Goal: Task Accomplishment & Management: Complete application form

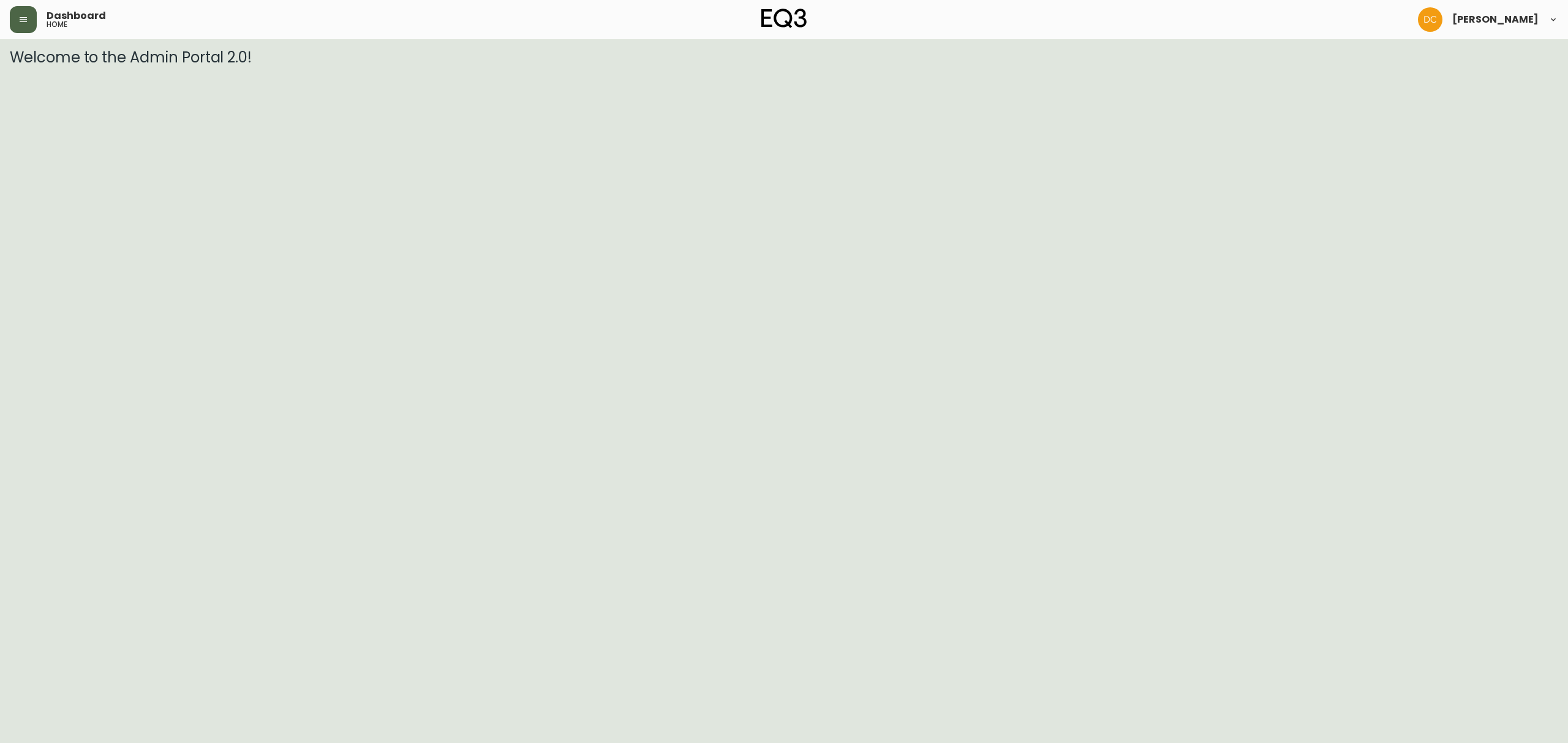
click at [18, 18] on icon "button" at bounding box center [23, 20] width 10 height 10
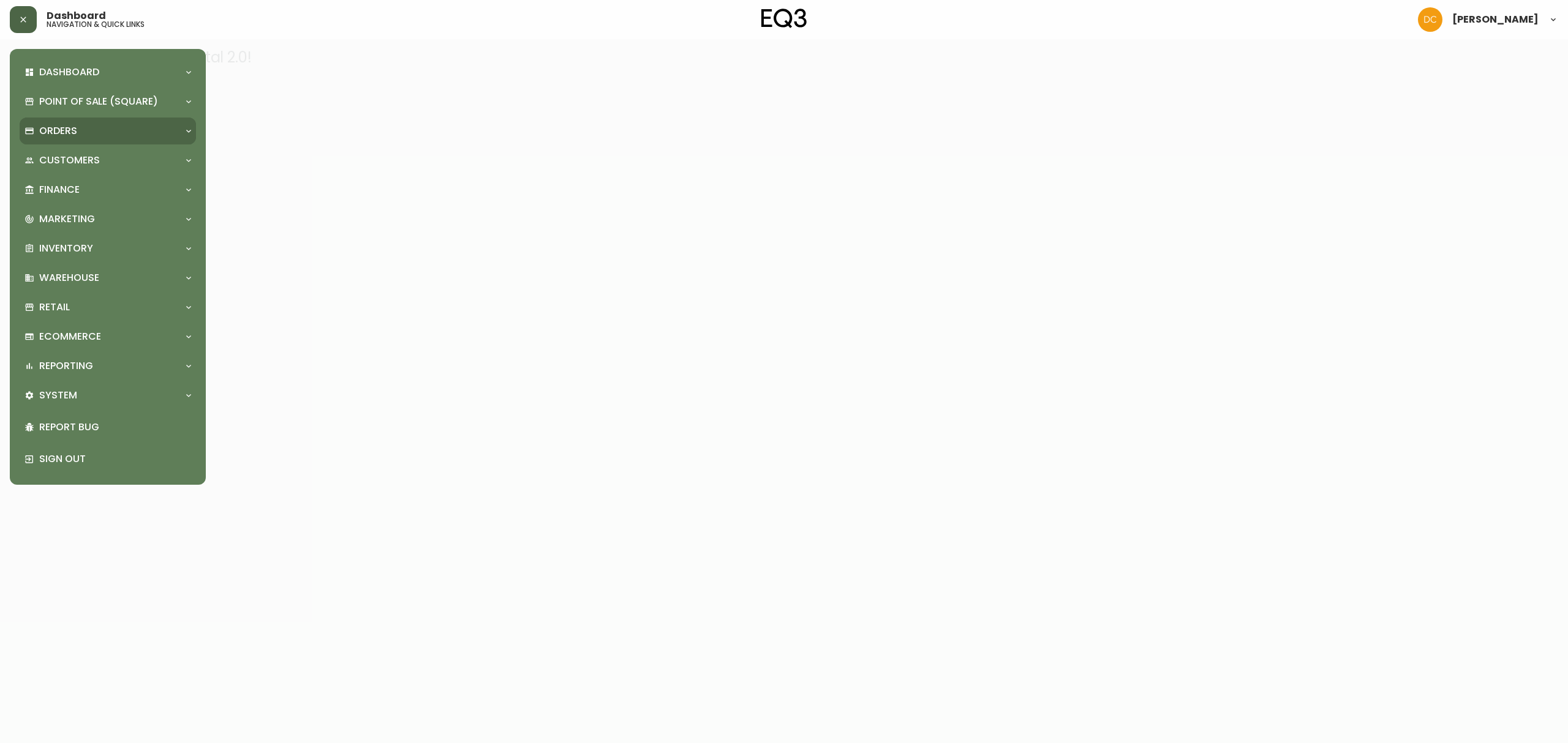
click at [73, 133] on p "Orders" at bounding box center [58, 130] width 38 height 13
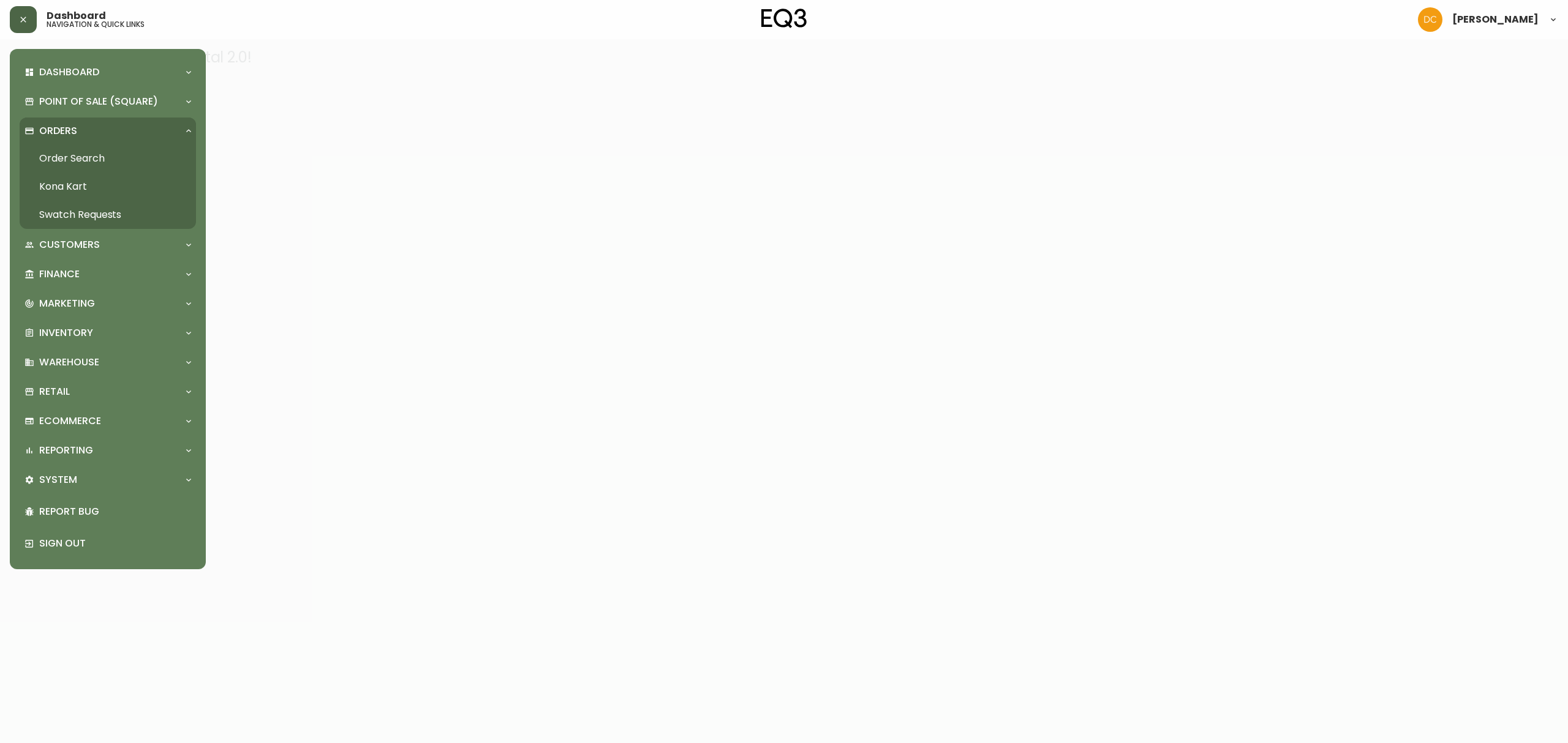
click at [71, 162] on link "Order Search" at bounding box center [108, 158] width 177 height 28
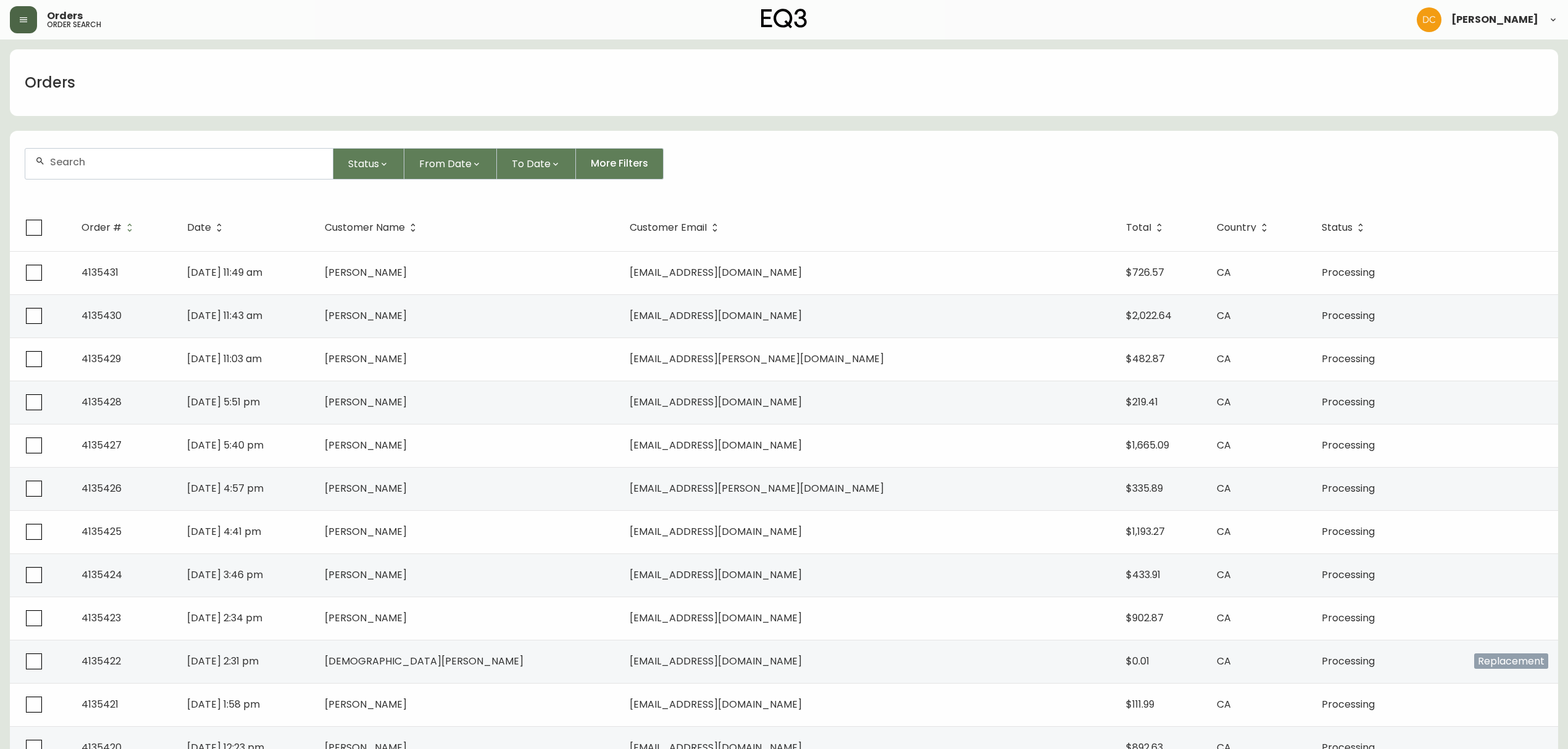
click at [39, 13] on div "Orders order search" at bounding box center [268, 20] width 516 height 27
click at [21, 22] on icon "button" at bounding box center [24, 20] width 8 height 5
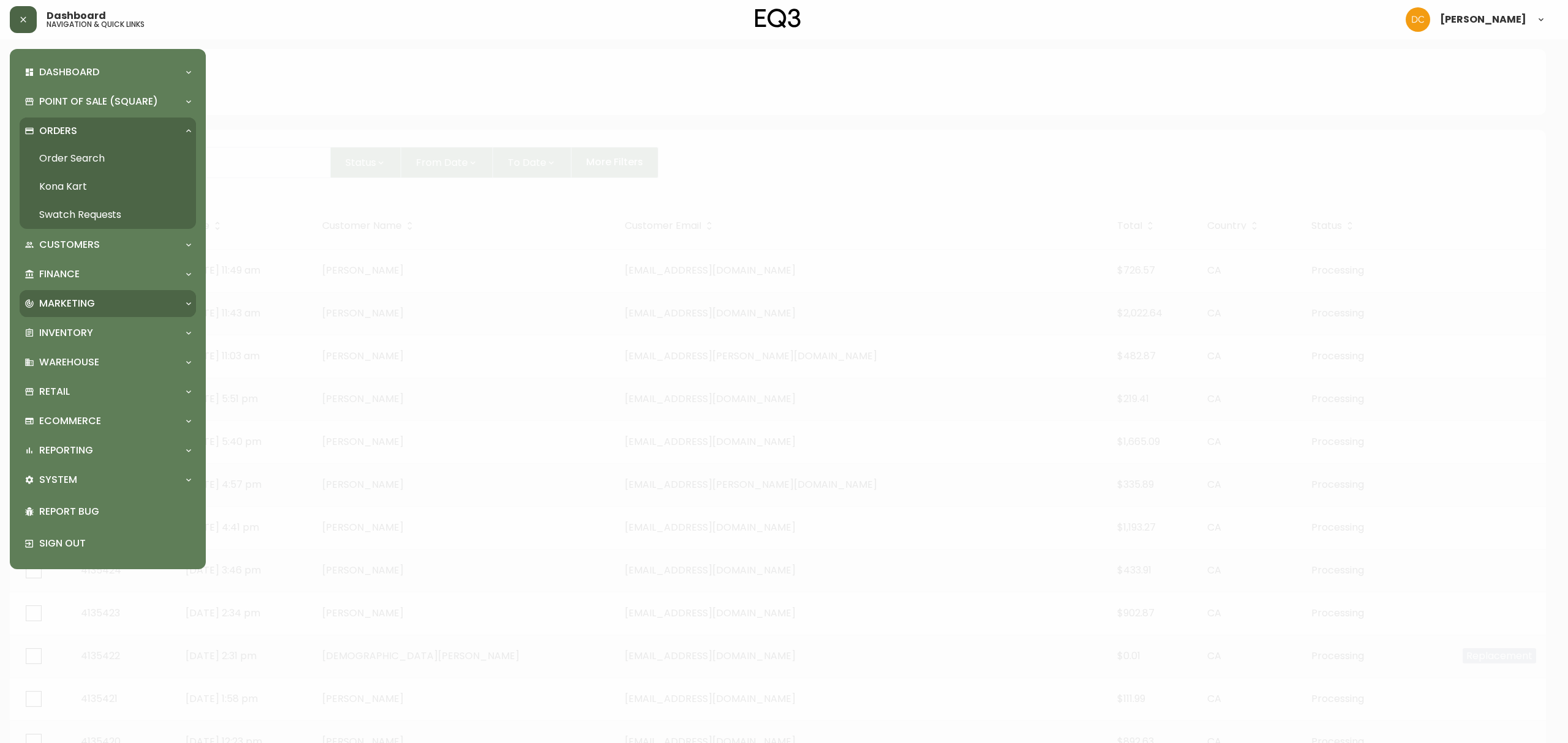
click at [90, 300] on p "Marketing" at bounding box center [67, 303] width 55 height 13
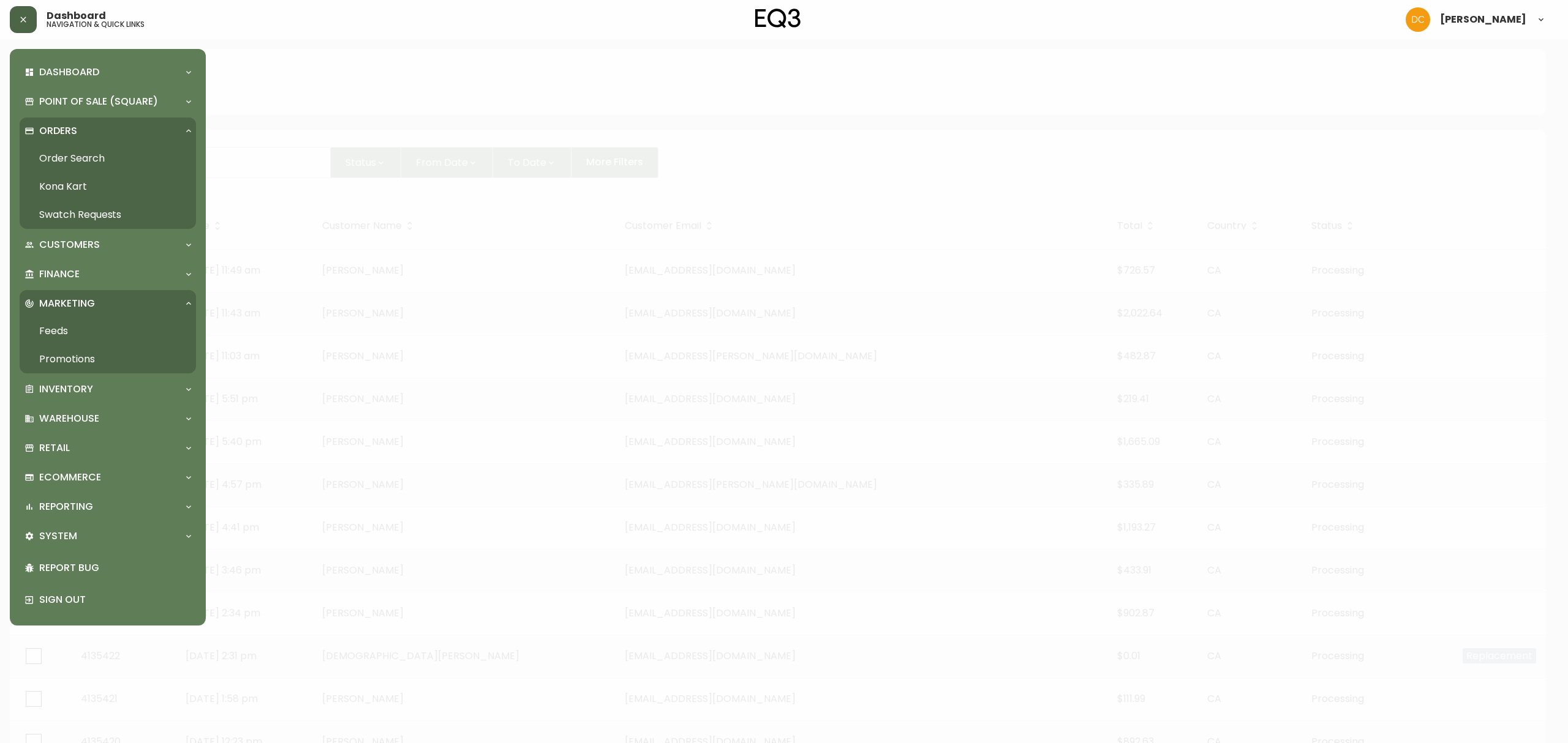
click at [94, 351] on link "Promotions" at bounding box center [108, 359] width 177 height 28
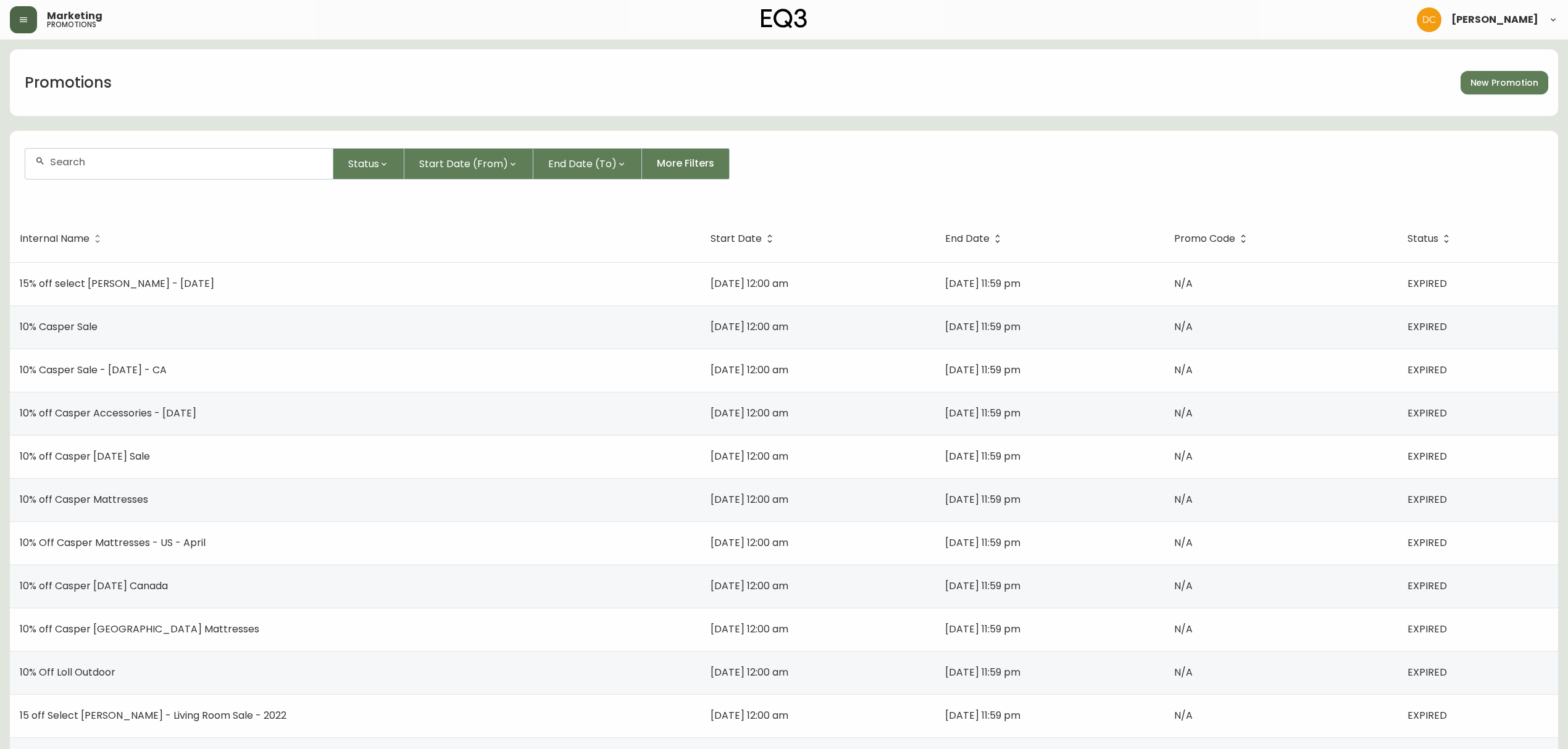
click at [276, 154] on div at bounding box center [179, 164] width 308 height 30
type input "[PERSON_NAME]"
click at [229, 223] on li "[PERSON_NAME]" at bounding box center [179, 231] width 307 height 21
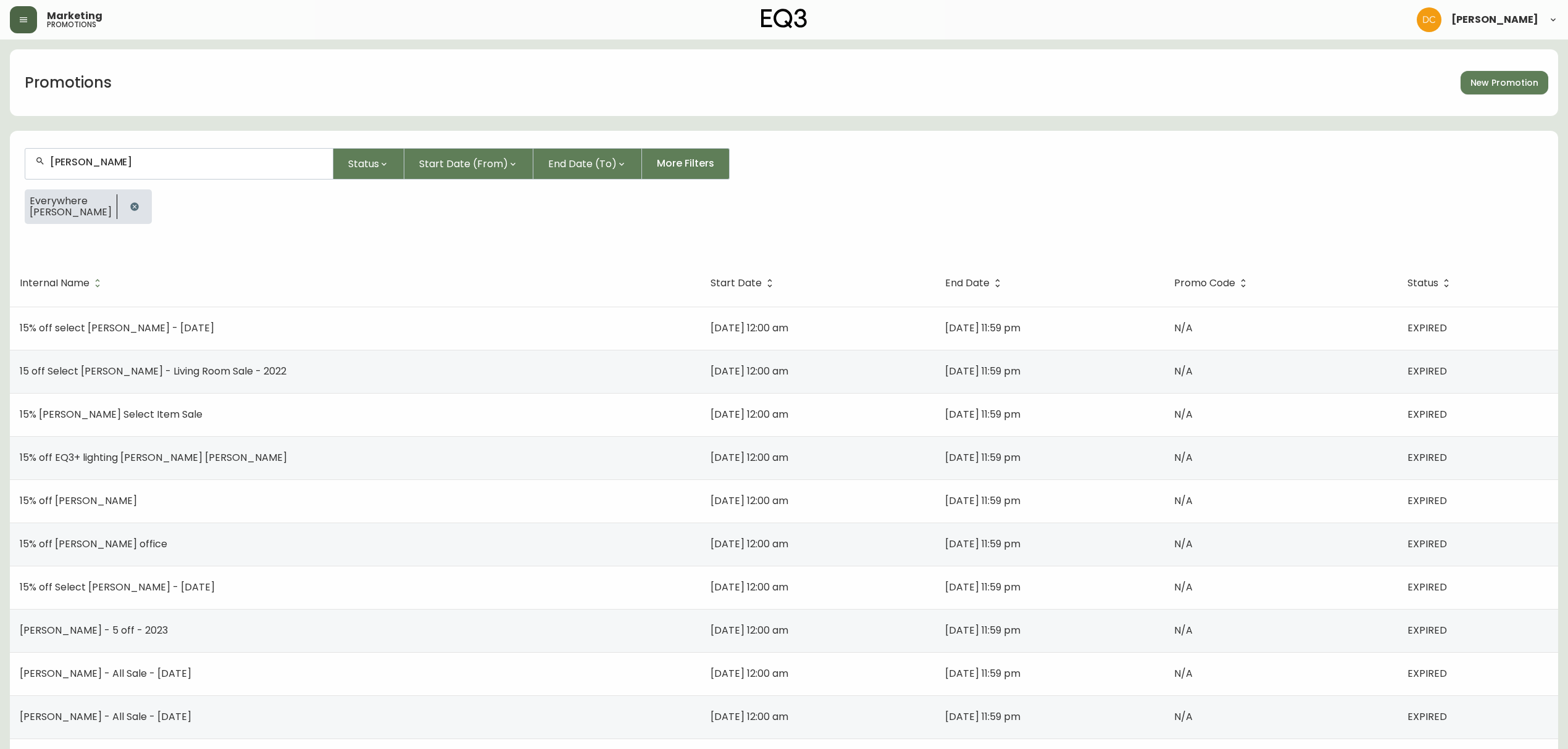
click at [700, 276] on th "Start Date" at bounding box center [817, 283] width 235 height 47
click at [711, 281] on span "Start Date" at bounding box center [736, 283] width 51 height 8
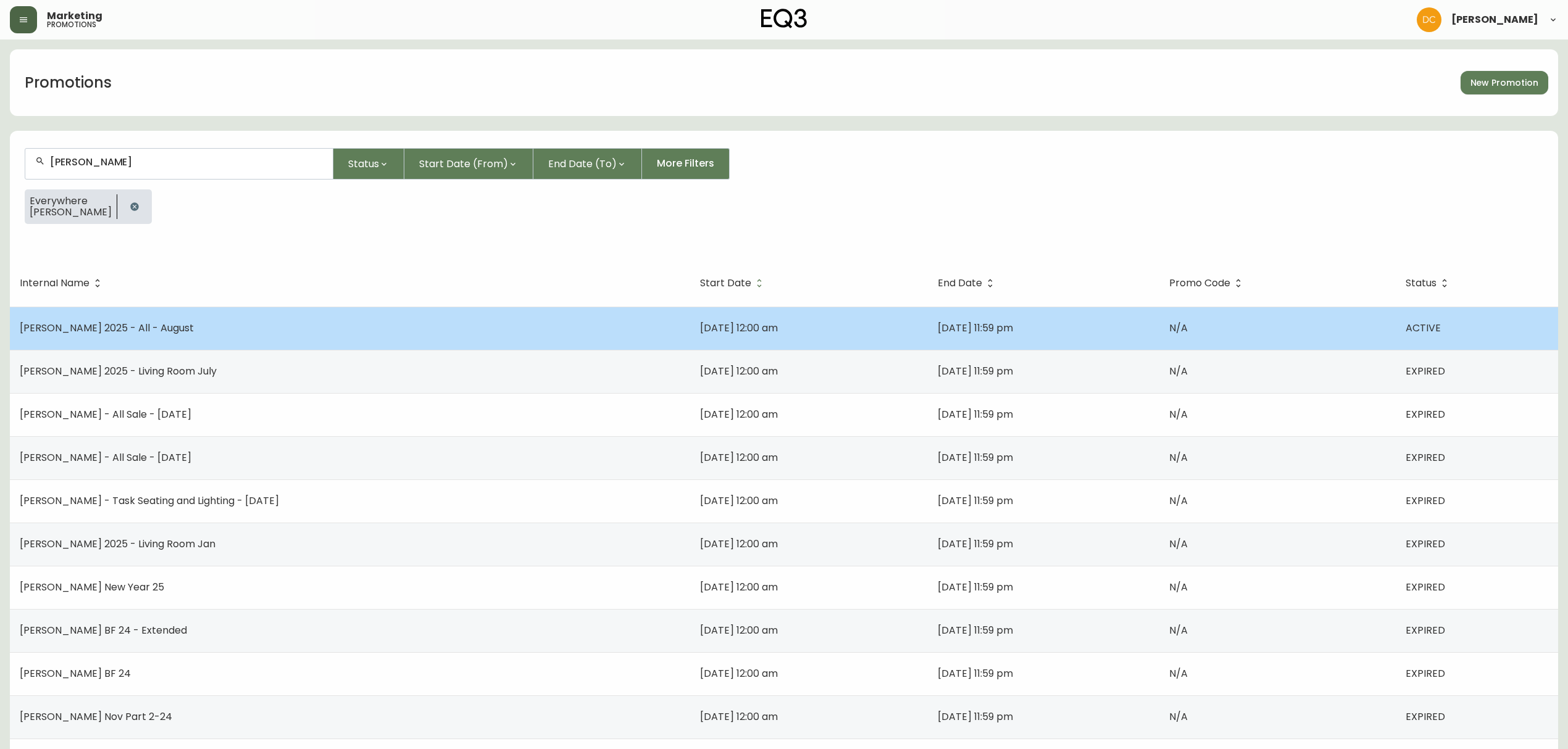
click at [588, 336] on td "[PERSON_NAME] 2025 - All - August" at bounding box center [350, 328] width 680 height 43
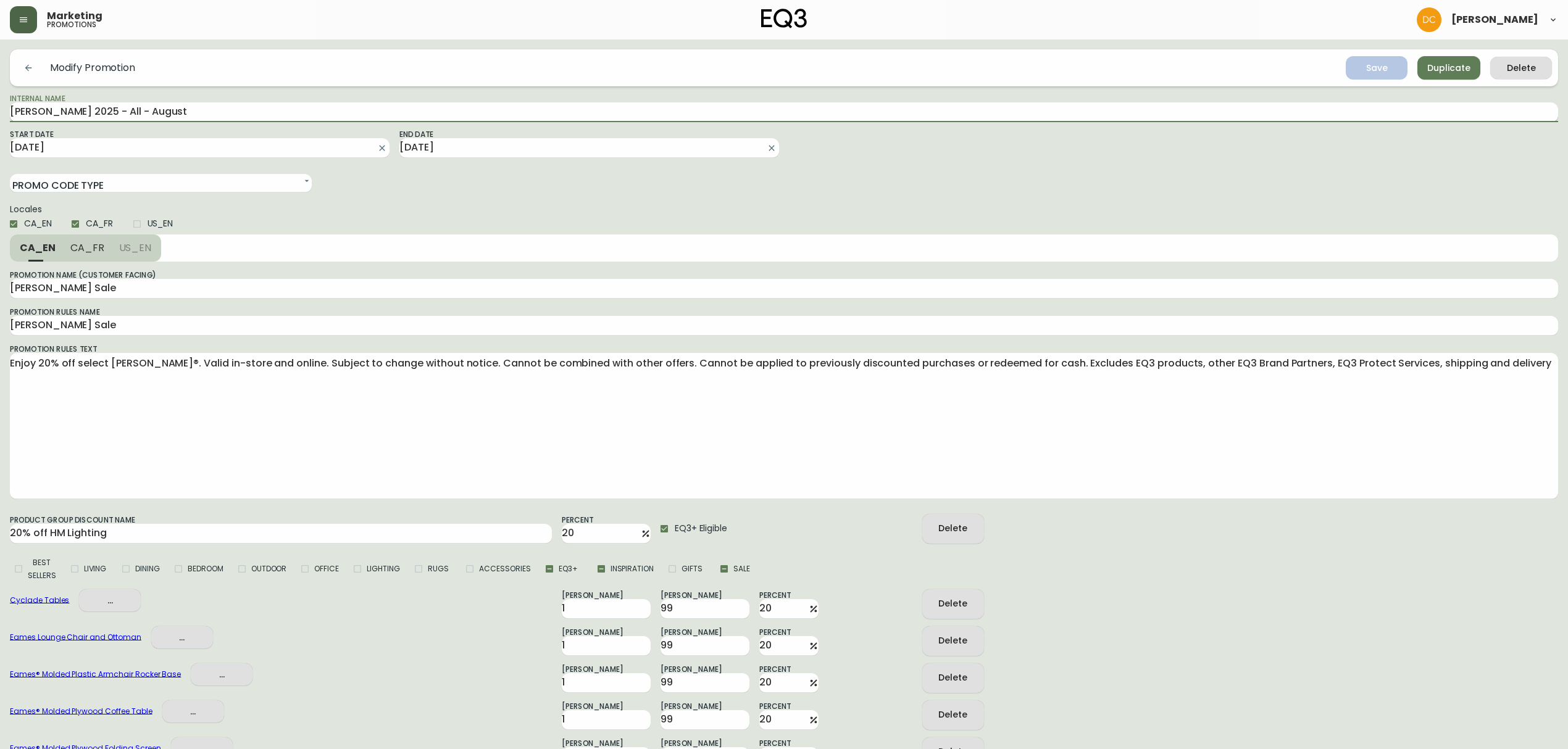
drag, startPoint x: 995, startPoint y: 118, endPoint x: 1002, endPoint y: 118, distance: 7.0
click at [995, 121] on input "[PERSON_NAME] 2025 - All - August" at bounding box center [784, 112] width 1548 height 20
click at [1448, 67] on span "Duplicate" at bounding box center [1449, 68] width 43 height 15
click at [384, 112] on input "Internal Name" at bounding box center [784, 112] width 1548 height 20
paste input "[PERSON_NAME] 2025 - All - August"
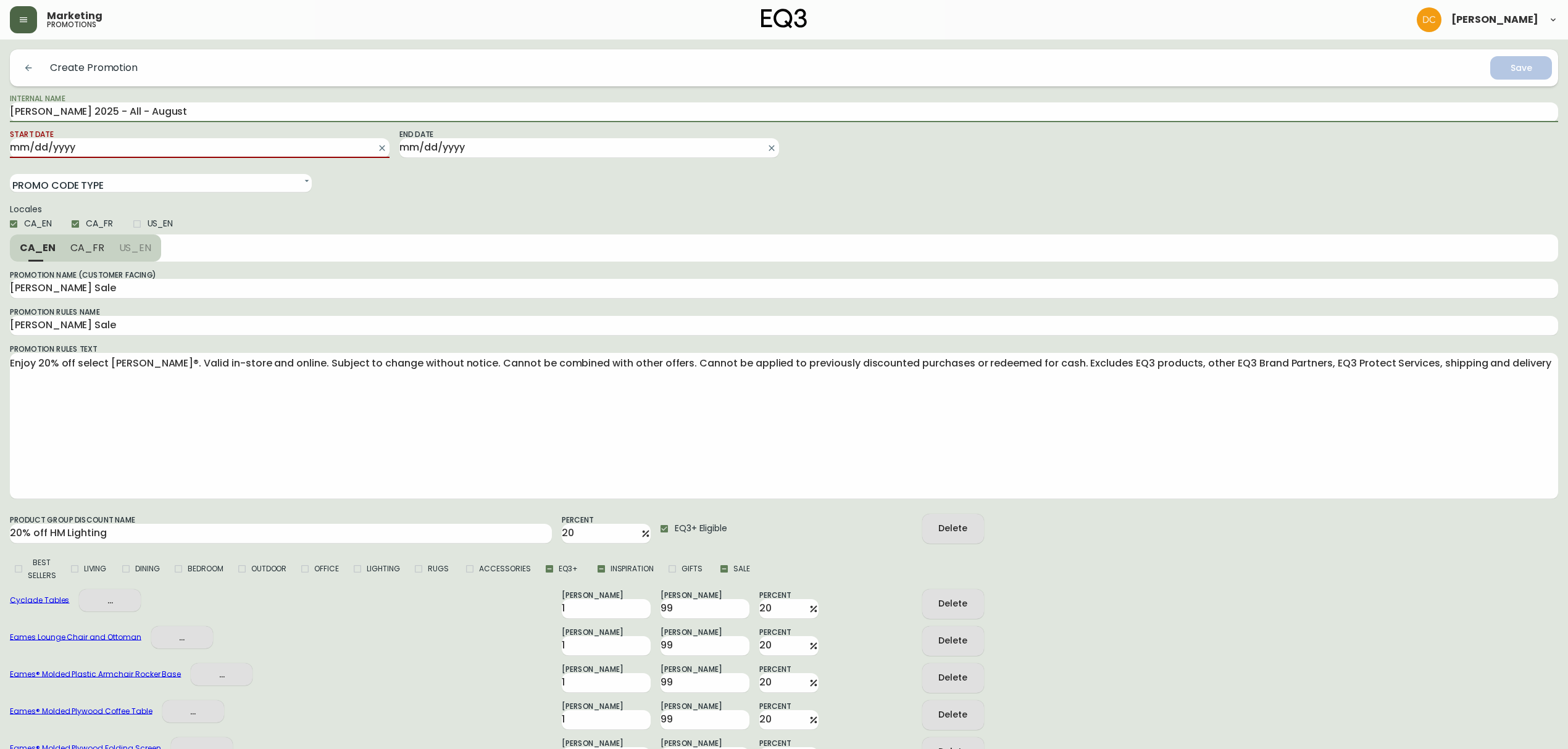
drag, startPoint x: 114, startPoint y: 112, endPoint x: 220, endPoint y: 93, distance: 107.7
click at [220, 93] on div "Internal Name [PERSON_NAME] 2025 - All - August" at bounding box center [784, 107] width 1548 height 30
type input "[PERSON_NAME] 2025 - Select - Sept"
click at [174, 110] on input "[PERSON_NAME] 2025 - Select - Sept" at bounding box center [784, 112] width 1548 height 20
click at [174, 109] on input "[PERSON_NAME] 2025 - Select - Sept" at bounding box center [784, 112] width 1548 height 20
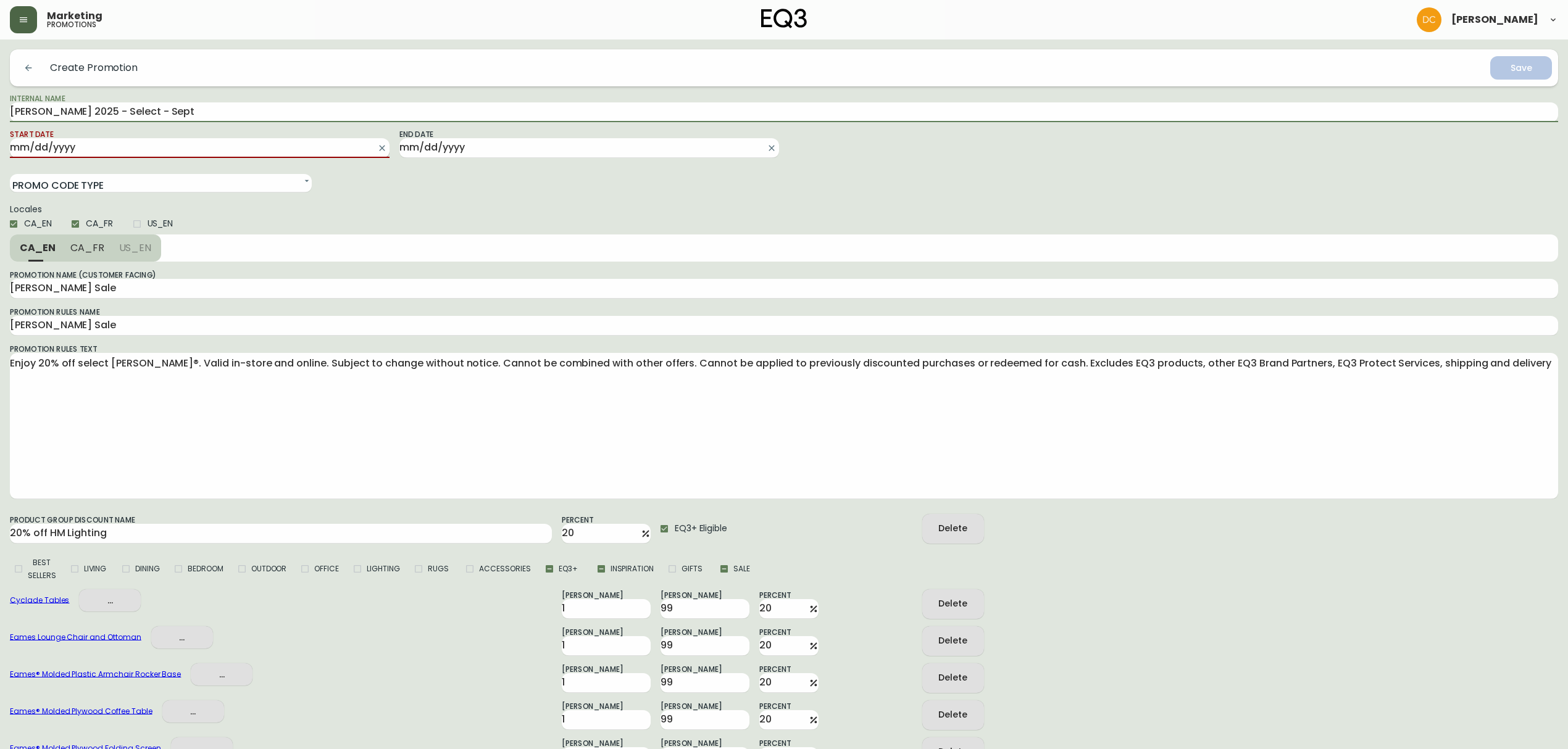
click at [177, 148] on input "Start Date" at bounding box center [190, 148] width 360 height 20
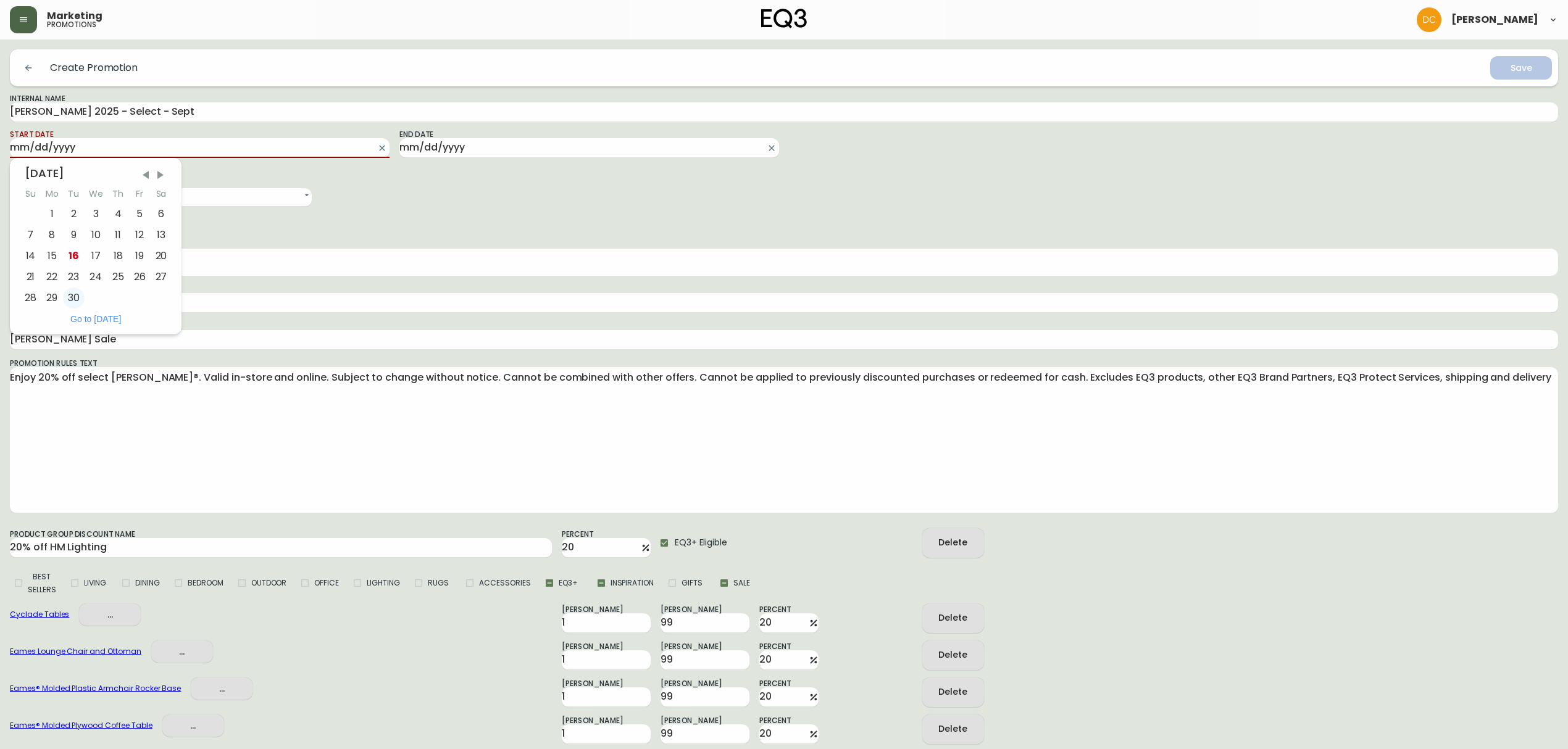
click at [78, 291] on div "30" at bounding box center [74, 298] width 22 height 21
type input "[DATE]"
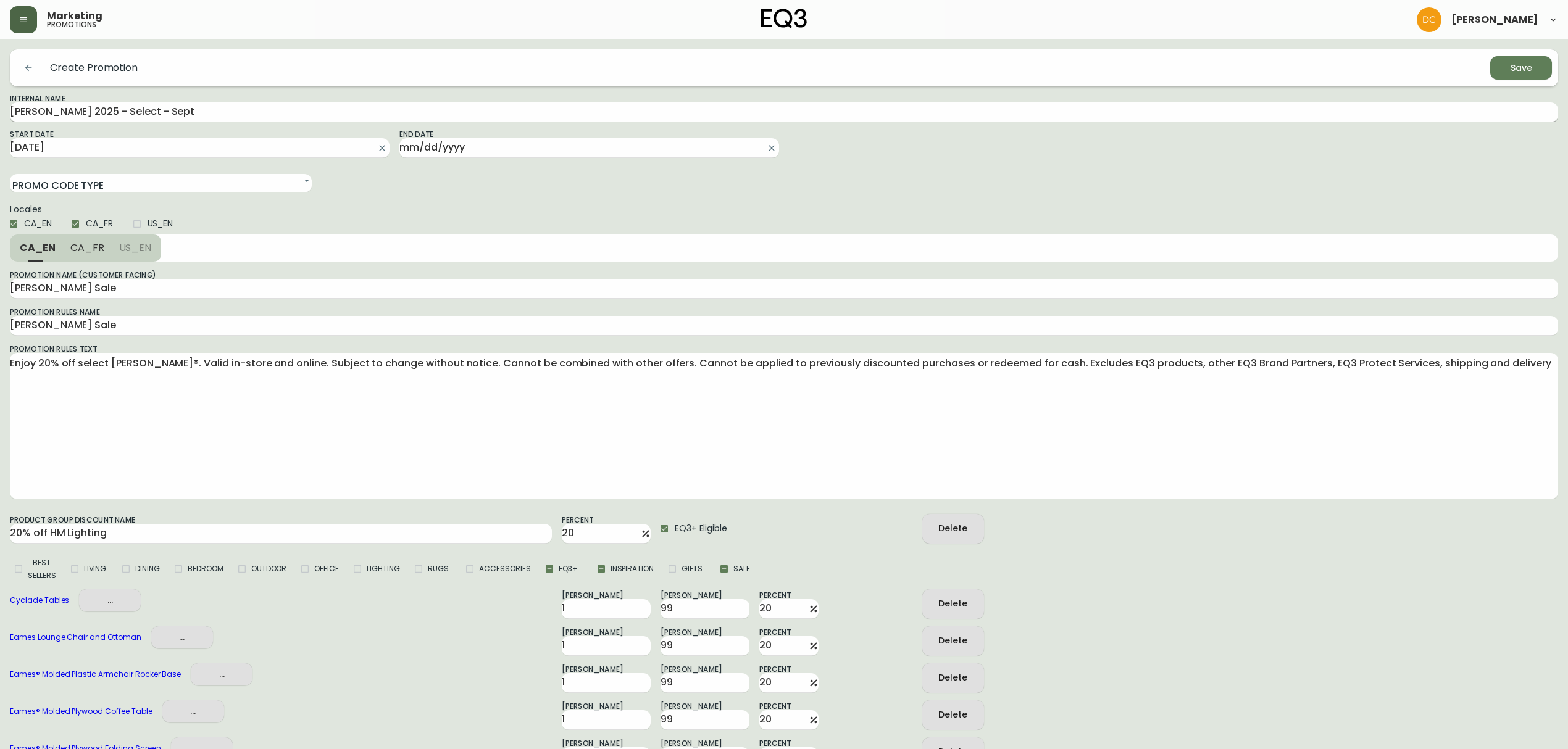
click at [163, 114] on input "[PERSON_NAME] 2025 - Select - Sept" at bounding box center [784, 112] width 1548 height 20
type input "[PERSON_NAME] 2025 - Select - Oct"
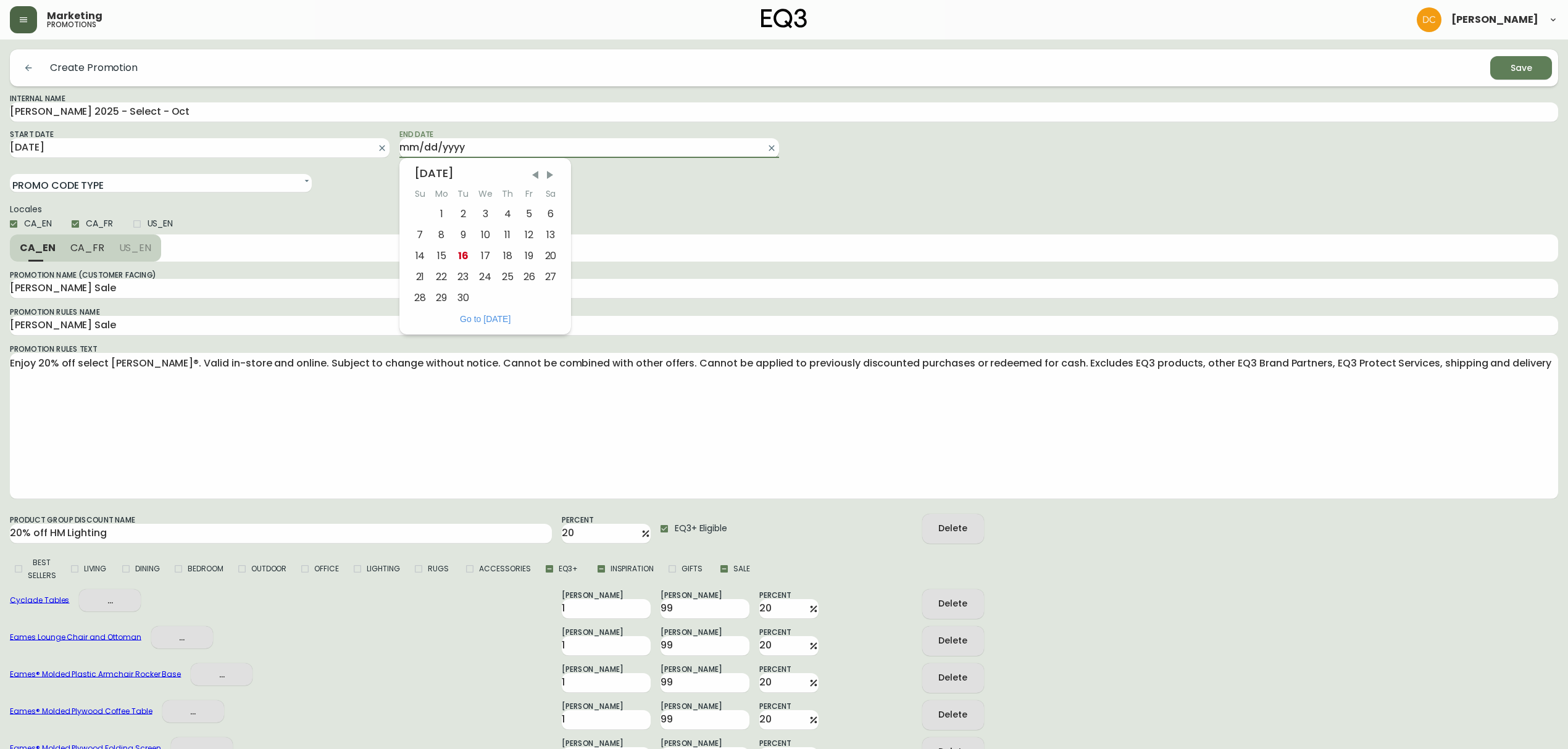
click at [520, 153] on input "End Date" at bounding box center [579, 148] width 360 height 20
click at [549, 177] on span "Next Month" at bounding box center [550, 175] width 12 height 12
click at [460, 255] on div "14" at bounding box center [463, 256] width 22 height 21
type input "[DATE]"
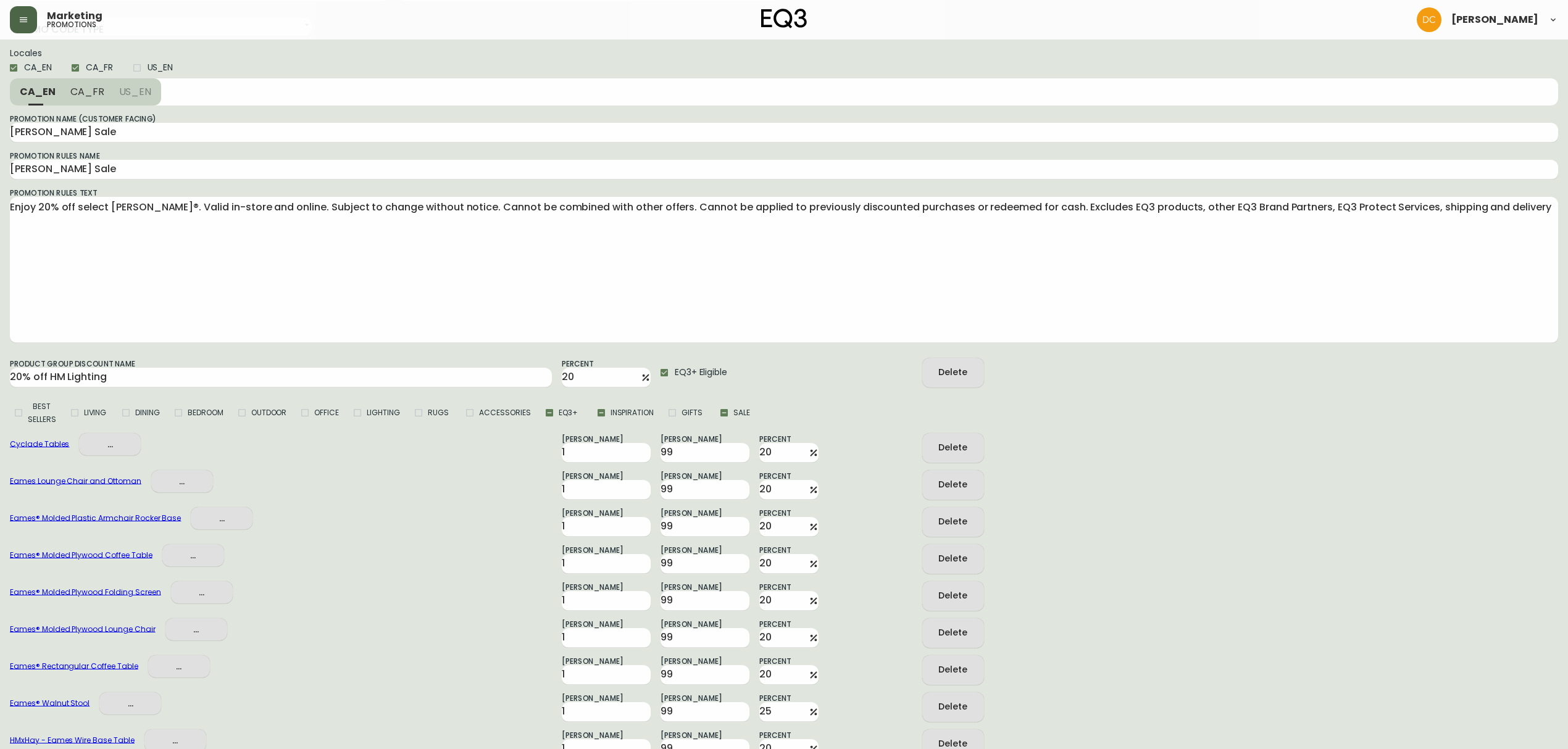
scroll to position [411, 0]
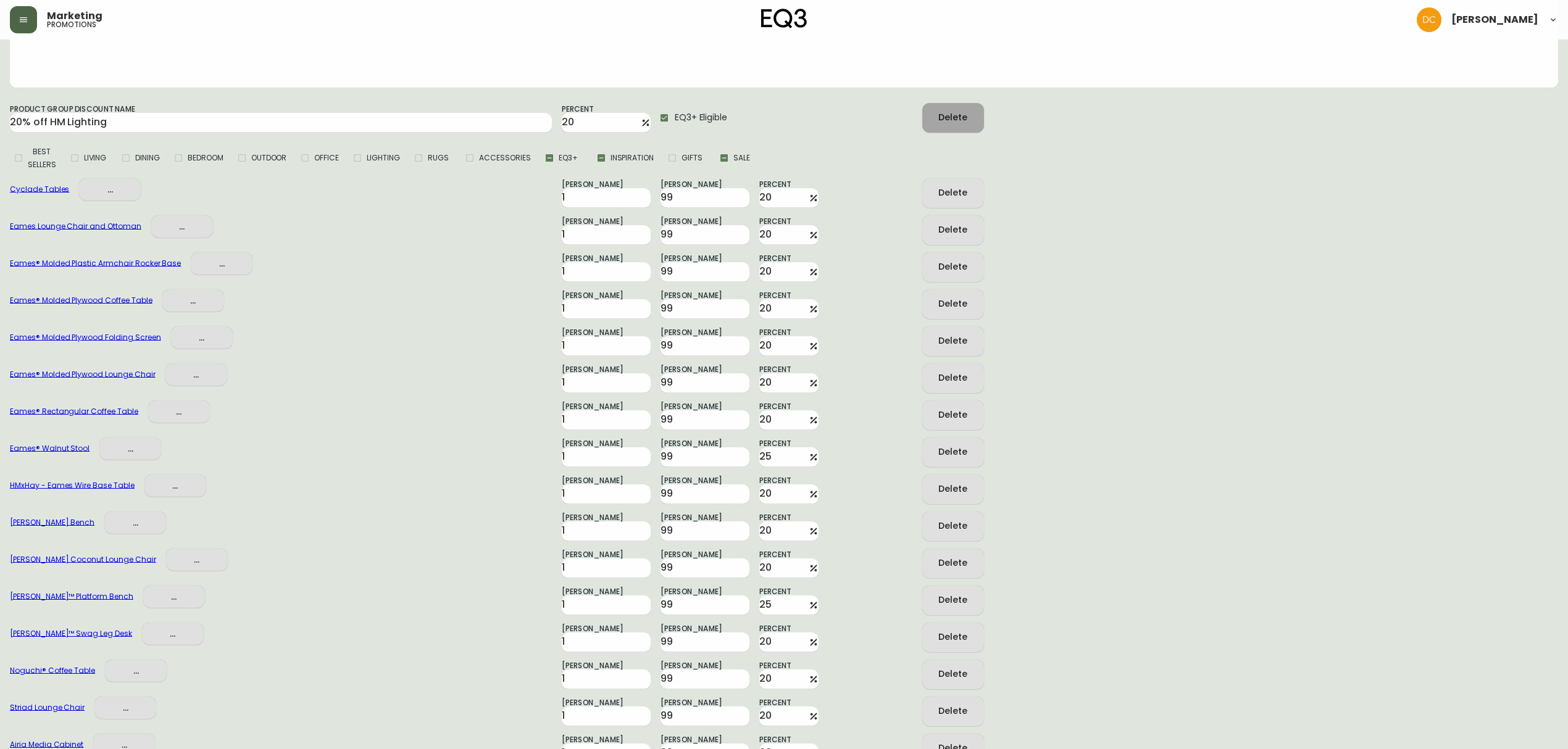
click at [954, 124] on div "Delete" at bounding box center [953, 118] width 29 height 15
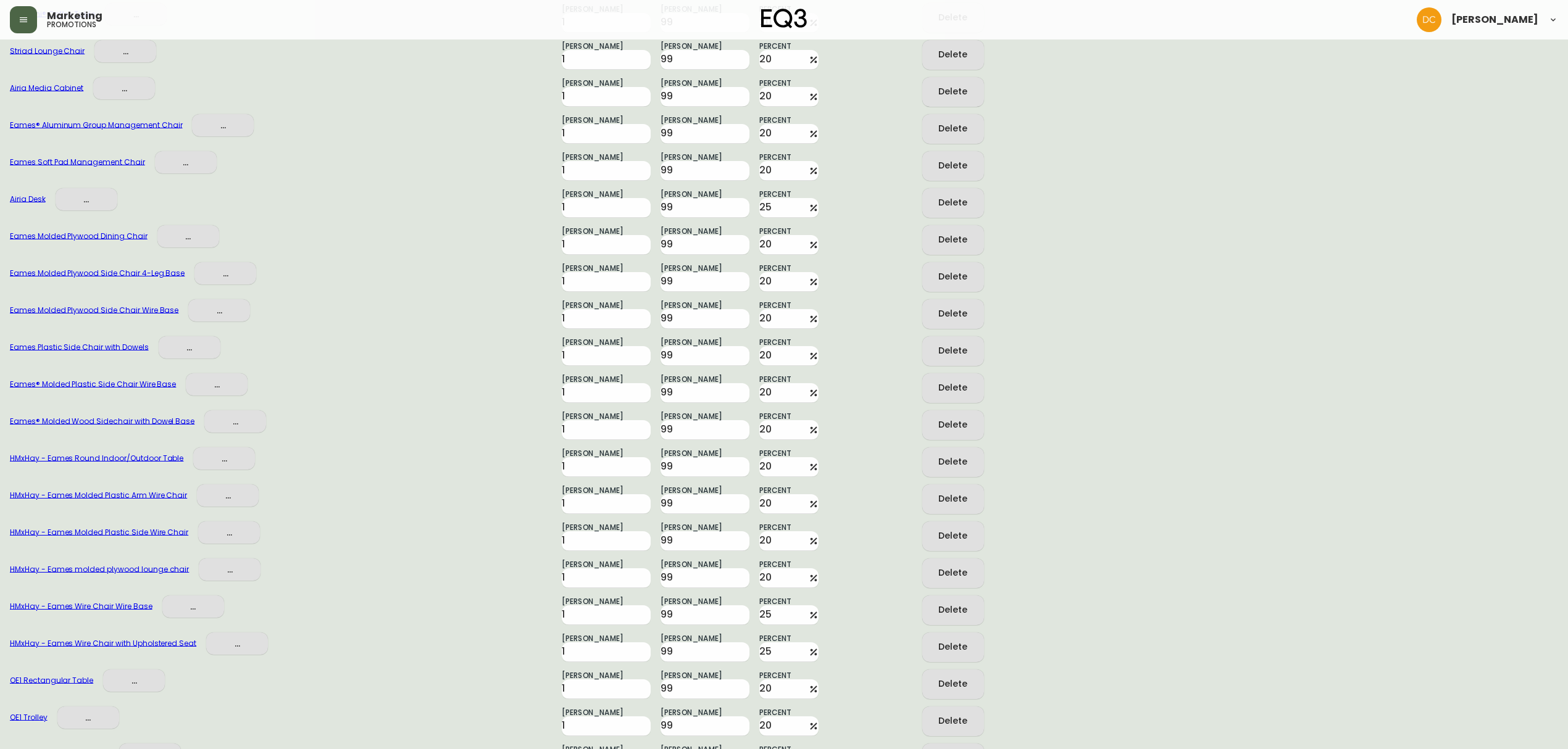
scroll to position [1049, 0]
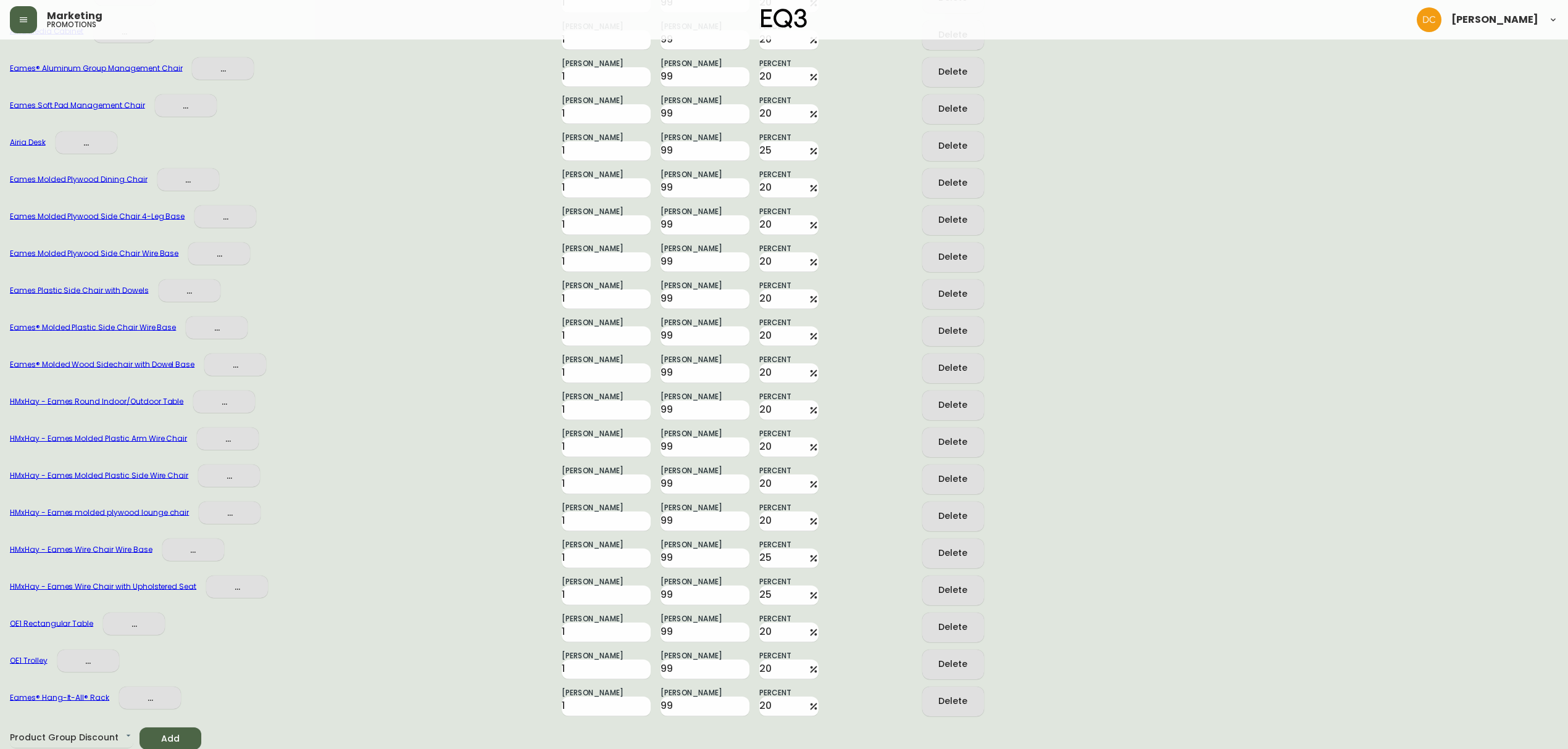
click at [961, 699] on div "Delete" at bounding box center [953, 701] width 29 height 15
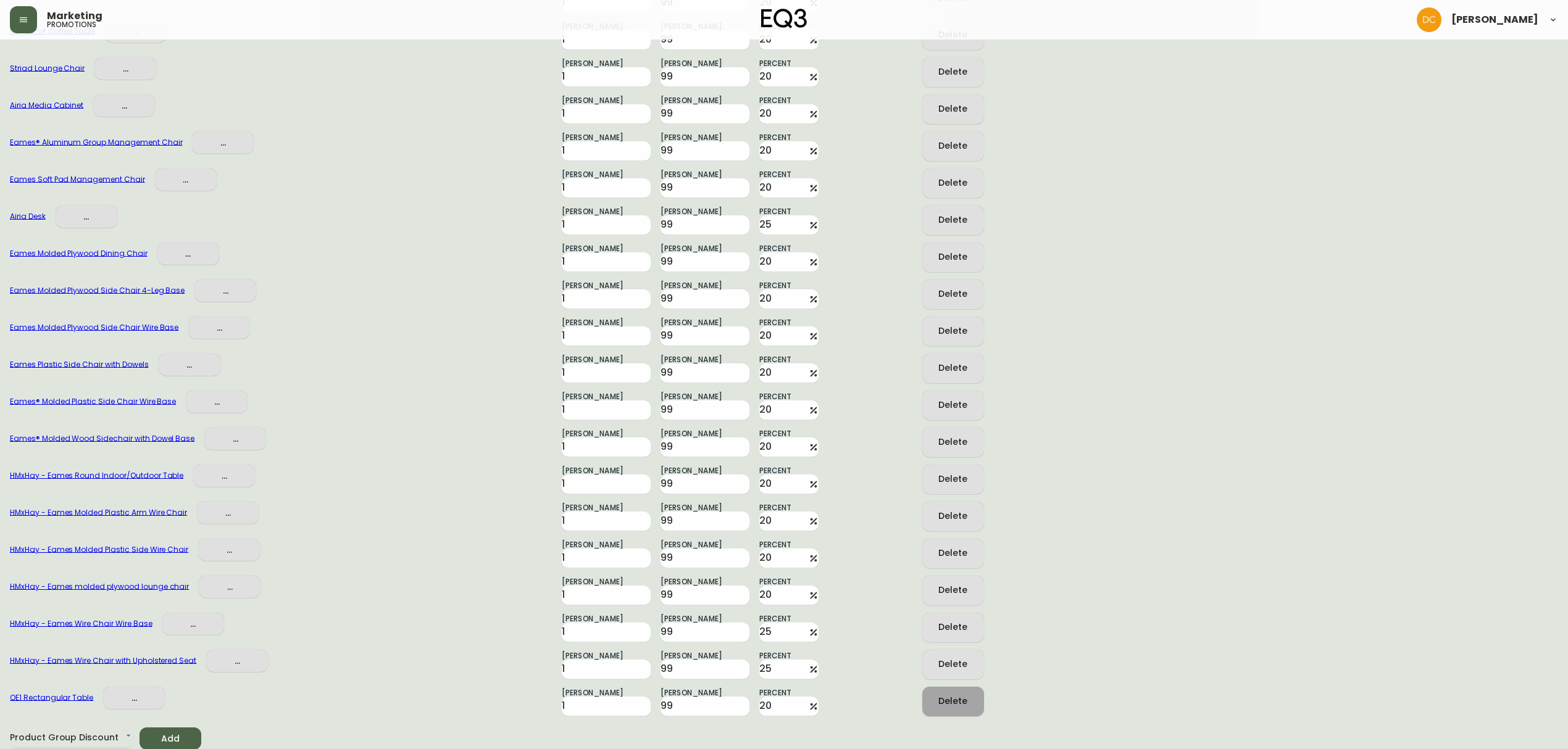
click at [961, 699] on div "Delete" at bounding box center [953, 701] width 29 height 15
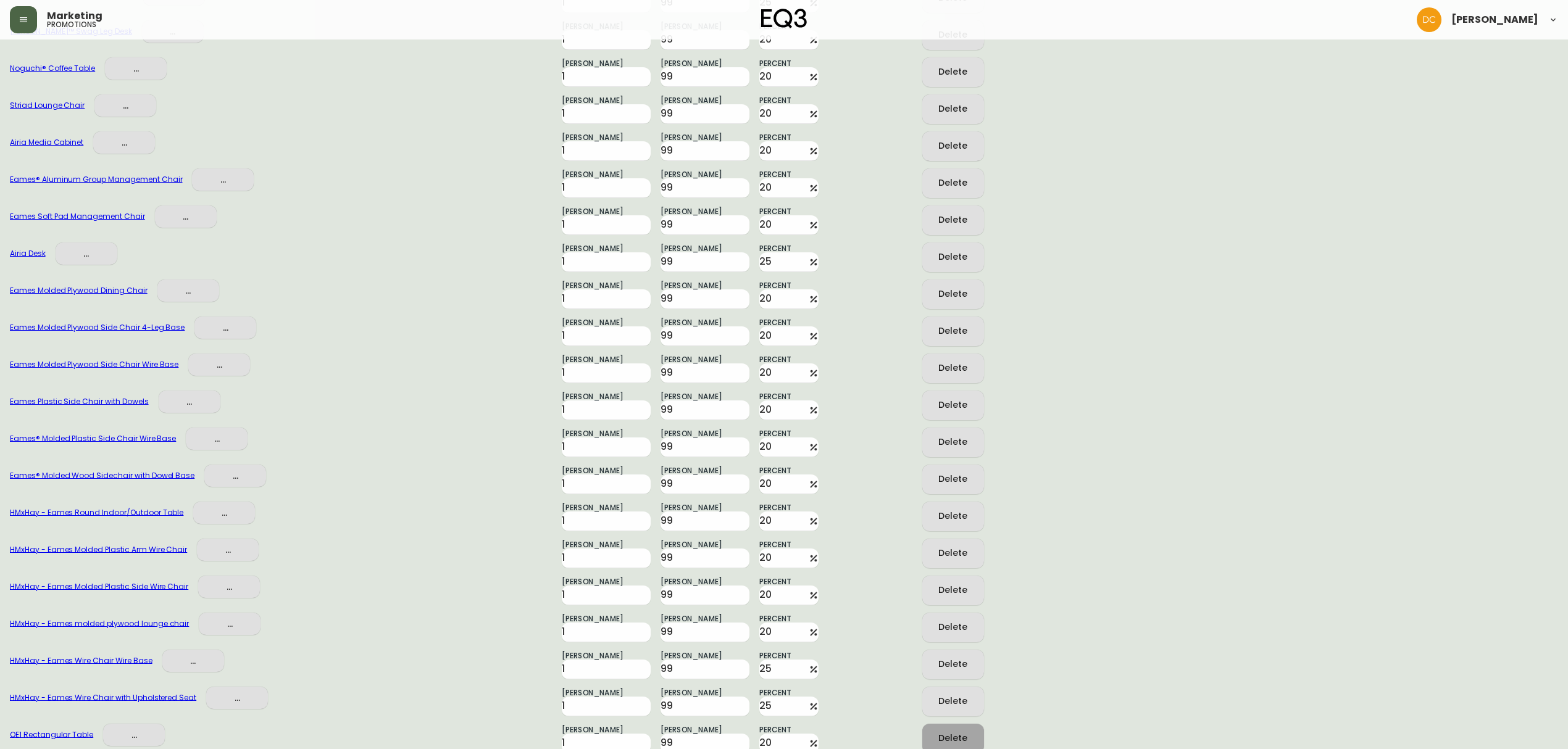
click at [961, 699] on div "Delete" at bounding box center [953, 701] width 29 height 15
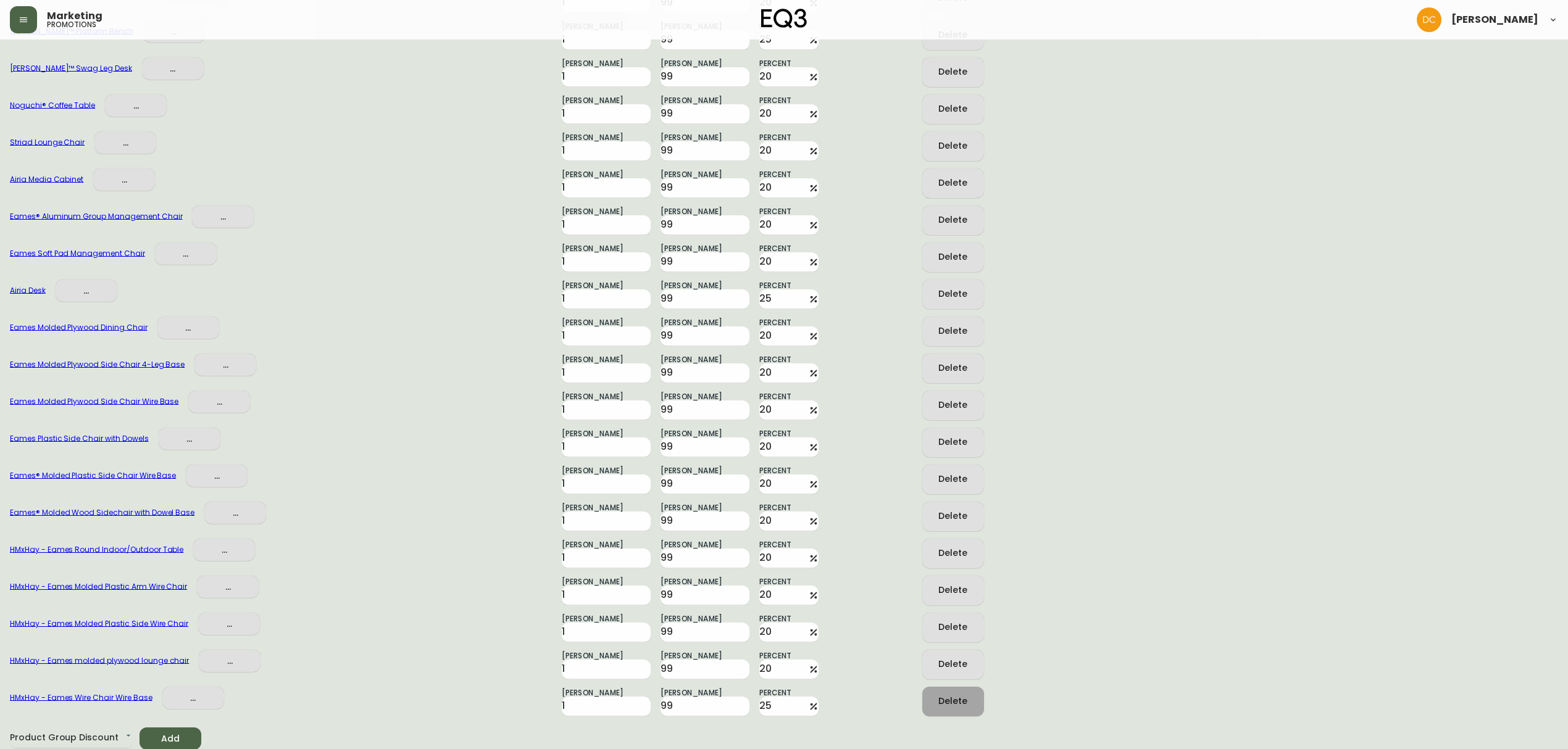
click at [961, 699] on div "Delete" at bounding box center [953, 701] width 29 height 15
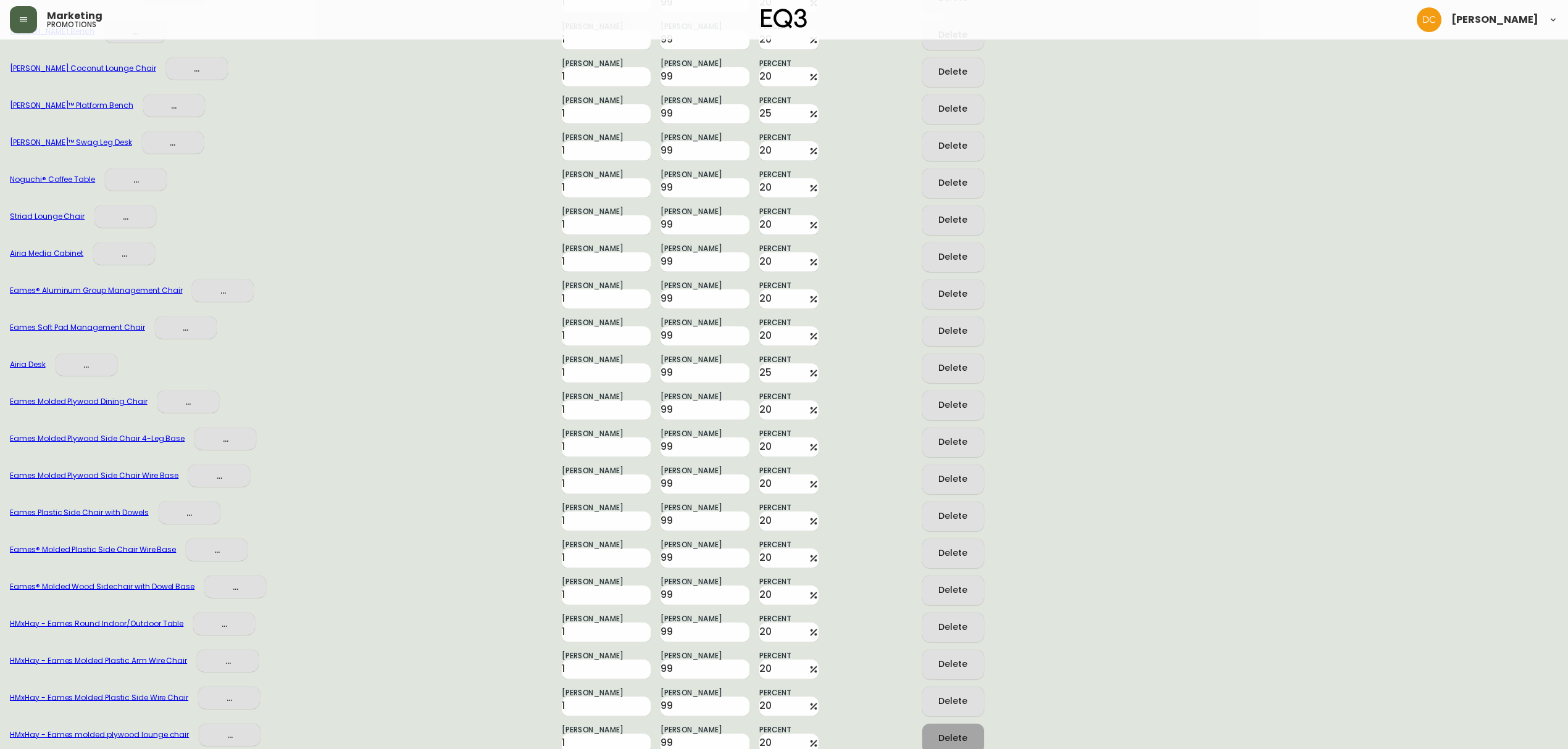
click at [961, 699] on div "Delete" at bounding box center [953, 701] width 29 height 15
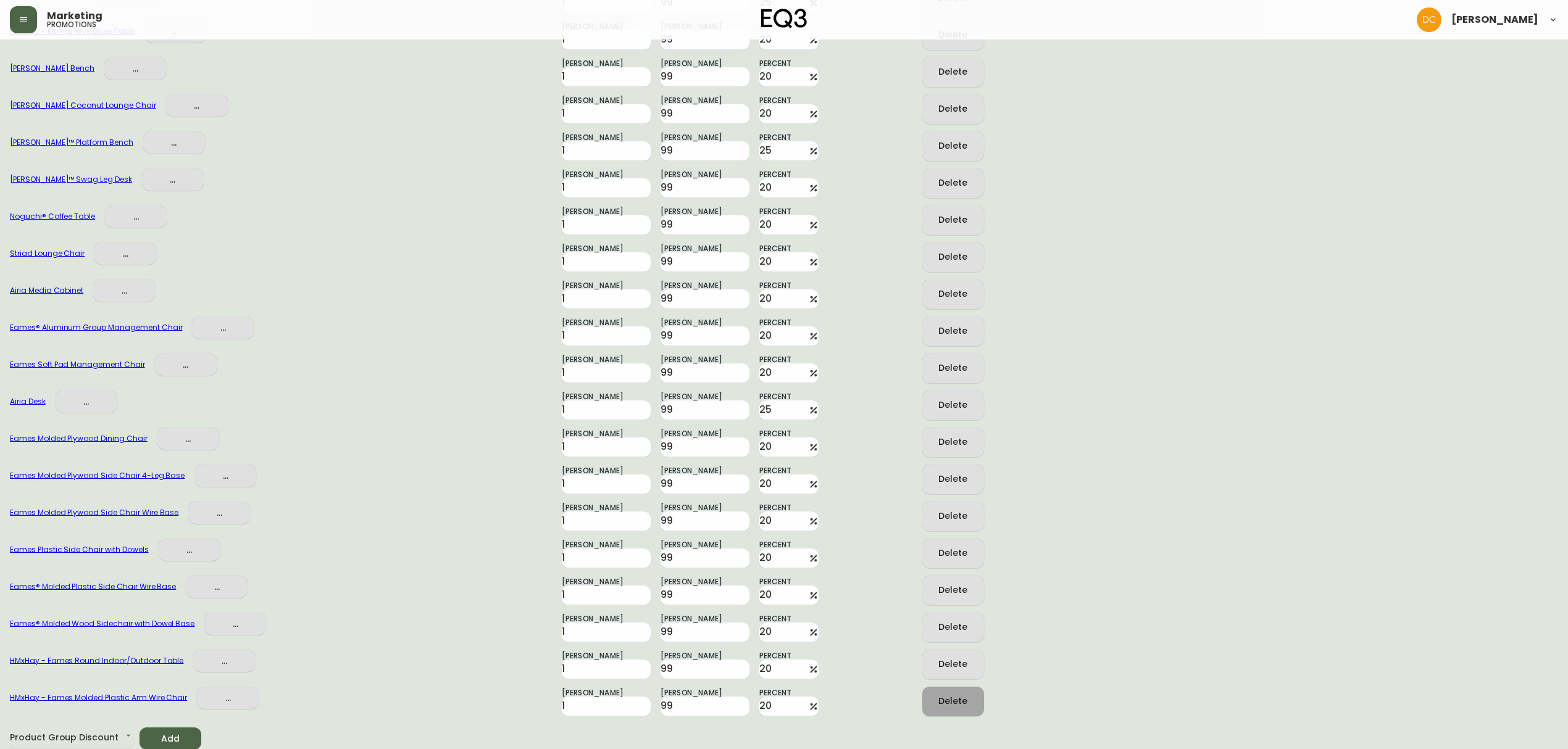
click at [961, 699] on div "Delete" at bounding box center [953, 701] width 29 height 15
click at [961, 672] on div "Delete" at bounding box center [953, 664] width 29 height 15
click at [961, 699] on div "Delete" at bounding box center [953, 701] width 29 height 15
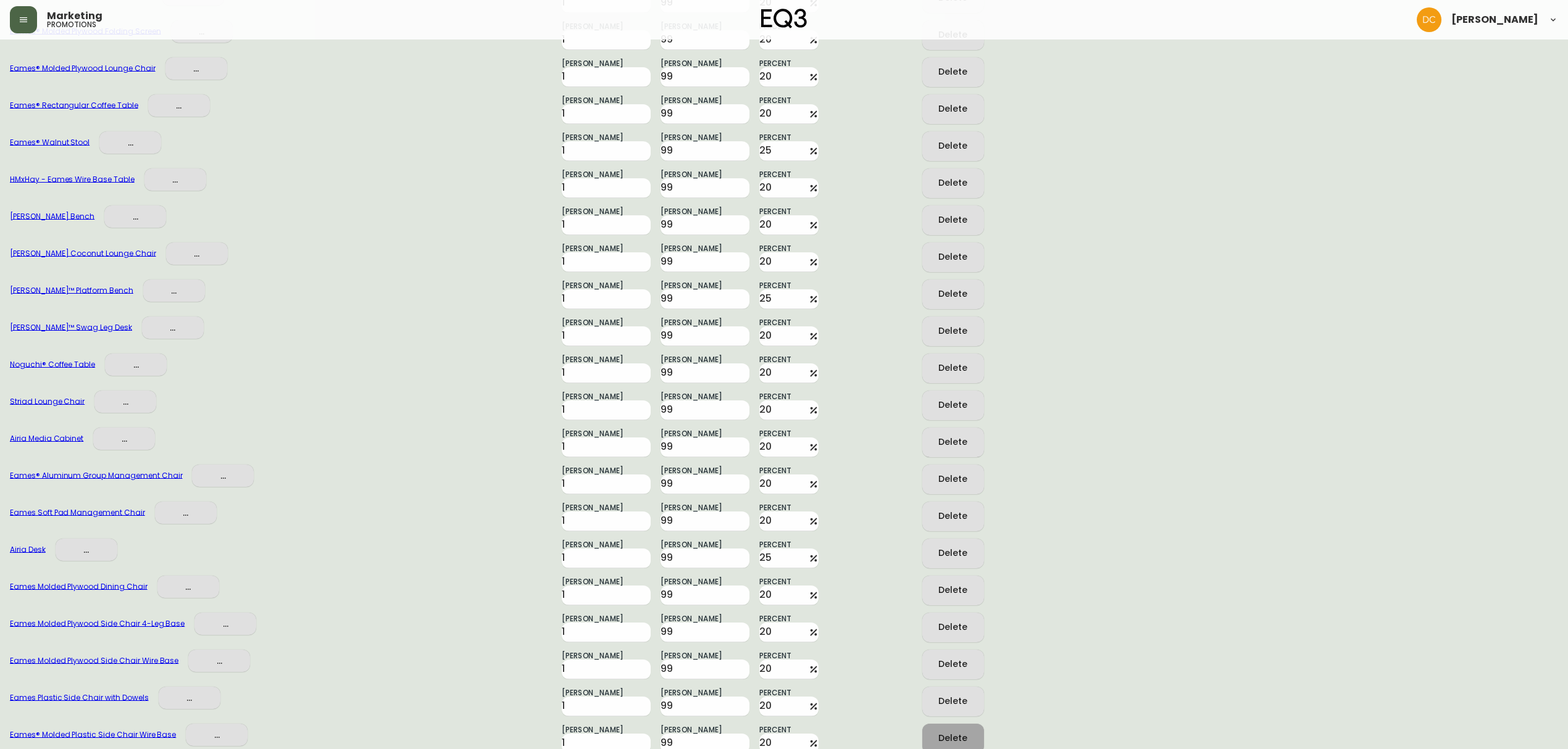
click at [961, 699] on div "Delete" at bounding box center [953, 701] width 29 height 15
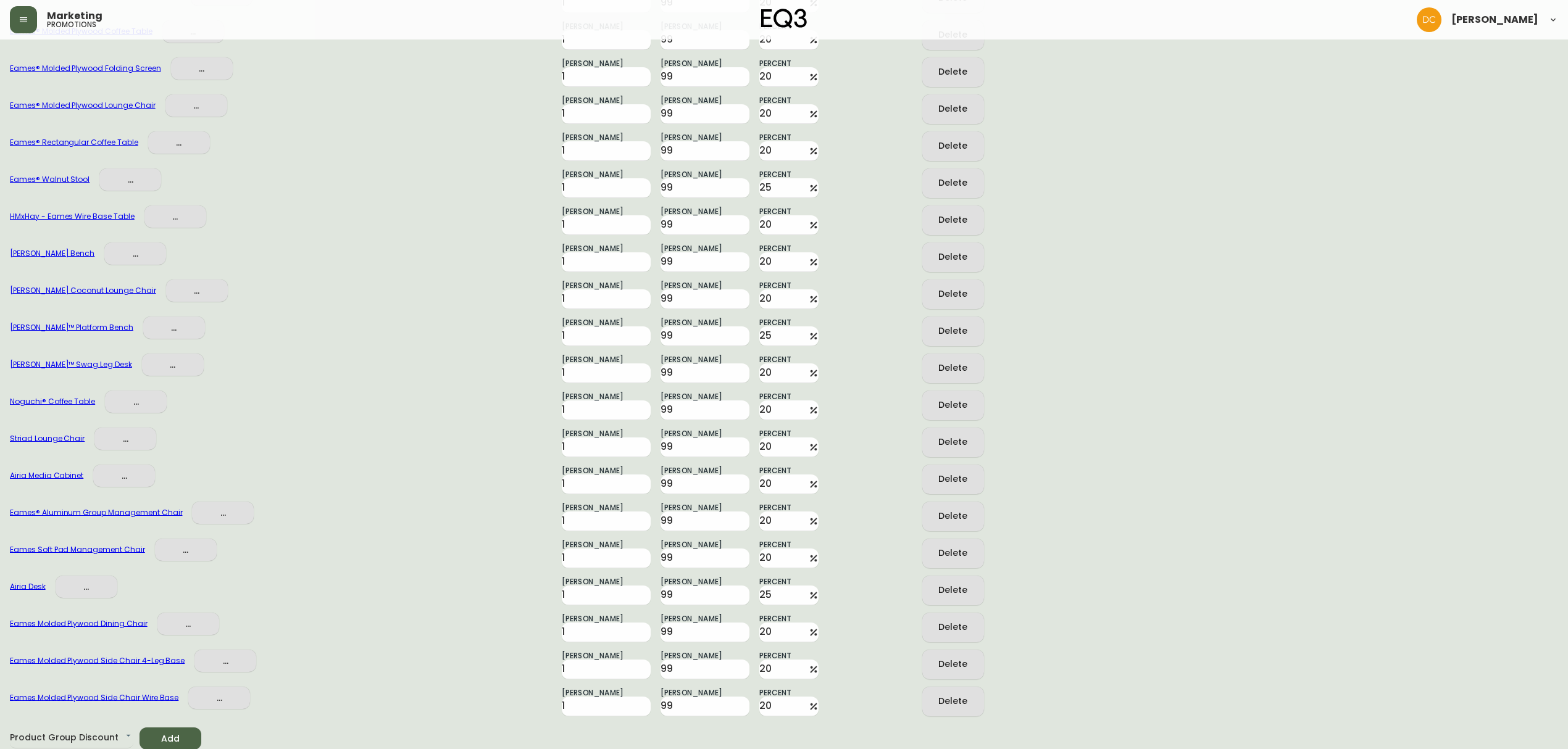
click at [961, 699] on div "Delete" at bounding box center [953, 701] width 29 height 15
click at [961, 672] on div "Delete" at bounding box center [953, 664] width 29 height 15
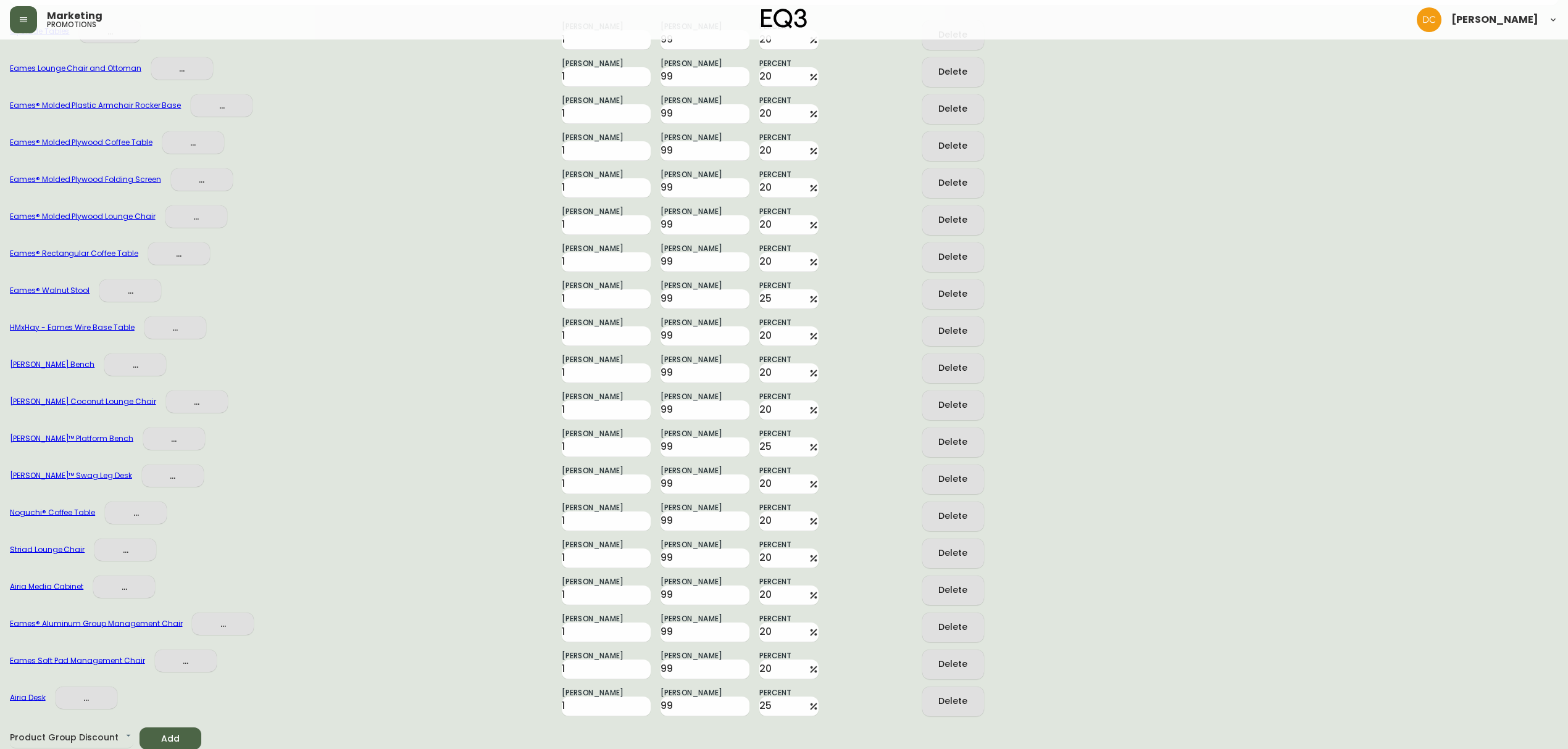
click at [961, 699] on div "Delete" at bounding box center [953, 701] width 29 height 15
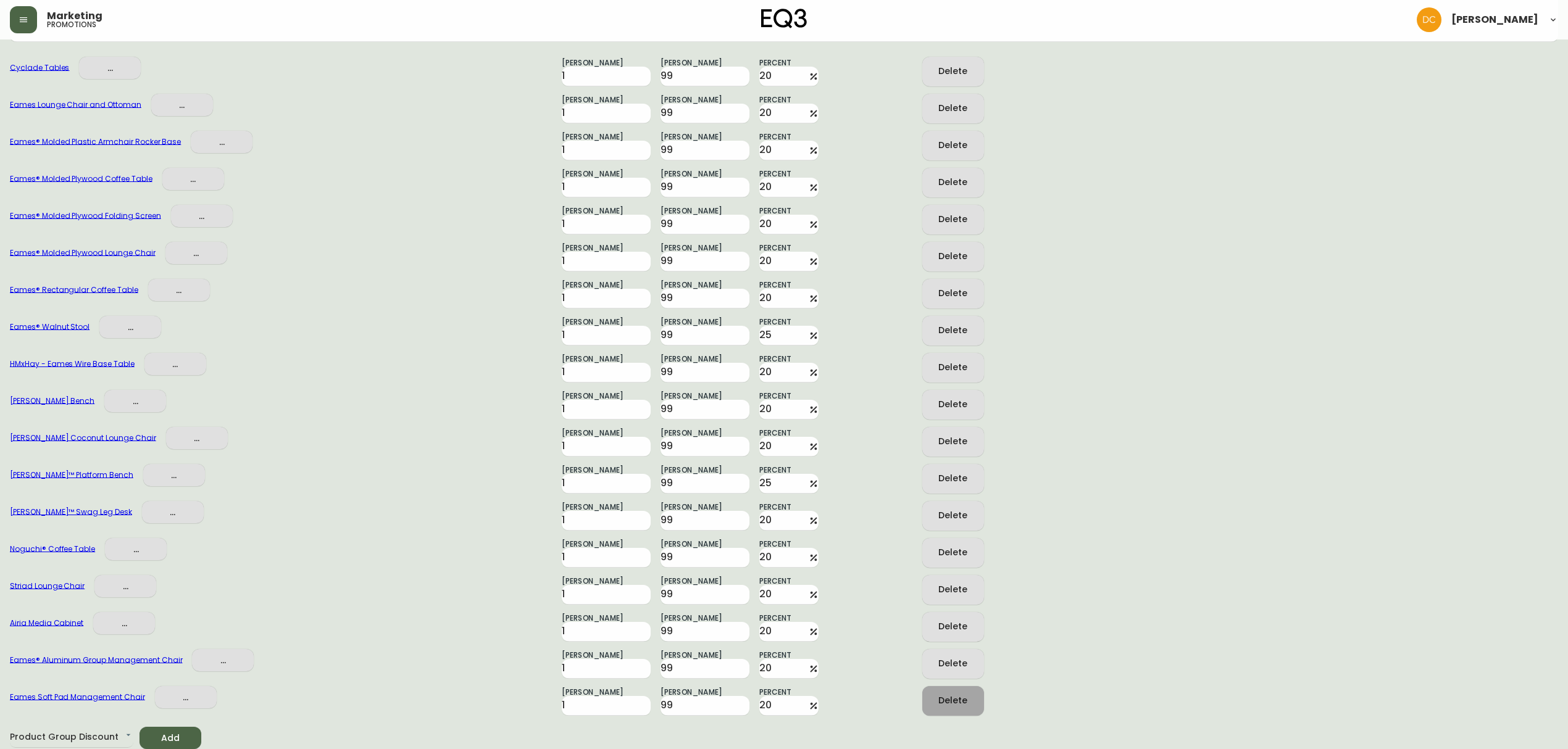
click at [961, 699] on div "Delete" at bounding box center [953, 701] width 29 height 15
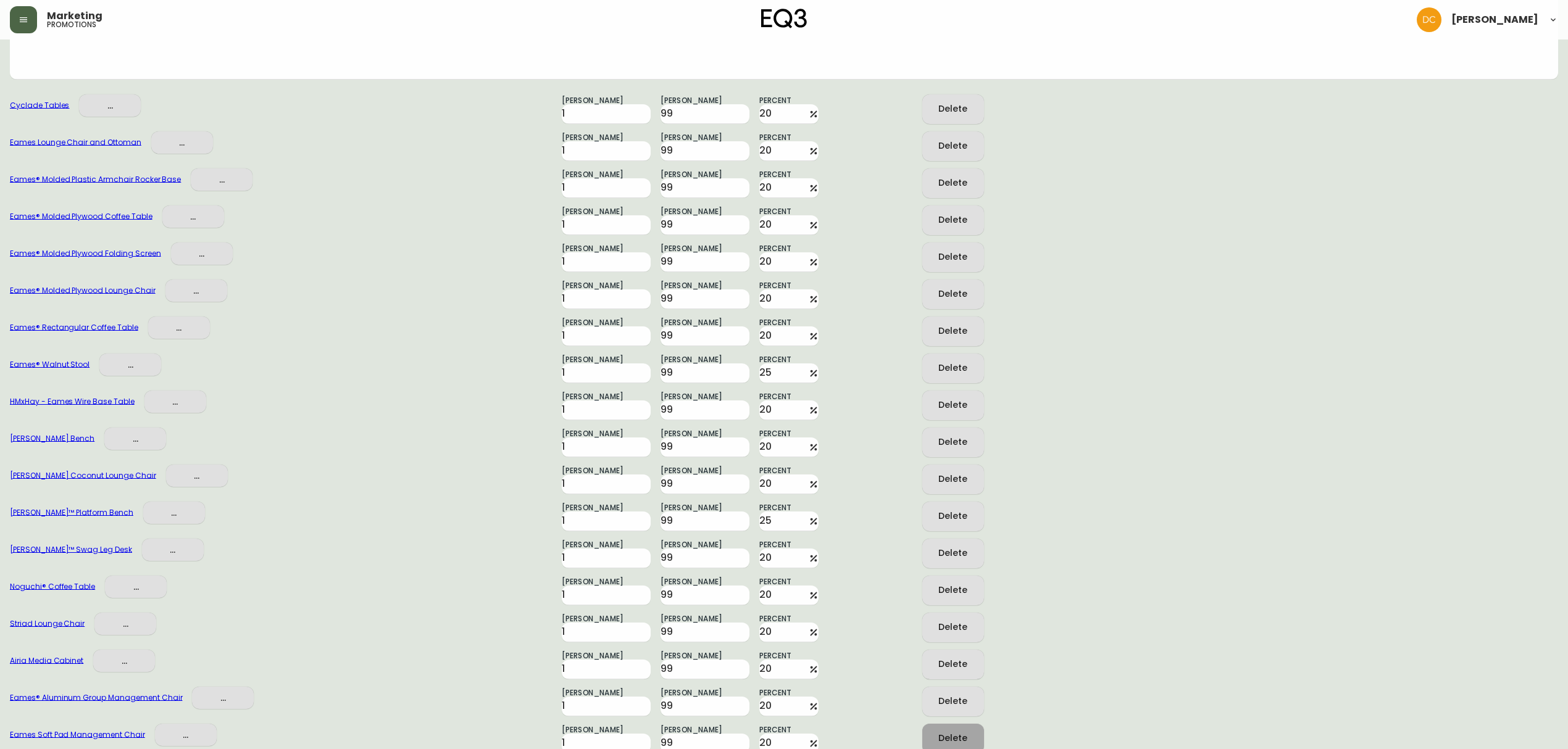
click at [961, 699] on div "Delete" at bounding box center [953, 701] width 29 height 15
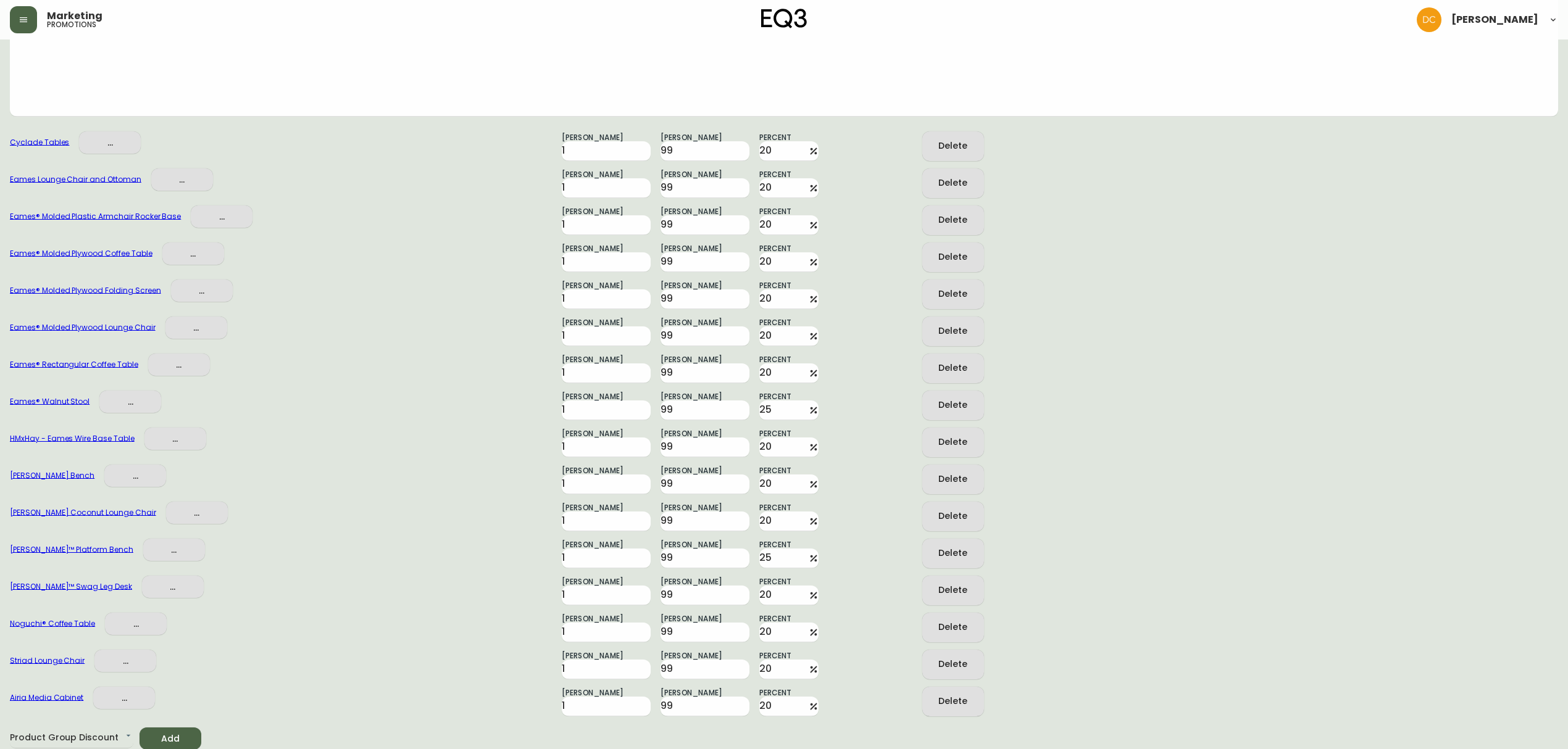
click at [961, 699] on div "Delete" at bounding box center [953, 701] width 29 height 15
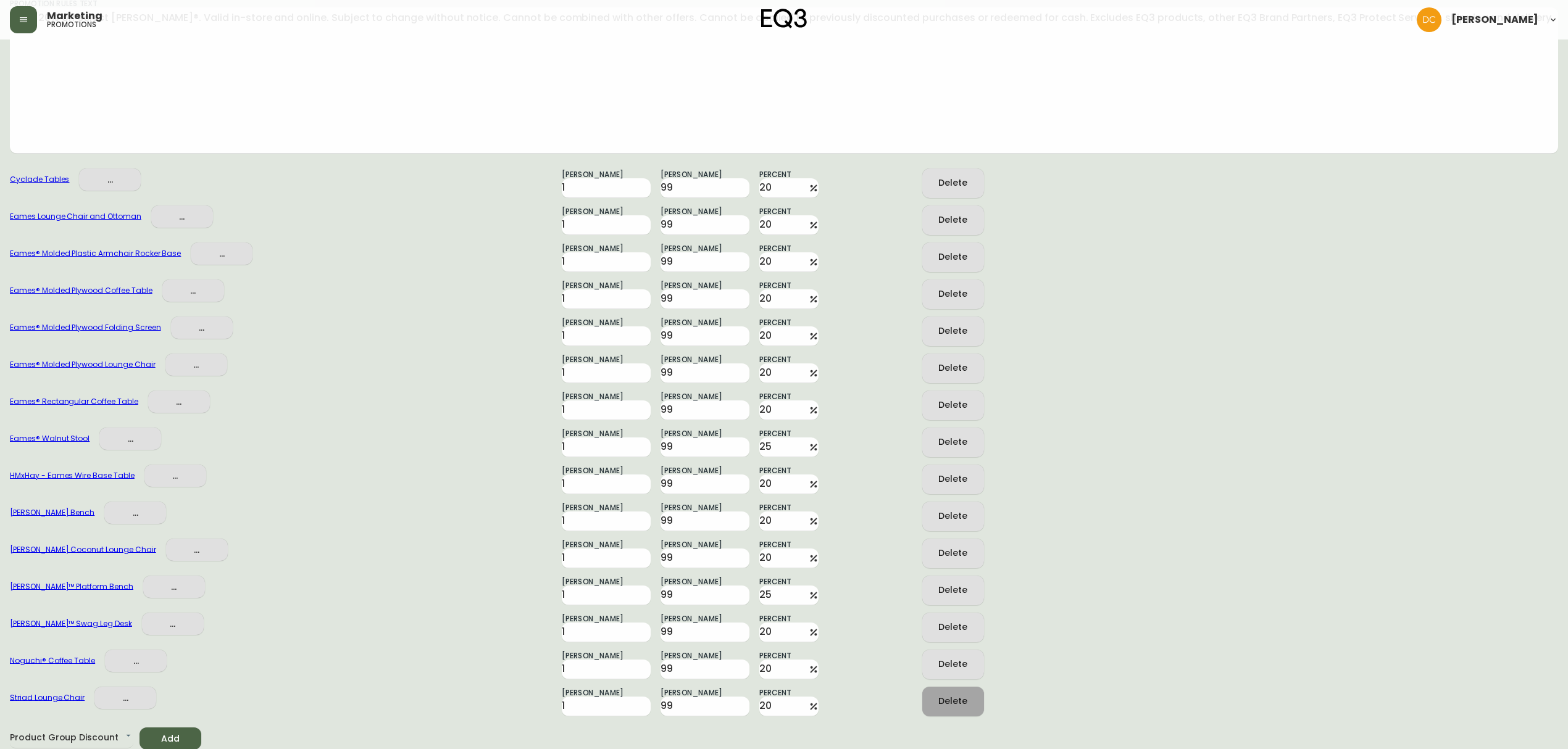
click at [961, 699] on div "Delete" at bounding box center [953, 701] width 29 height 15
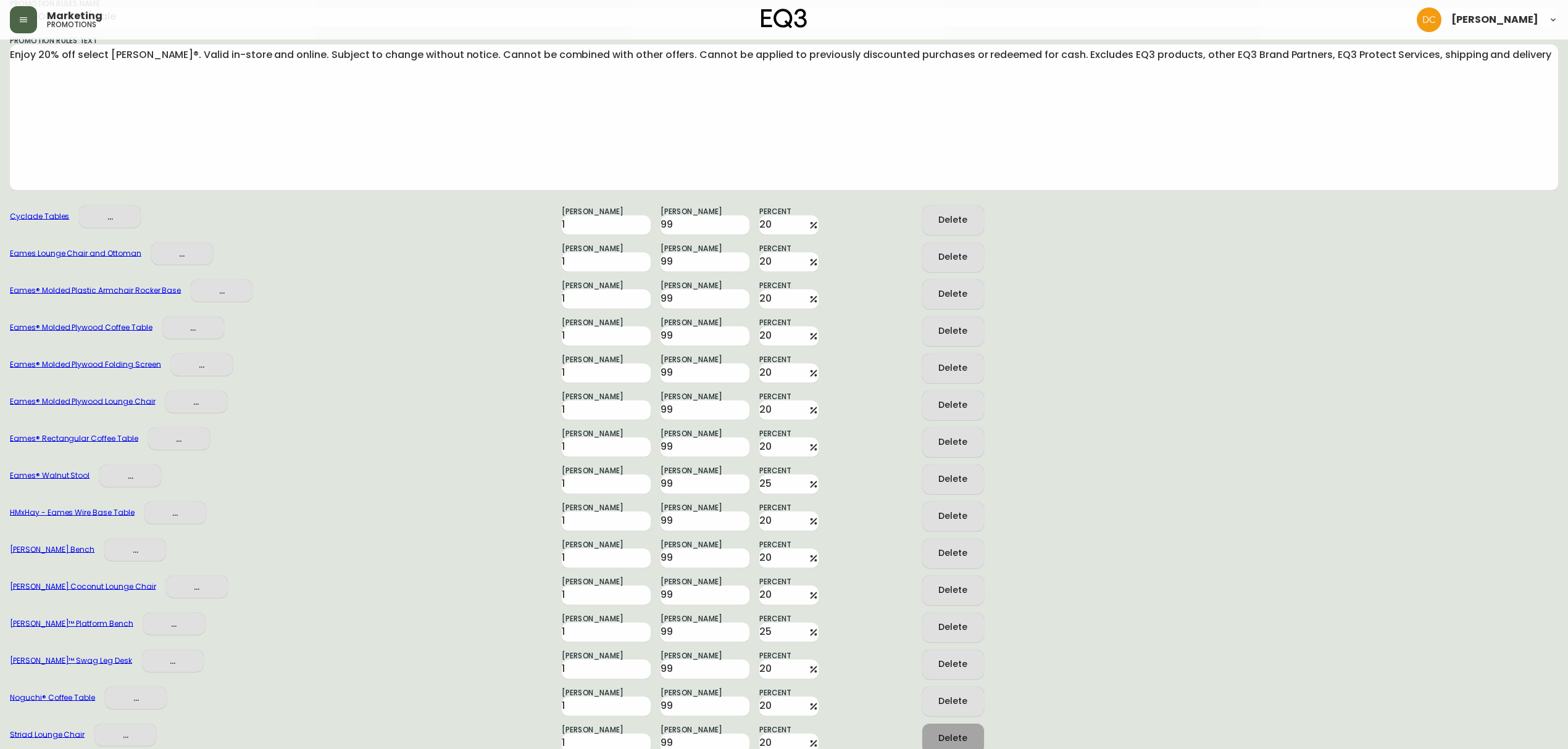
click at [961, 699] on div "Delete" at bounding box center [953, 701] width 29 height 15
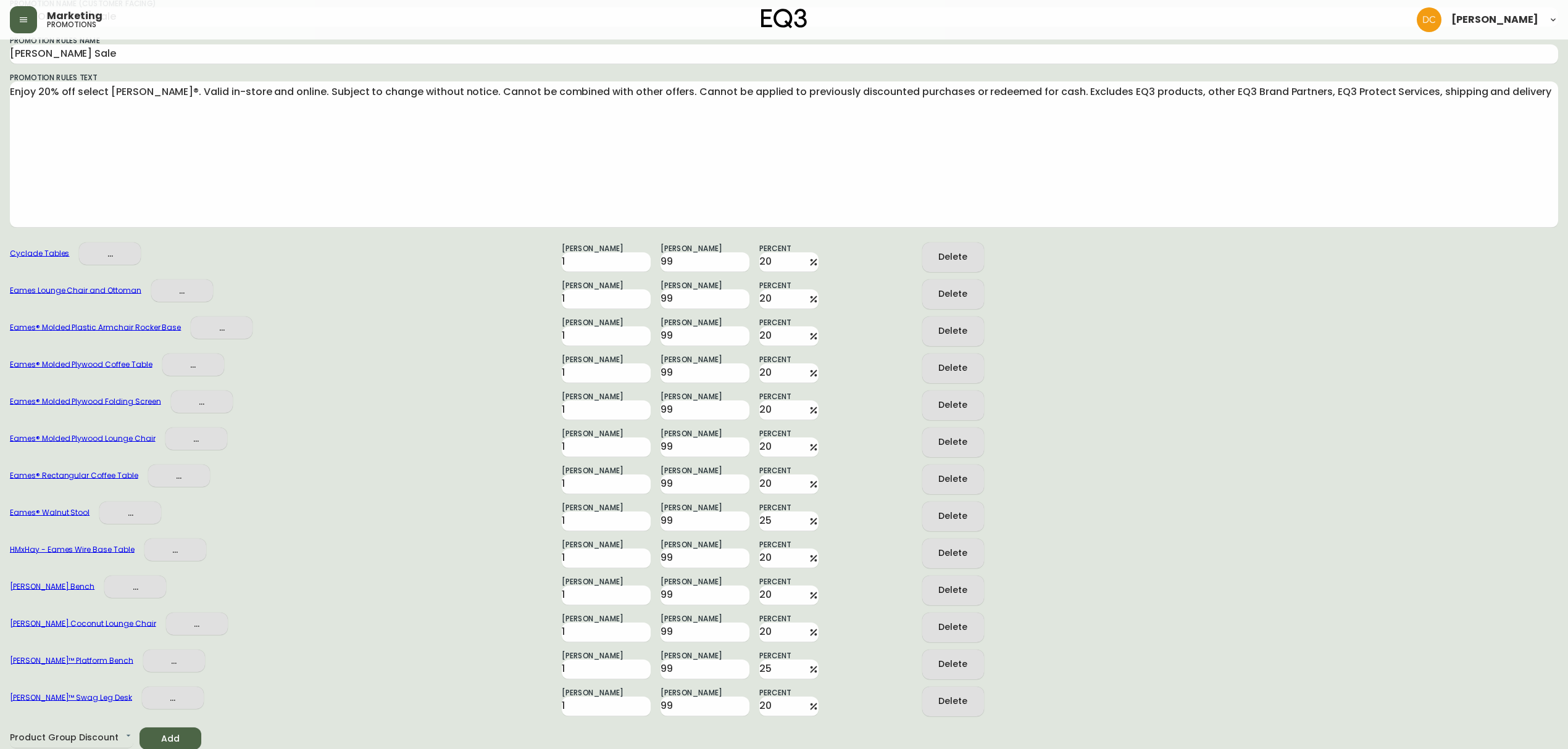
click at [961, 699] on div "Delete" at bounding box center [953, 701] width 29 height 15
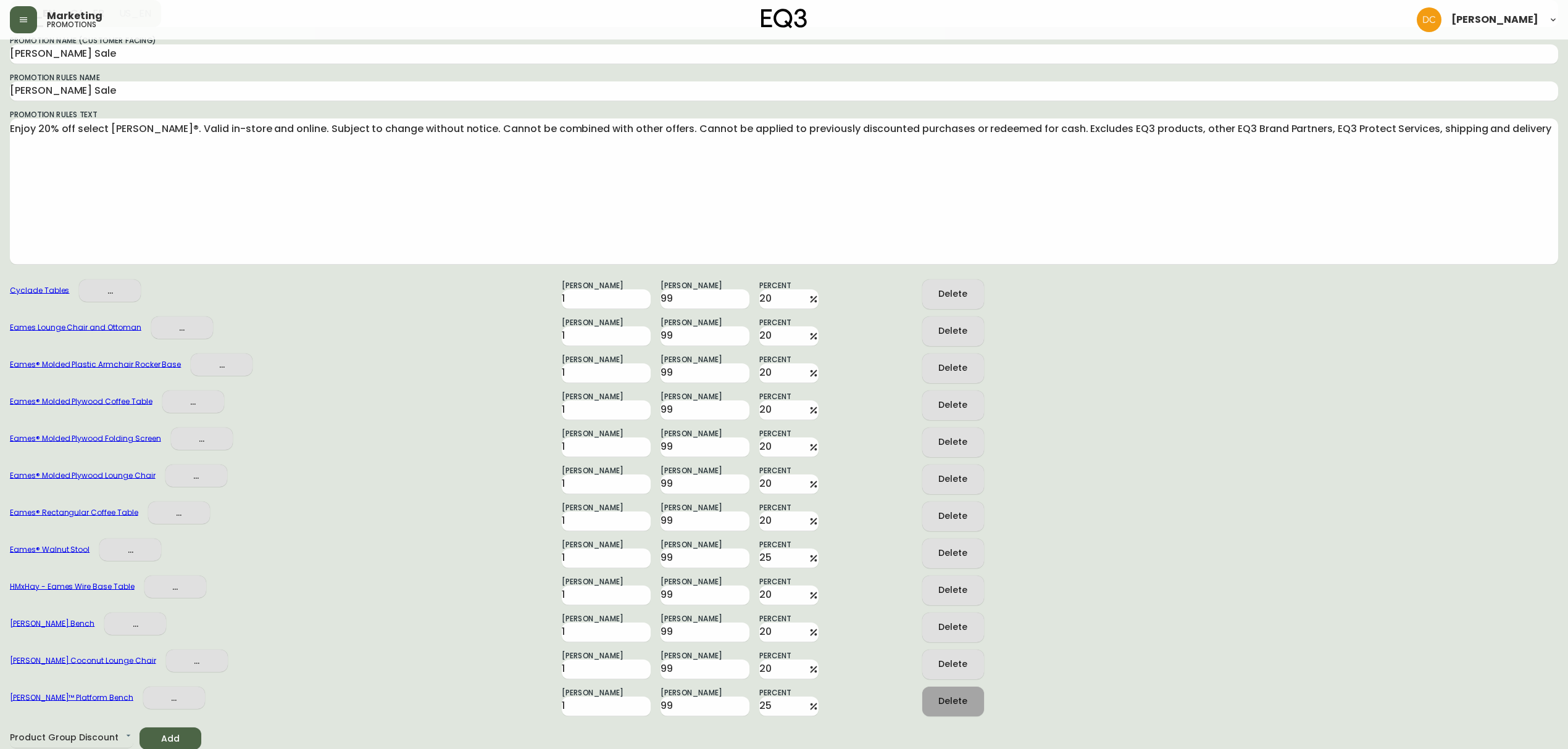
click at [961, 699] on div "Delete" at bounding box center [953, 701] width 29 height 15
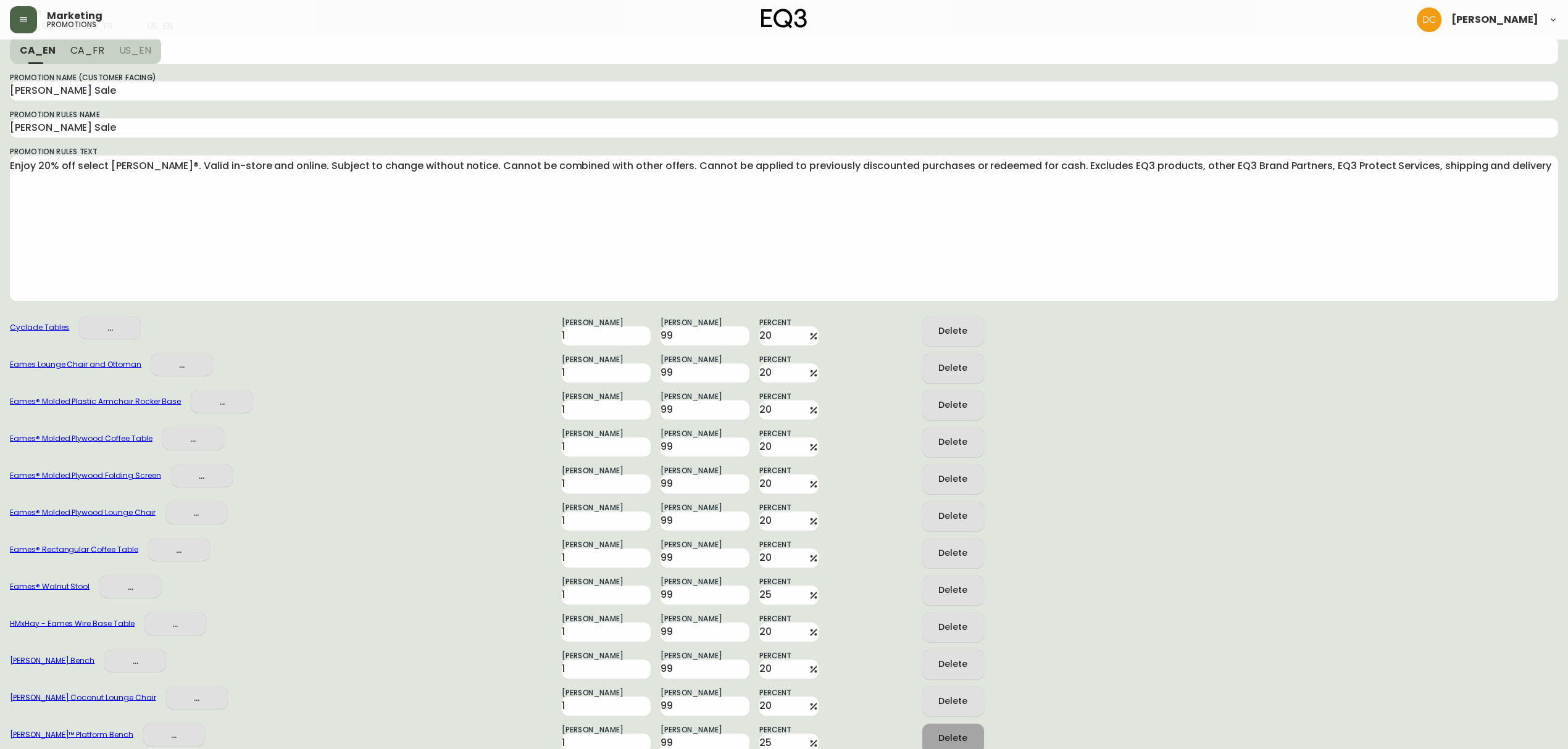
click at [961, 699] on div "Delete" at bounding box center [953, 701] width 29 height 15
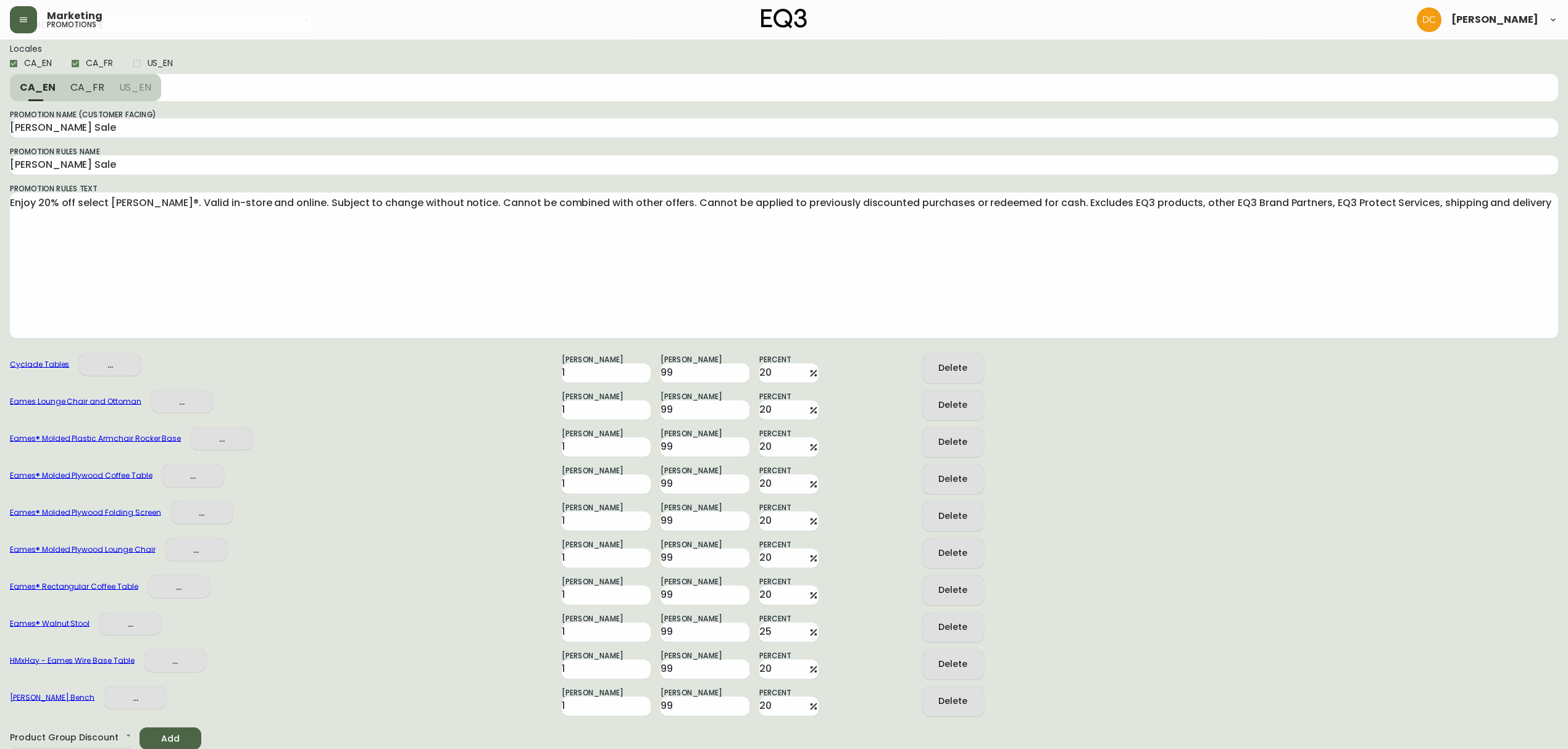
click at [961, 699] on div "Delete" at bounding box center [953, 701] width 29 height 15
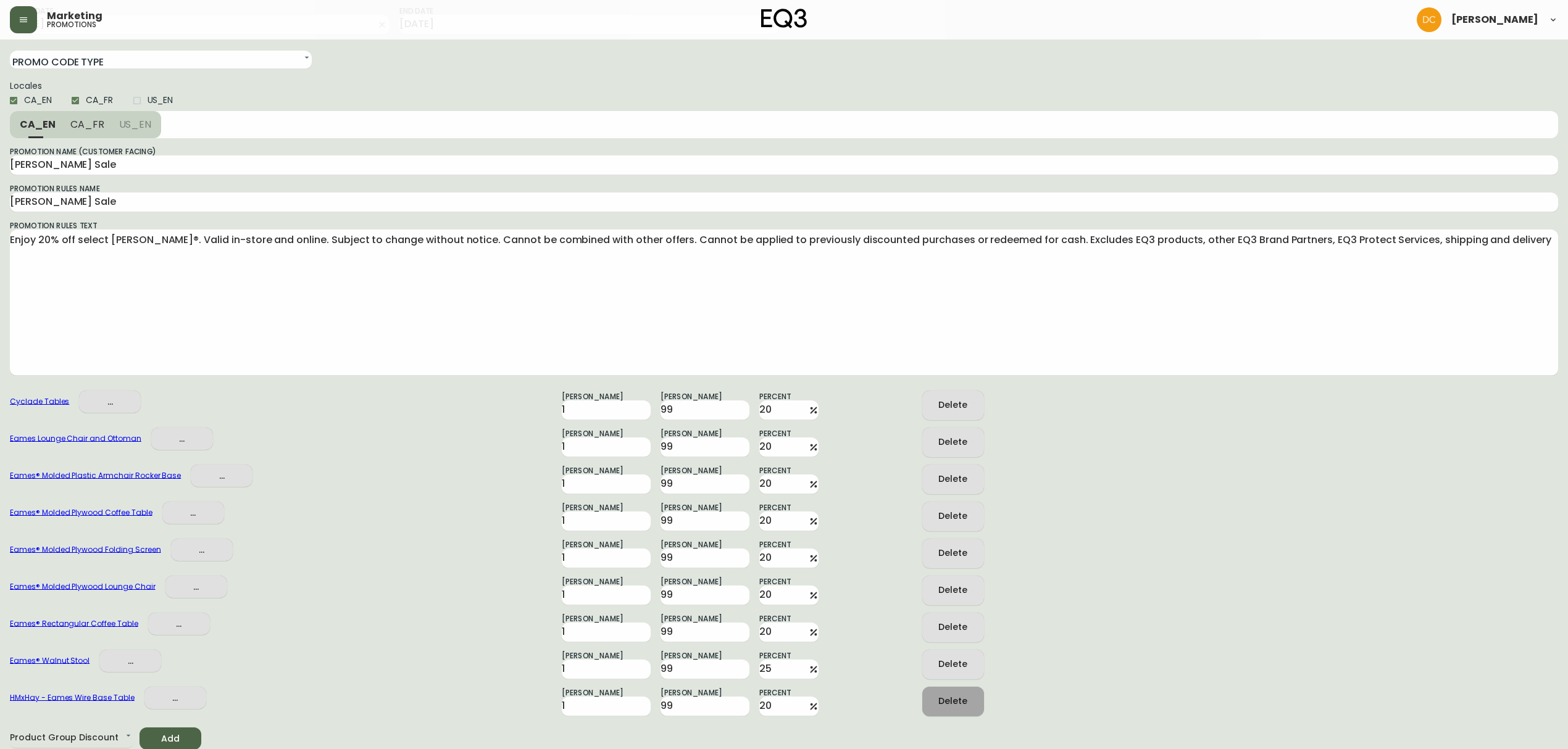
click at [961, 699] on div "Delete" at bounding box center [953, 701] width 29 height 15
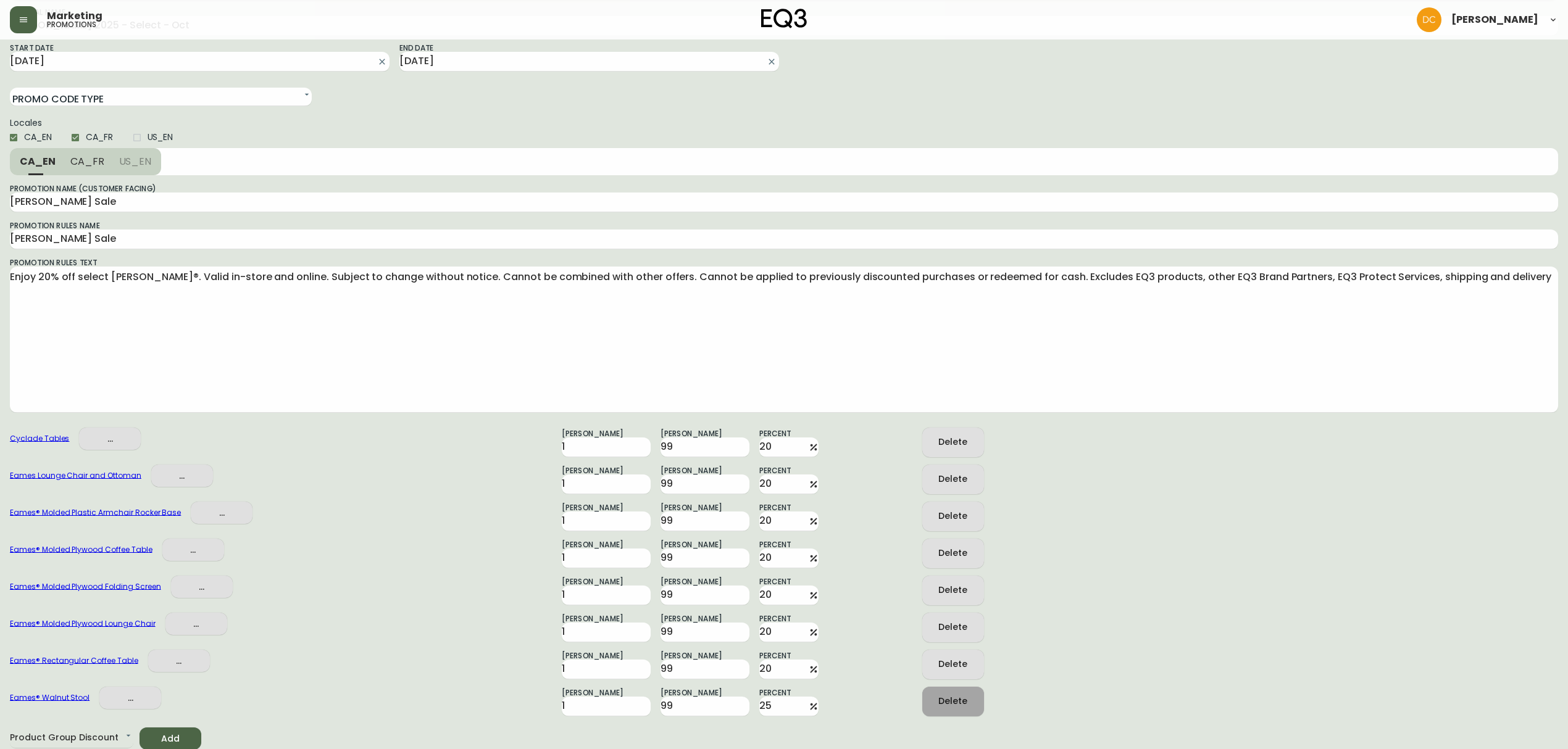
click at [961, 699] on div "Delete" at bounding box center [953, 701] width 29 height 15
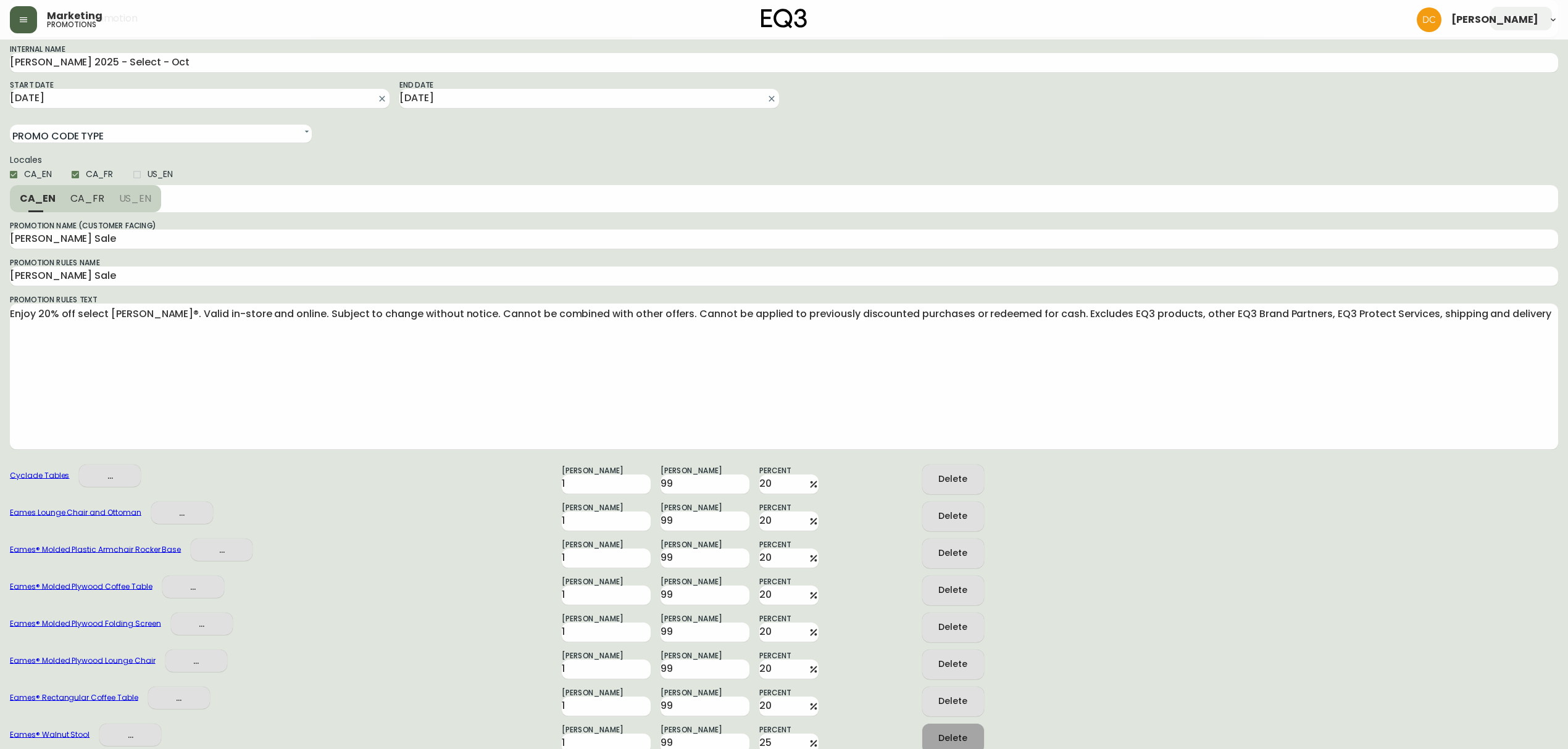
click at [961, 699] on div "Delete" at bounding box center [953, 701] width 29 height 15
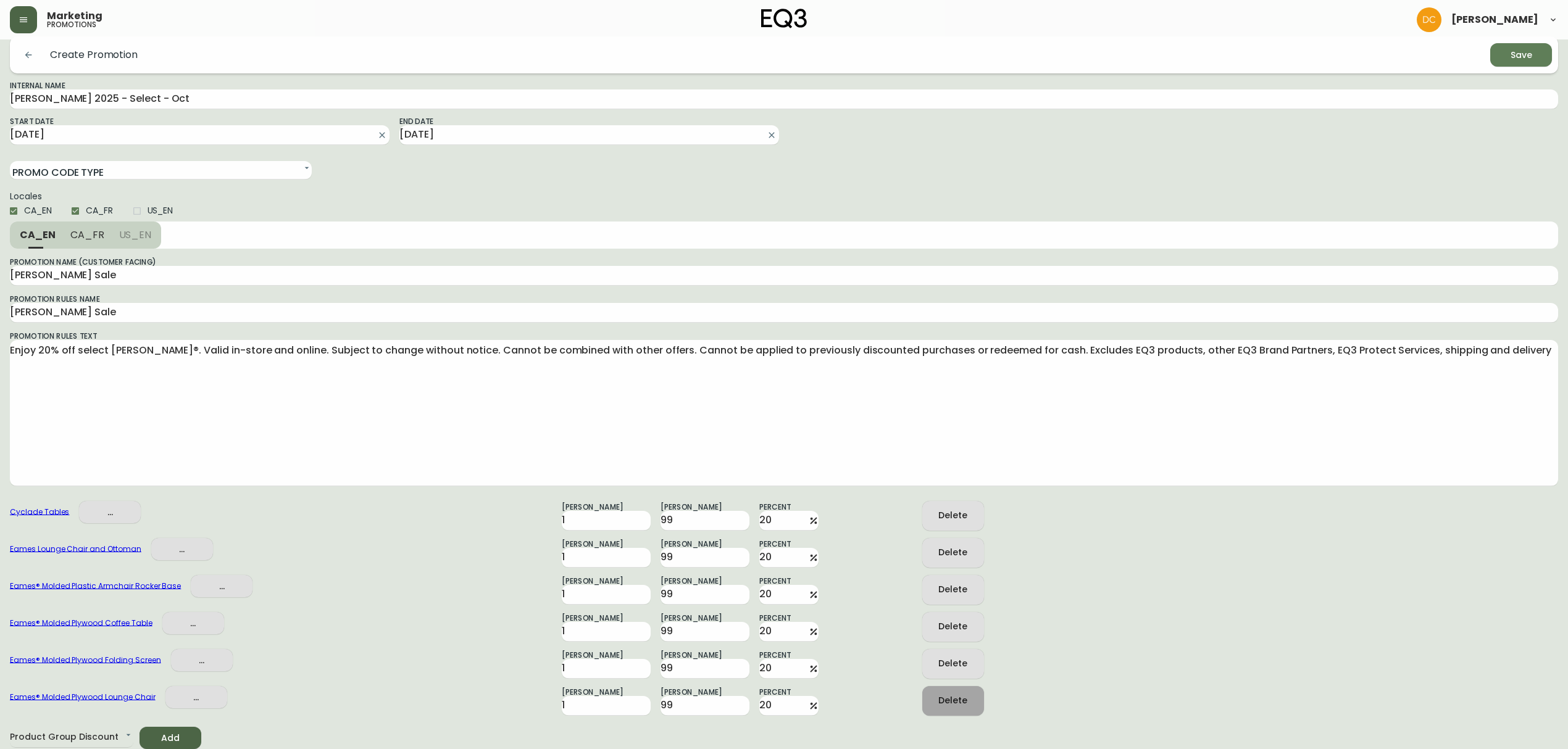
scroll to position [12, 0]
click at [962, 699] on div "Delete" at bounding box center [953, 701] width 29 height 15
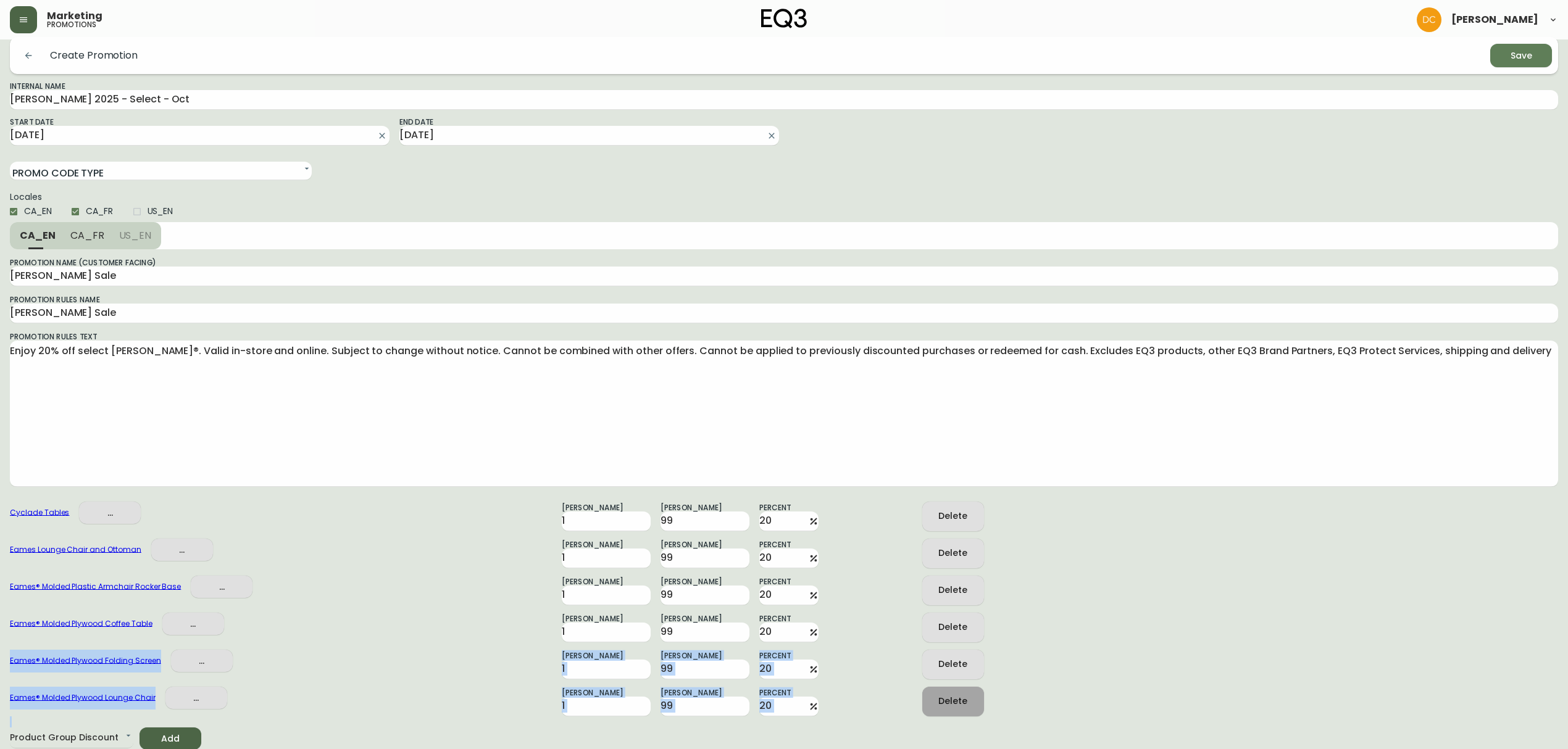
scroll to position [0, 0]
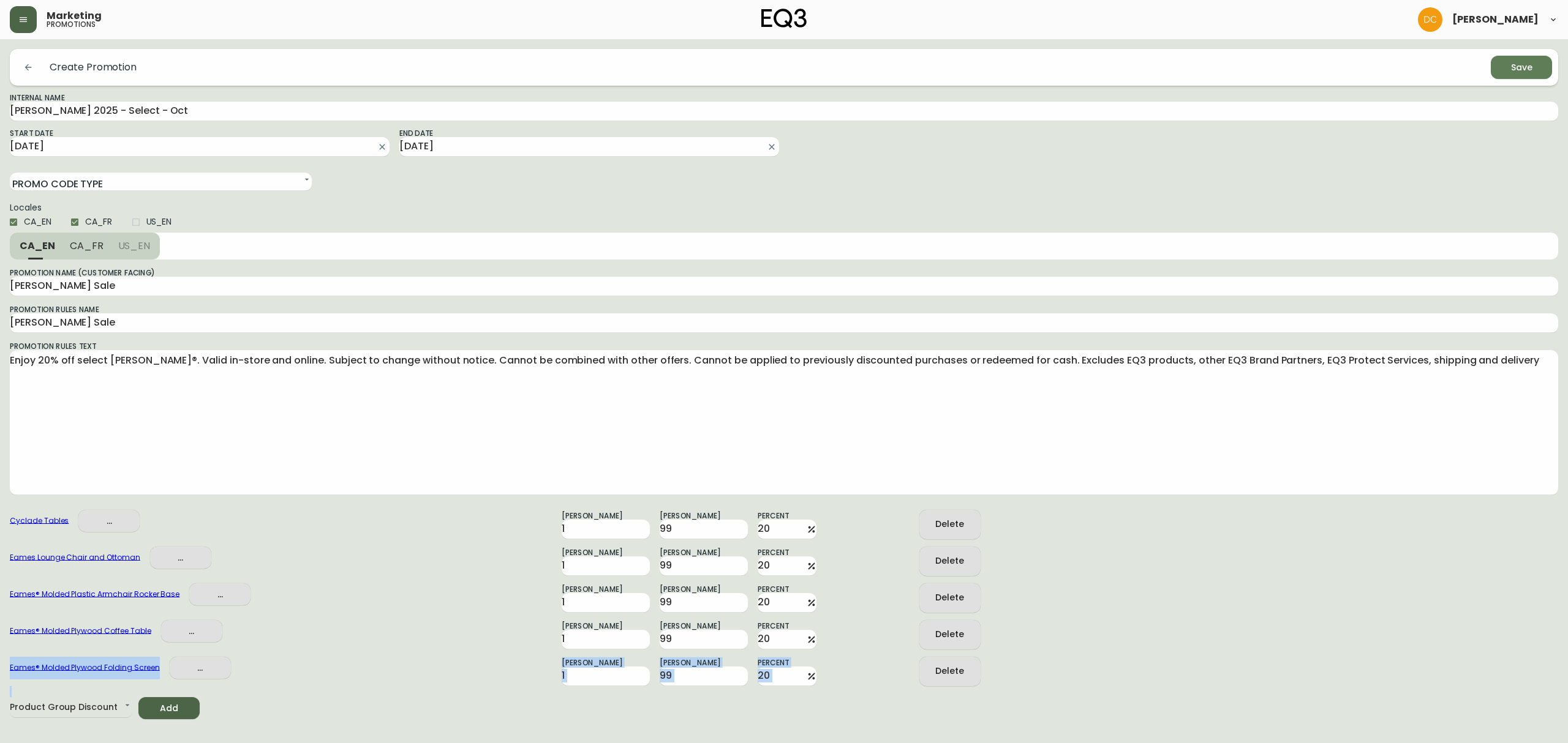
click at [954, 693] on form "Create Promotion Save Internal Name [PERSON_NAME] 2025 - Select - Oct Start Dat…" at bounding box center [784, 384] width 1548 height 671
drag, startPoint x: 954, startPoint y: 676, endPoint x: 953, endPoint y: 664, distance: 12.0
click at [954, 676] on div "Delete" at bounding box center [950, 671] width 29 height 15
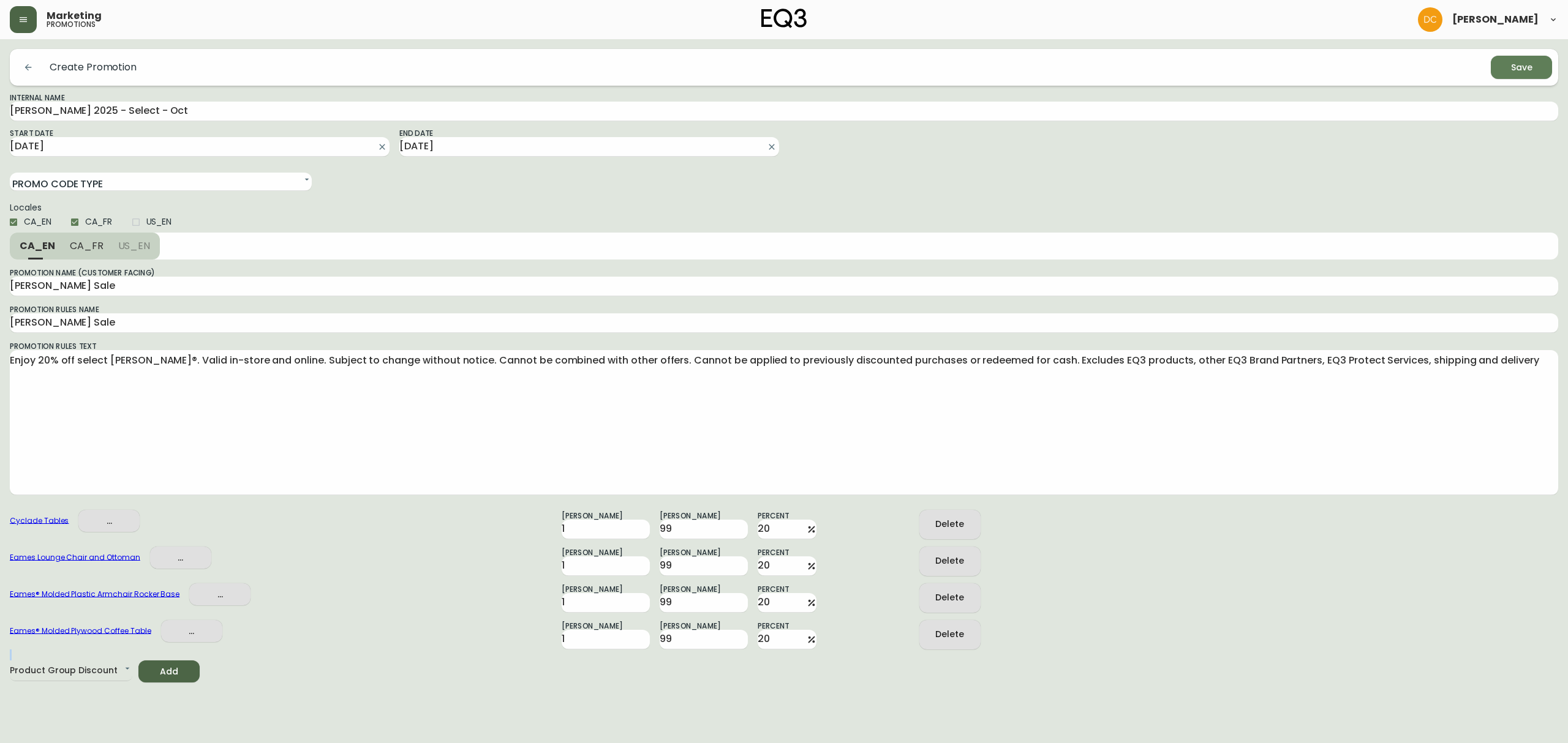
click at [953, 652] on form "Create Promotion Save Internal Name [PERSON_NAME] 2025 - Select - Oct Start Dat…" at bounding box center [784, 366] width 1548 height 633
click at [954, 628] on div "Delete" at bounding box center [950, 635] width 29 height 15
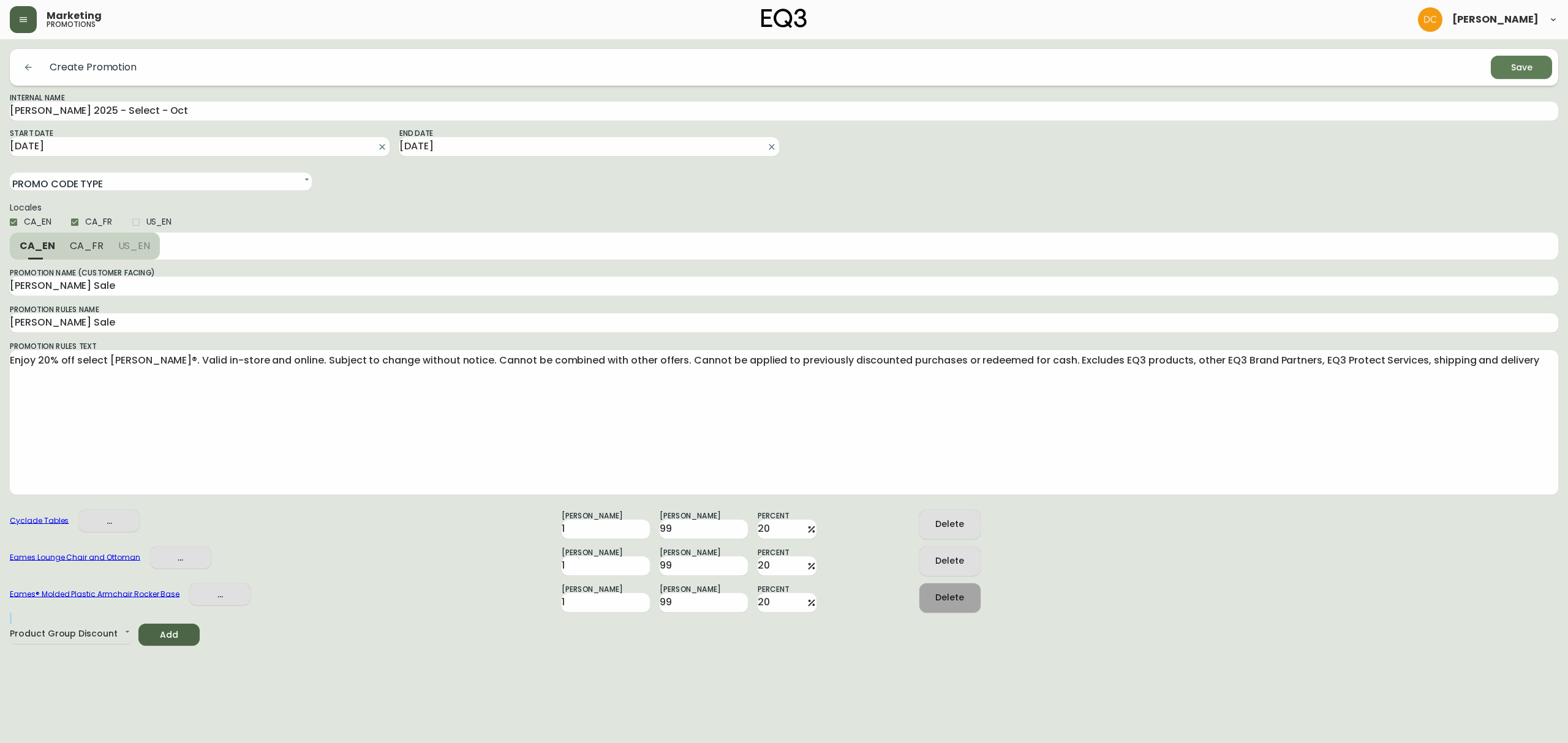
click at [956, 598] on div "Delete" at bounding box center [950, 597] width 29 height 15
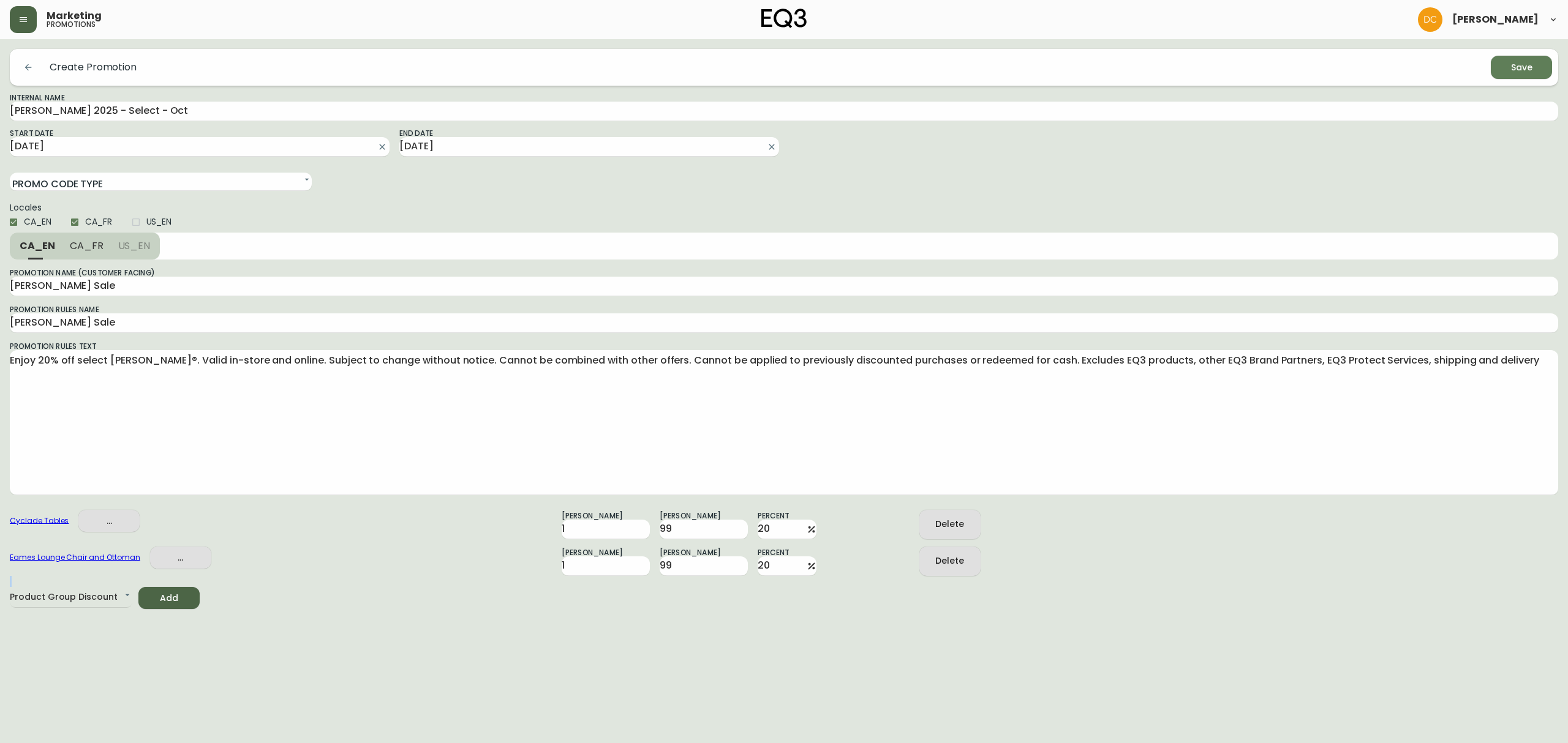
click at [959, 565] on div "Delete" at bounding box center [950, 561] width 29 height 15
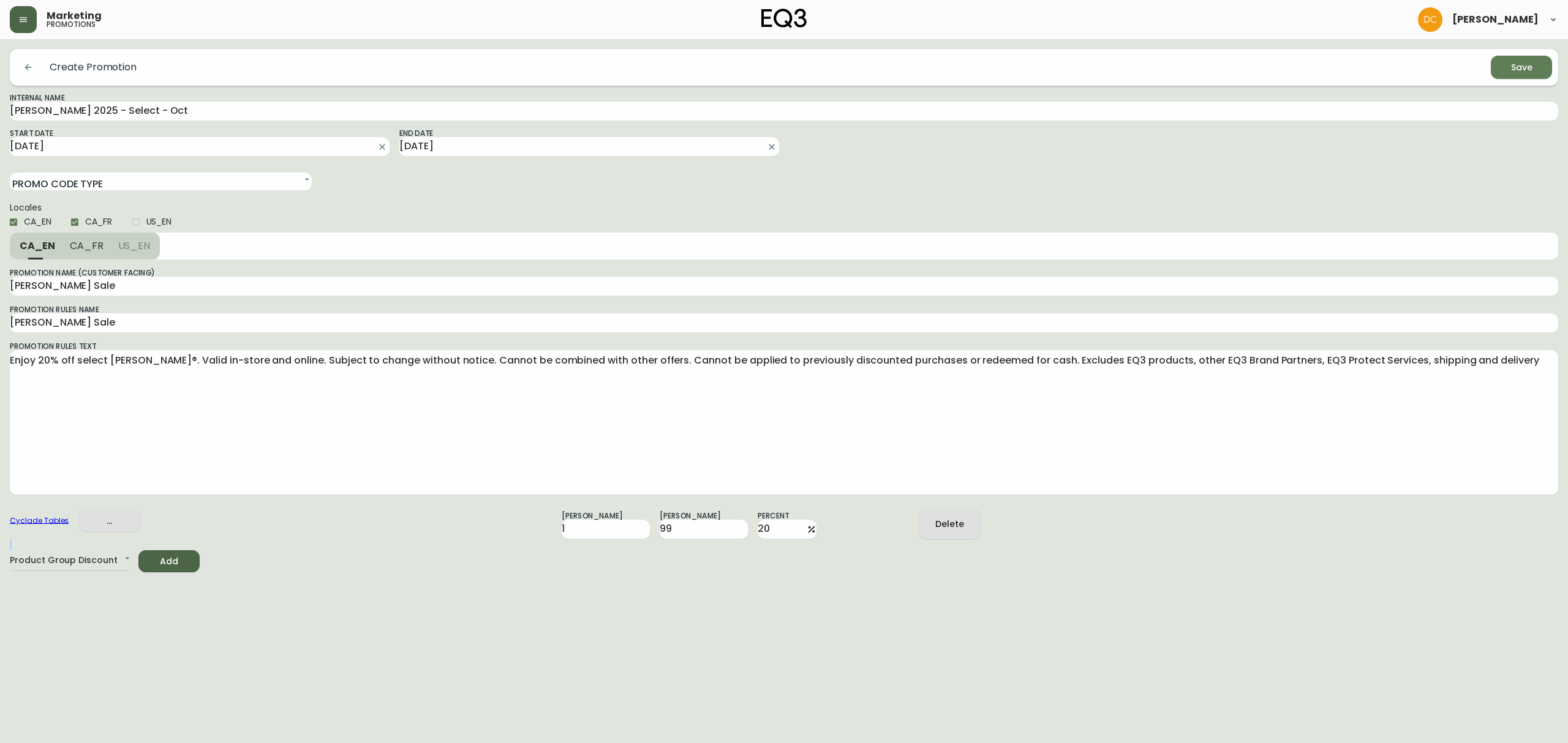
click at [966, 530] on span "Delete" at bounding box center [950, 524] width 42 height 15
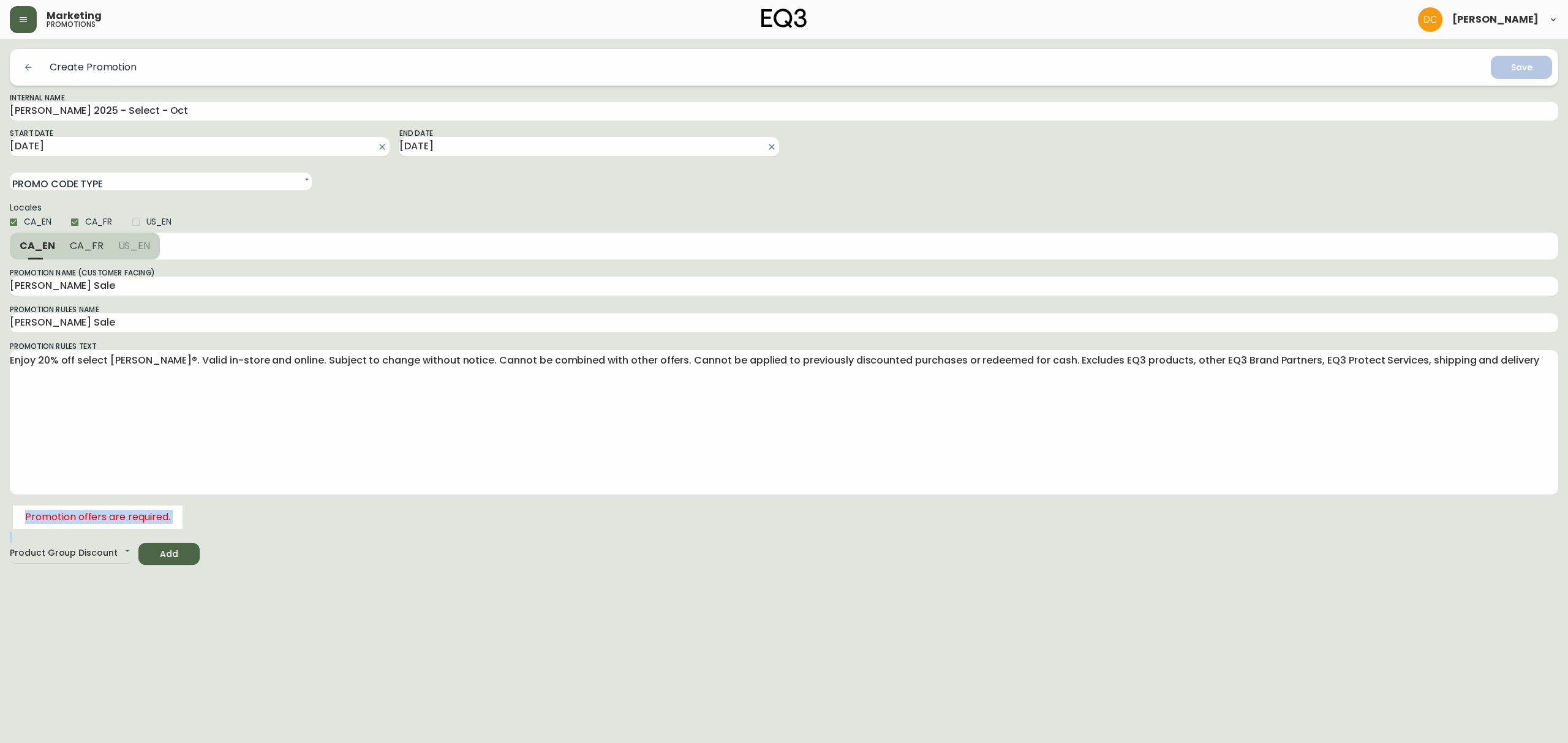
click at [351, 536] on form "Create Promotion Save Internal Name [PERSON_NAME] 2025 - Select - Oct Start Dat…" at bounding box center [784, 307] width 1548 height 516
click at [86, 556] on body "Marketing promotions [PERSON_NAME] Create Promotion Save Internal Name [PERSON_…" at bounding box center [784, 282] width 1568 height 565
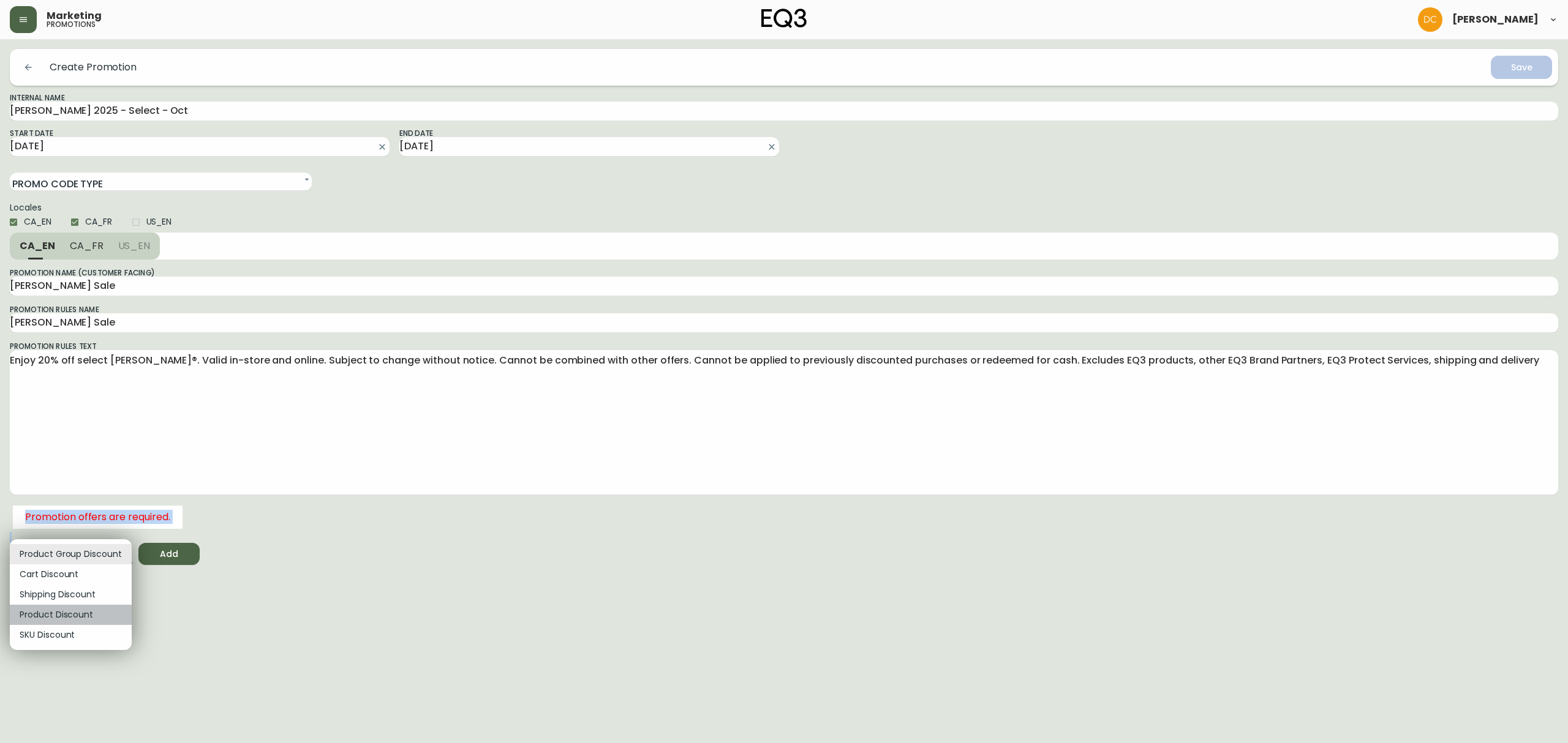
click at [86, 614] on li "Product Discount" at bounding box center [71, 615] width 122 height 20
type input "PRODUCT_OFFER"
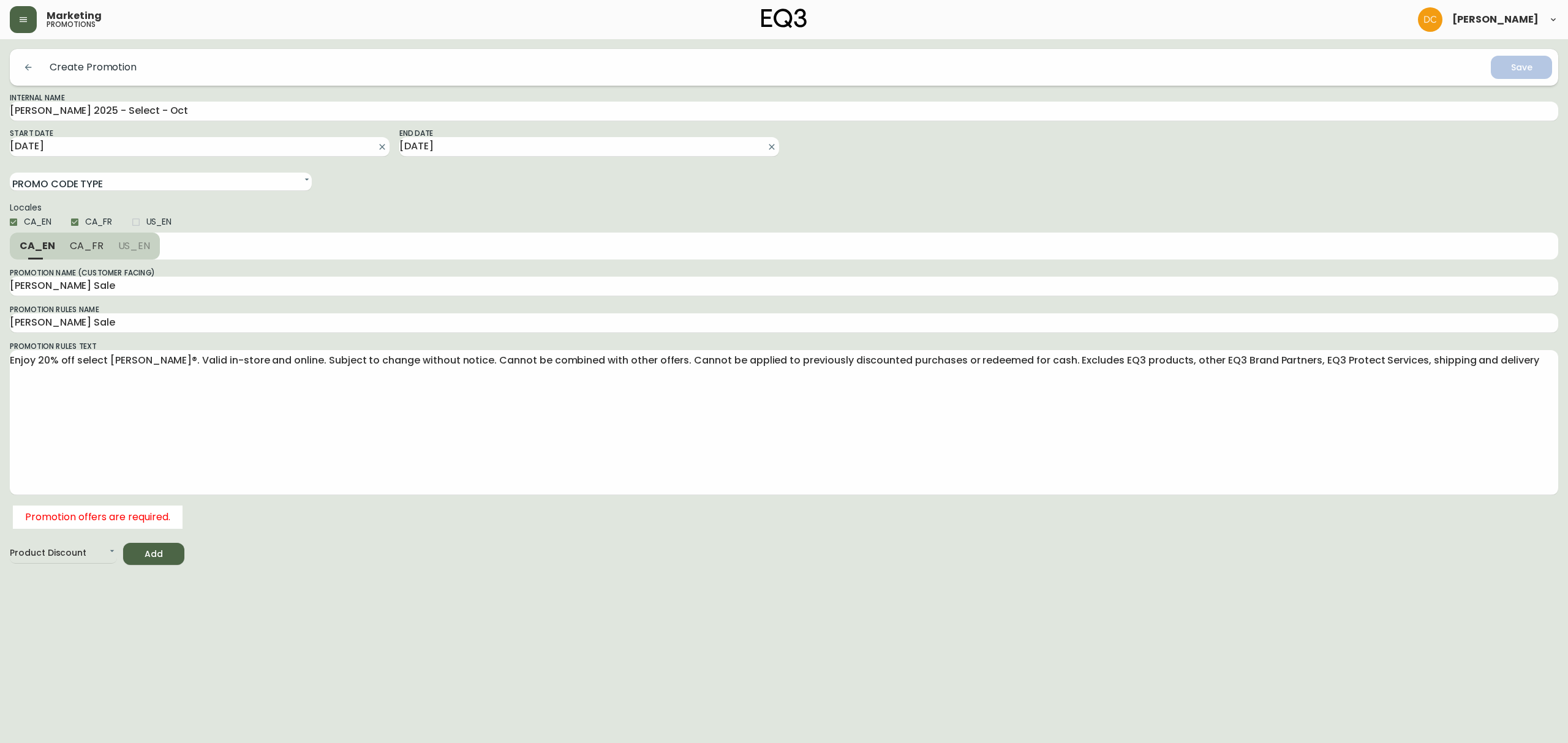
click at [158, 565] on html "Marketing promotions [PERSON_NAME] Create Promotion Save Internal Name [PERSON_…" at bounding box center [784, 282] width 1568 height 565
click at [164, 565] on html "Marketing promotions [PERSON_NAME] Create Promotion Save Internal Name [PERSON_…" at bounding box center [784, 282] width 1568 height 565
click at [164, 561] on button "Add" at bounding box center [153, 555] width 61 height 23
click at [167, 568] on span "Add" at bounding box center [154, 562] width 42 height 15
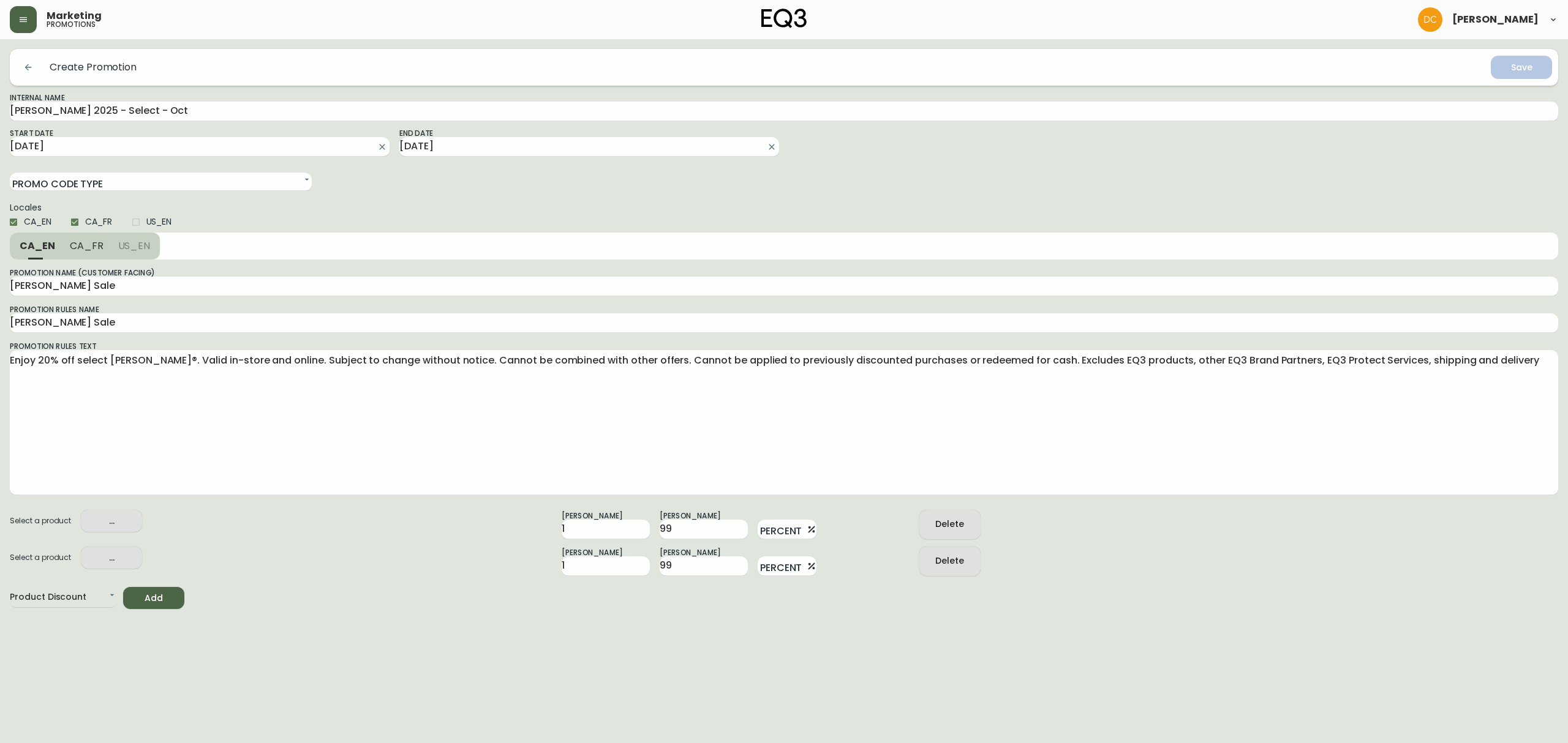
click at [166, 599] on span "Add" at bounding box center [154, 598] width 42 height 15
click at [162, 635] on span "Add" at bounding box center [154, 635] width 42 height 15
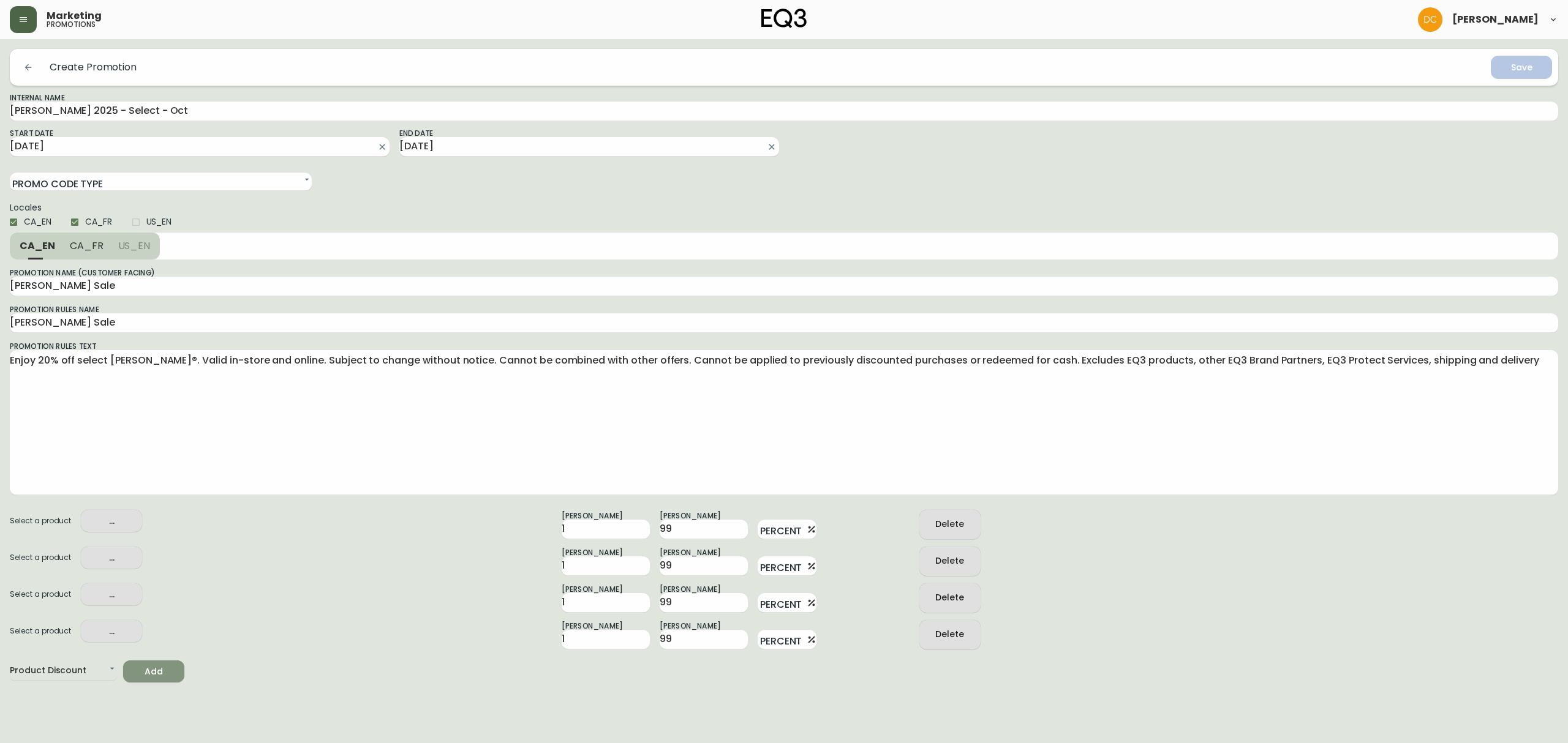
click at [171, 681] on button "Add" at bounding box center [153, 672] width 61 height 23
click at [165, 715] on button "Add" at bounding box center [153, 708] width 61 height 23
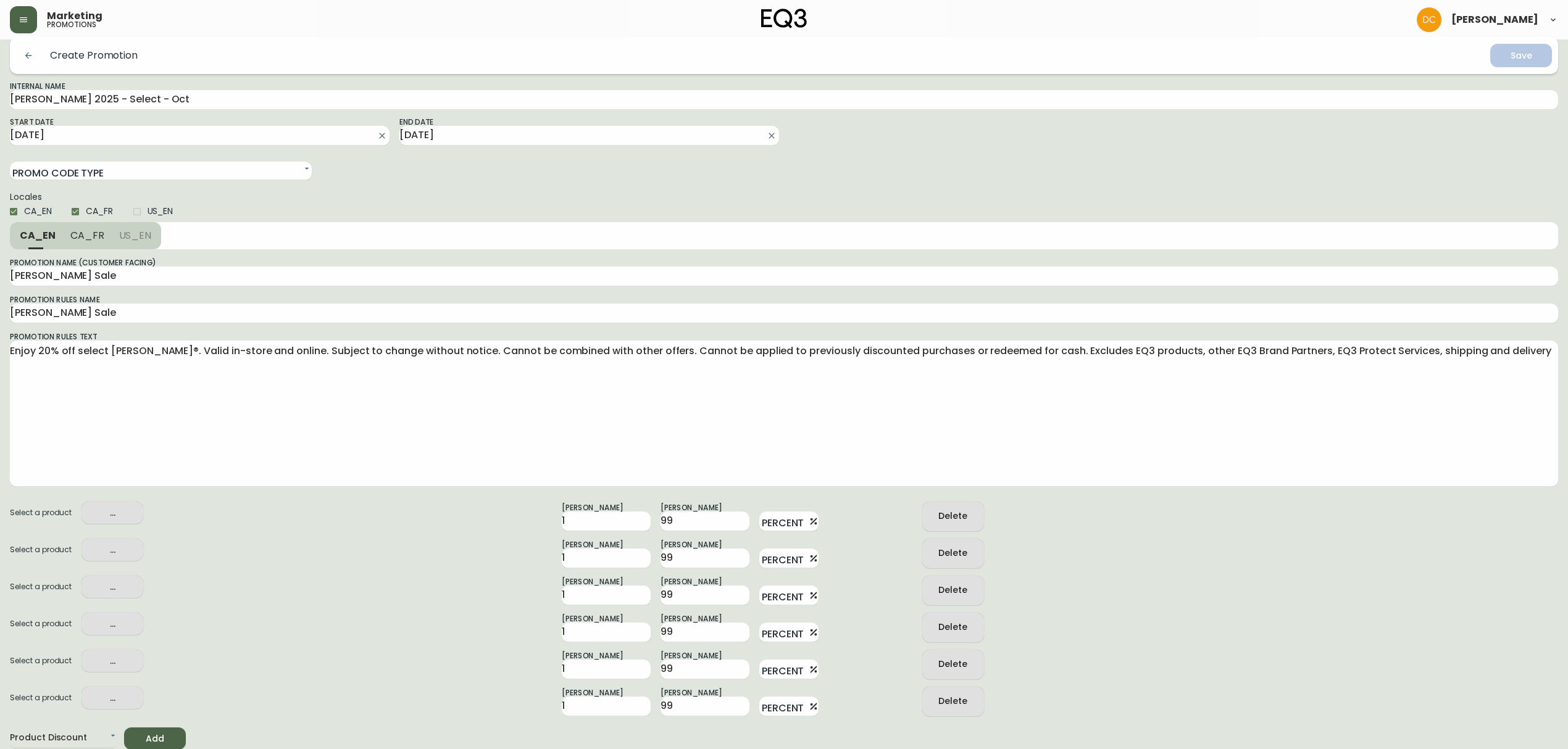
click at [172, 733] on span "Add" at bounding box center [155, 739] width 42 height 15
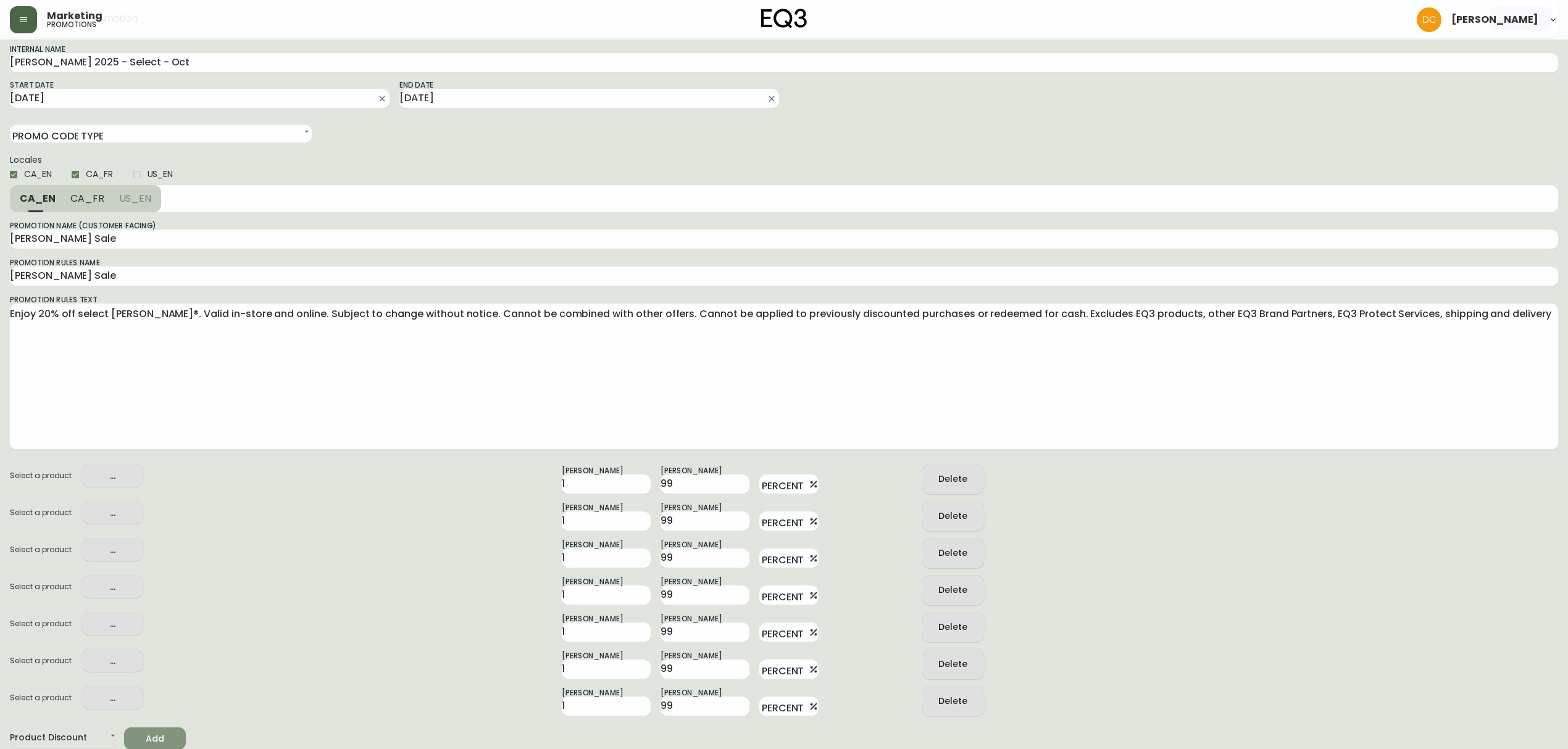
click at [172, 733] on span "Add" at bounding box center [155, 739] width 42 height 15
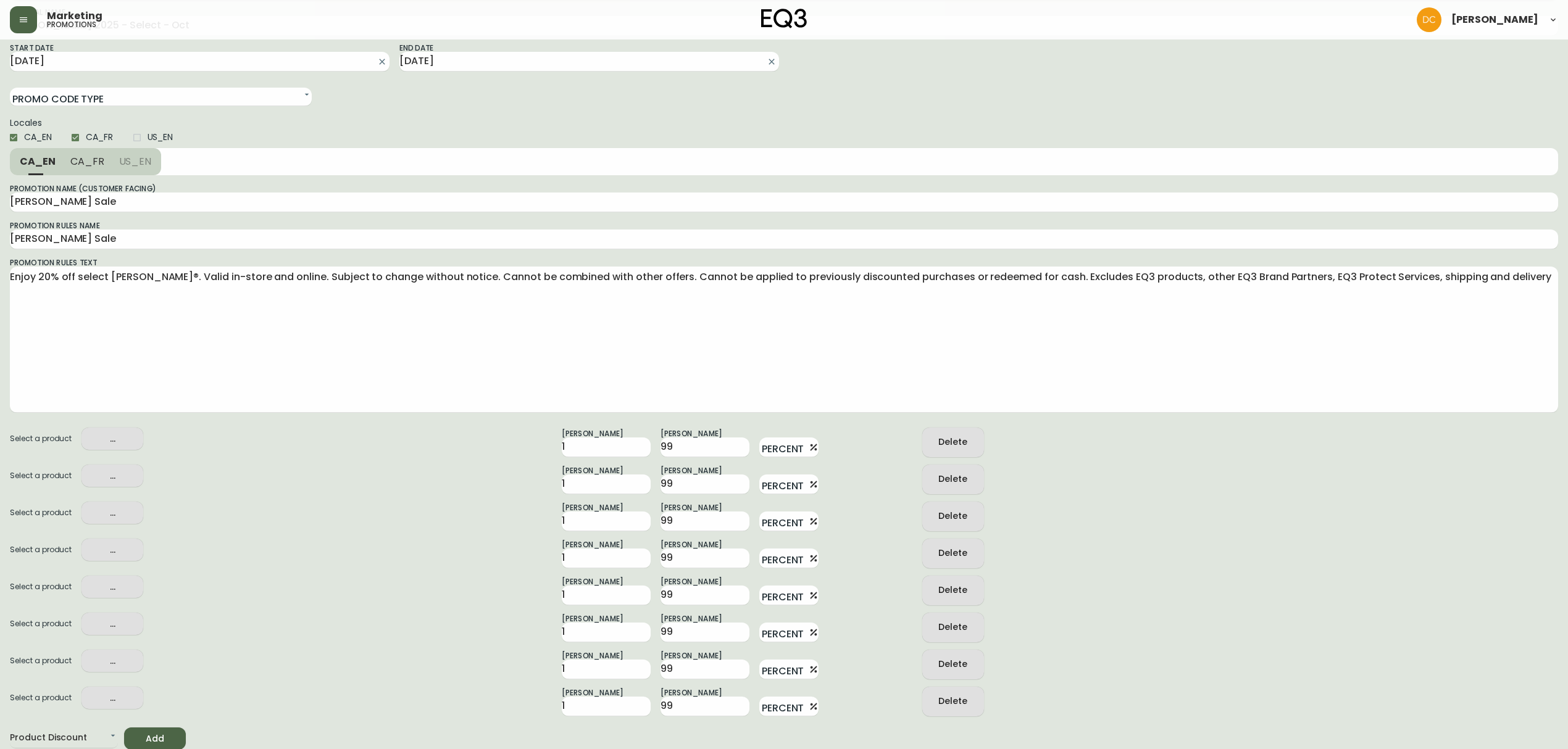
click at [172, 733] on span "Add" at bounding box center [155, 739] width 42 height 15
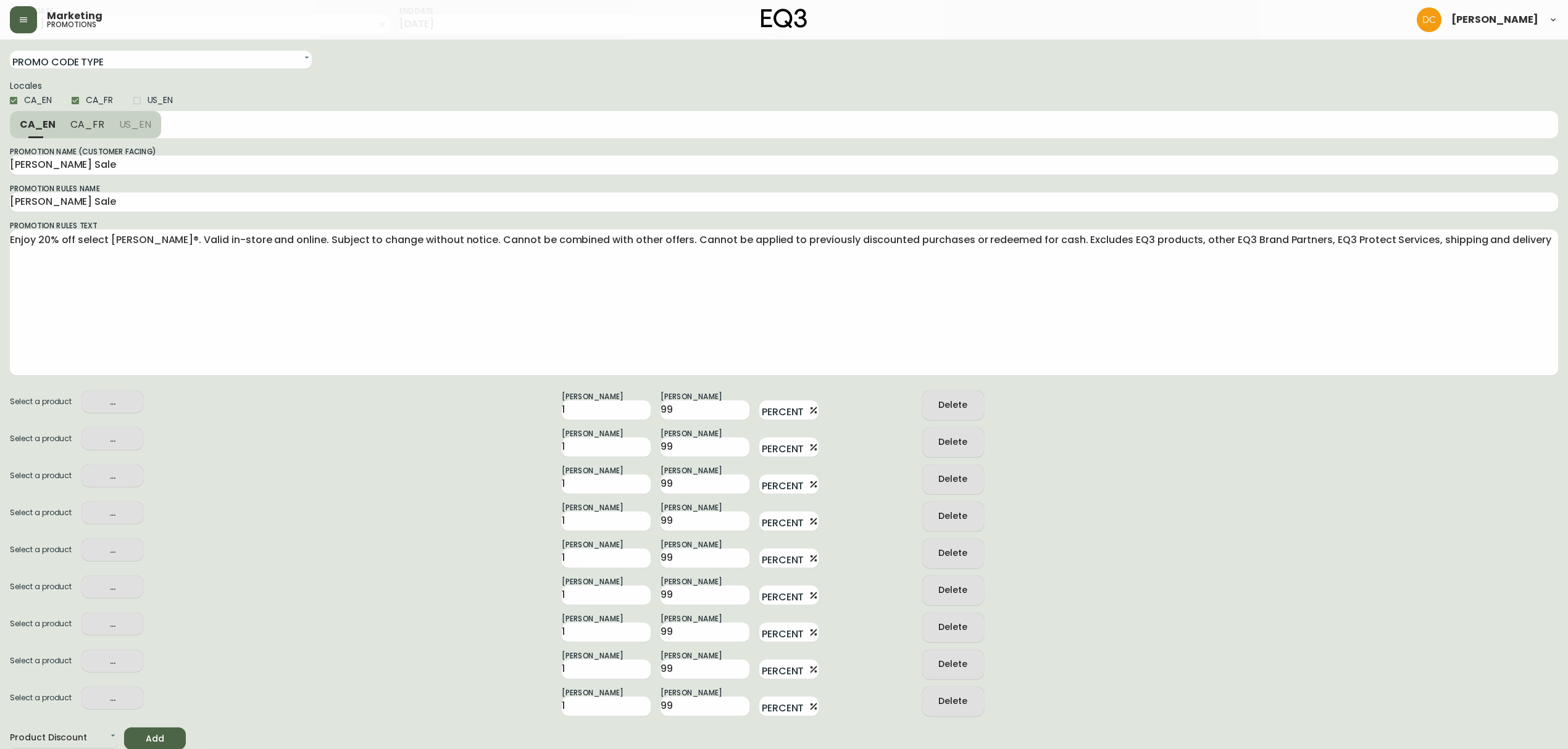
click at [172, 733] on span "Add" at bounding box center [155, 739] width 42 height 15
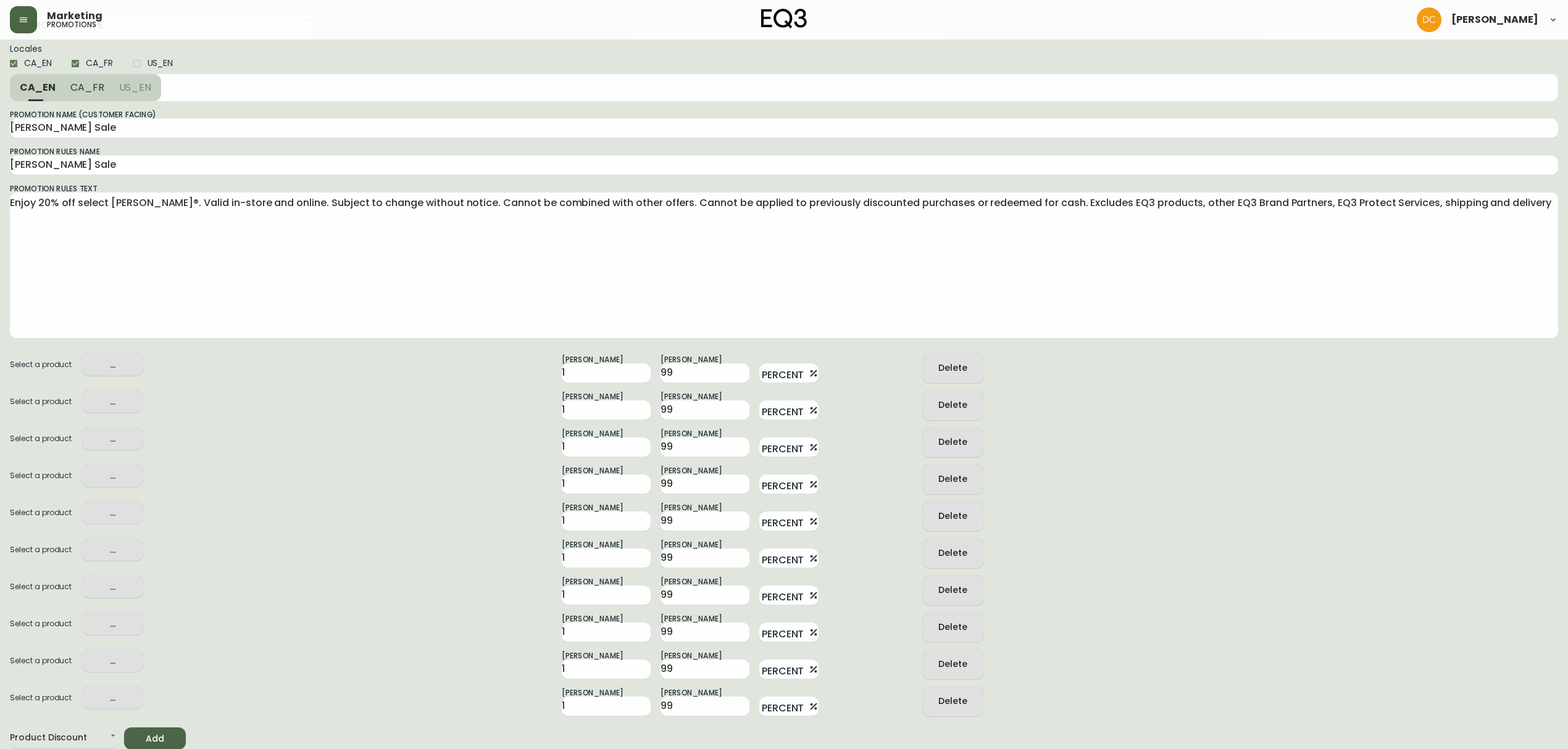
click at [172, 733] on span "Add" at bounding box center [155, 739] width 42 height 15
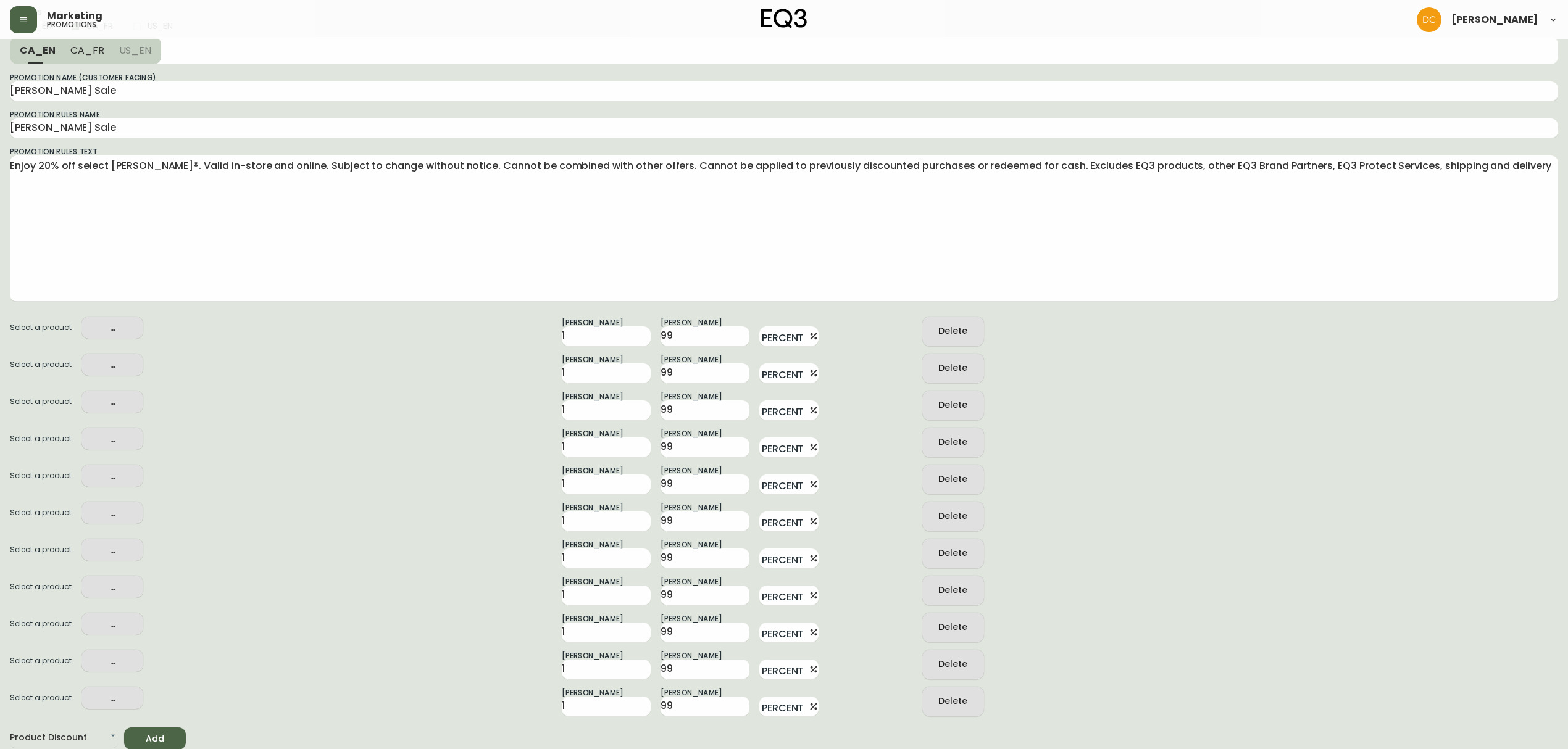
click at [171, 741] on span "Add" at bounding box center [155, 739] width 42 height 15
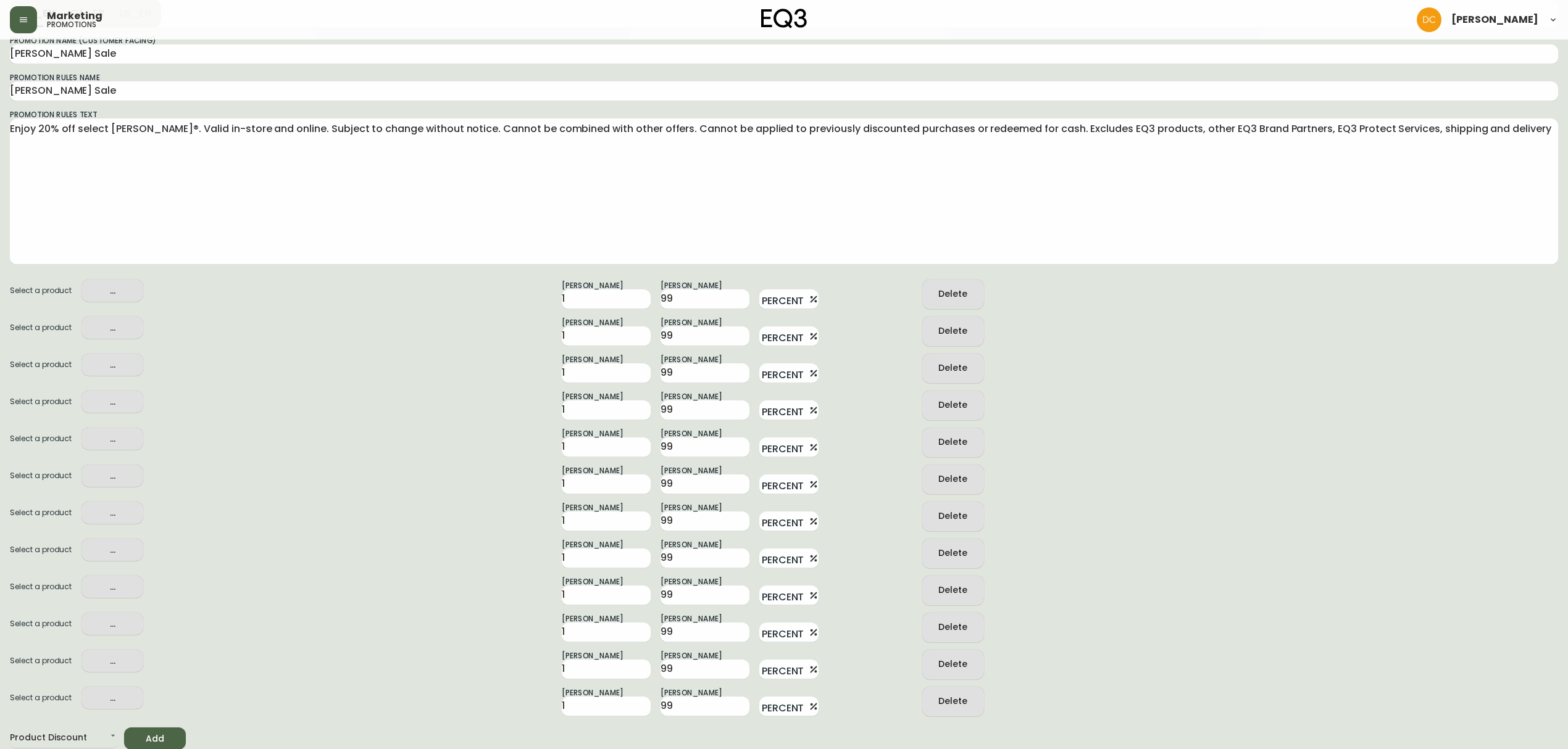
click at [170, 741] on span "Add" at bounding box center [155, 739] width 42 height 15
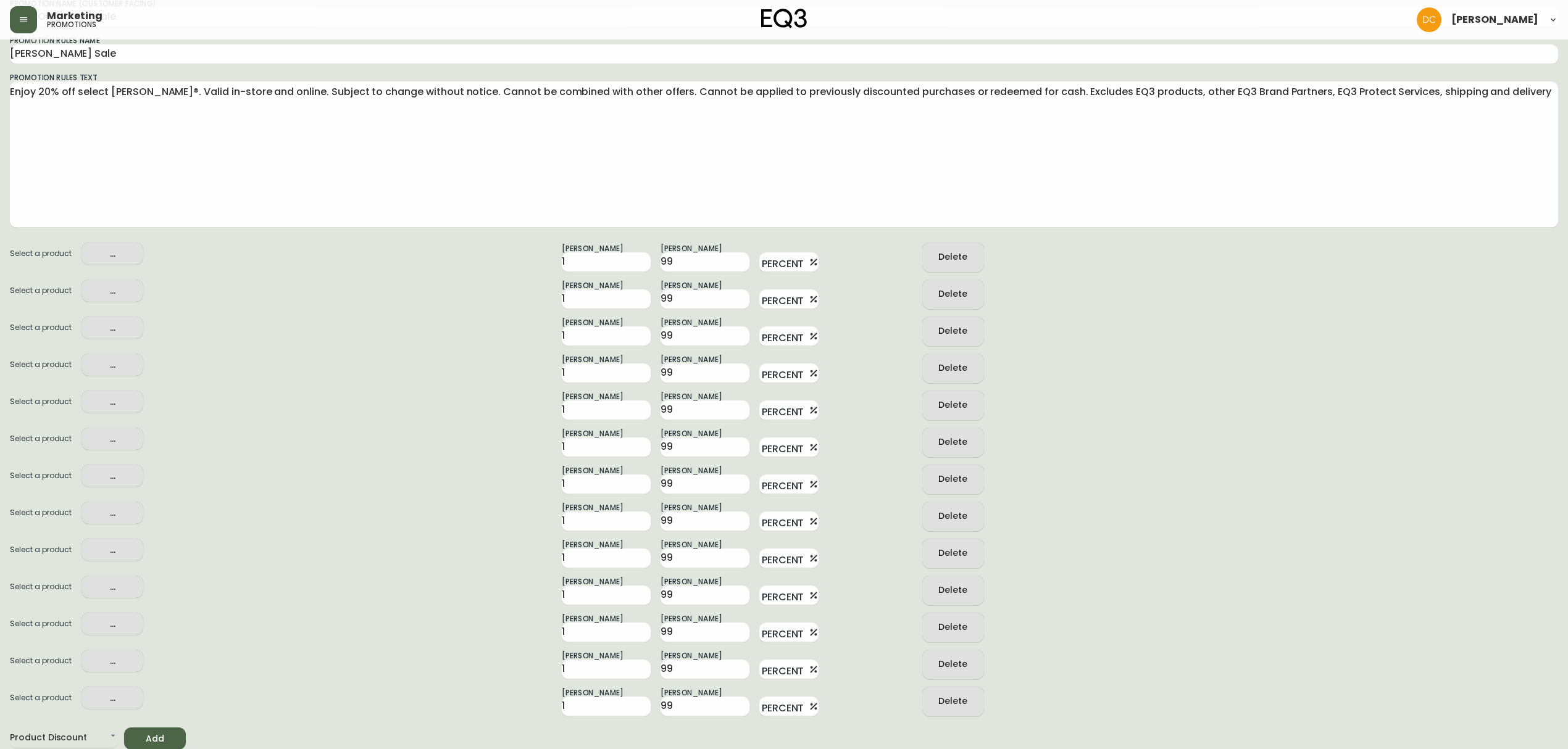
click at [161, 737] on span "Add" at bounding box center [155, 739] width 42 height 15
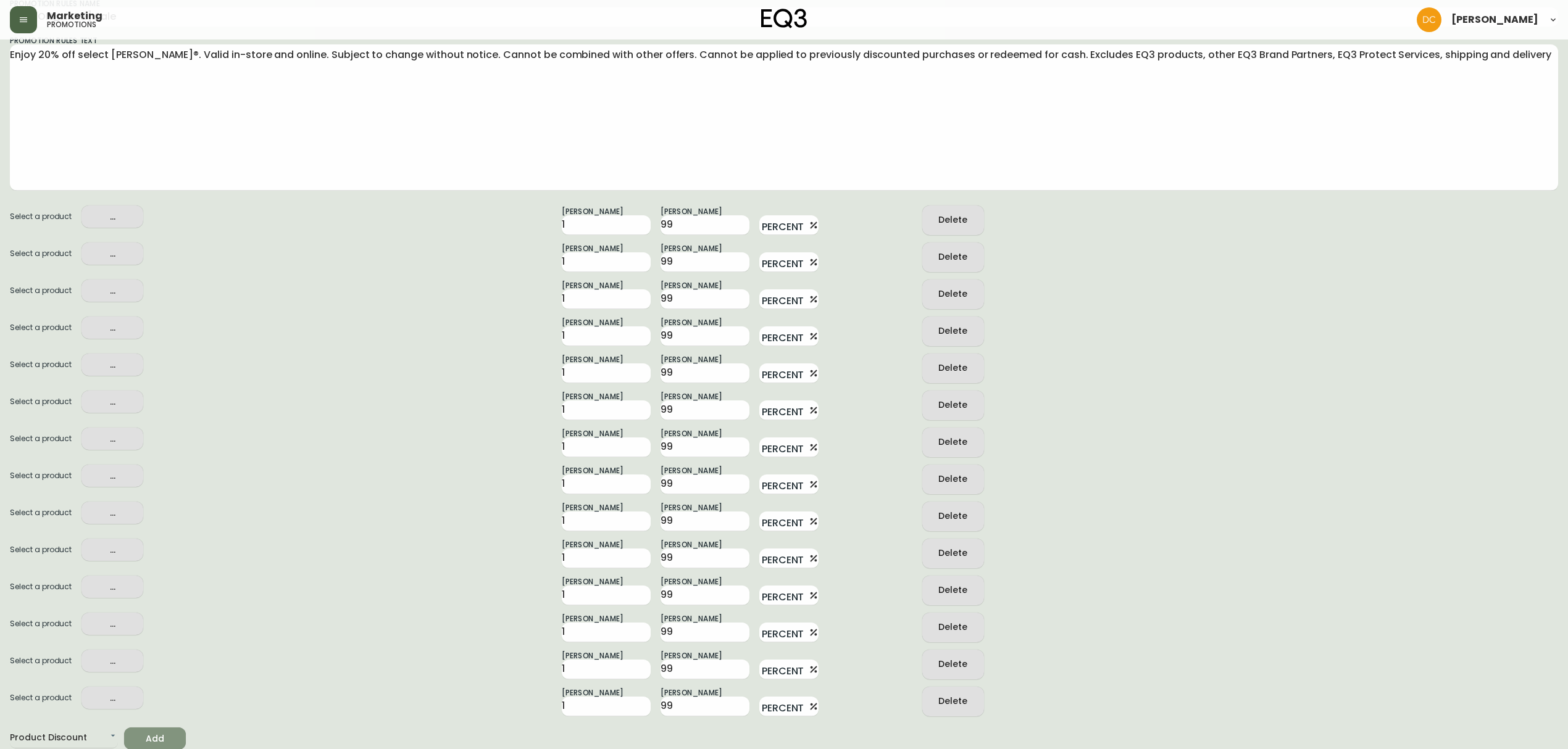
click at [161, 739] on span "Add" at bounding box center [155, 739] width 42 height 15
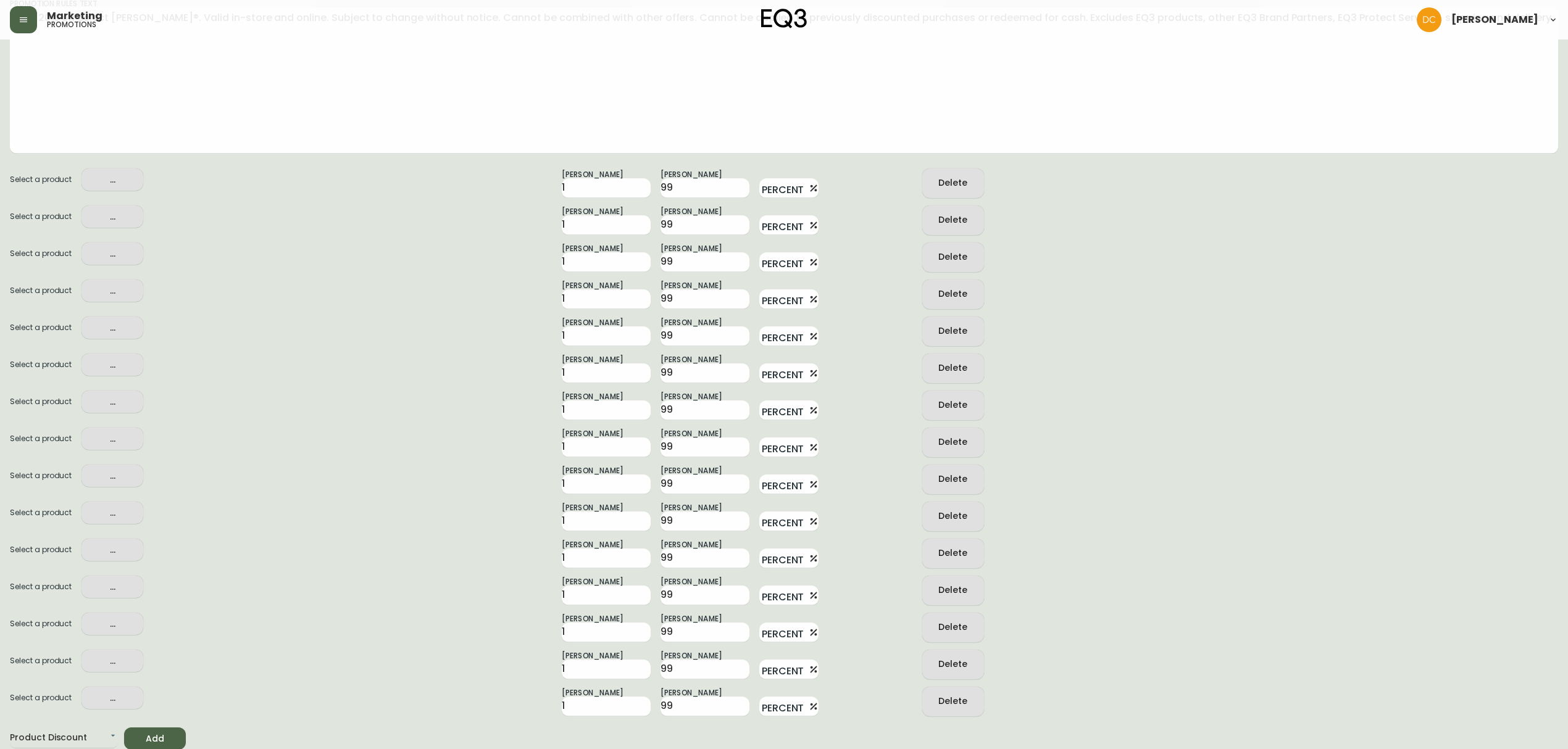
click at [161, 741] on span "Add" at bounding box center [155, 739] width 42 height 15
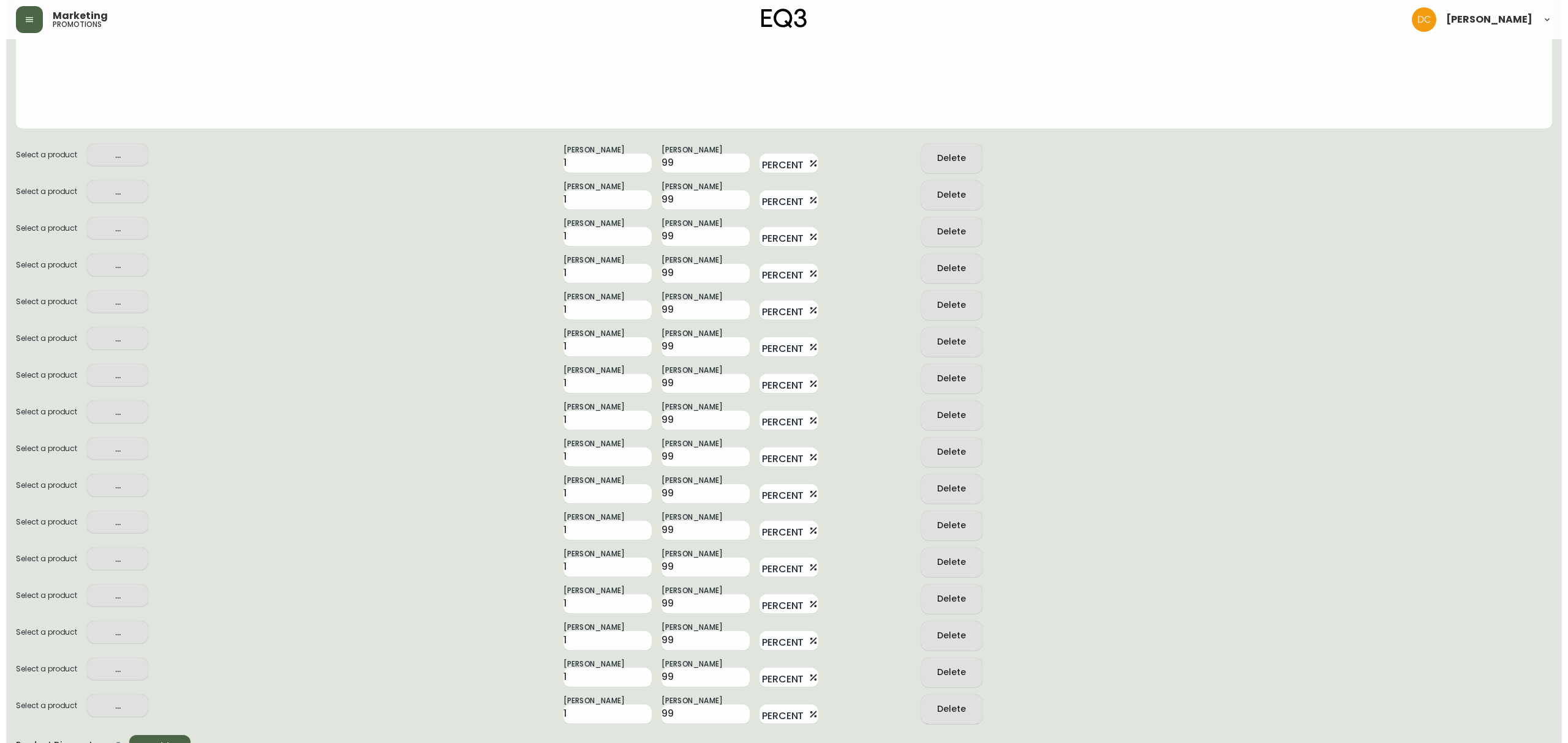
scroll to position [379, 0]
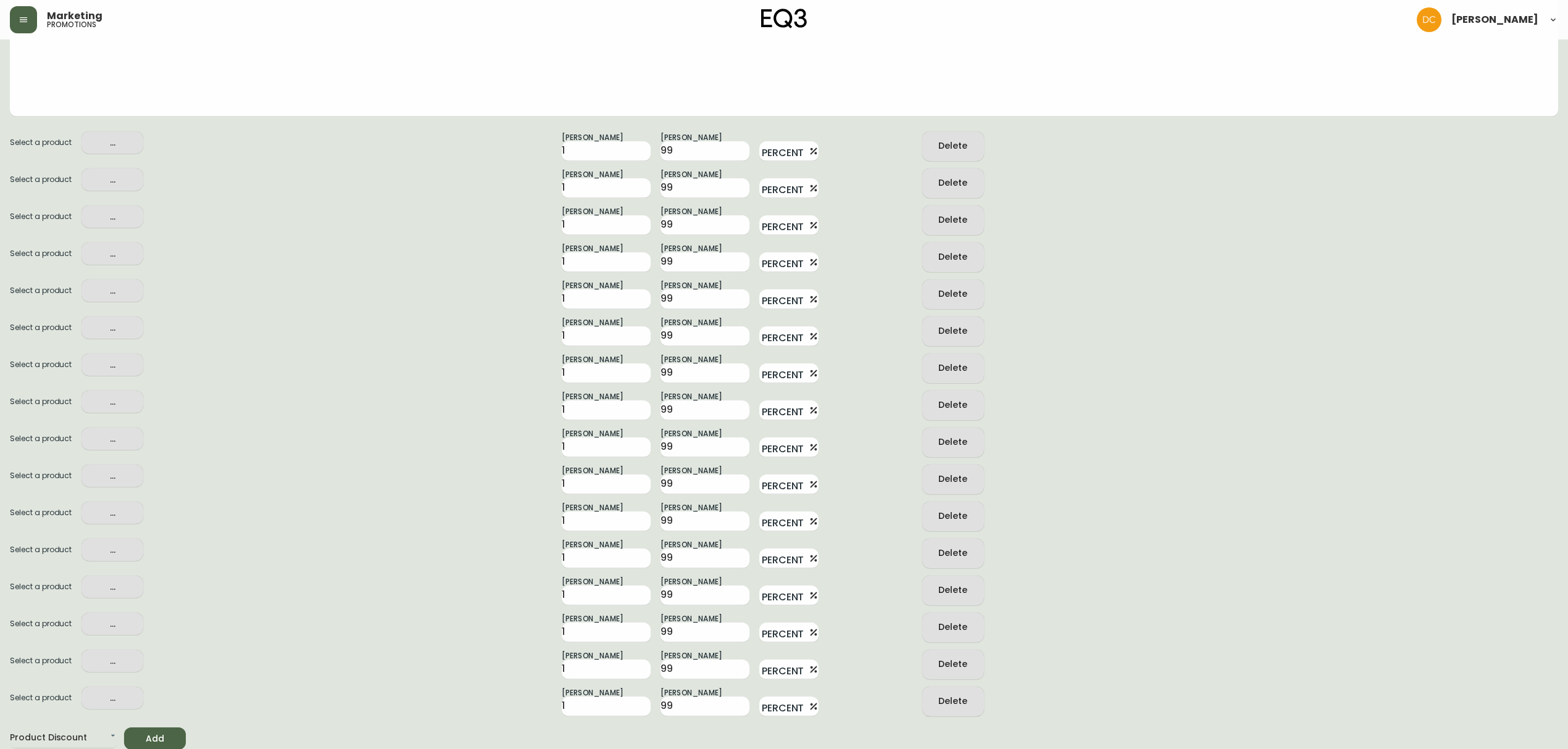
click at [119, 140] on span "..." at bounding box center [112, 143] width 42 height 15
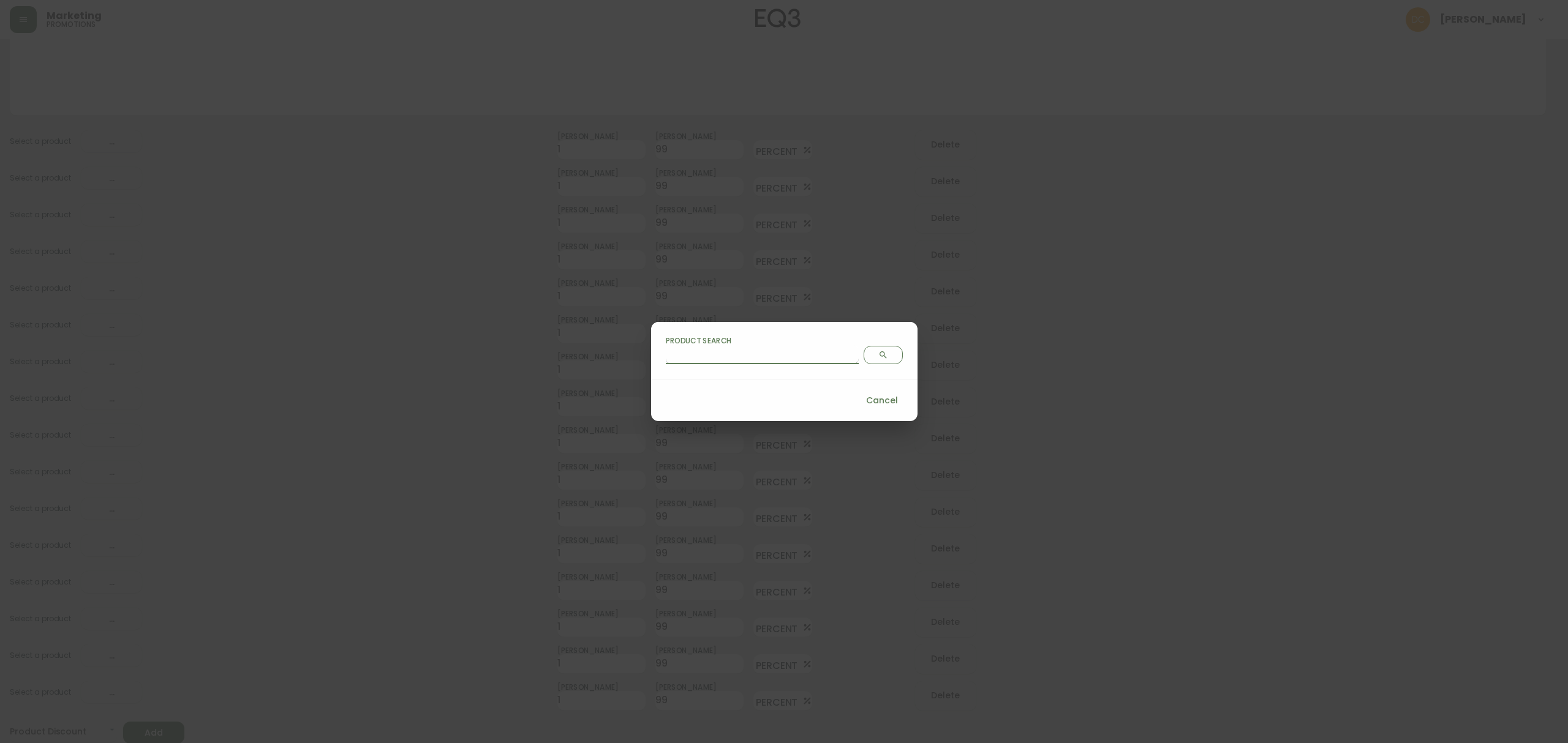
drag, startPoint x: 752, startPoint y: 353, endPoint x: 763, endPoint y: 353, distance: 11.0
click at [752, 353] on input "Product Search" at bounding box center [762, 354] width 193 height 20
type input "clwjhjza7001m356jx7g4nhn2"
click at [880, 355] on icon "Search" at bounding box center [883, 355] width 8 height 8
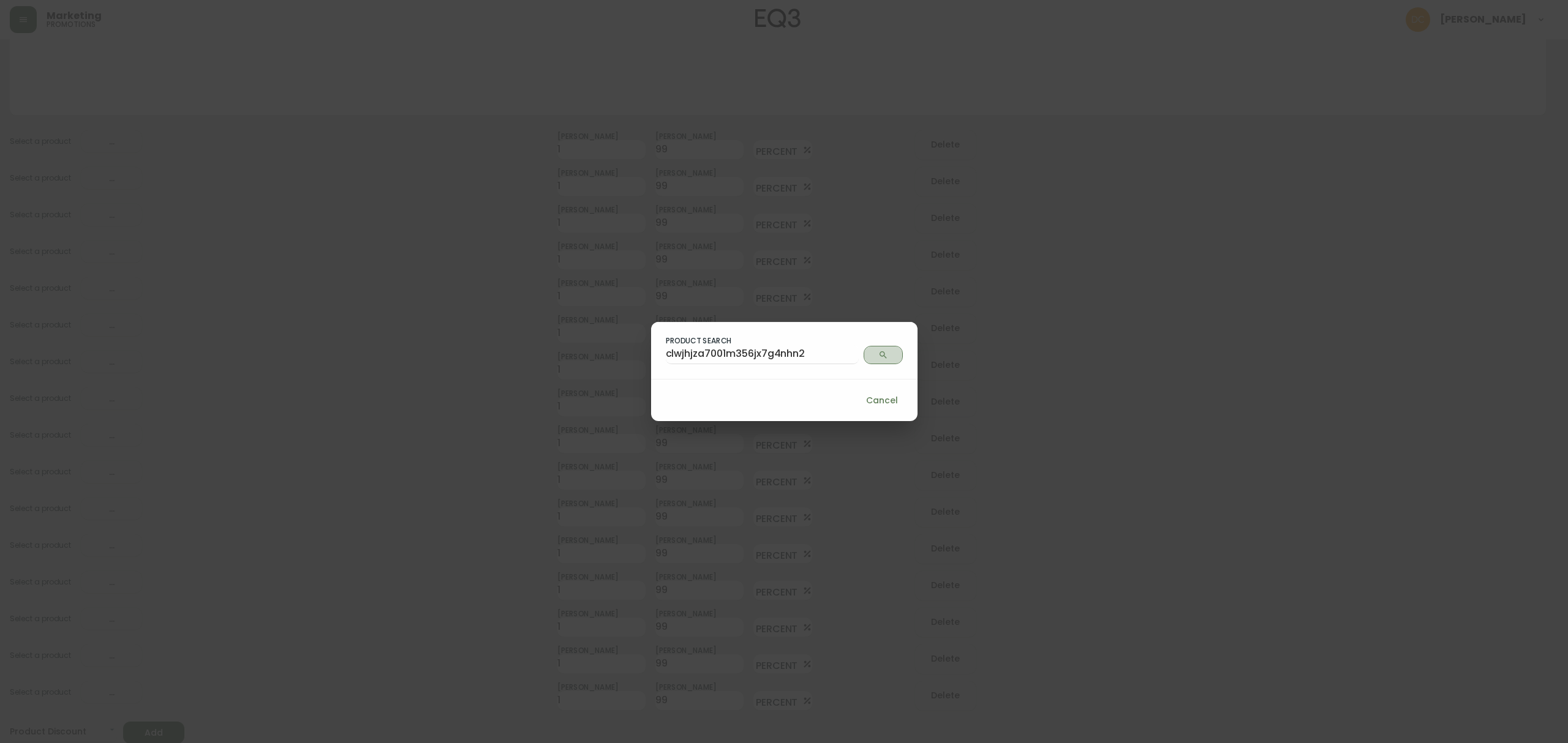
scroll to position [0, 0]
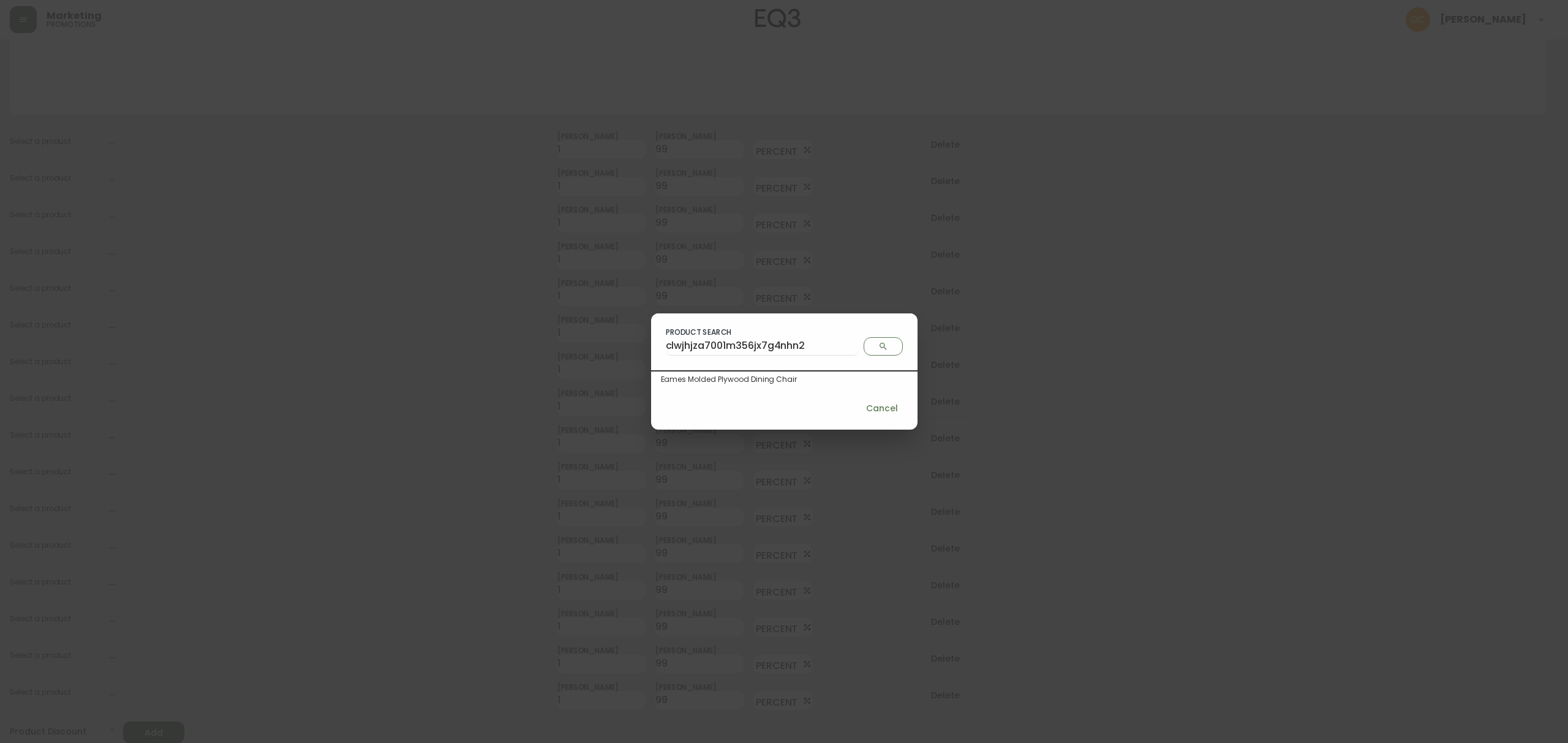
click at [759, 386] on div "Eames Molded Plywood Dining Chair" at bounding box center [784, 379] width 267 height 16
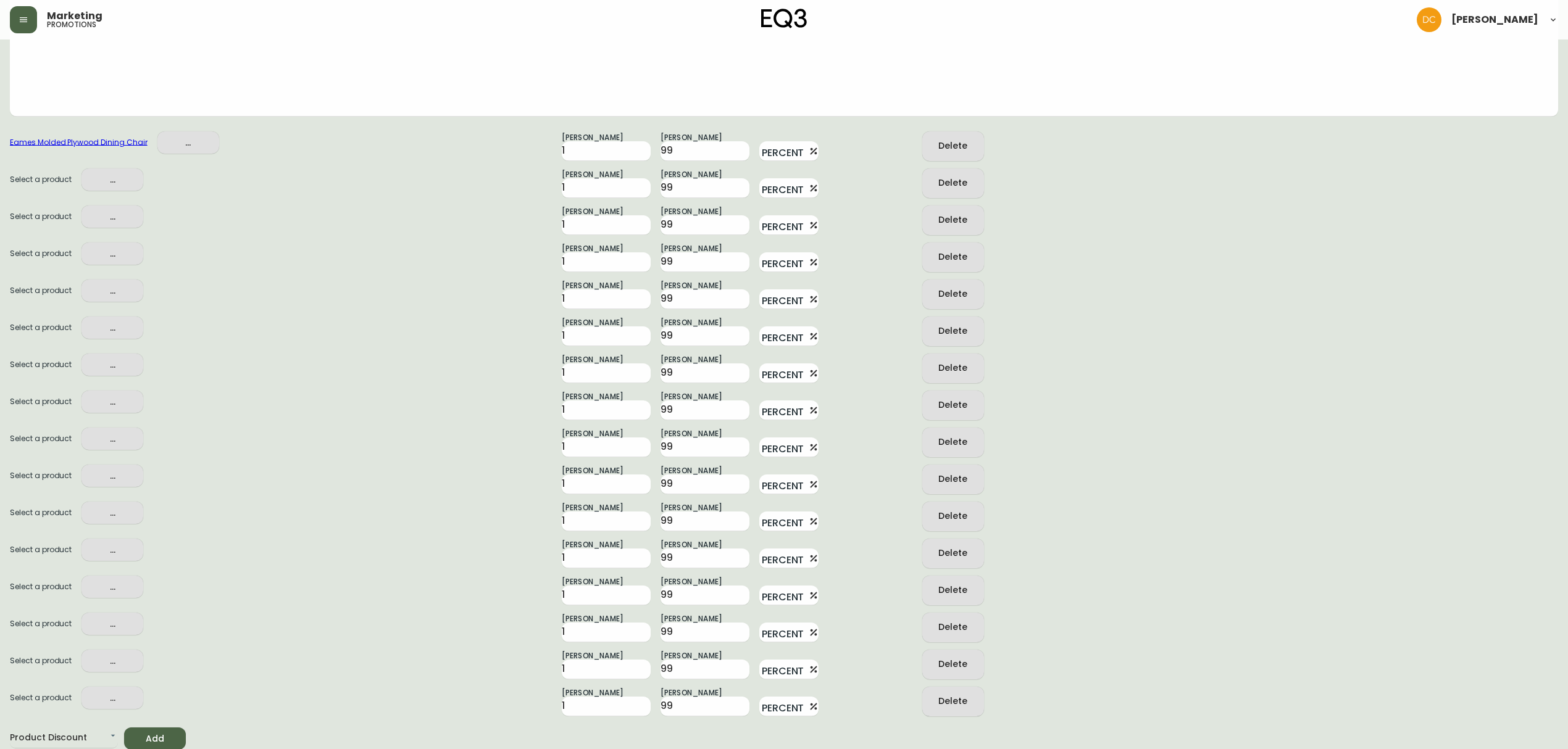
click at [107, 179] on span "..." at bounding box center [112, 180] width 42 height 15
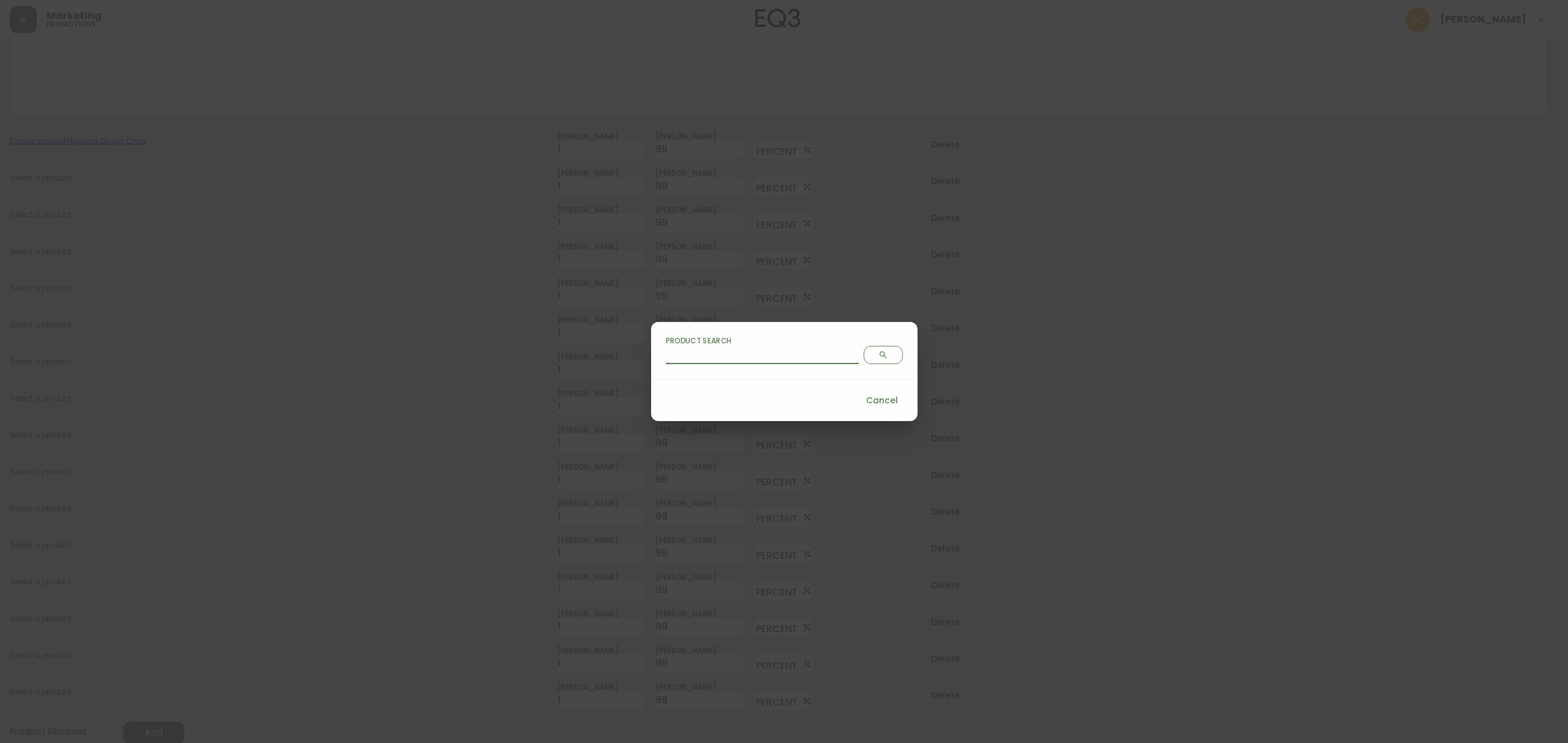
drag, startPoint x: 760, startPoint y: 355, endPoint x: 775, endPoint y: 352, distance: 15.3
click at [760, 355] on input "Product Search" at bounding box center [762, 354] width 193 height 20
type input "clyri1fy4031x356jyw9ti85o"
click at [878, 359] on icon "Search" at bounding box center [883, 355] width 10 height 10
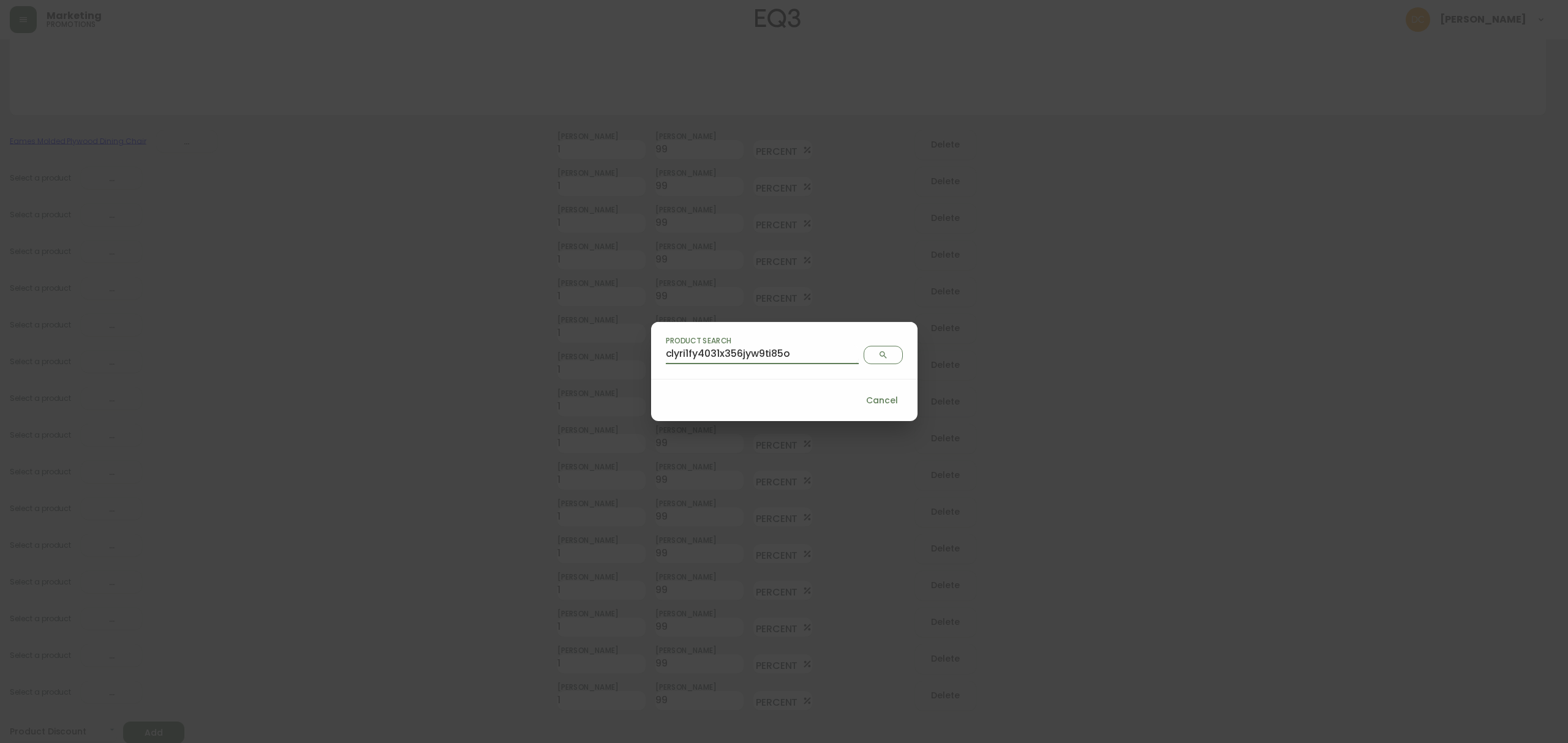
scroll to position [0, 0]
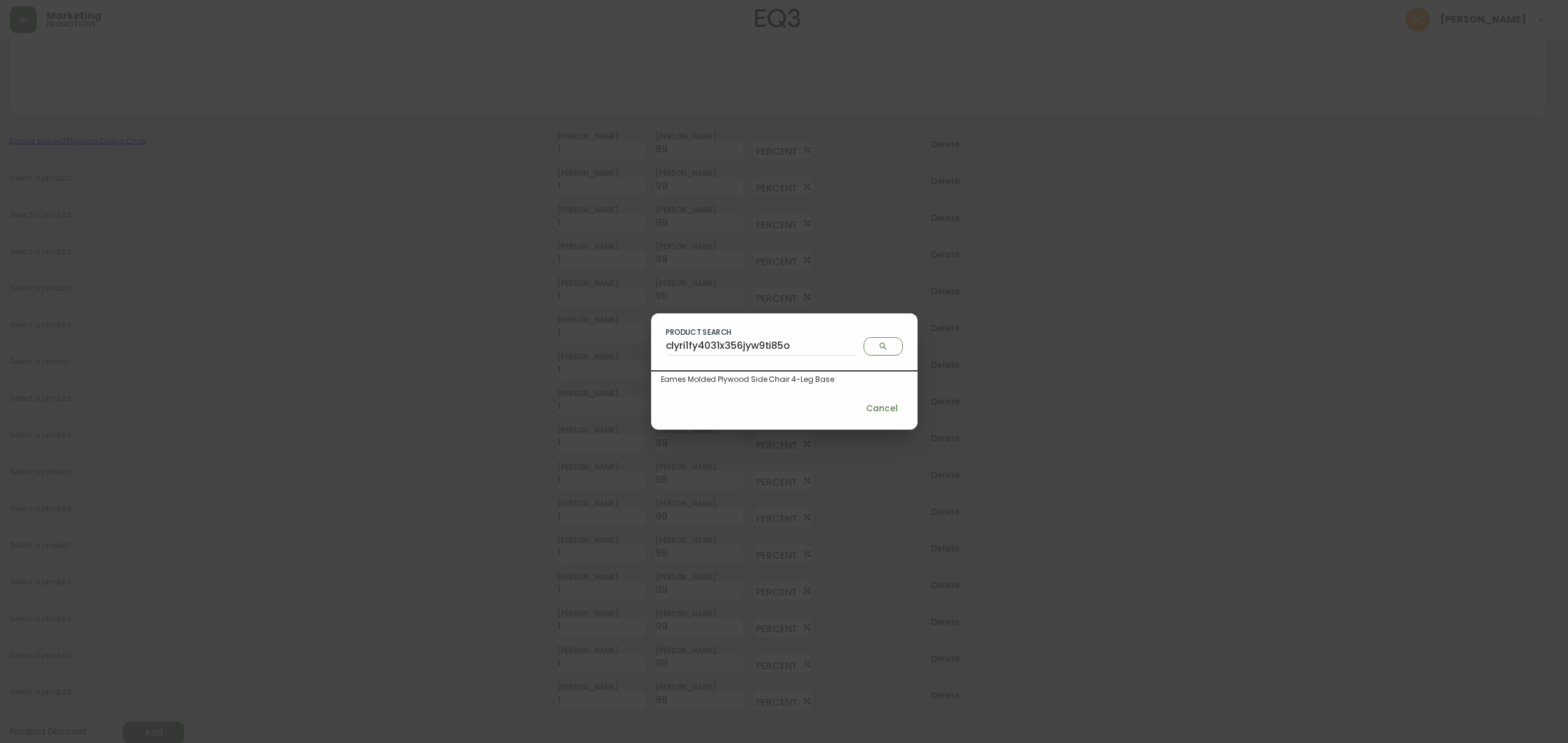
click at [748, 372] on div "Eames Molded Plywood Side Chair 4-Leg Base" at bounding box center [784, 379] width 267 height 16
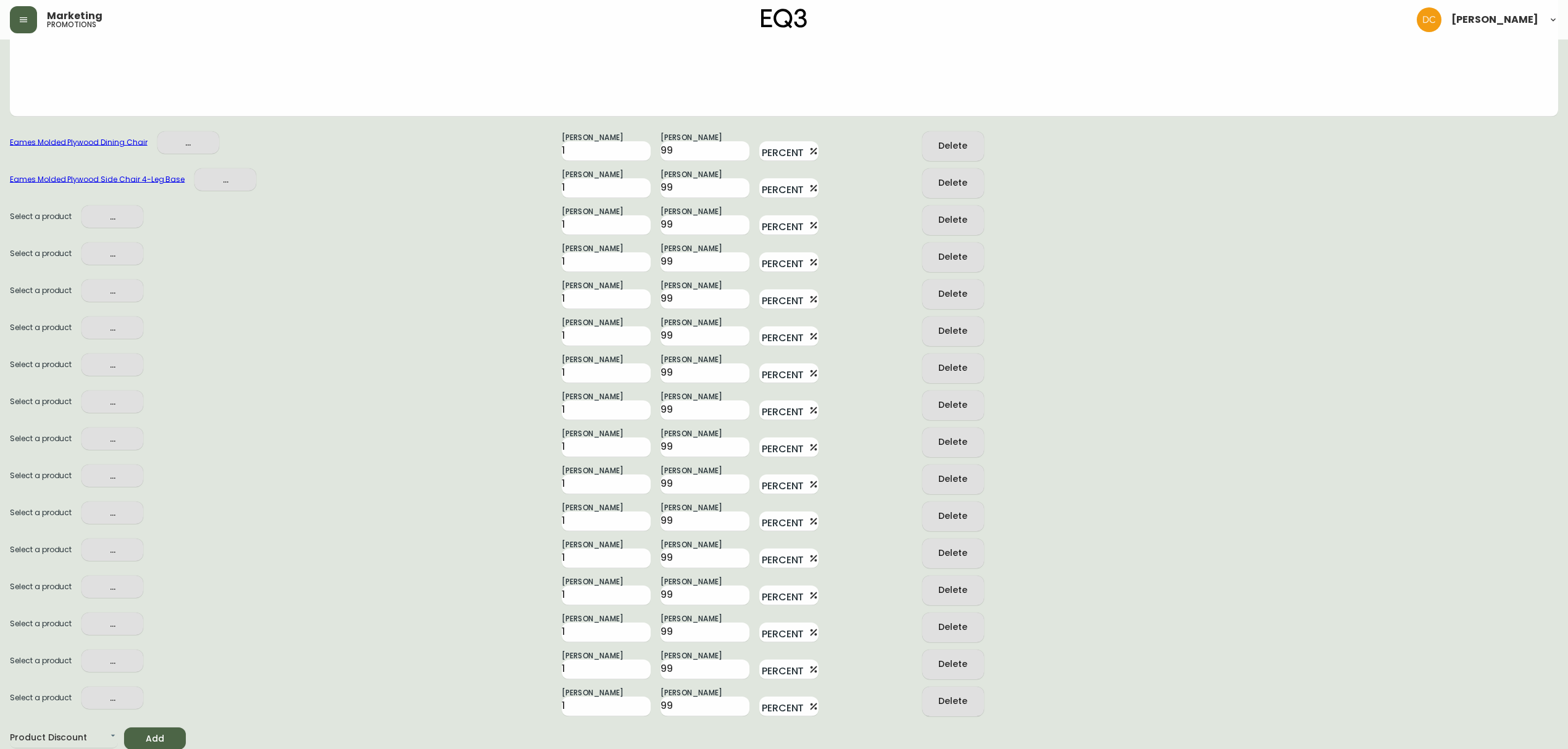
click at [110, 216] on span "..." at bounding box center [112, 217] width 42 height 15
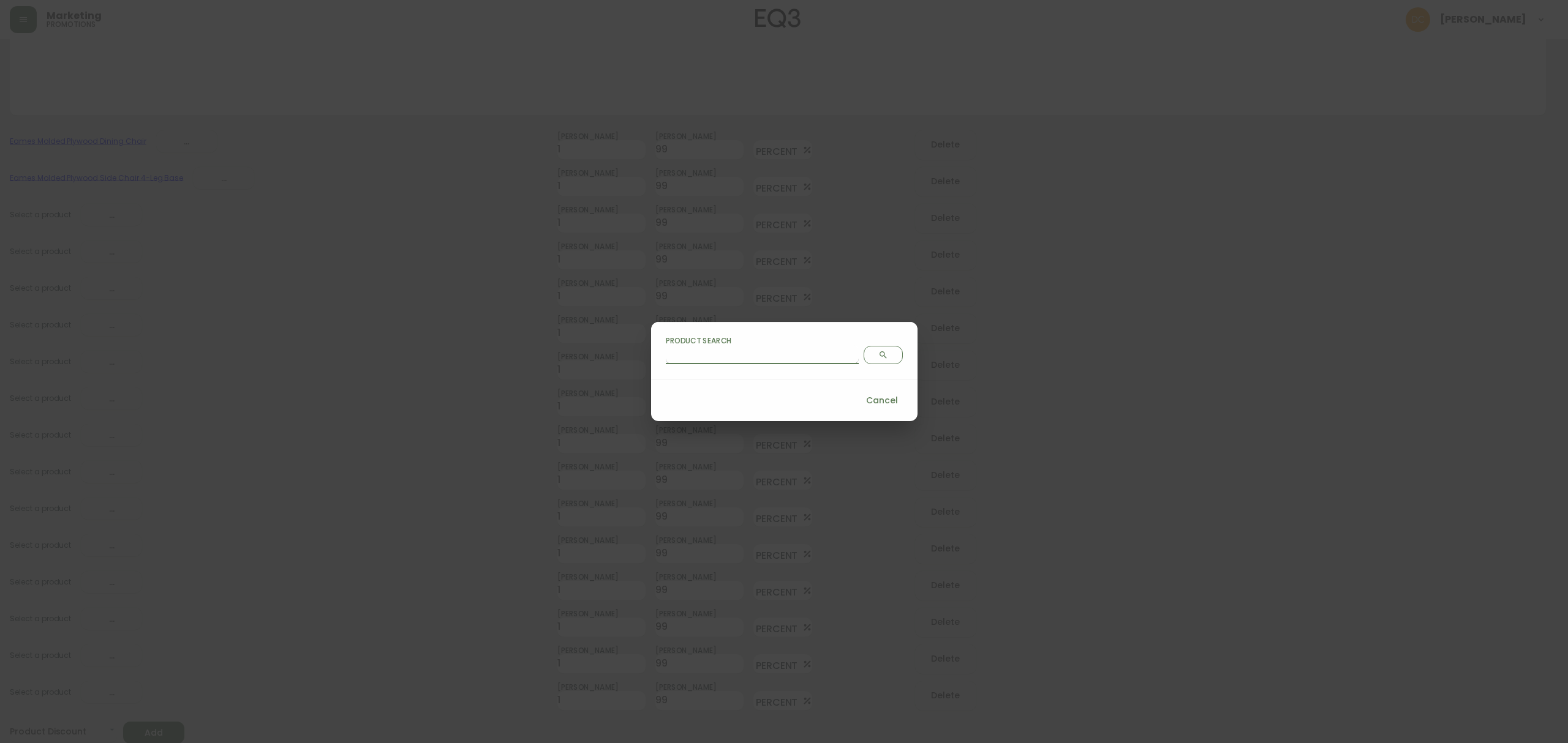
click at [758, 347] on input "Product Search" at bounding box center [762, 354] width 193 height 20
type input "clv72vva40006356j07v8o5r1"
click at [869, 356] on span "Search" at bounding box center [883, 355] width 28 height 10
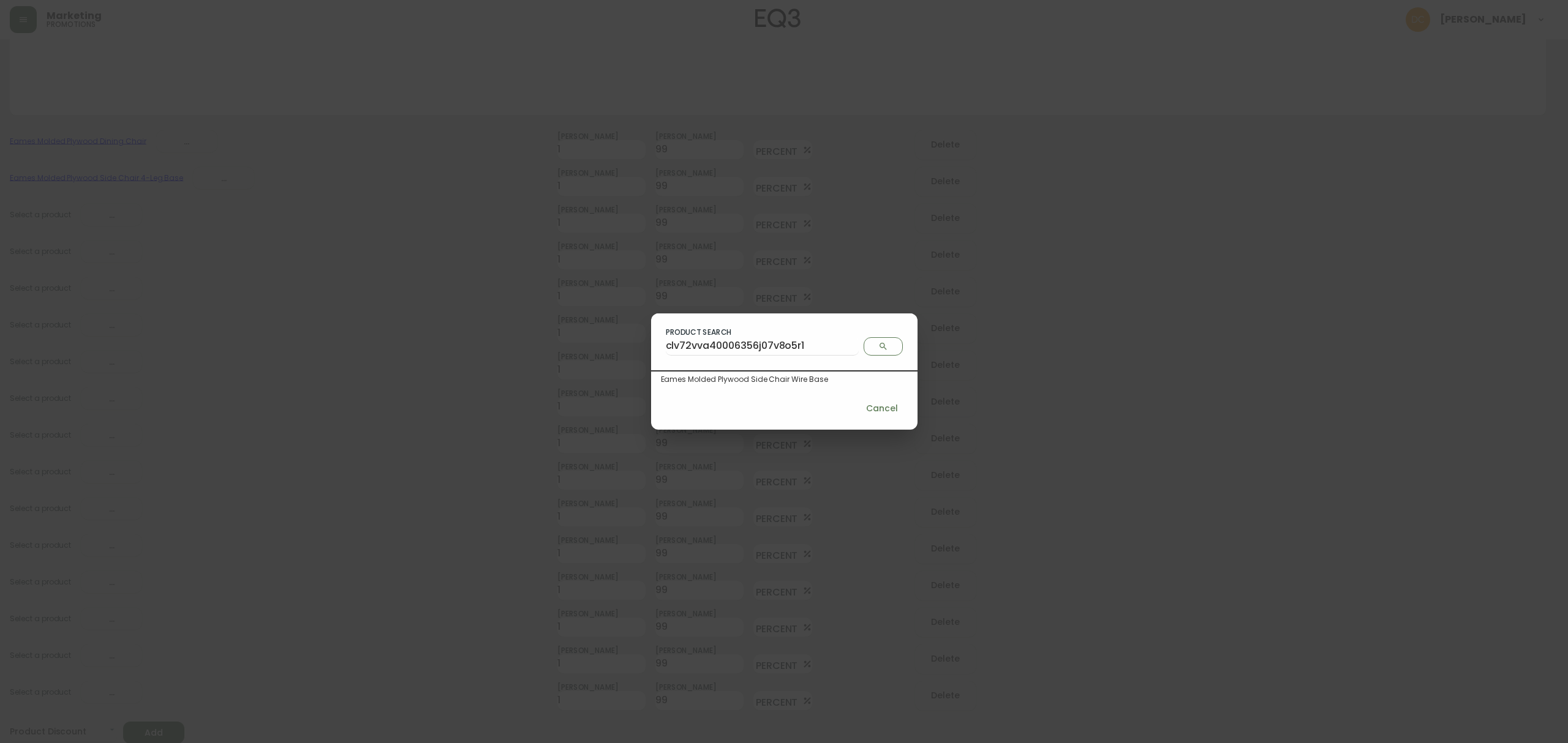
click at [785, 374] on div "Eames Molded Plywood Side Chair Wire Base" at bounding box center [784, 379] width 247 height 11
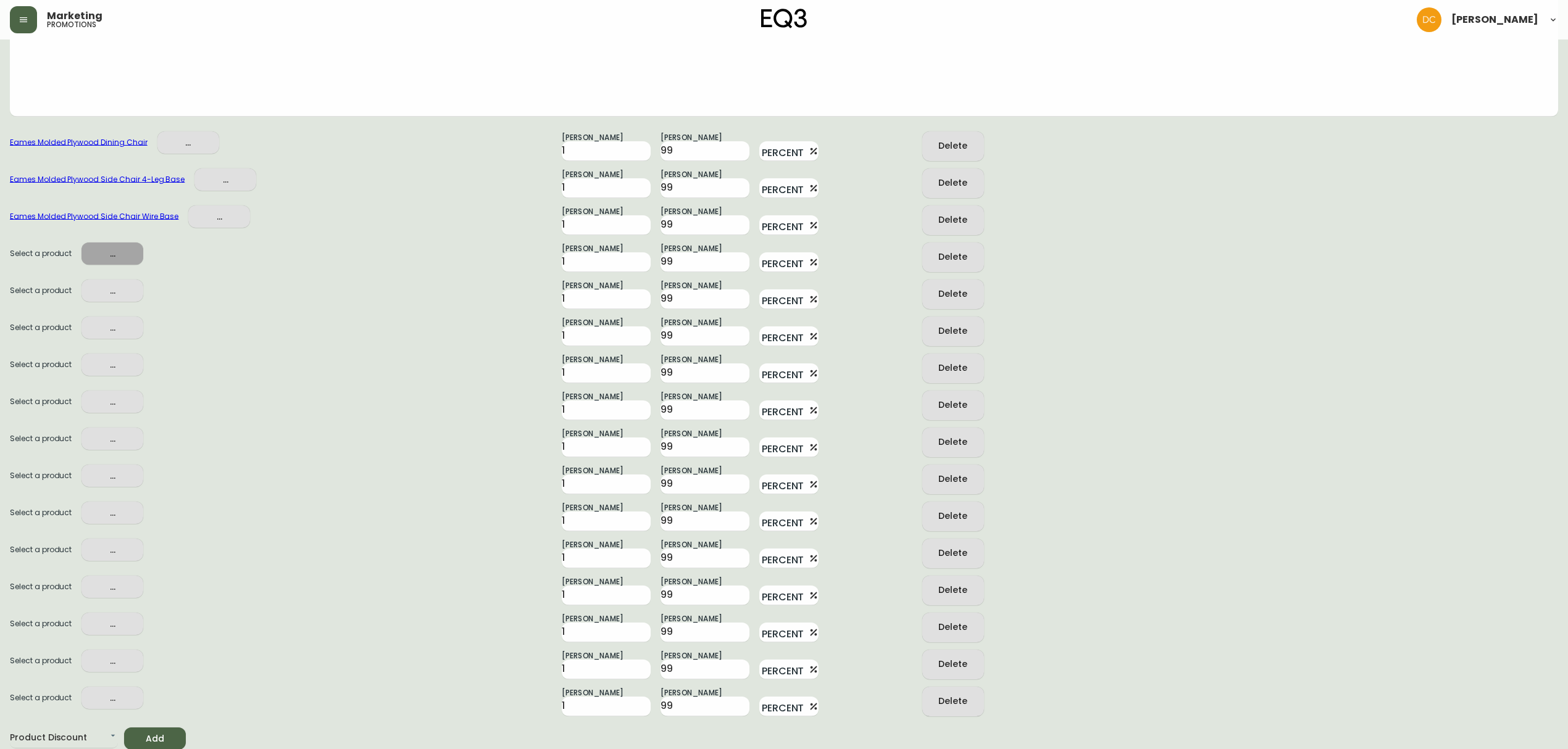
click at [114, 257] on span "..." at bounding box center [112, 254] width 42 height 15
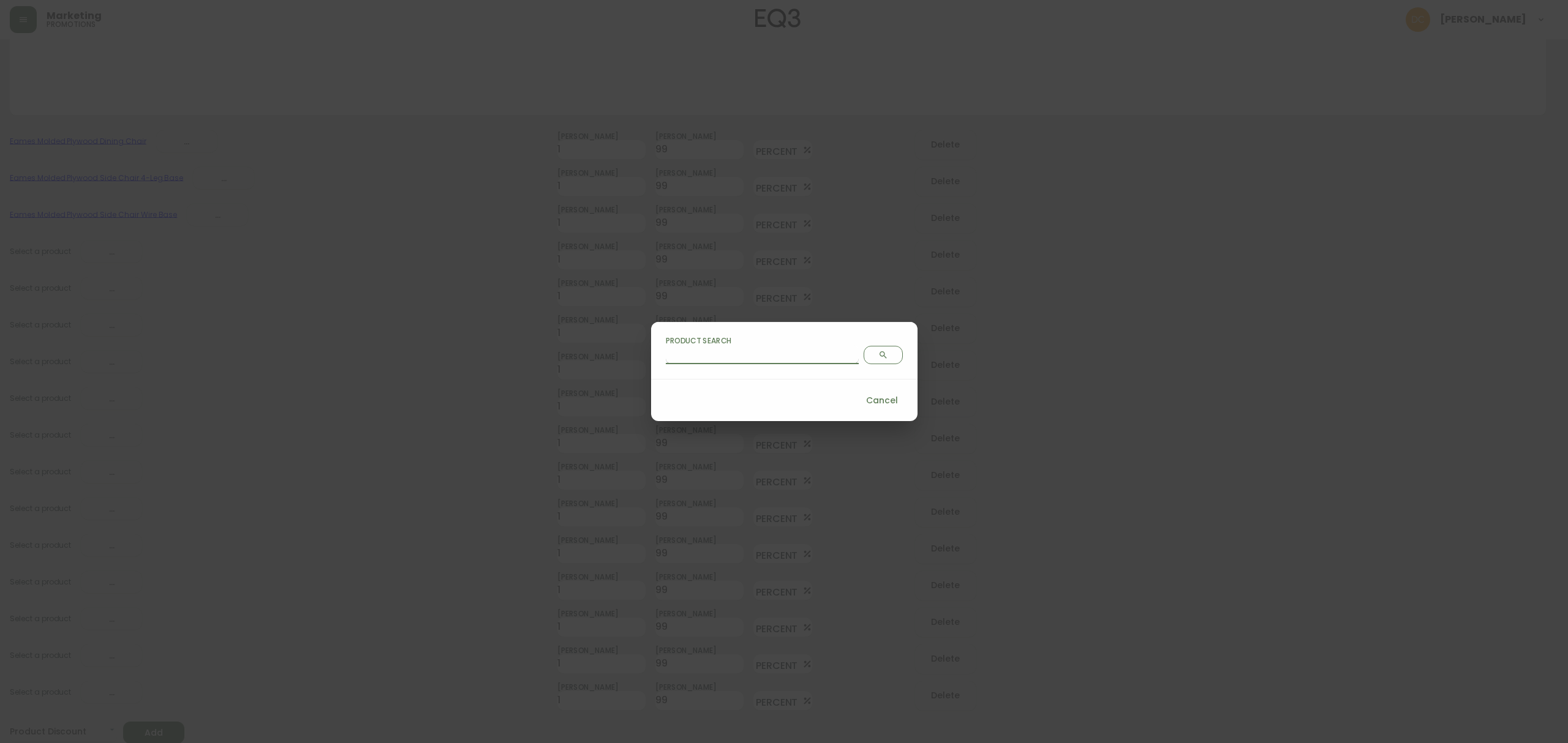
drag, startPoint x: 742, startPoint y: 354, endPoint x: 779, endPoint y: 354, distance: 37.0
click at [742, 354] on input "Product Search" at bounding box center [762, 354] width 193 height 20
type input "clo8w45ns0006356gezybkk9v"
click at [878, 356] on icon "Search" at bounding box center [883, 355] width 10 height 10
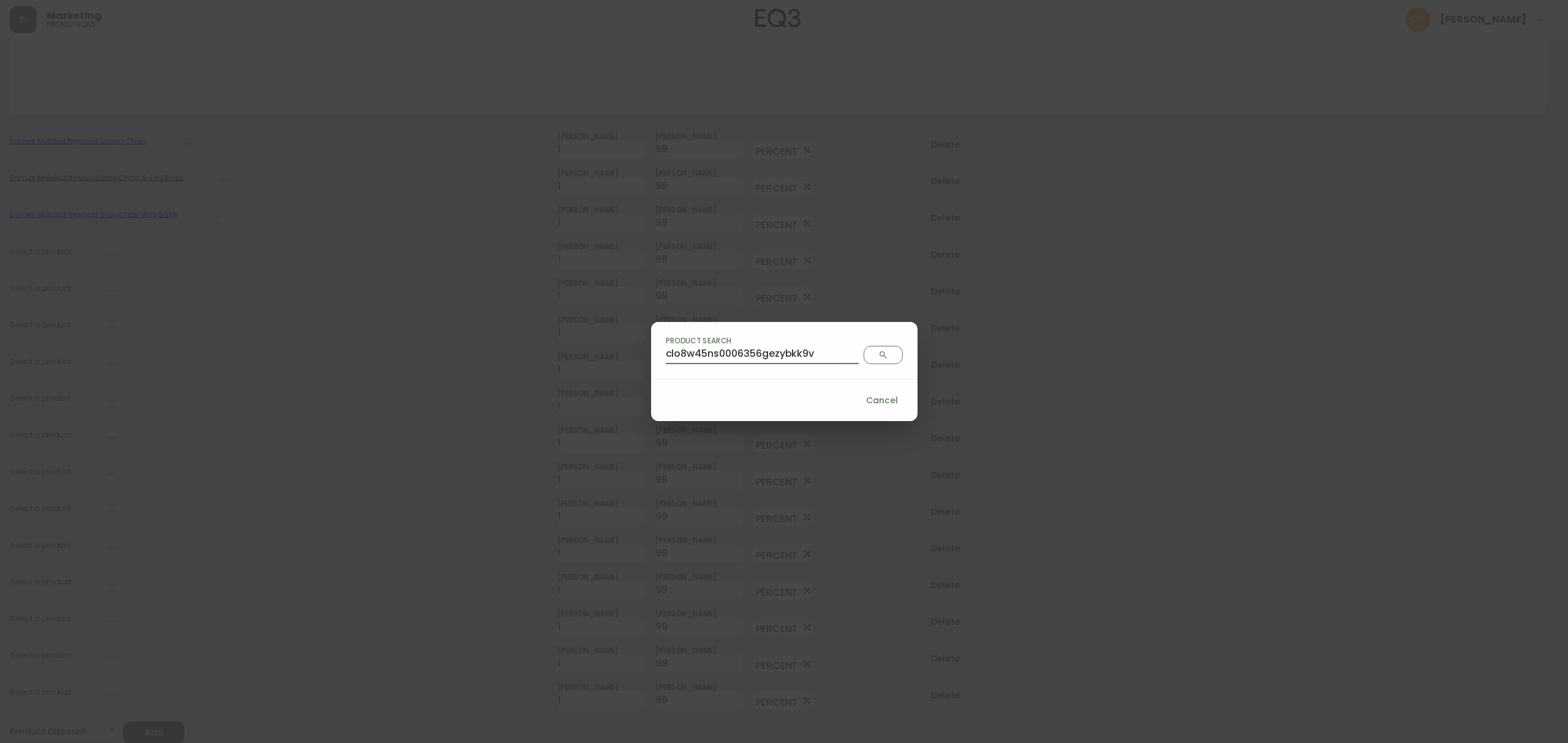
scroll to position [0, 0]
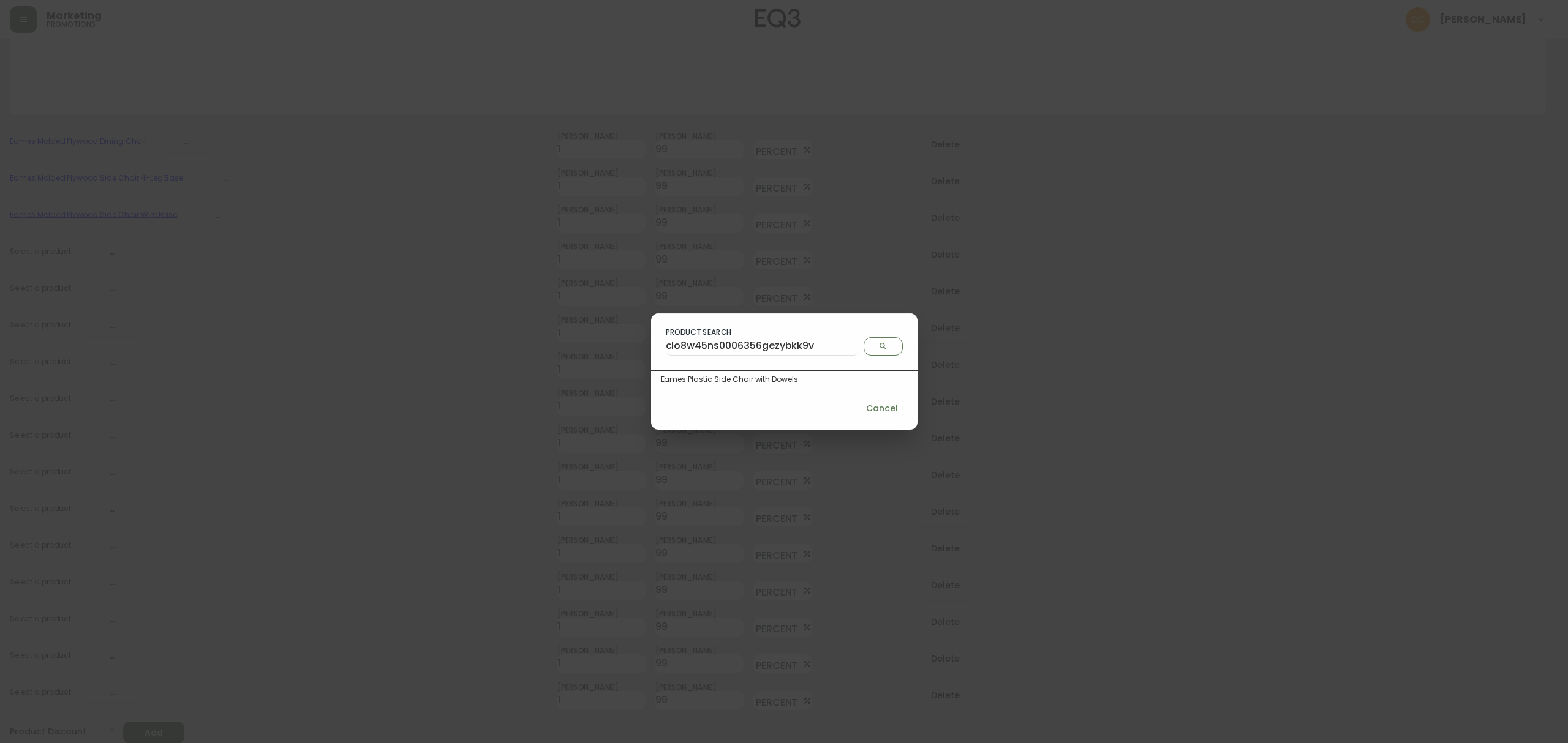
click at [772, 377] on div "Eames Plastic Side Chair with Dowels" at bounding box center [784, 379] width 247 height 11
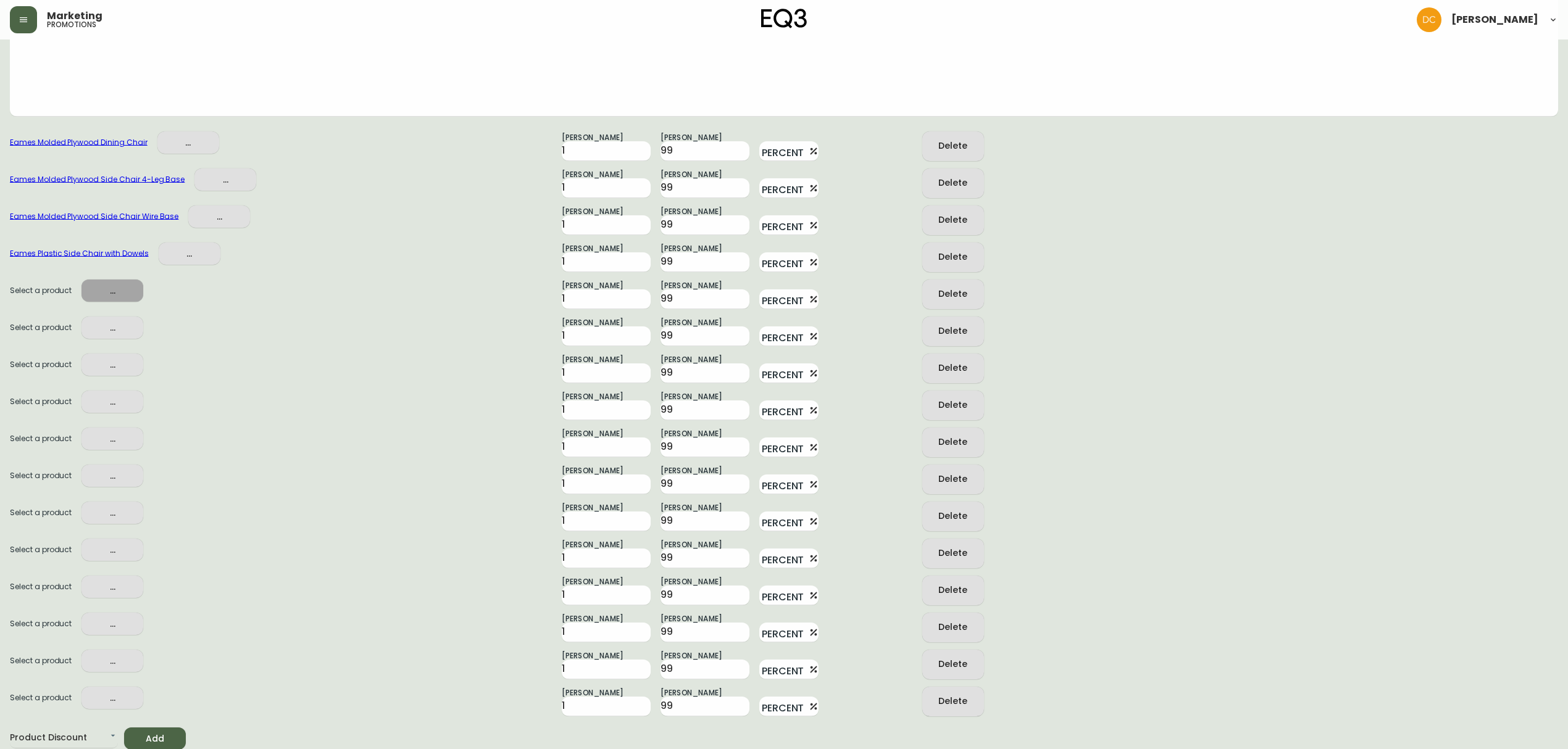
click at [104, 290] on span "..." at bounding box center [112, 291] width 42 height 15
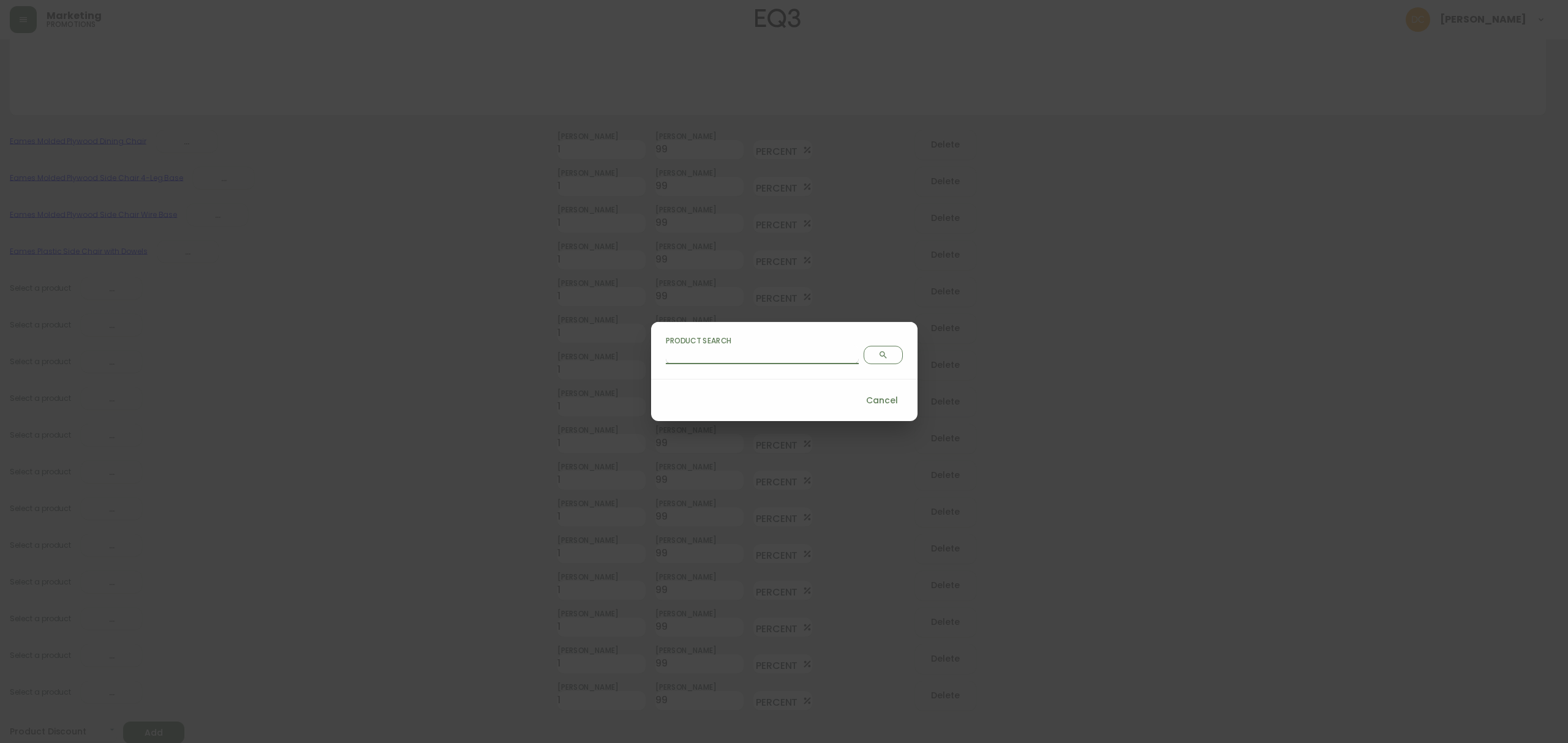
click at [733, 358] on input "Product Search" at bounding box center [762, 354] width 193 height 20
click at [844, 365] on div "Product Search cjv3ywad2020t0186ke2nme67" at bounding box center [784, 350] width 267 height 57
click at [878, 350] on icon "Search" at bounding box center [883, 355] width 10 height 10
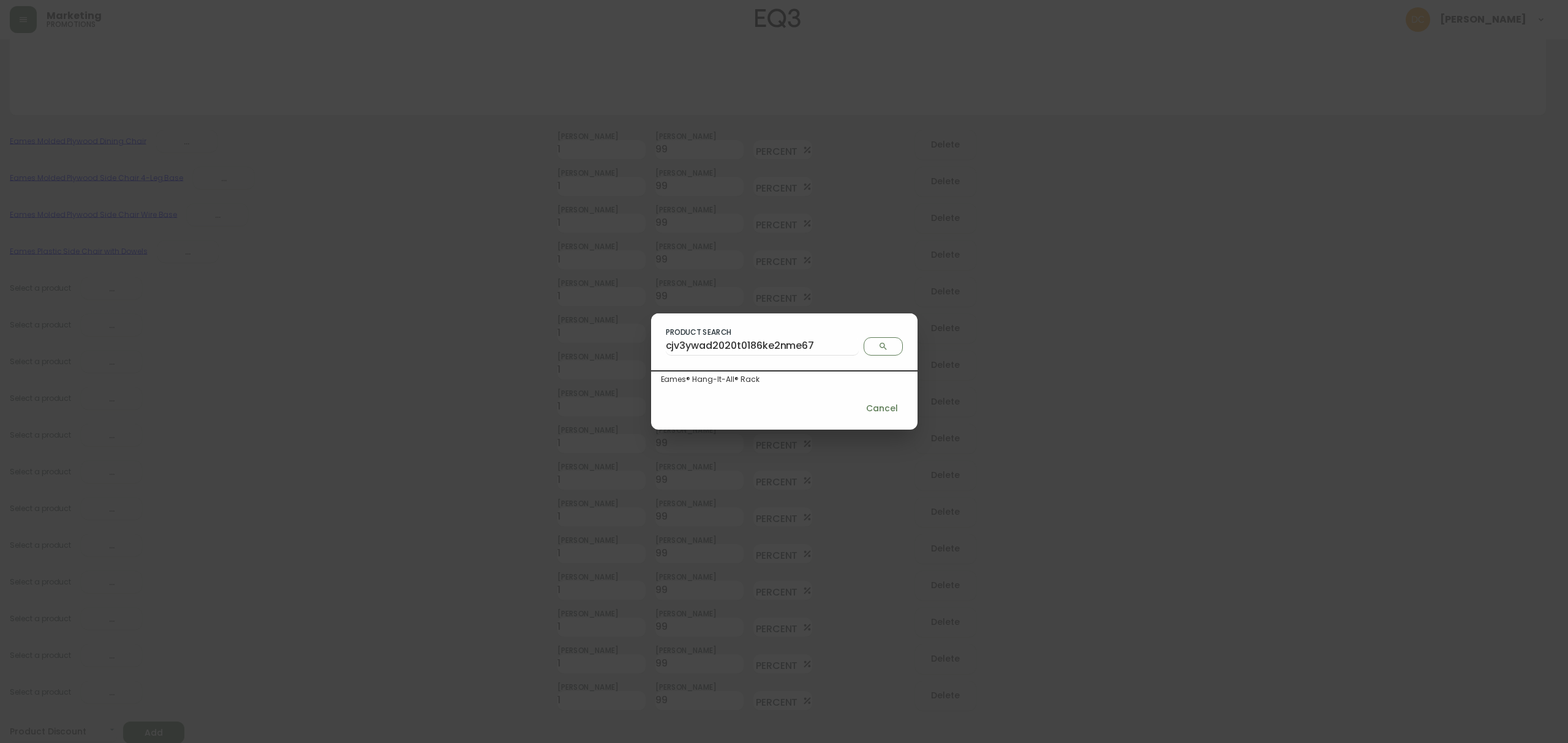
click at [747, 373] on div "Eames® Hang-It-All® Rack" at bounding box center [784, 379] width 267 height 16
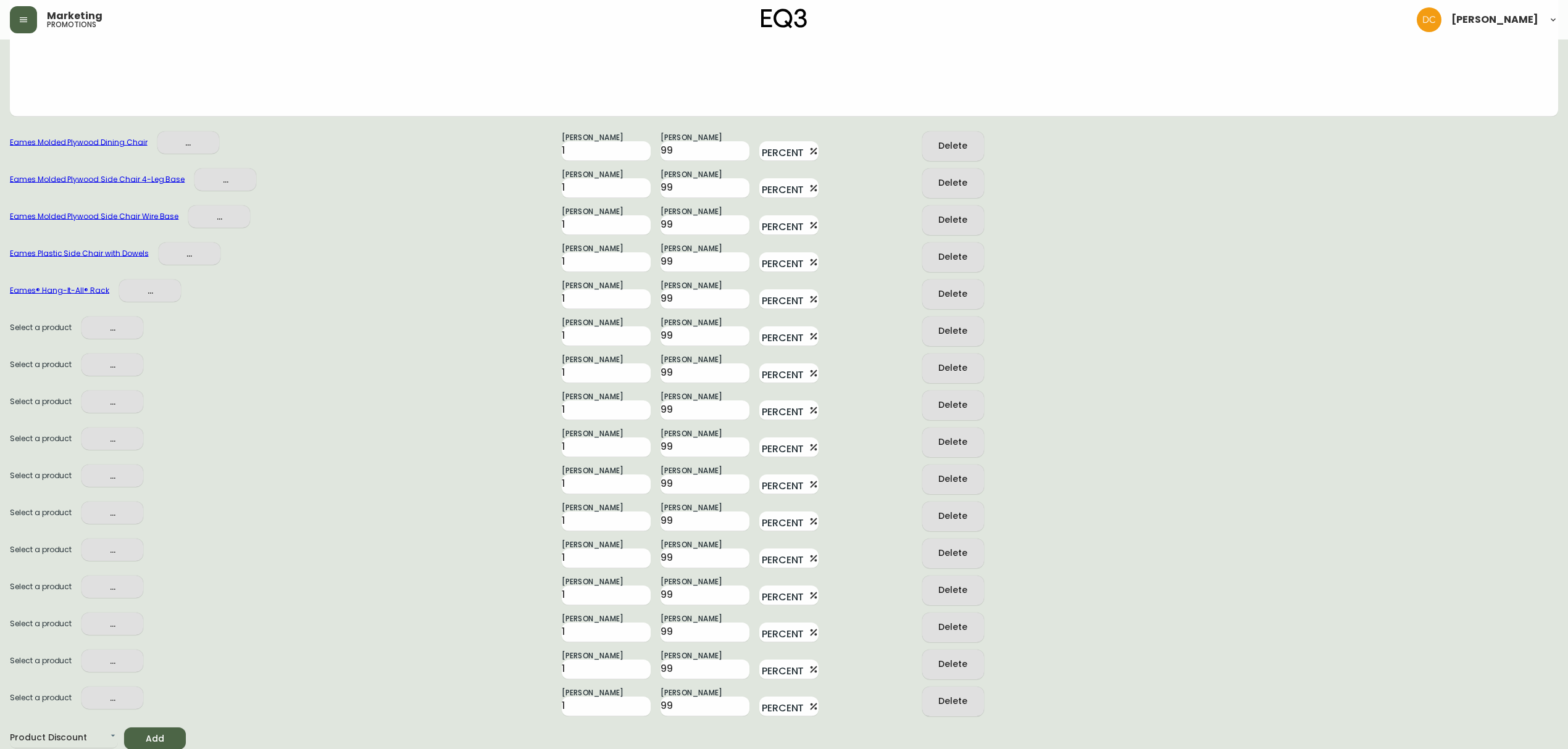
click at [99, 327] on span "..." at bounding box center [112, 328] width 42 height 15
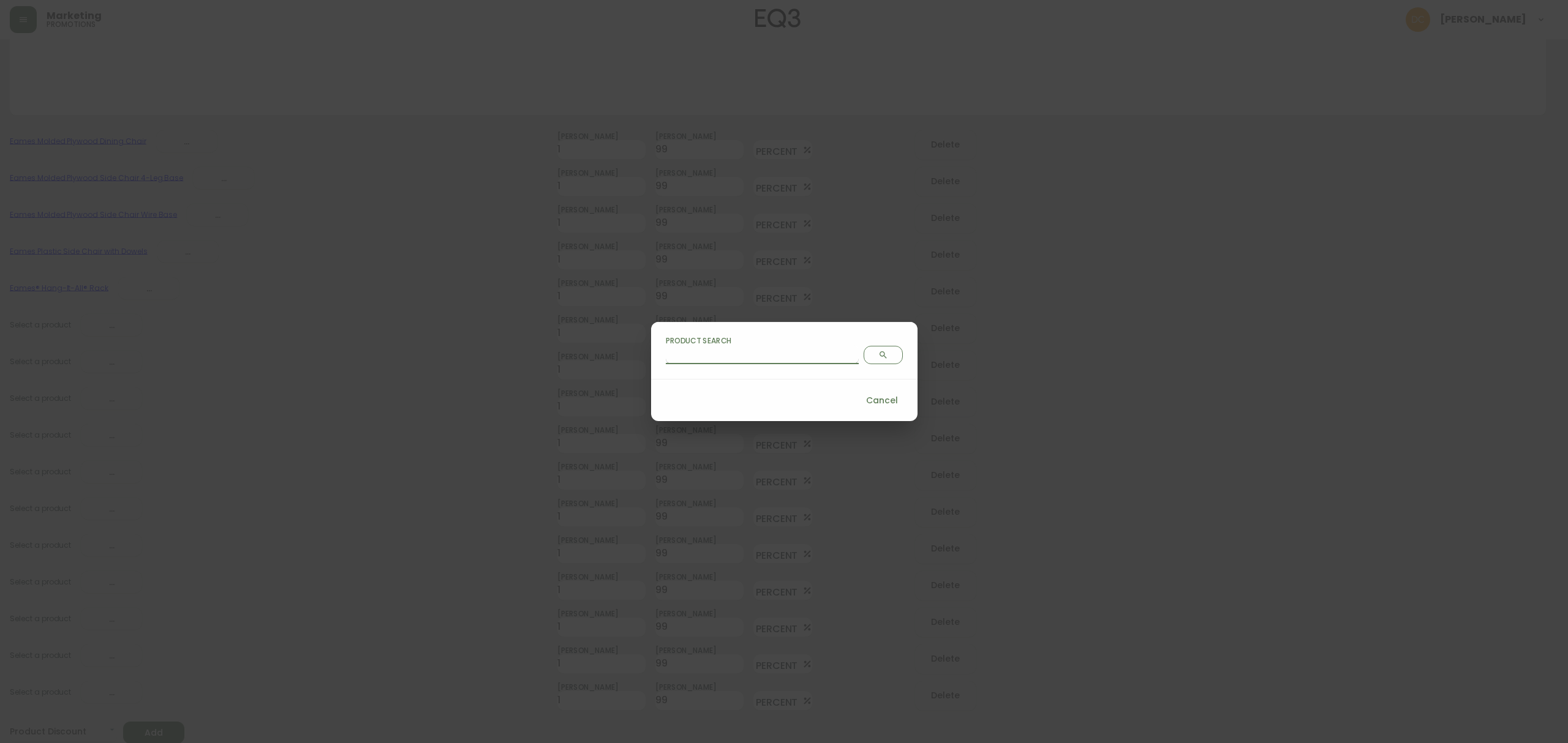
click at [757, 352] on input "Product Search" at bounding box center [762, 354] width 193 height 20
click at [864, 354] on button "Search" at bounding box center [883, 355] width 39 height 18
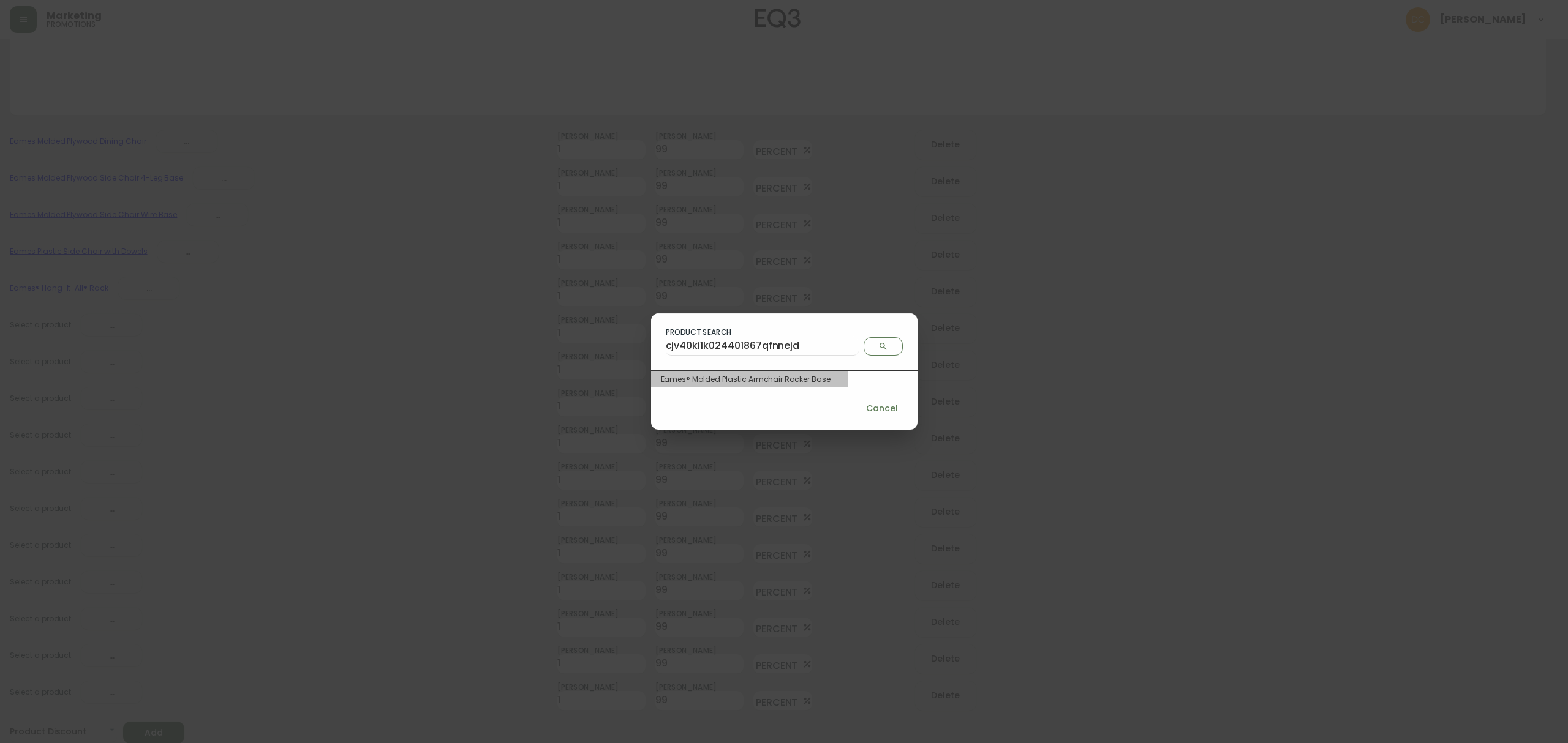
click at [765, 382] on div "Eames® Molded Plastic Armchair Rocker Base" at bounding box center [784, 379] width 247 height 11
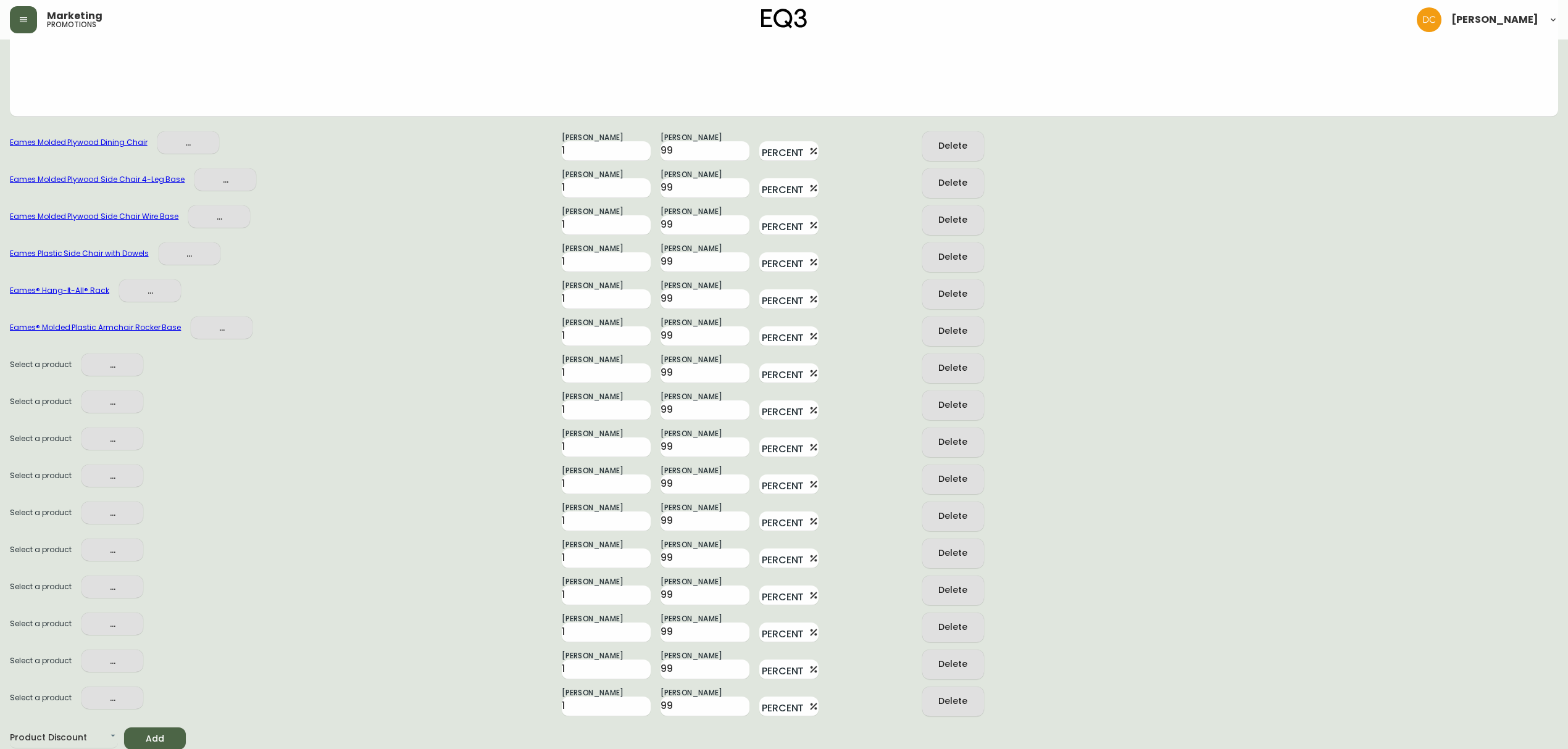
click at [126, 374] on button "..." at bounding box center [112, 365] width 62 height 23
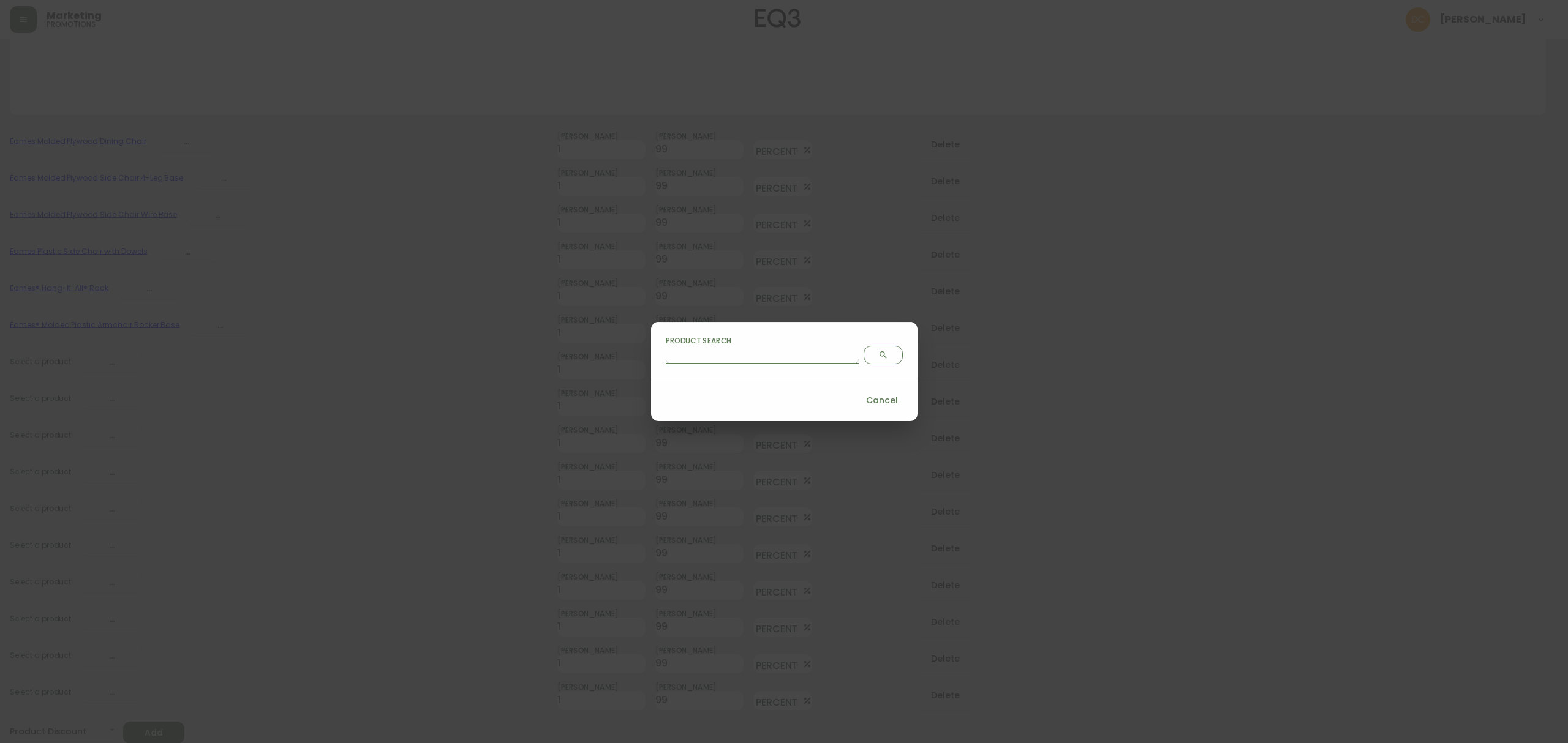
click at [750, 358] on input "Product Search" at bounding box center [762, 354] width 193 height 20
click at [869, 355] on span "Search" at bounding box center [883, 355] width 28 height 10
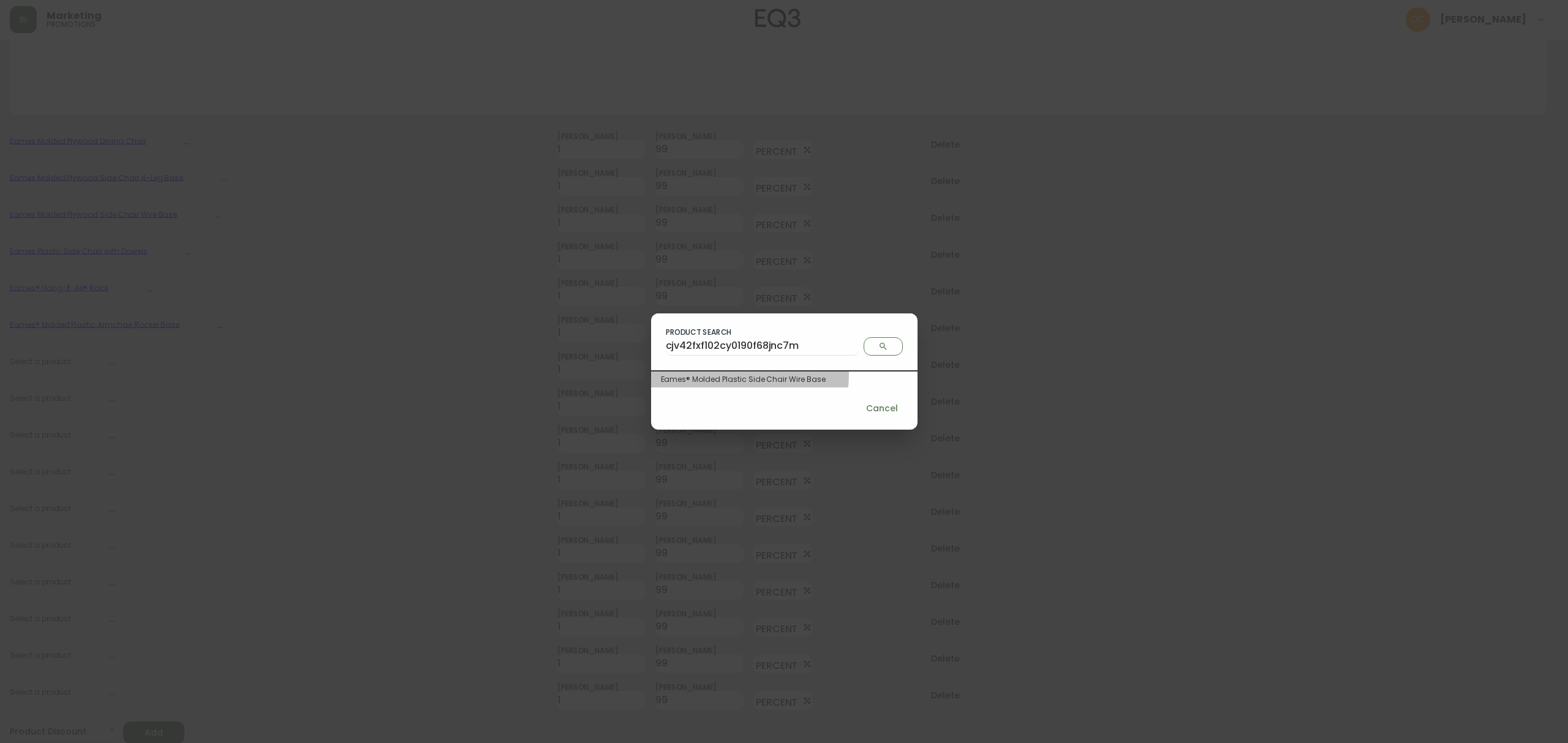
click at [735, 374] on div "Eames® Molded Plastic Side Chair Wire Base" at bounding box center [784, 379] width 247 height 11
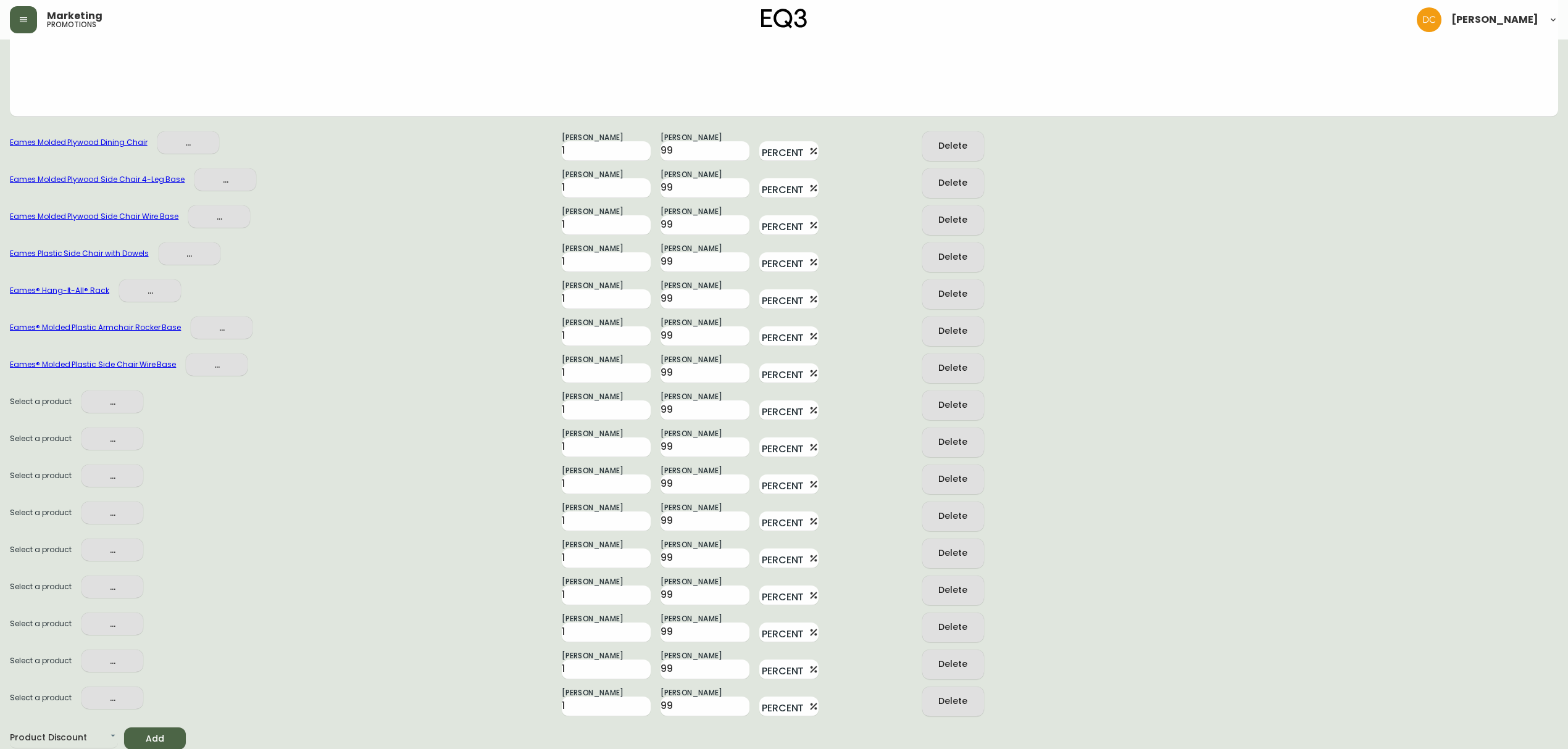
click at [104, 408] on span "..." at bounding box center [112, 402] width 42 height 15
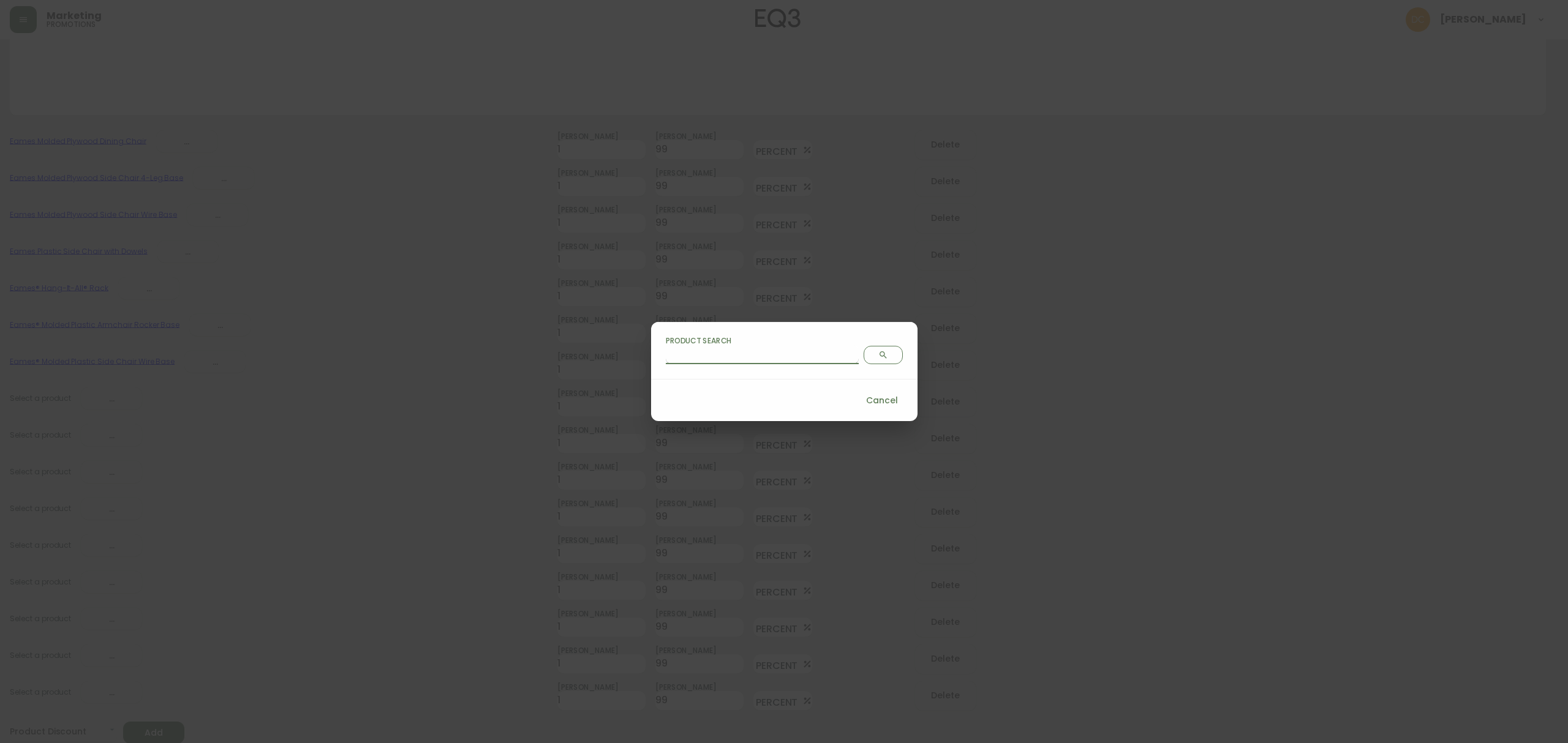
click at [750, 360] on input "Product Search" at bounding box center [762, 354] width 193 height 20
click at [869, 355] on span "Search" at bounding box center [883, 355] width 28 height 10
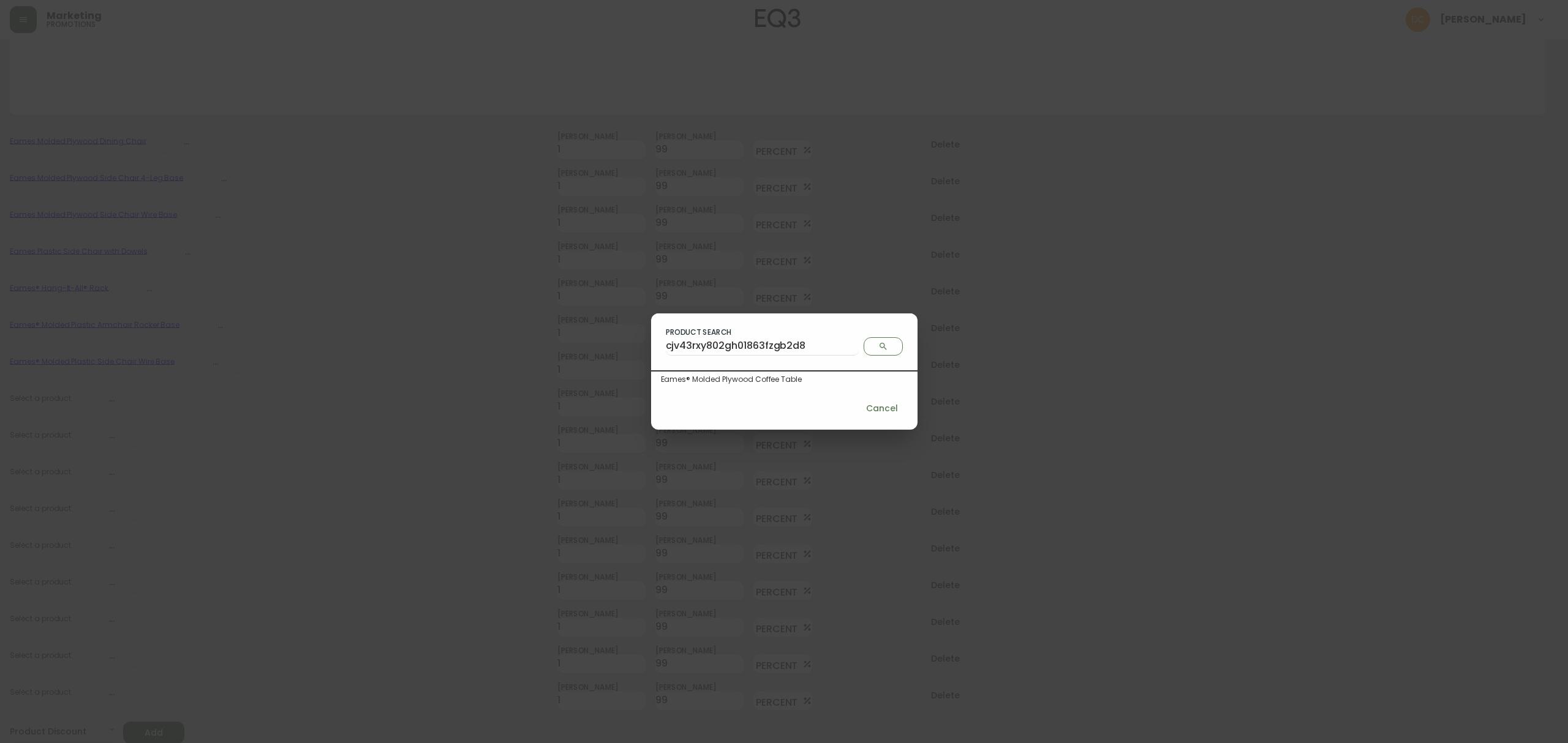
click at [770, 379] on div "Eames® Molded Plywood Coffee Table" at bounding box center [784, 379] width 247 height 11
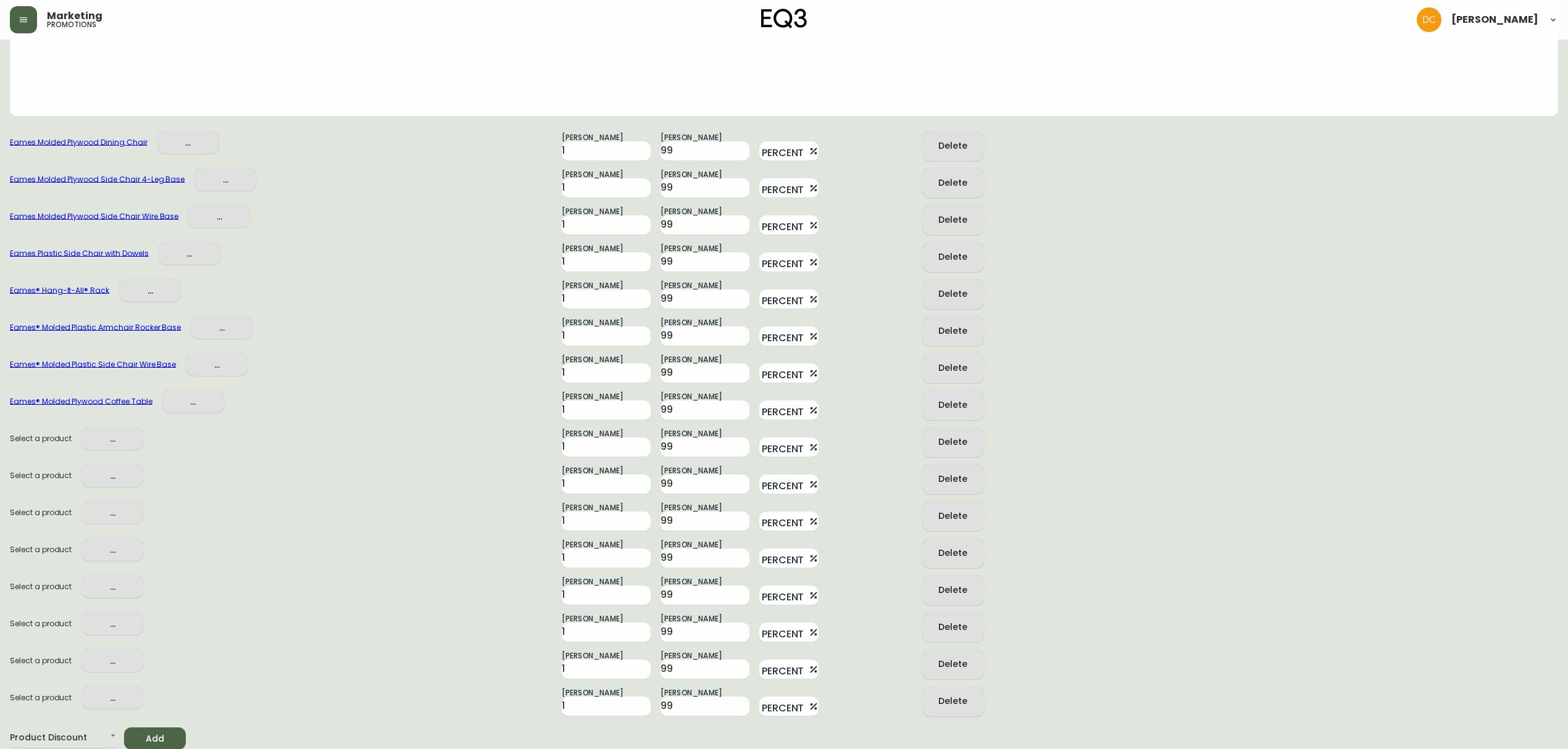
click at [105, 440] on span "..." at bounding box center [112, 439] width 42 height 15
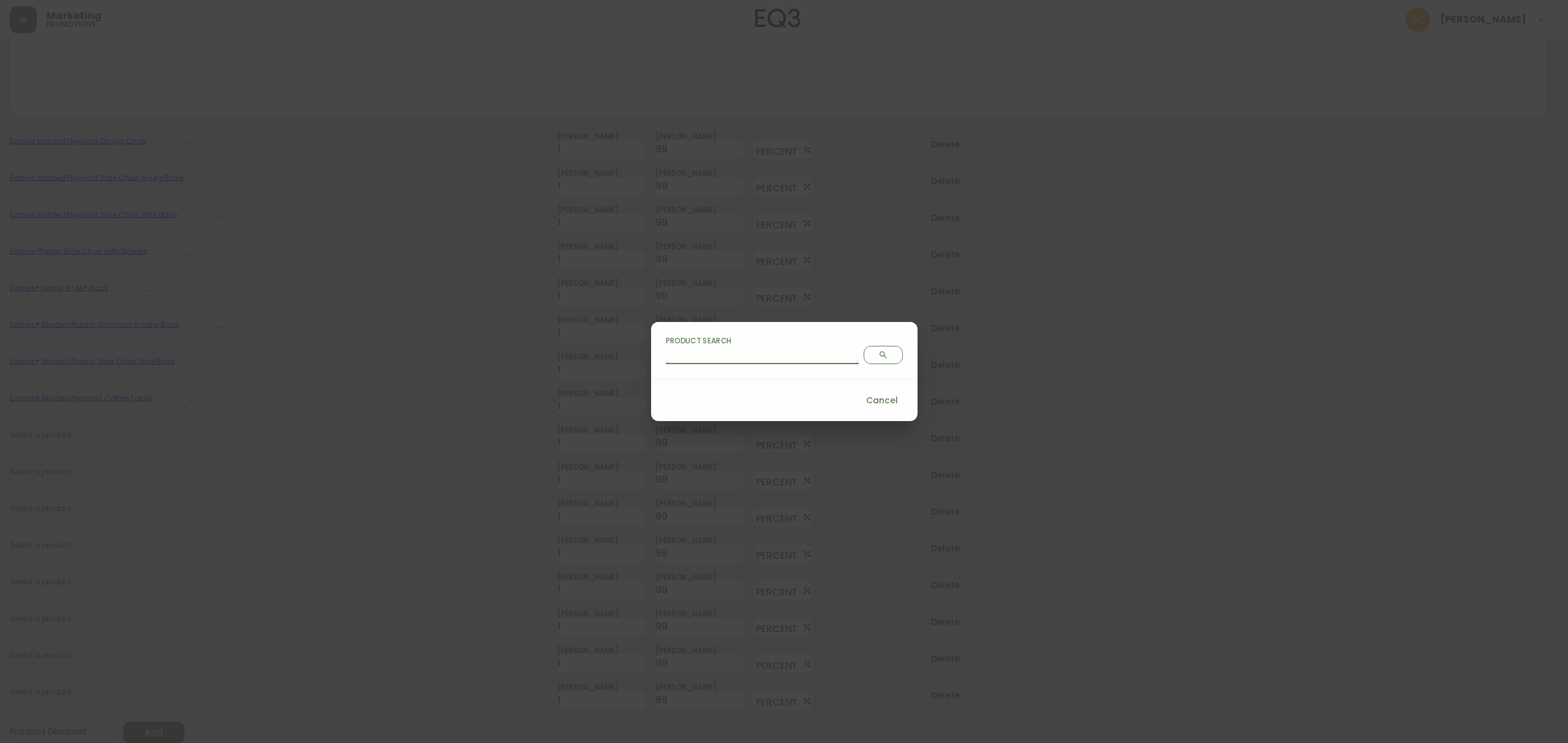
click at [731, 360] on input "Product Search" at bounding box center [762, 354] width 193 height 20
click at [878, 358] on icon "Search" at bounding box center [883, 355] width 10 height 10
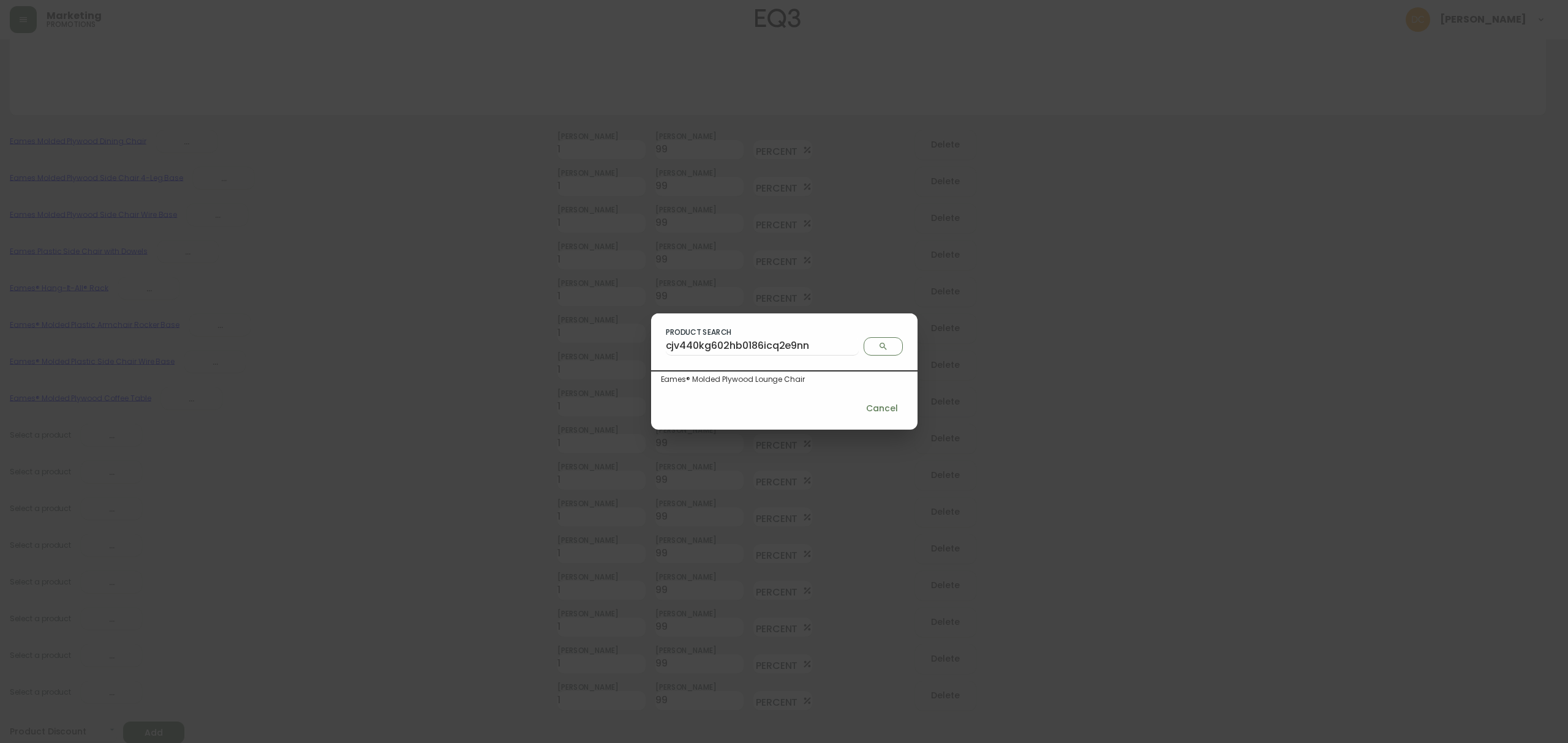
click at [767, 377] on div "Eames® Molded Plywood Lounge Chair" at bounding box center [784, 379] width 247 height 11
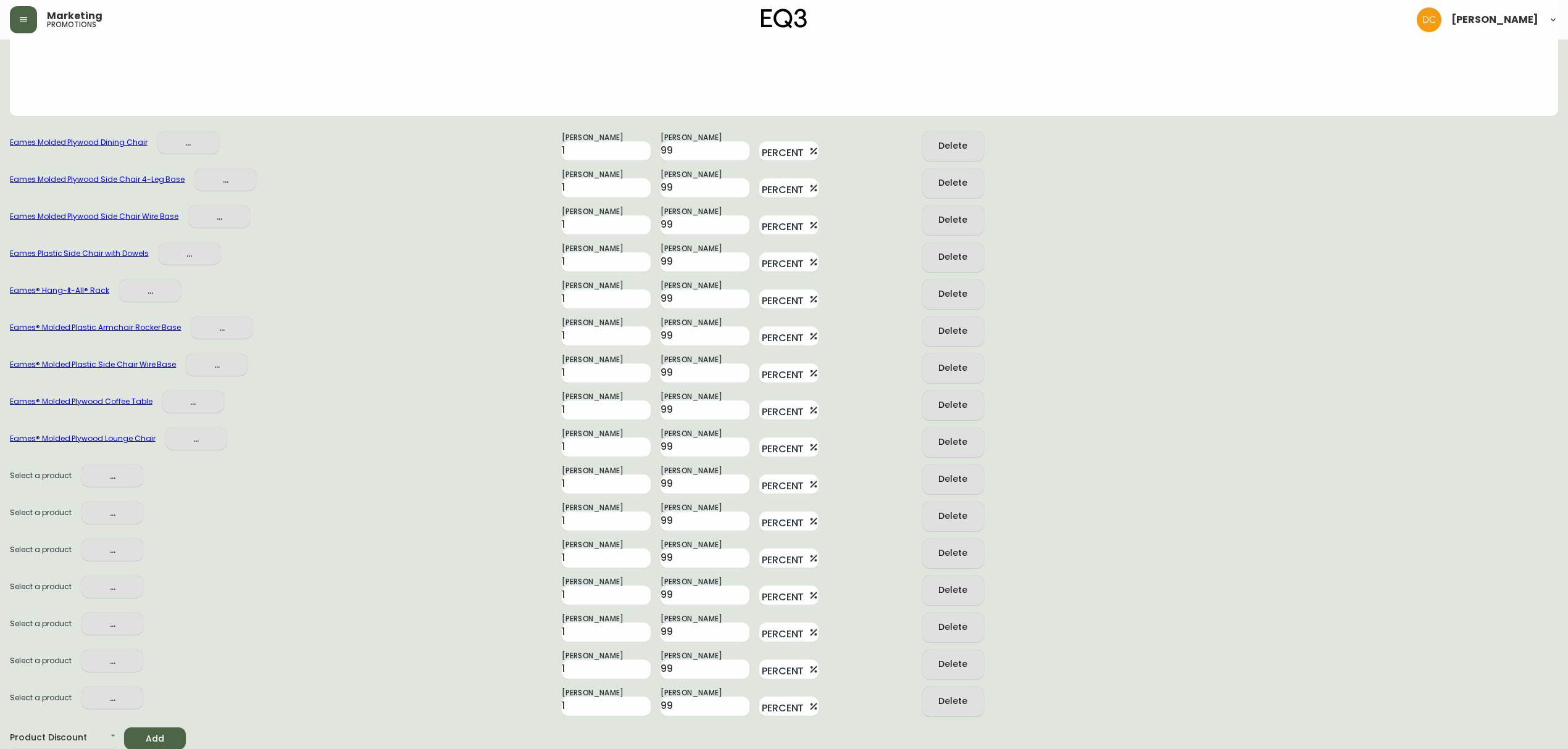
click at [131, 473] on span "..." at bounding box center [112, 476] width 42 height 15
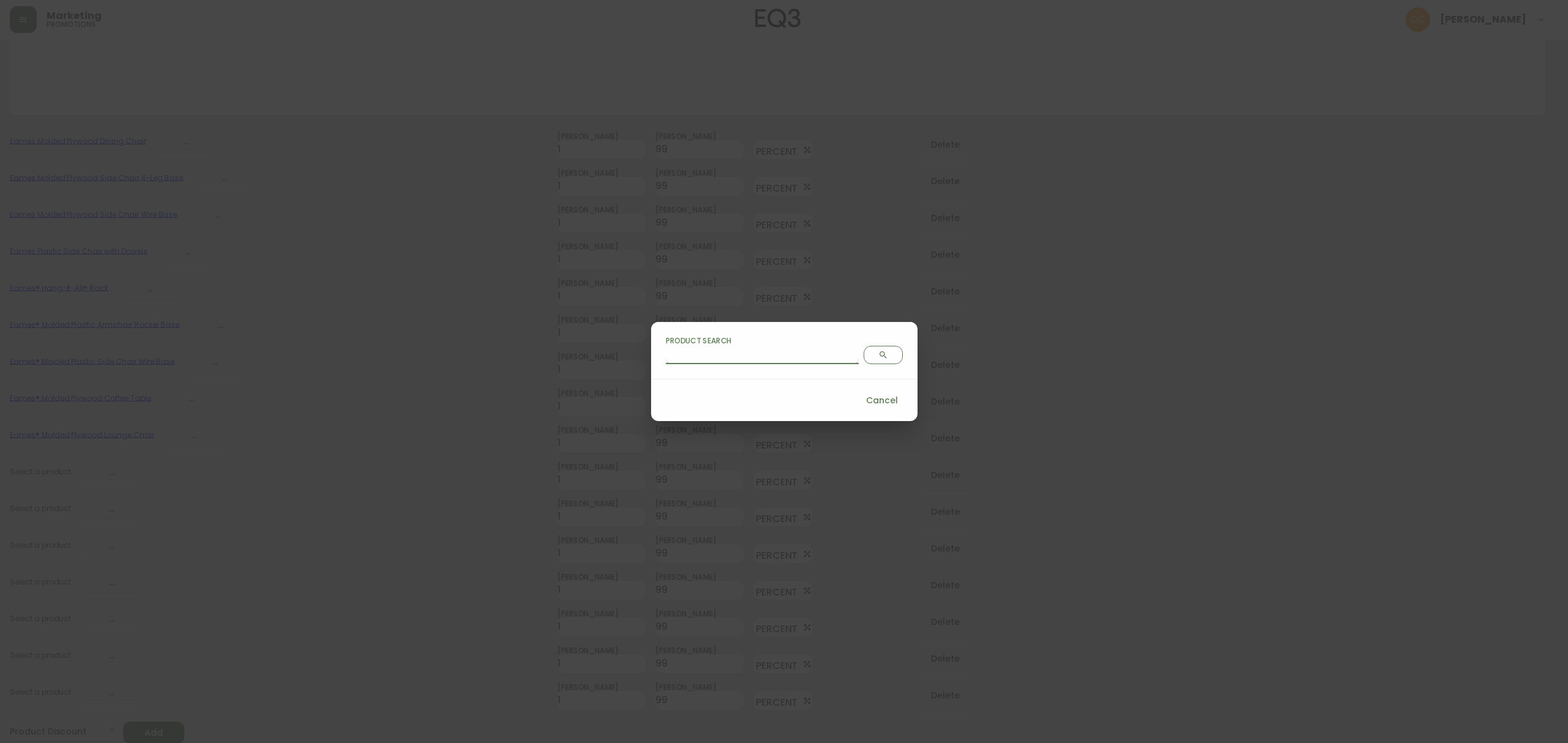
drag, startPoint x: 745, startPoint y: 353, endPoint x: 802, endPoint y: 354, distance: 57.0
click at [745, 353] on input "Product Search" at bounding box center [762, 354] width 193 height 20
click at [878, 353] on icon "Search" at bounding box center [883, 355] width 10 height 10
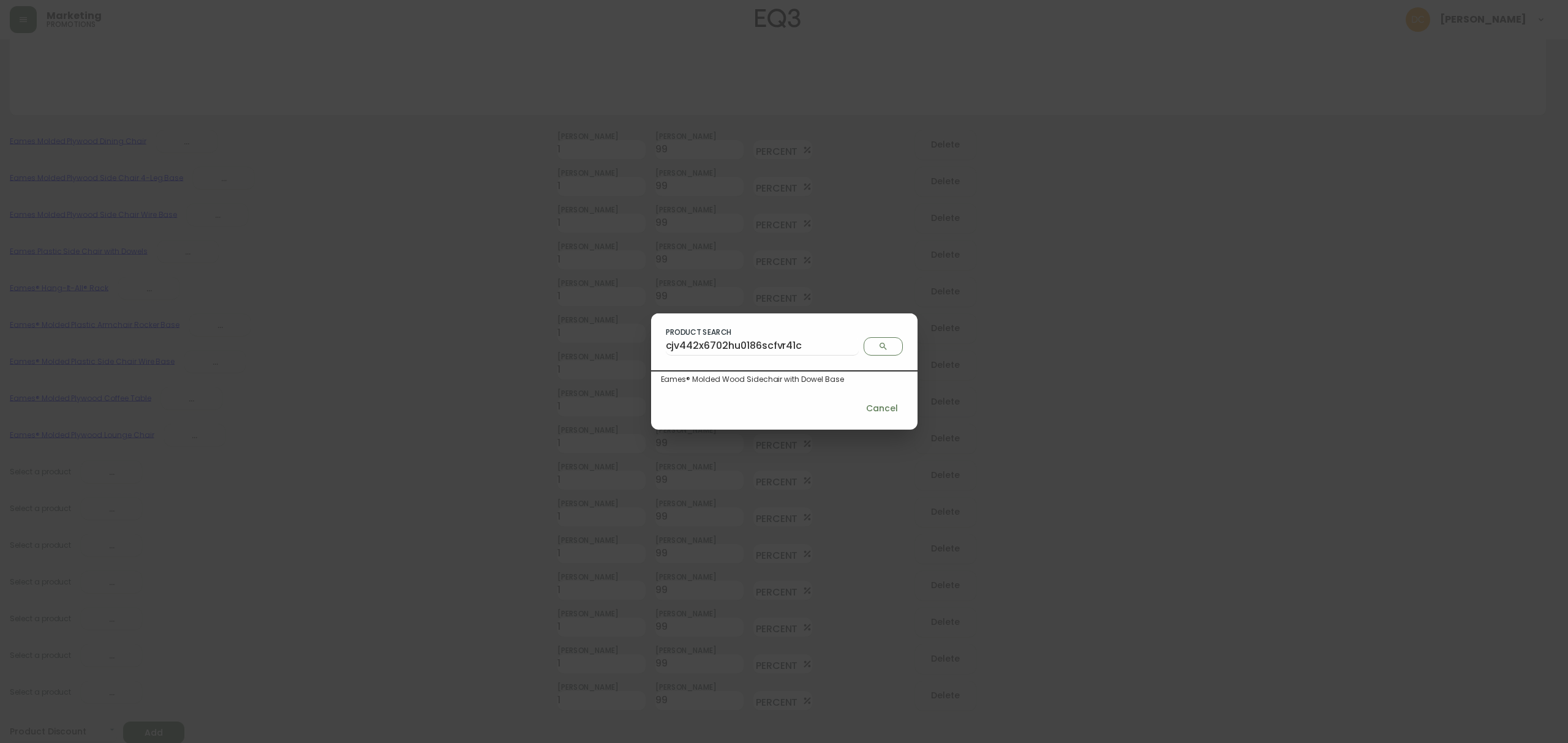
click at [763, 374] on div "Eames® Molded Wood Sidechair with Dowel Base" at bounding box center [784, 379] width 247 height 11
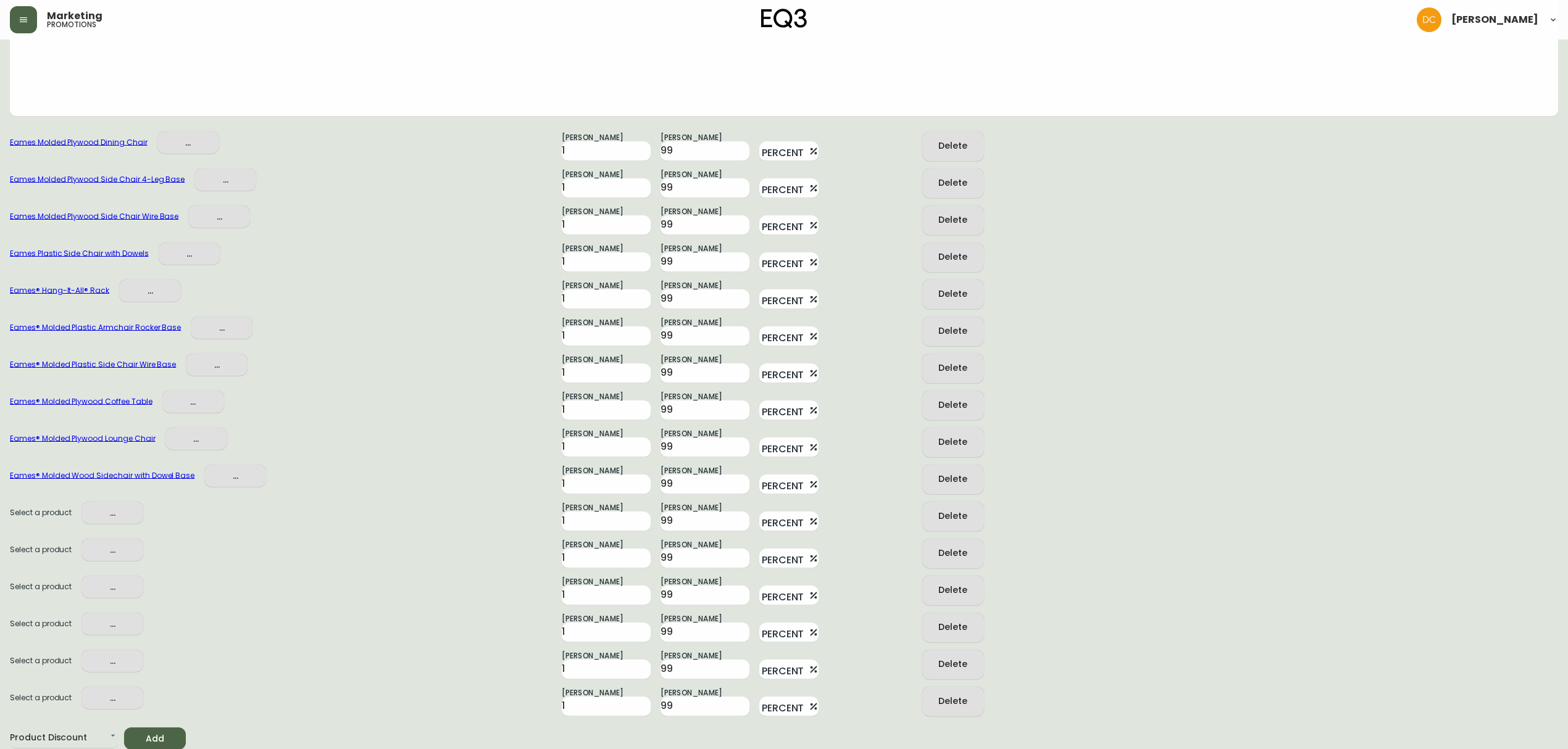
click at [130, 511] on span "..." at bounding box center [112, 513] width 42 height 15
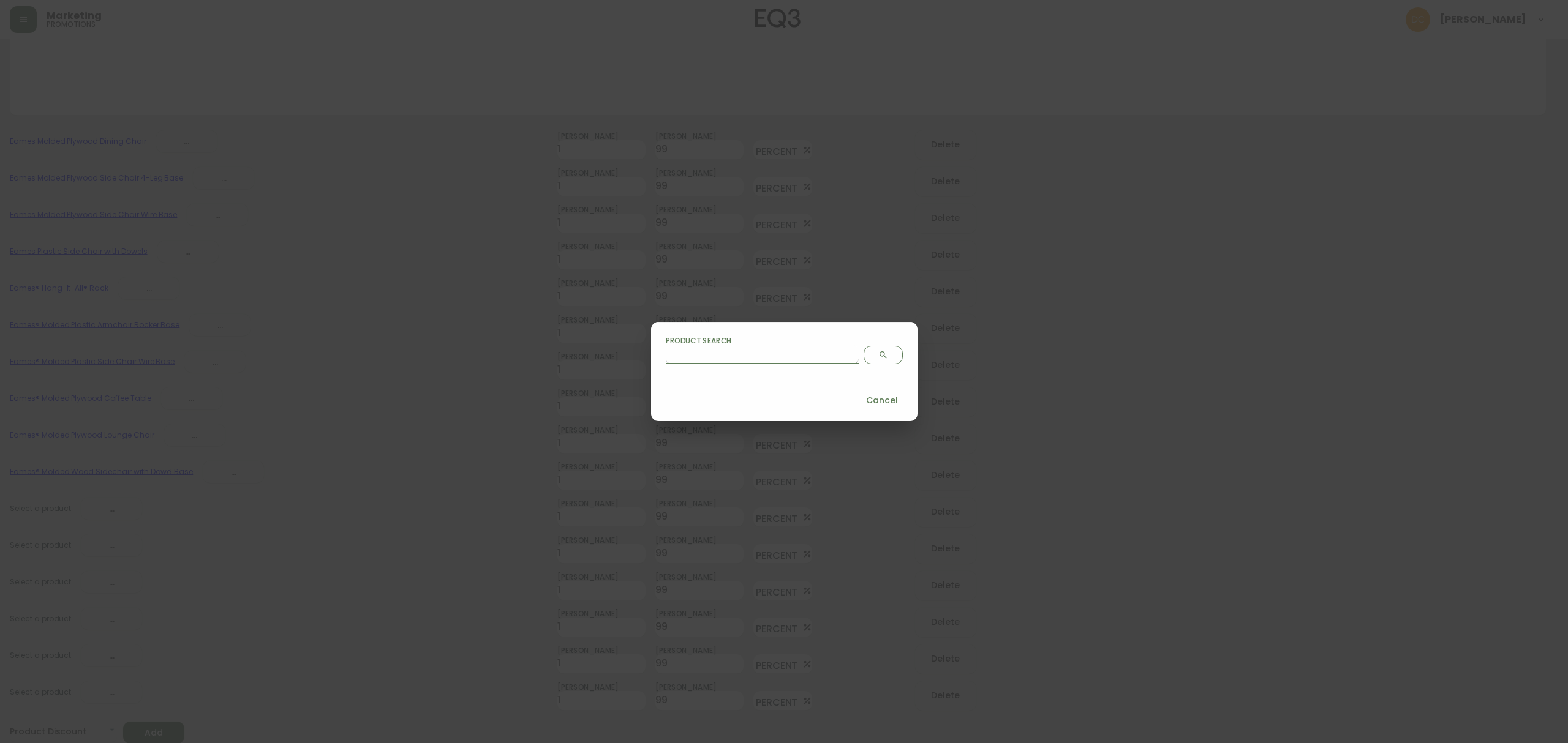
click at [757, 356] on input "Product Search" at bounding box center [762, 354] width 193 height 20
click at [880, 355] on icon "Search" at bounding box center [883, 355] width 8 height 8
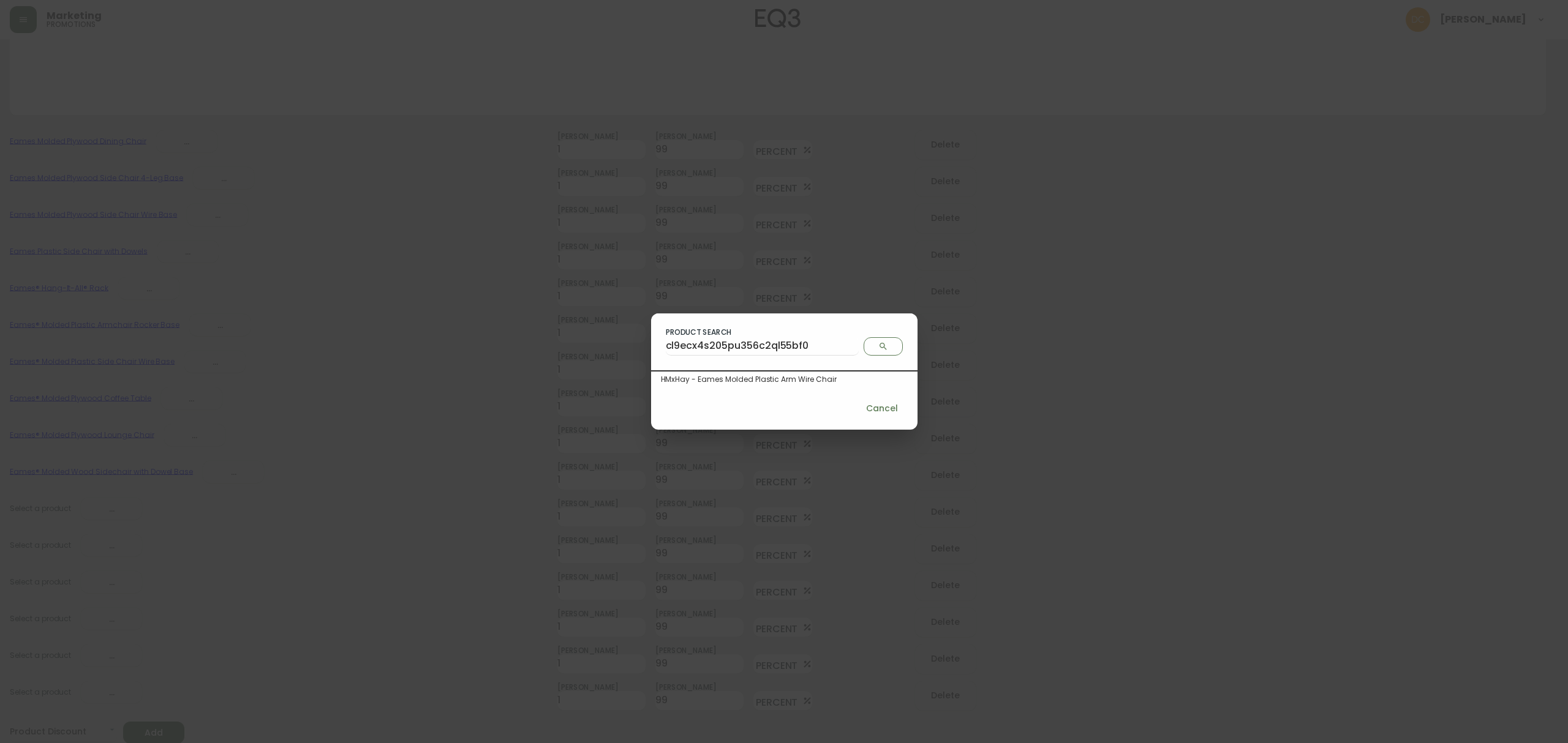
click at [785, 374] on div "HMxHay - Eames Molded Plastic Arm Wire Chair" at bounding box center [784, 379] width 247 height 11
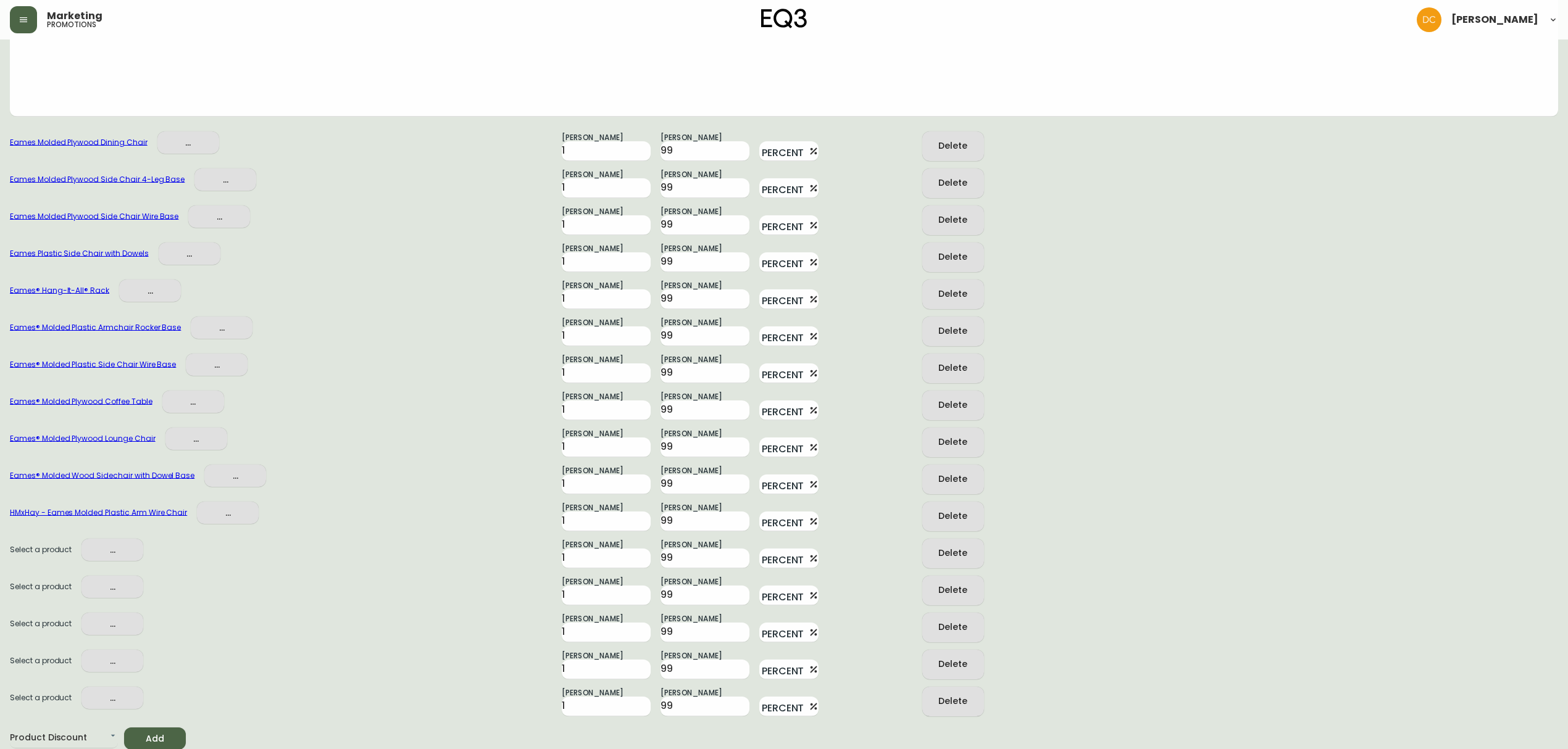
click at [137, 547] on button "..." at bounding box center [112, 550] width 62 height 23
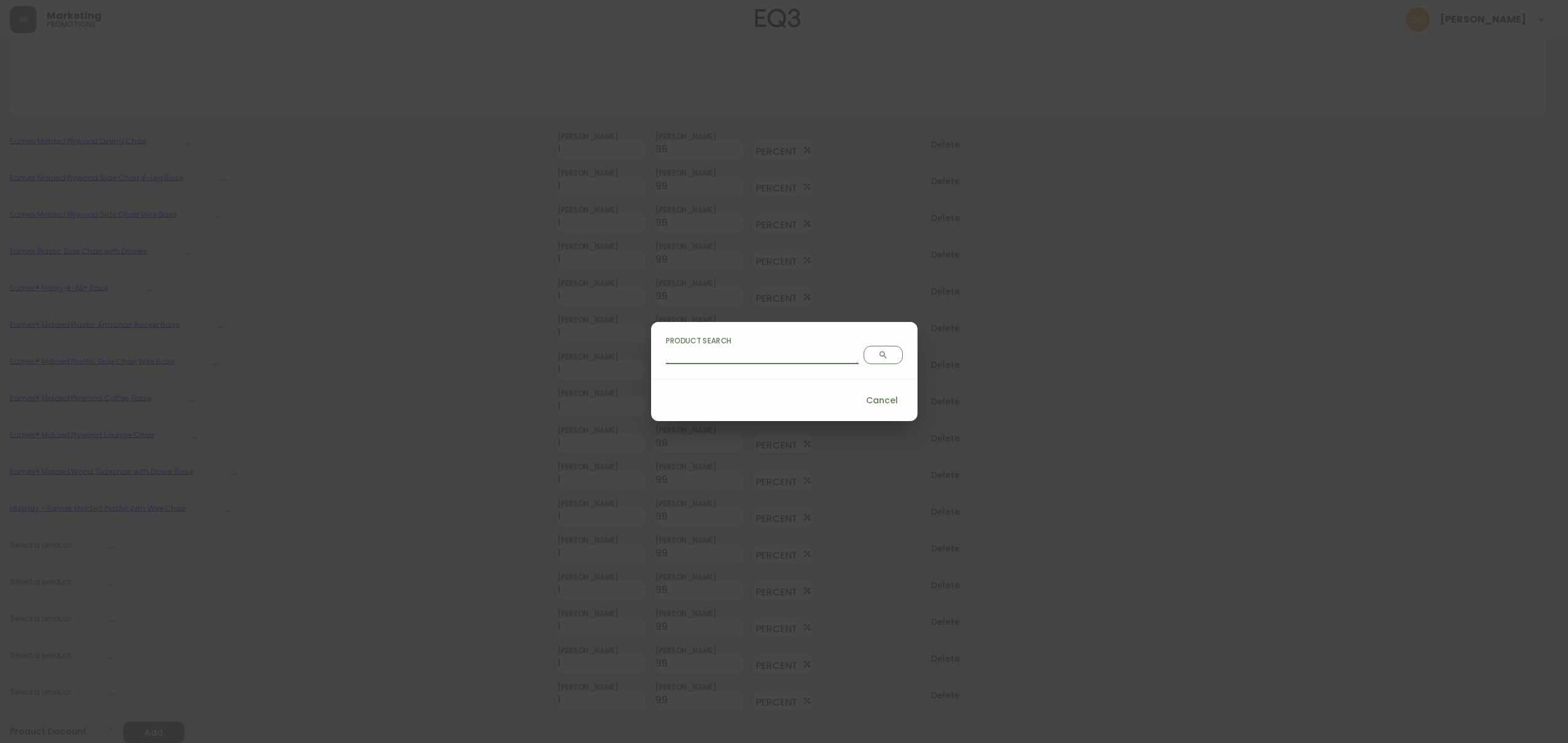
drag, startPoint x: 750, startPoint y: 355, endPoint x: 774, endPoint y: 358, distance: 24.2
click at [750, 355] on input "Product Search" at bounding box center [762, 354] width 193 height 20
click at [864, 360] on button "Search" at bounding box center [883, 355] width 39 height 18
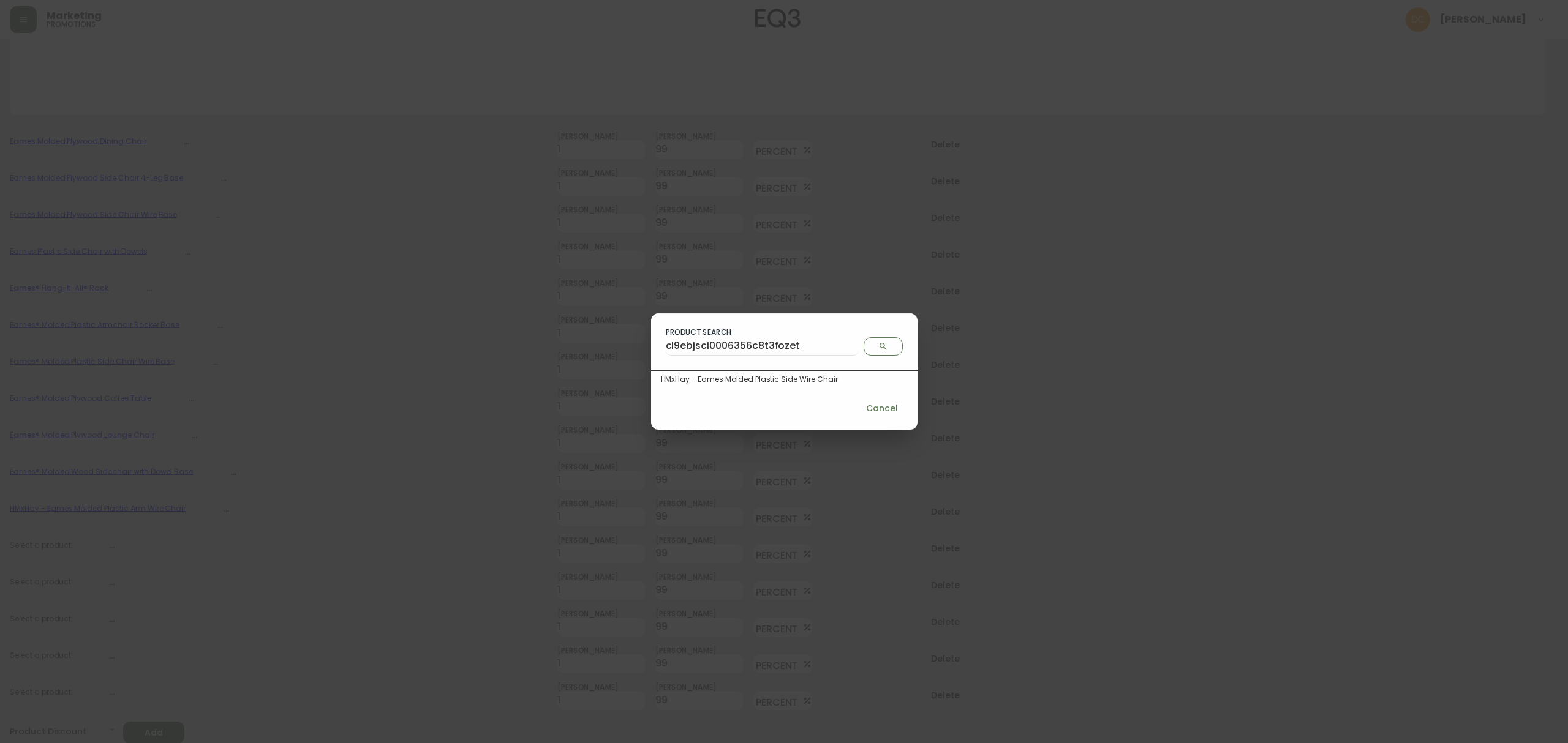
click at [817, 376] on div "HMxHay - Eames Molded Plastic Side Wire Chair" at bounding box center [784, 379] width 247 height 11
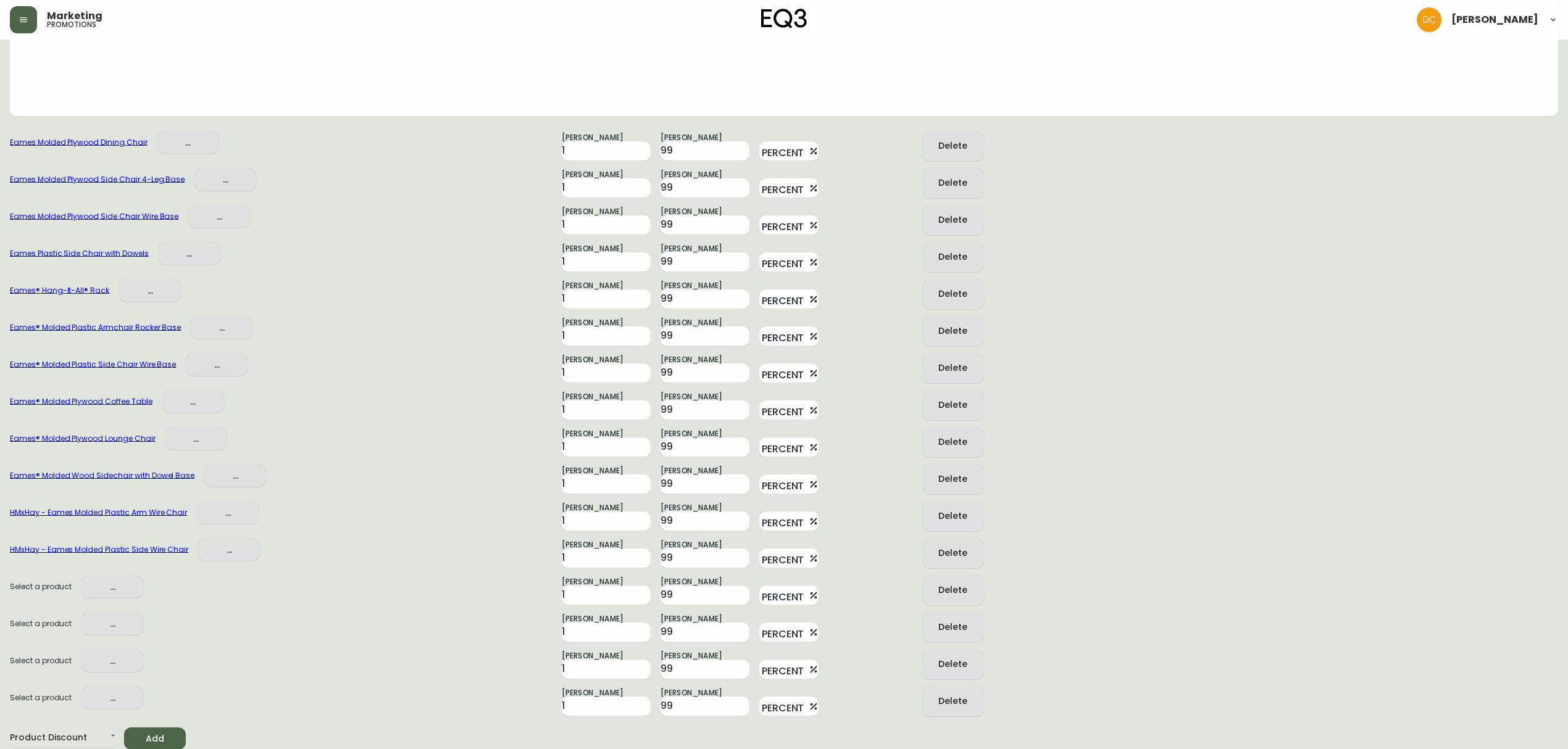
click at [110, 586] on span "..." at bounding box center [112, 587] width 42 height 15
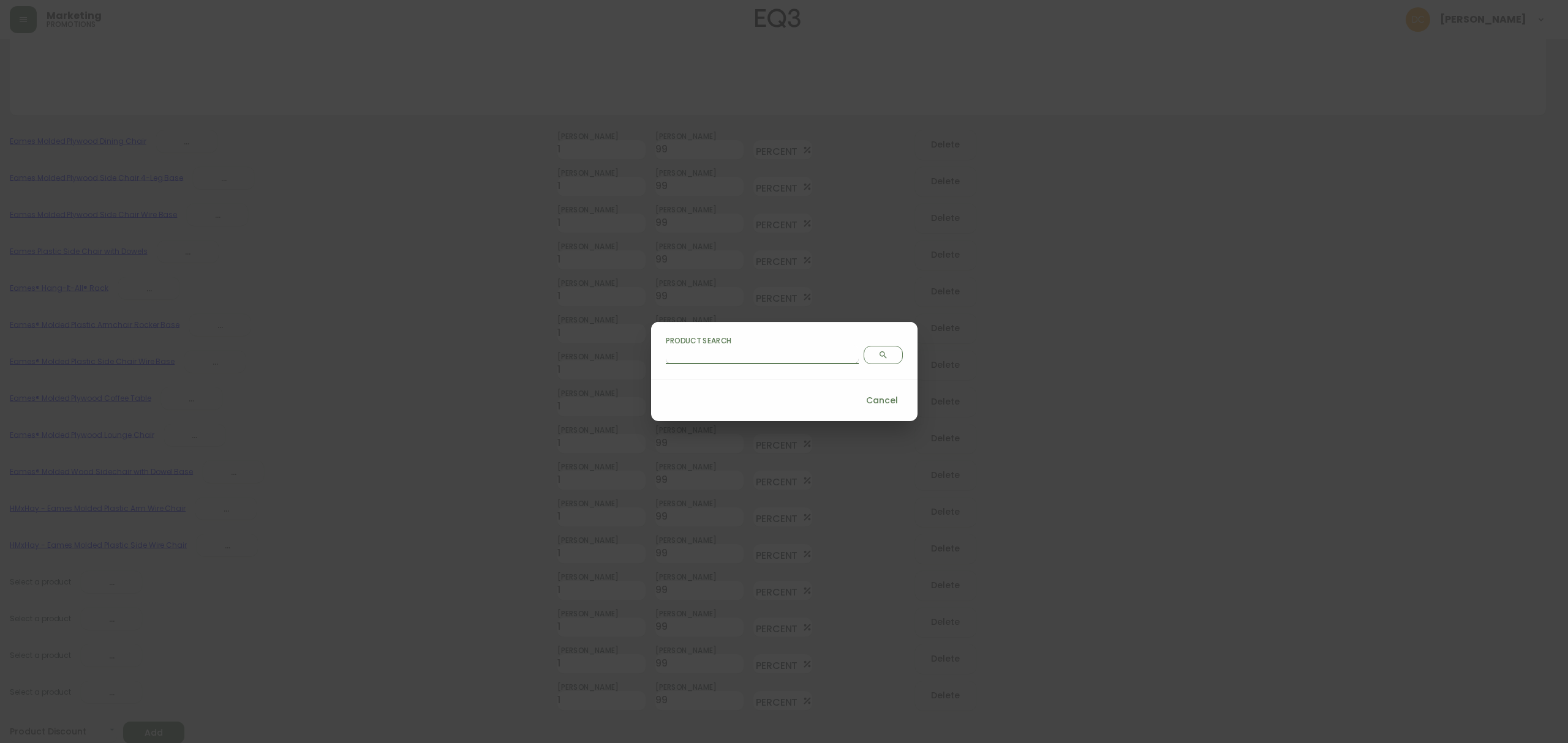
drag, startPoint x: 723, startPoint y: 352, endPoint x: 730, endPoint y: 352, distance: 7.0
click at [723, 352] on input "Product Search" at bounding box center [762, 354] width 193 height 20
click at [878, 355] on icon "Search" at bounding box center [883, 355] width 10 height 10
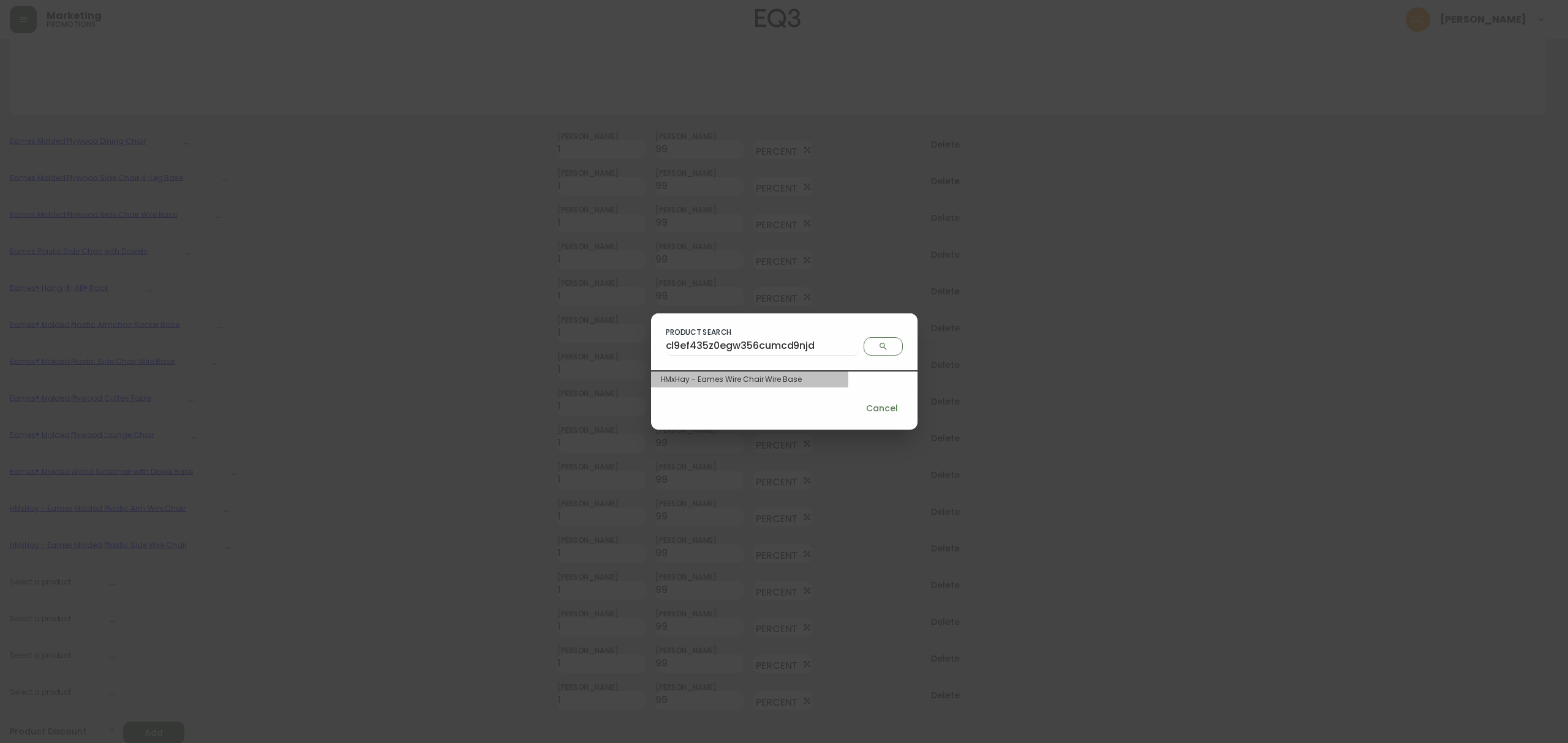
click at [753, 377] on div "HMxHay - Eames Wire Chair Wire Base" at bounding box center [784, 379] width 247 height 11
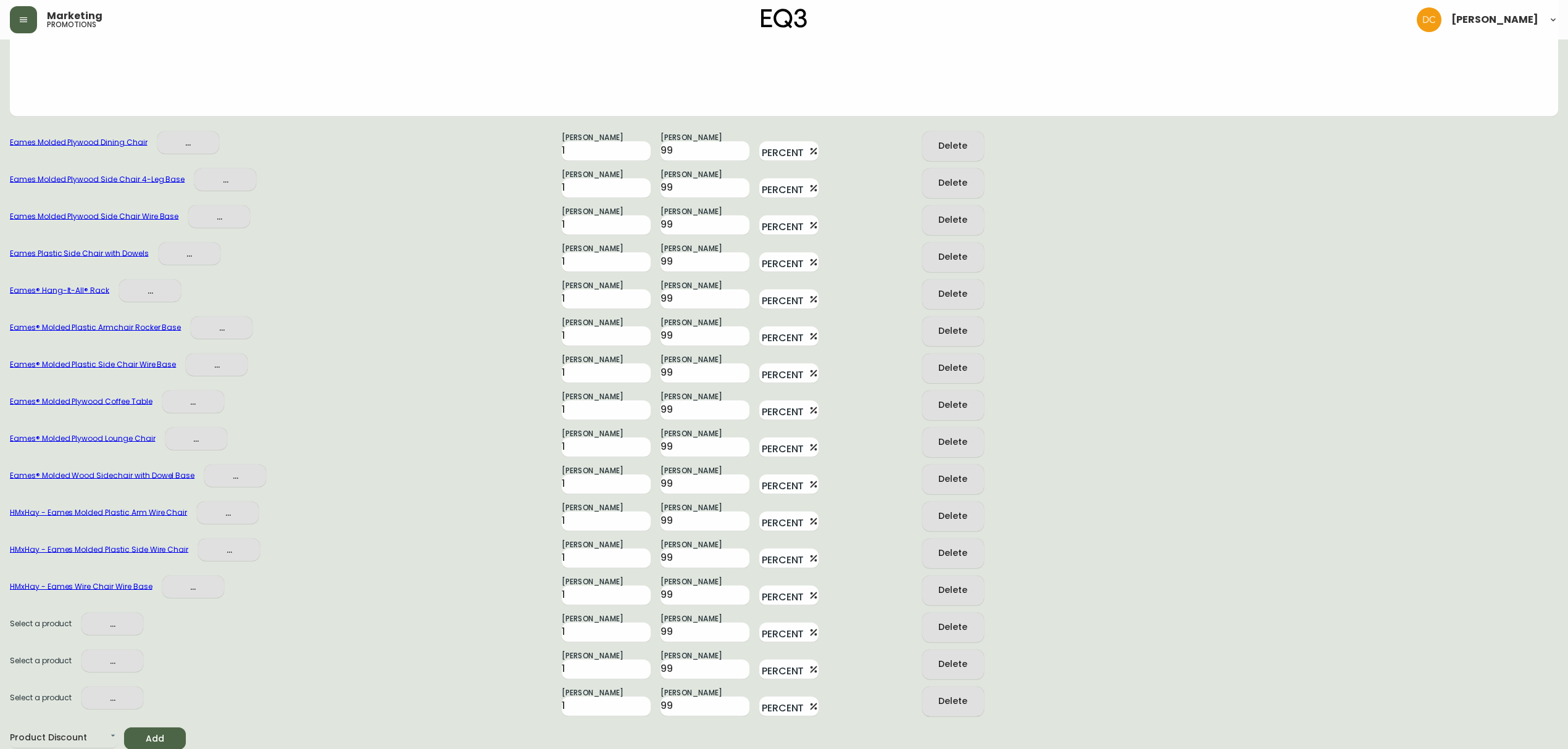
click at [116, 621] on span "..." at bounding box center [112, 624] width 42 height 15
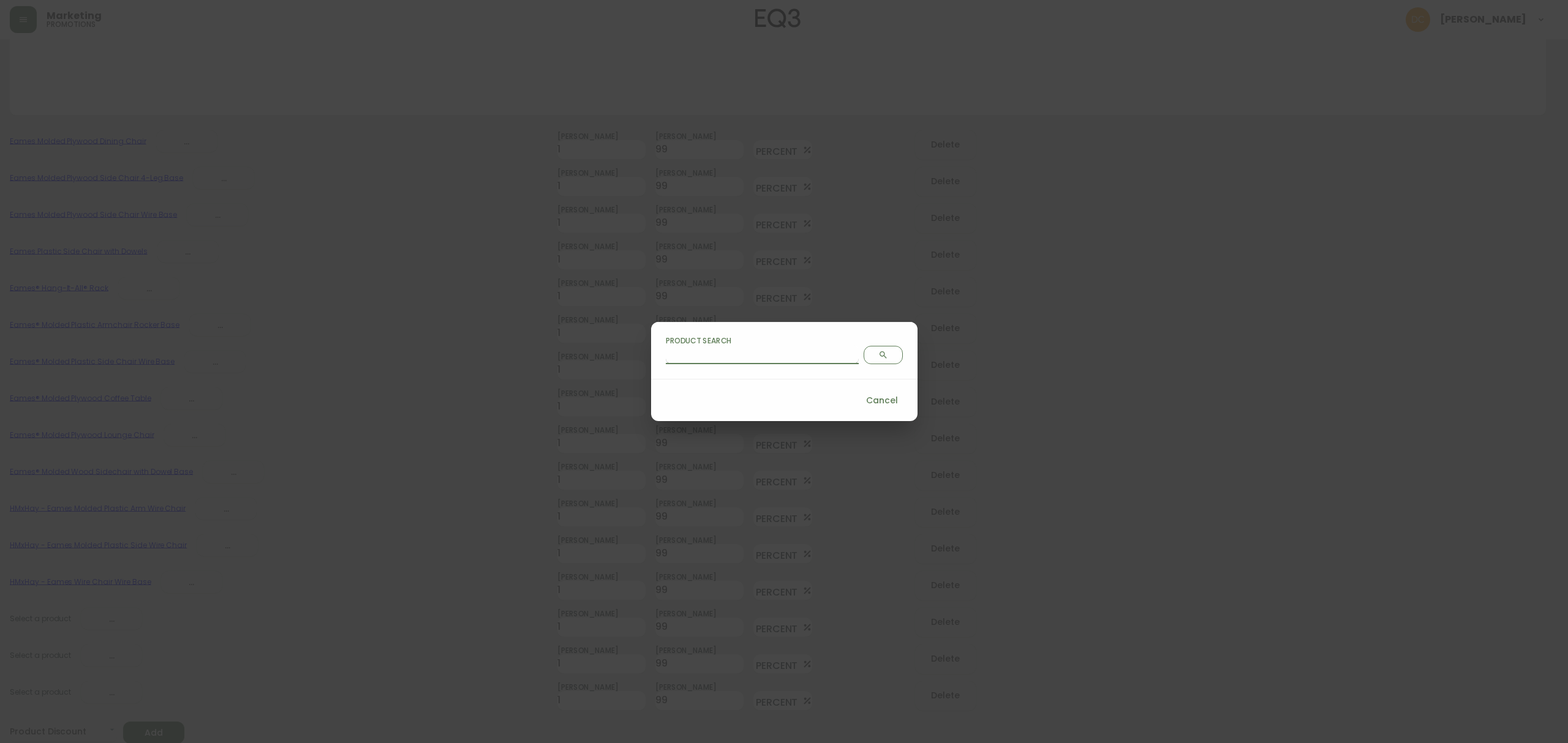
click at [750, 359] on input "Product Search" at bounding box center [762, 354] width 193 height 20
click at [869, 353] on span "Search" at bounding box center [883, 355] width 28 height 10
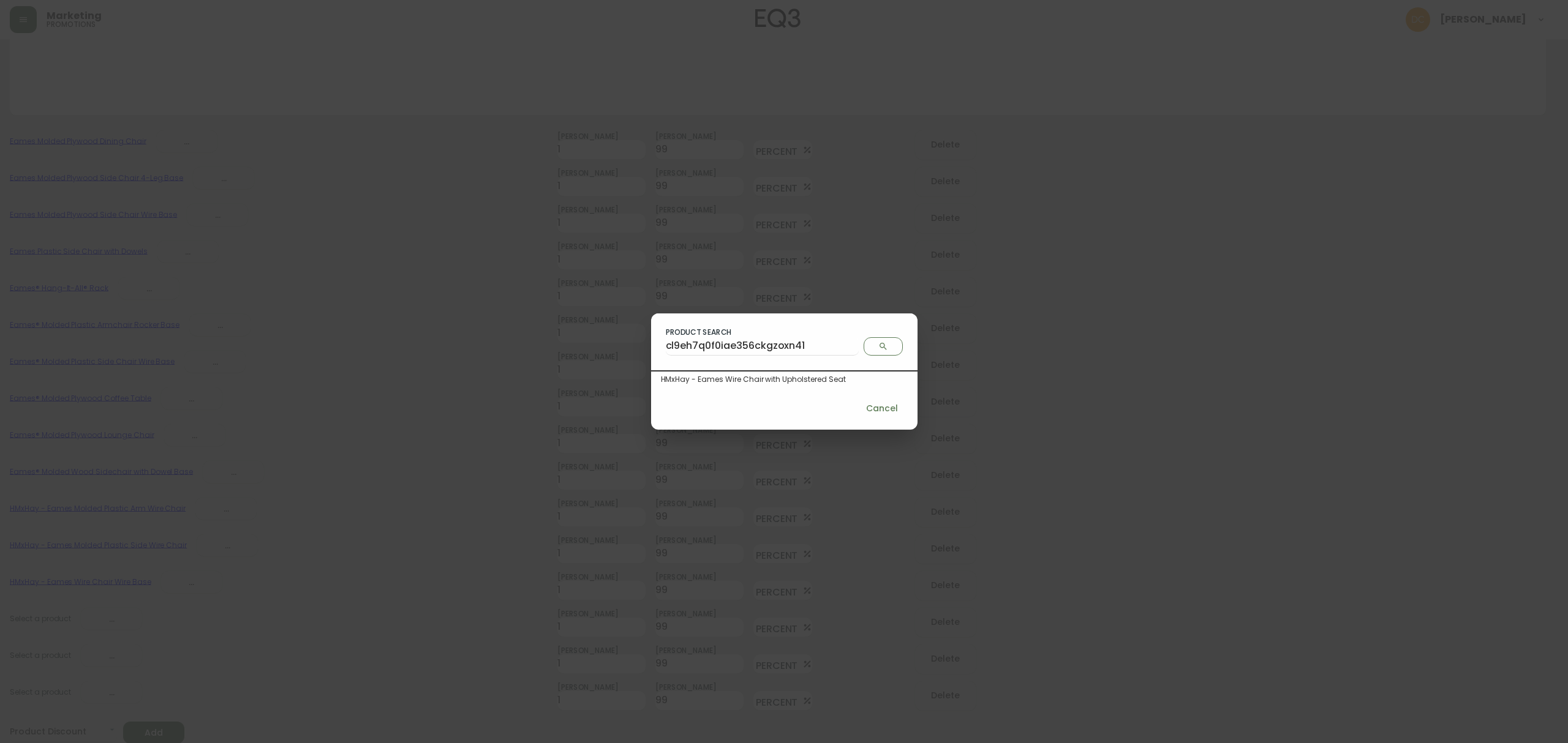
click at [758, 381] on div "HMxHay - Eames Wire Chair with Upholstered Seat" at bounding box center [784, 379] width 247 height 11
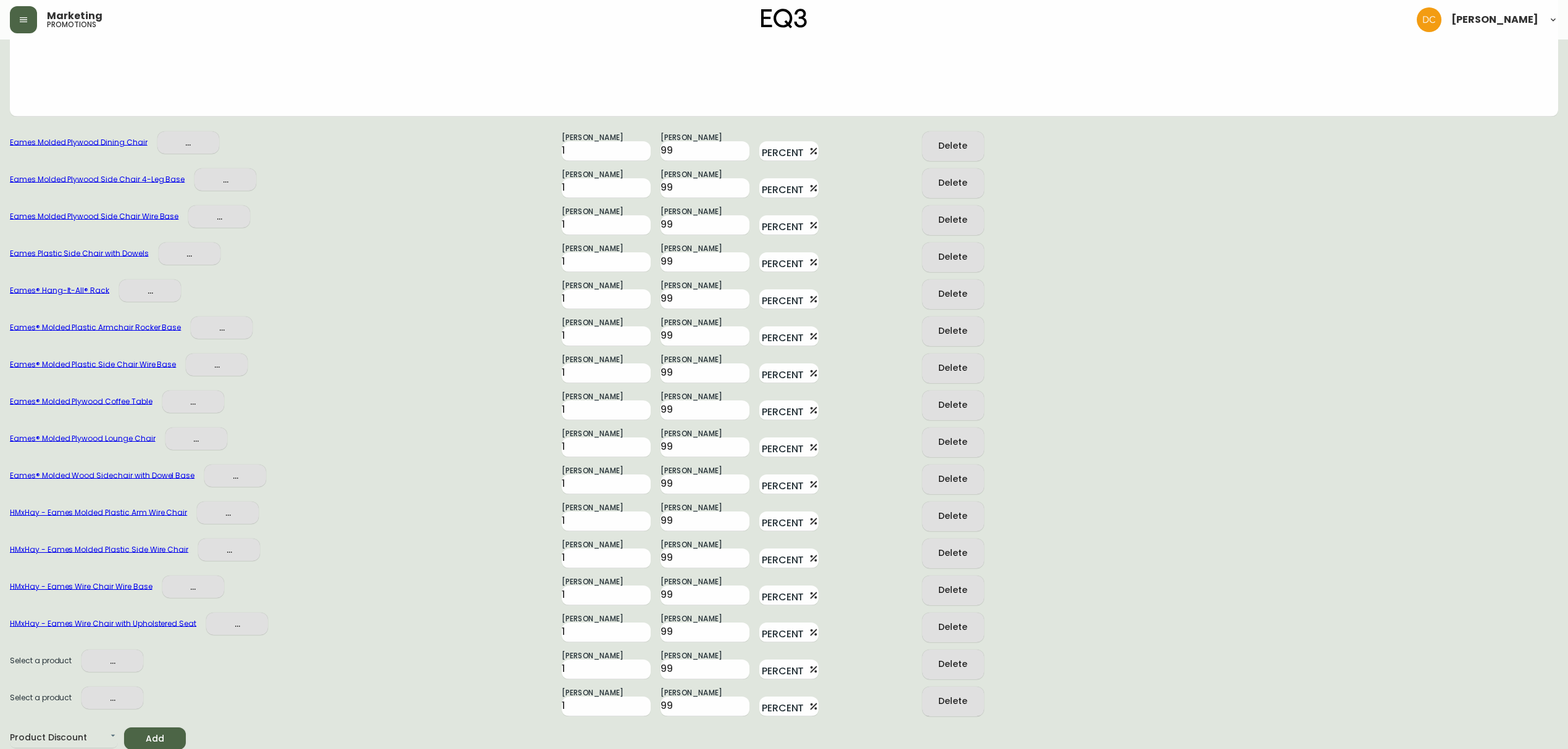
click at [112, 661] on span "..." at bounding box center [112, 661] width 42 height 15
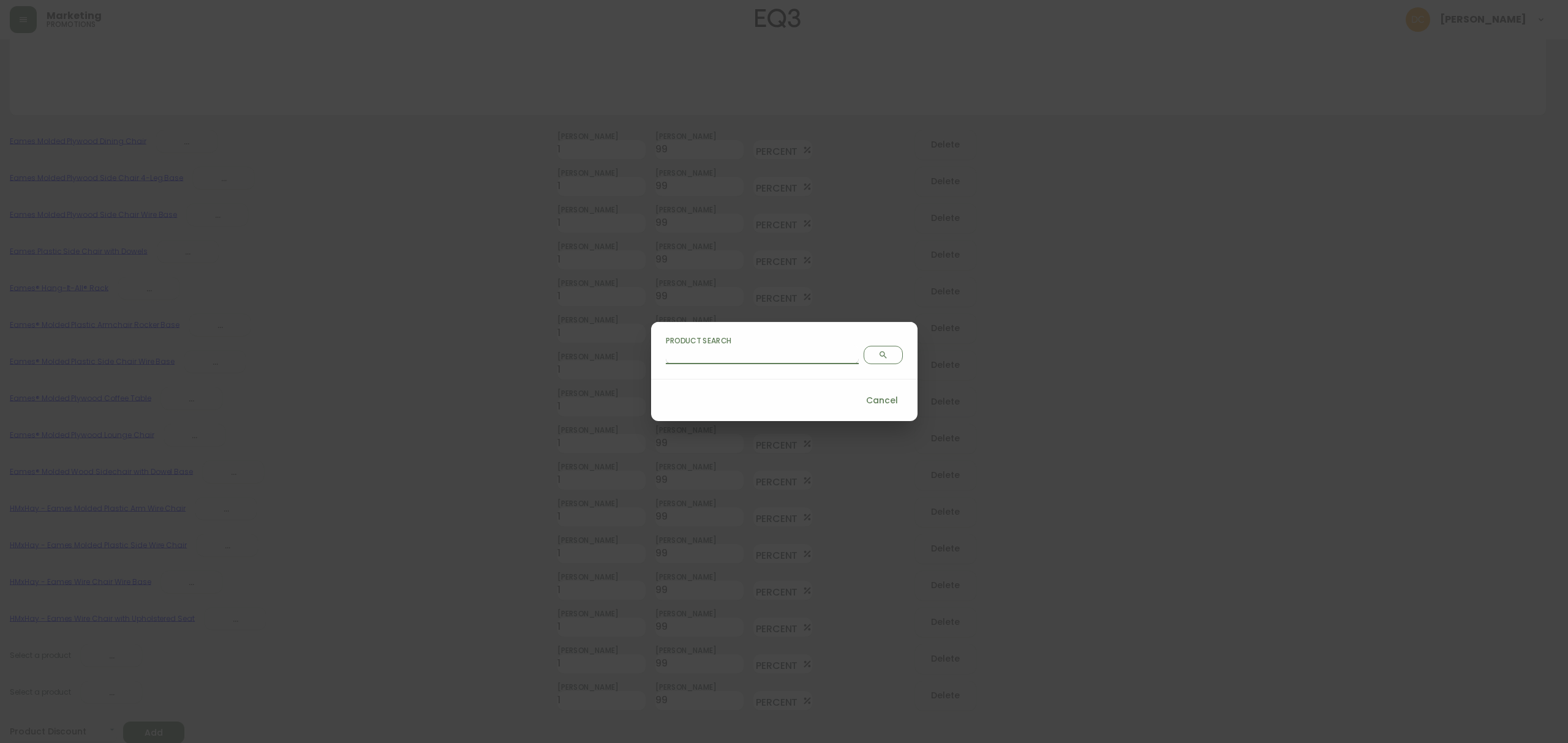
drag, startPoint x: 770, startPoint y: 359, endPoint x: 812, endPoint y: 358, distance: 42.0
click at [770, 358] on input "Product Search" at bounding box center [762, 354] width 193 height 20
click at [869, 359] on span "Search" at bounding box center [883, 355] width 28 height 10
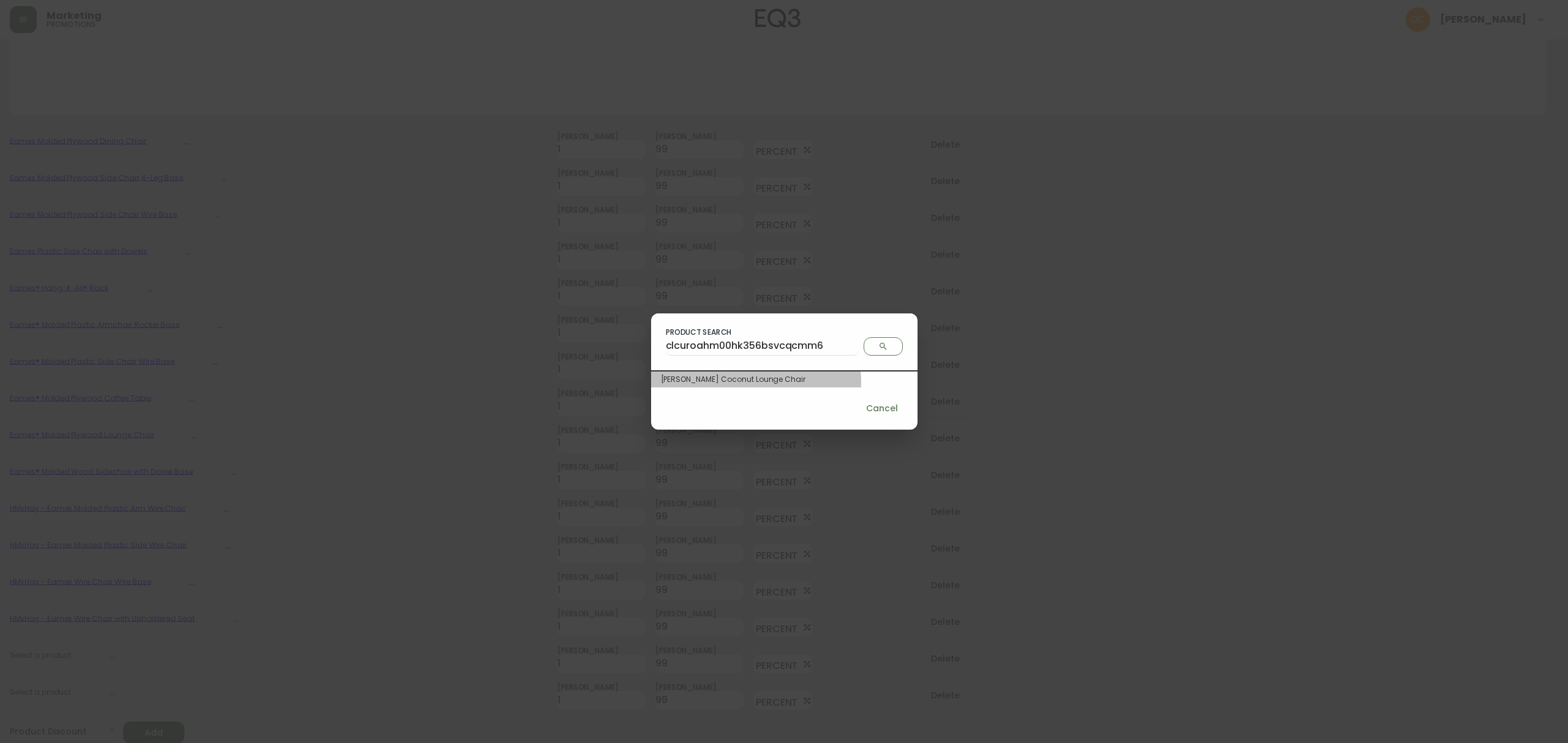
click at [790, 382] on div "[PERSON_NAME] Coconut Lounge Chair" at bounding box center [784, 379] width 247 height 11
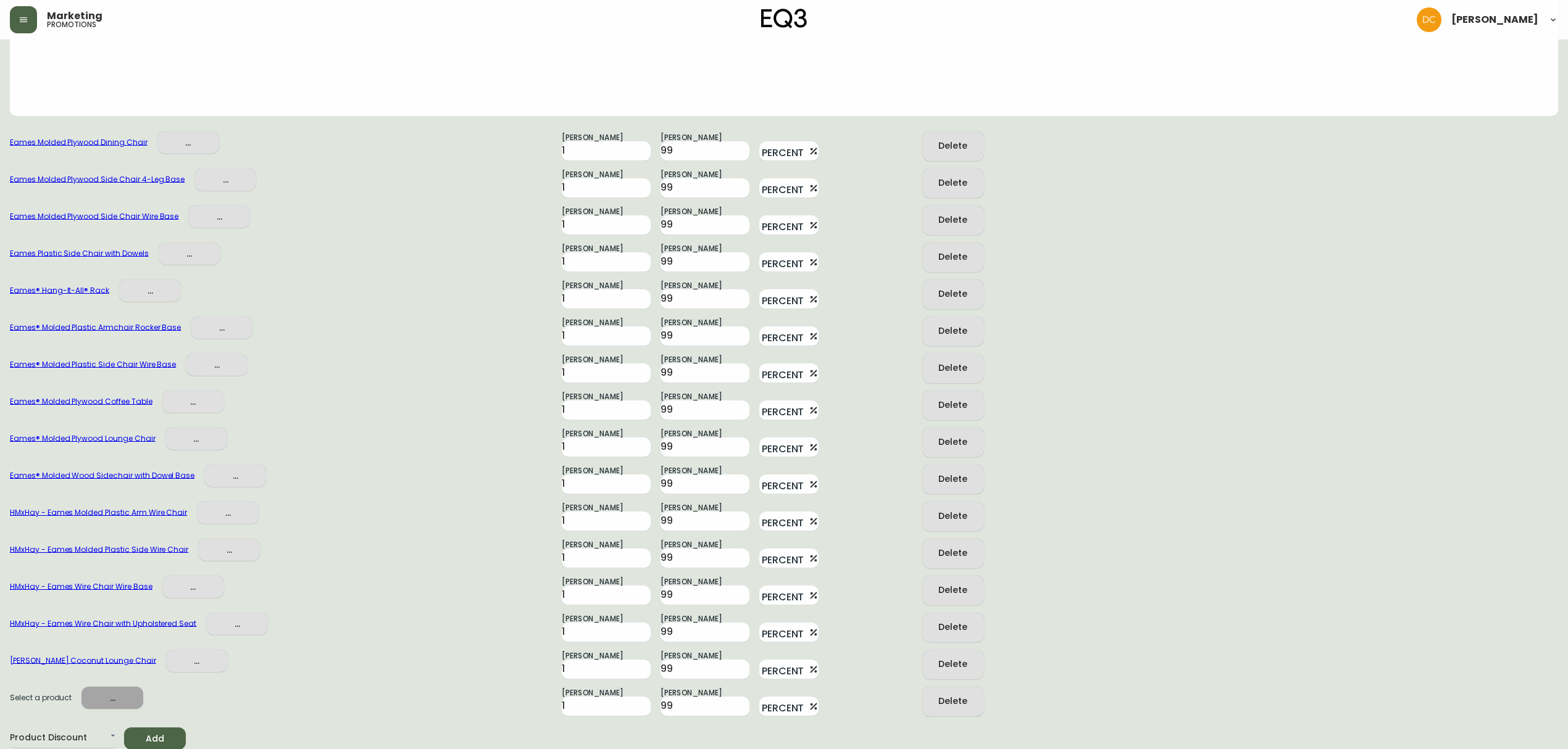
click at [129, 699] on span "..." at bounding box center [112, 698] width 42 height 15
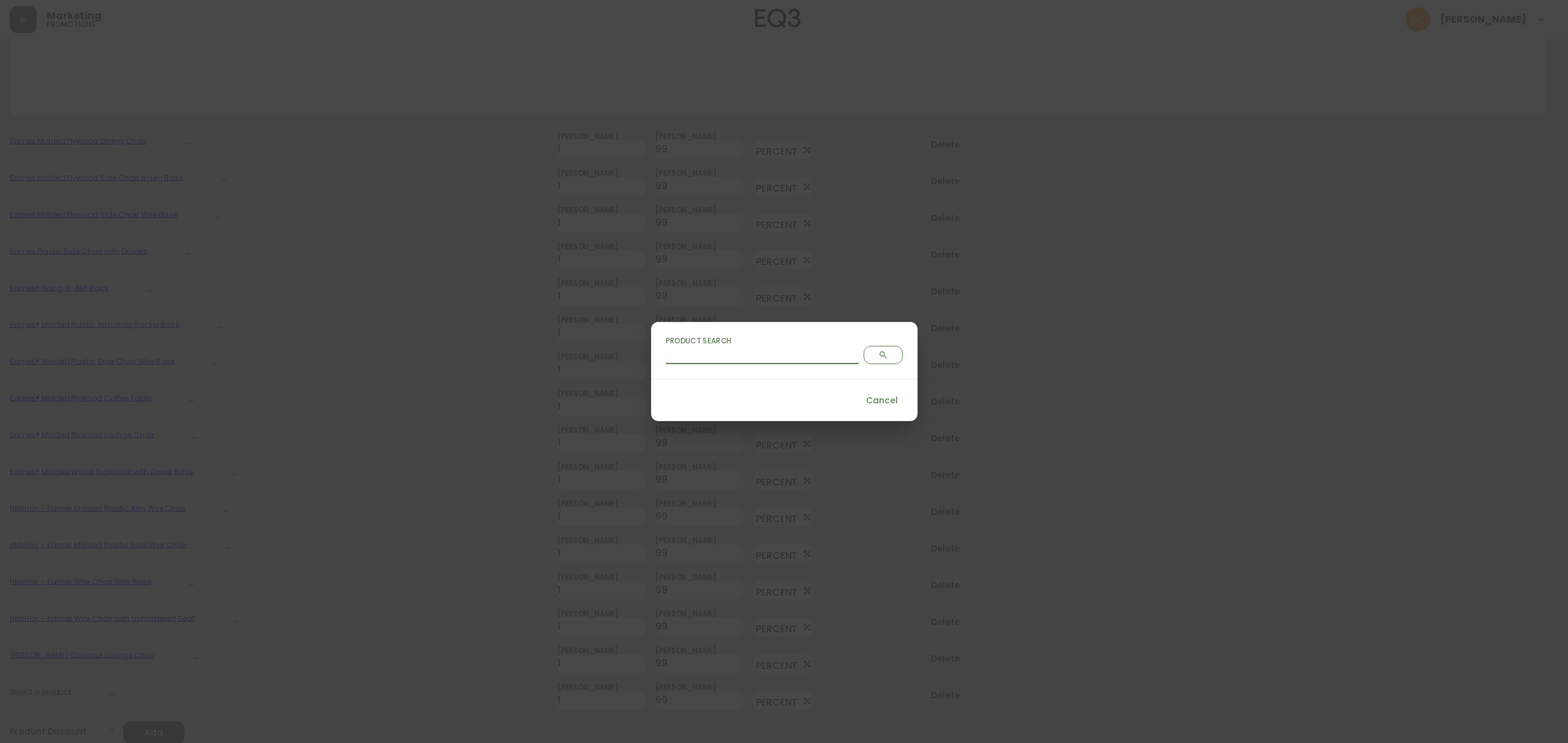
click at [757, 352] on input "Product Search" at bounding box center [762, 354] width 193 height 20
click at [869, 355] on span "Search" at bounding box center [883, 355] width 28 height 10
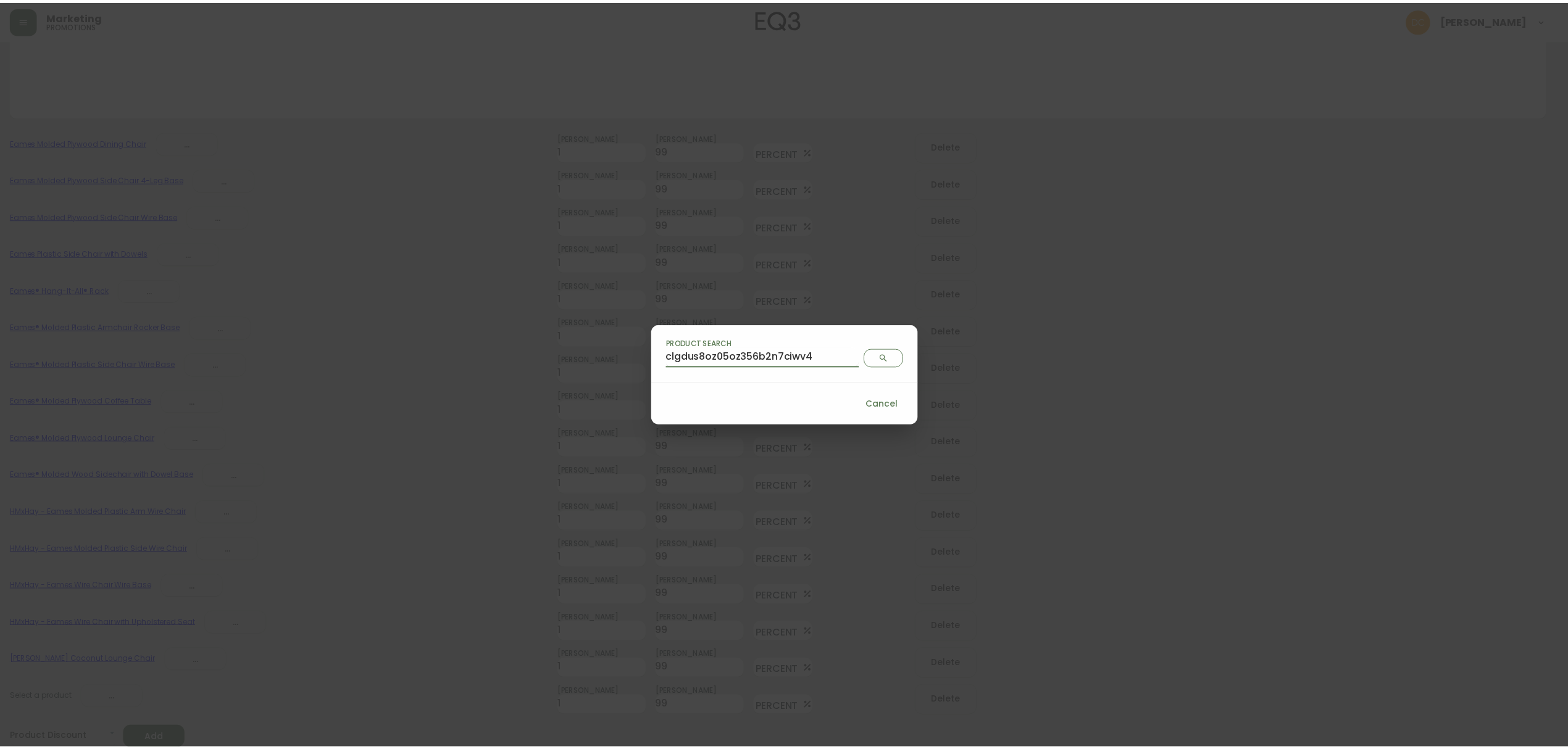
scroll to position [0, 0]
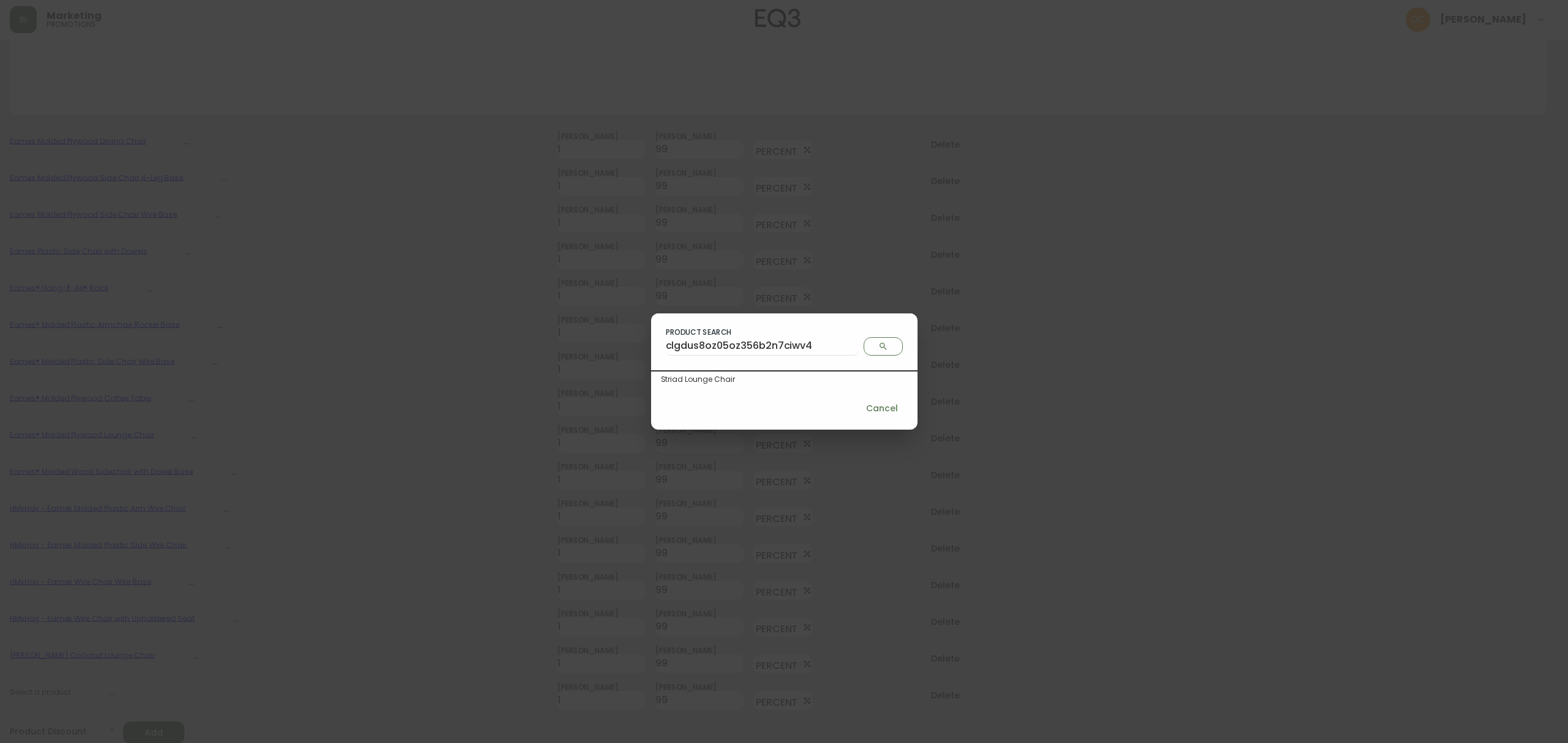
click at [784, 383] on div "Striad Lounge Chair" at bounding box center [784, 379] width 247 height 11
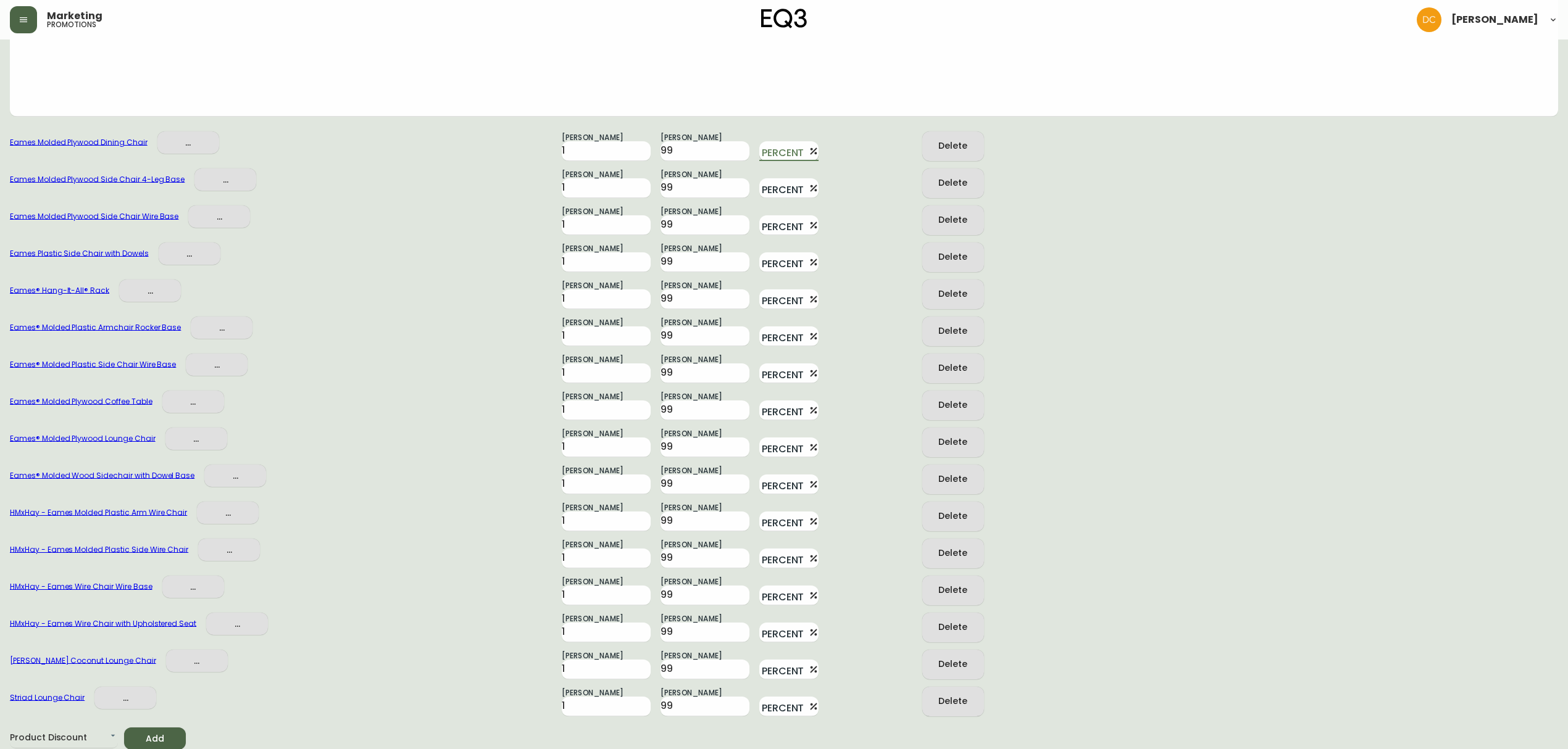
click at [782, 141] on input "Percent" at bounding box center [782, 151] width 44 height 20
click at [779, 145] on input "52" at bounding box center [782, 151] width 44 height 20
click at [768, 179] on input "Percent" at bounding box center [782, 188] width 44 height 20
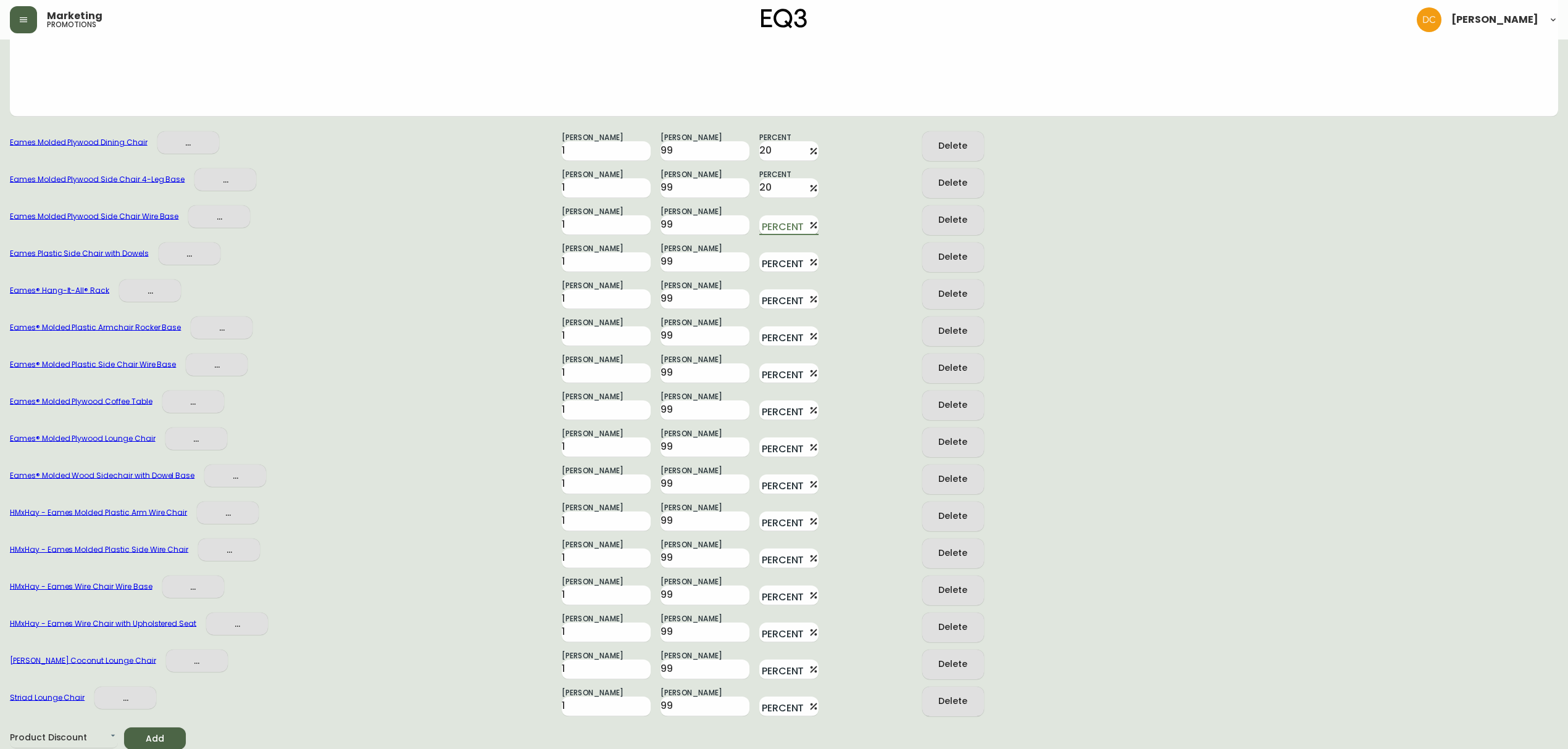
click at [778, 233] on input "Percent" at bounding box center [782, 225] width 44 height 20
click at [774, 267] on input "Percent" at bounding box center [782, 262] width 44 height 20
click at [773, 302] on input "Percent" at bounding box center [782, 299] width 44 height 20
click at [772, 336] on input "Percent" at bounding box center [782, 336] width 44 height 20
click at [772, 374] on input "Percent" at bounding box center [782, 373] width 44 height 20
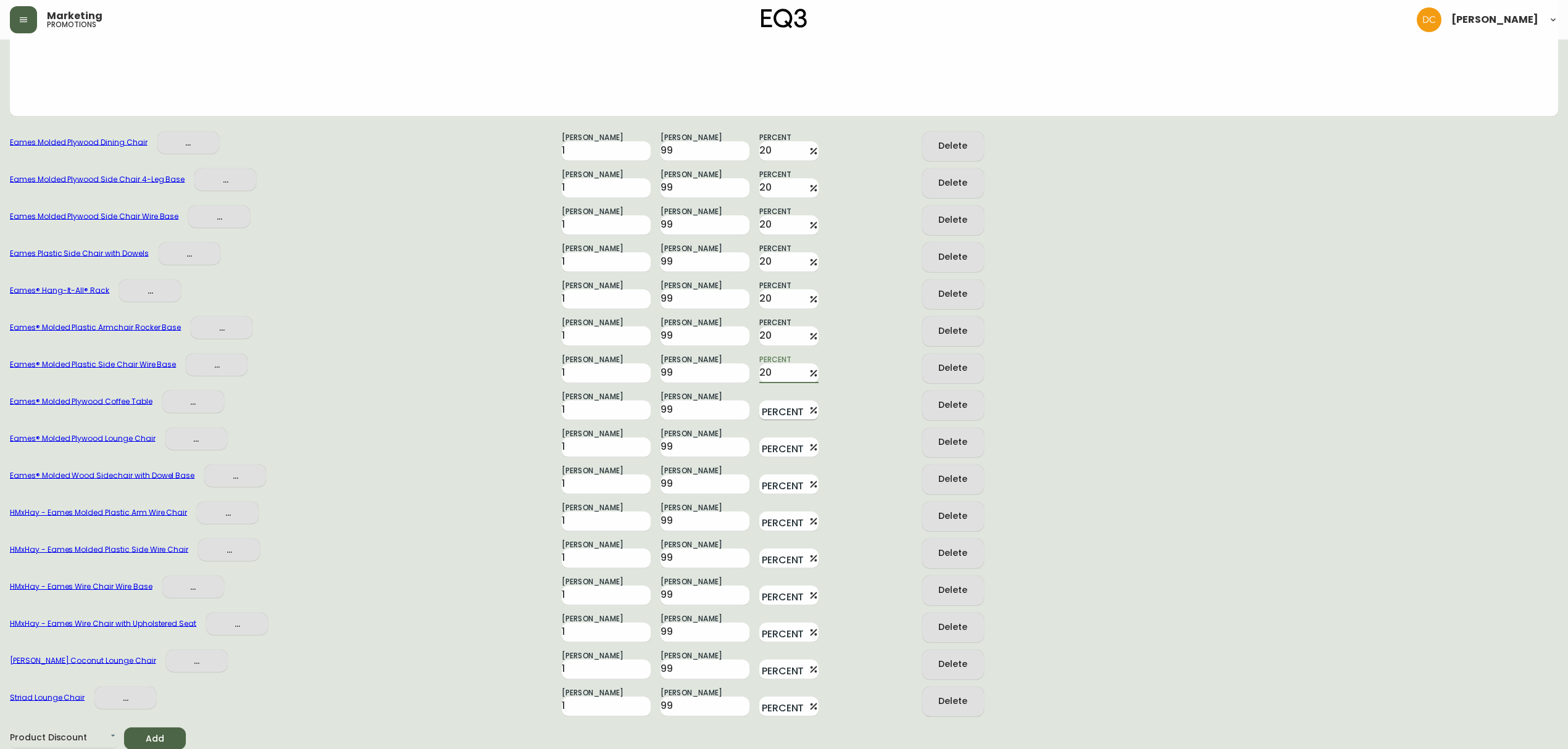
click at [771, 413] on input "Percent" at bounding box center [782, 410] width 44 height 20
drag, startPoint x: 772, startPoint y: 454, endPoint x: 773, endPoint y: 480, distance: 26.0
click at [773, 454] on input "Percent" at bounding box center [782, 447] width 44 height 20
click at [773, 485] on input "Percent" at bounding box center [782, 484] width 44 height 20
click at [774, 509] on div "Percent" at bounding box center [789, 516] width 59 height 30
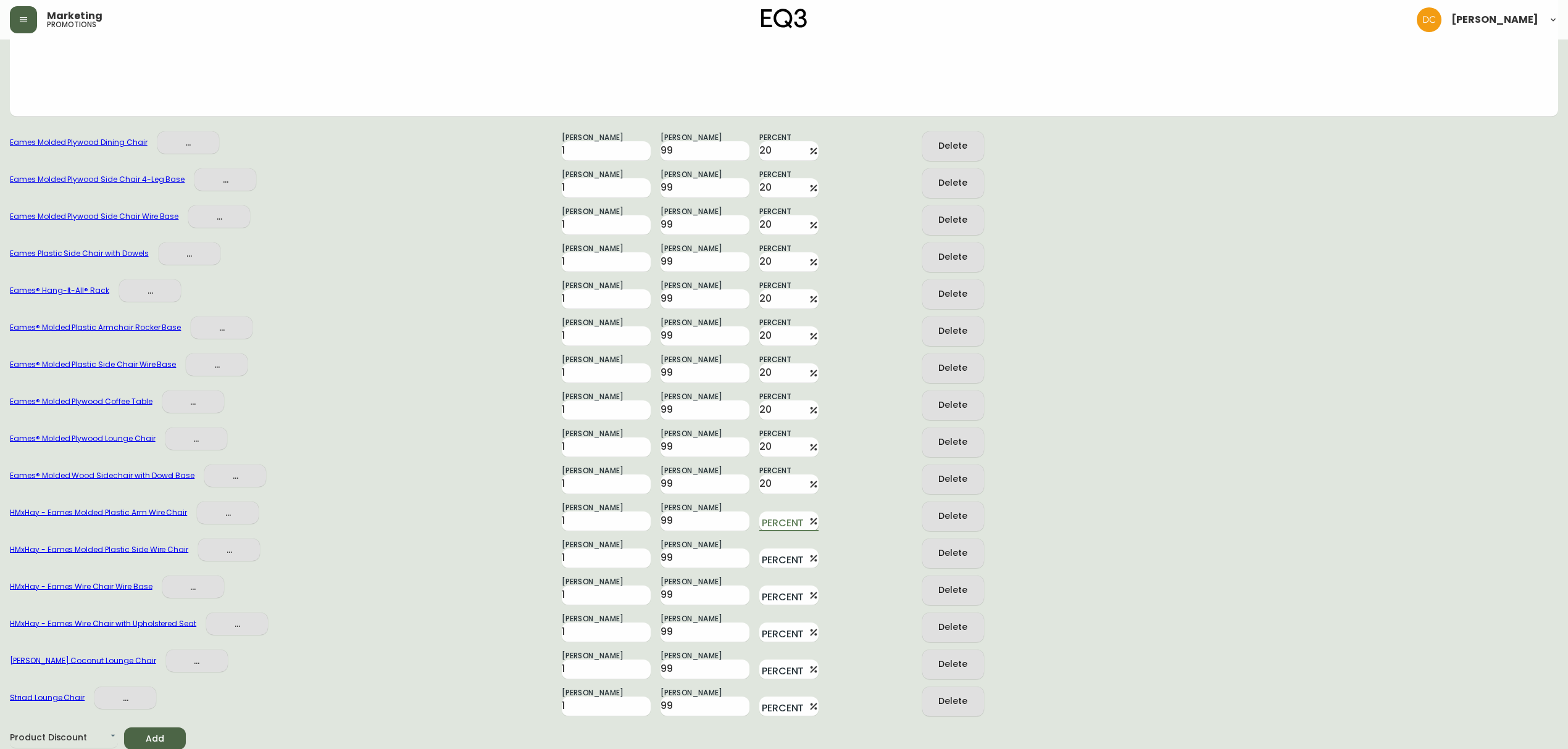
click at [774, 522] on input "Percent" at bounding box center [782, 521] width 44 height 20
click at [774, 563] on input "Percent" at bounding box center [782, 558] width 44 height 20
click at [779, 592] on input "Percent" at bounding box center [782, 595] width 44 height 20
drag, startPoint x: 781, startPoint y: 623, endPoint x: 779, endPoint y: 631, distance: 8.2
click at [779, 623] on input "Percent" at bounding box center [782, 632] width 44 height 20
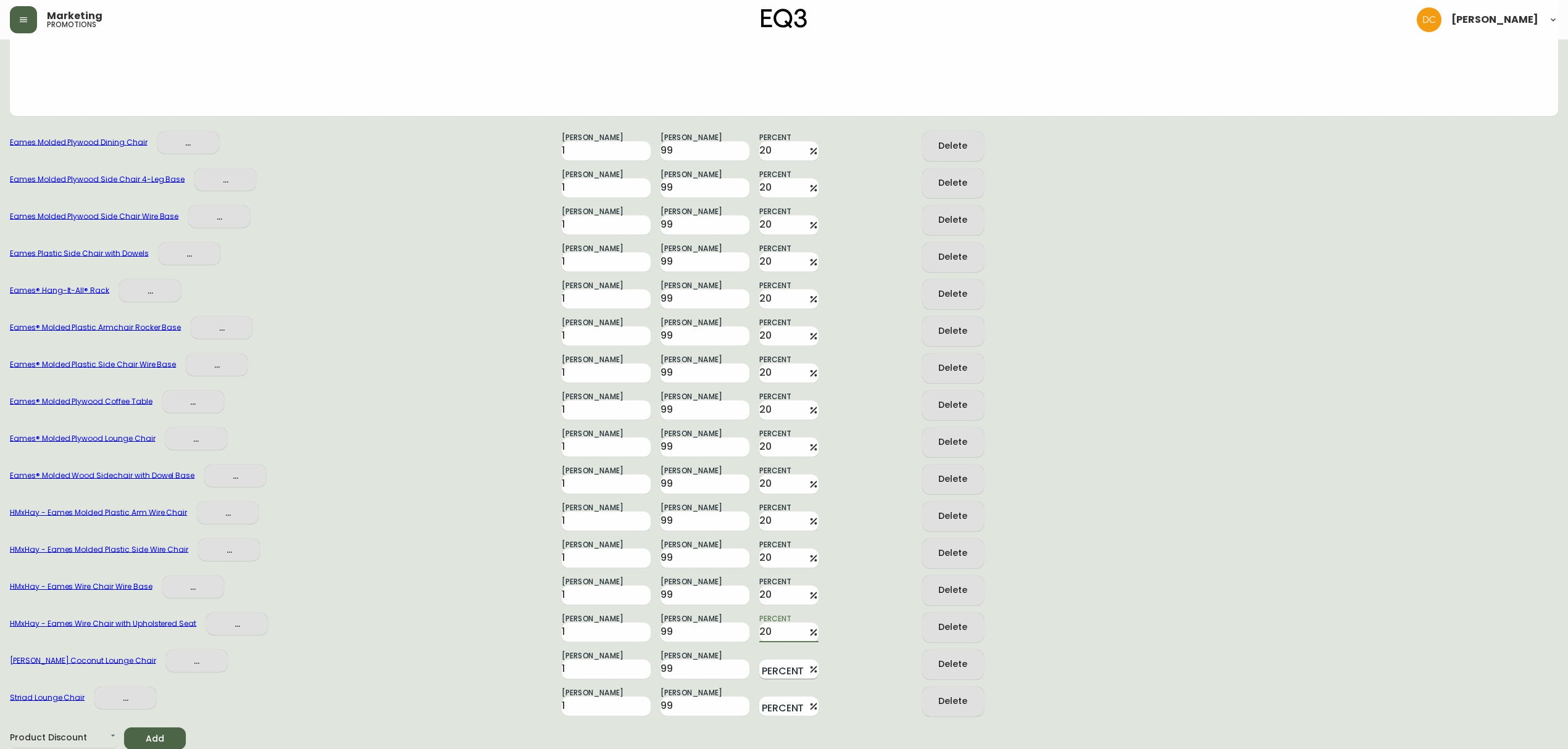
click at [778, 665] on input "Percent" at bounding box center [782, 669] width 44 height 20
click at [781, 699] on input "Percent" at bounding box center [782, 706] width 44 height 20
click at [847, 628] on span at bounding box center [865, 627] width 74 height 30
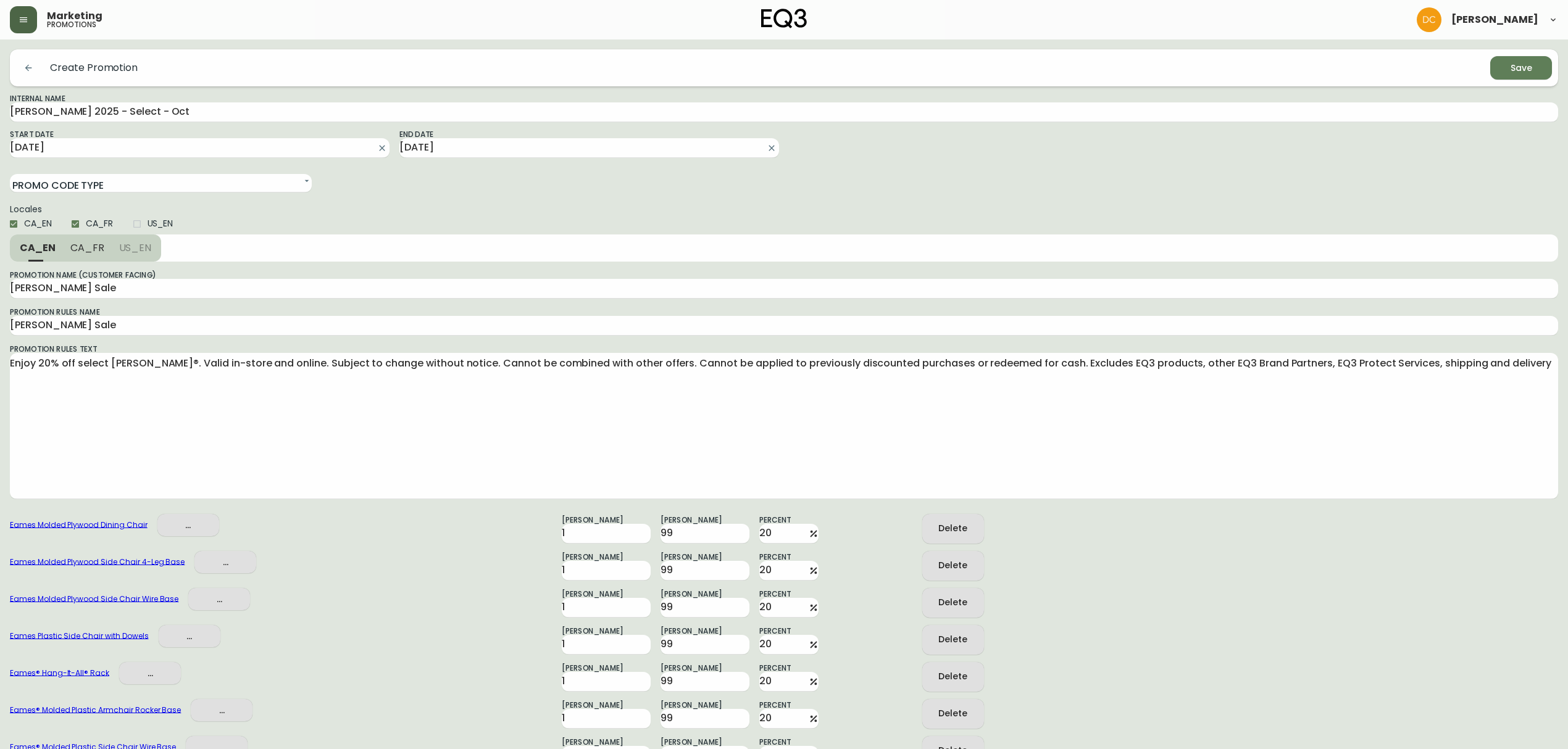
click at [78, 245] on span "CA_FR" at bounding box center [87, 248] width 34 height 13
click at [44, 247] on span "CA_EN" at bounding box center [37, 248] width 34 height 13
click at [1531, 75] on div "Save" at bounding box center [1522, 68] width 22 height 15
